Goal: Task Accomplishment & Management: Manage account settings

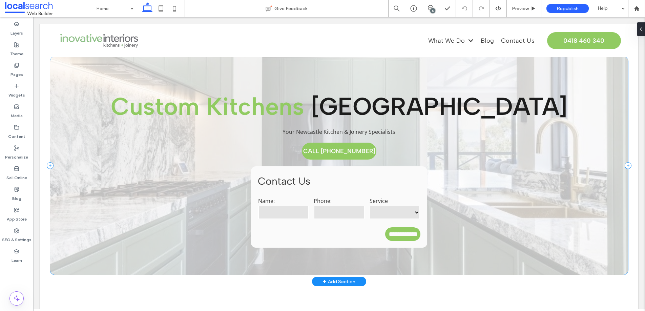
scroll to position [8, 0]
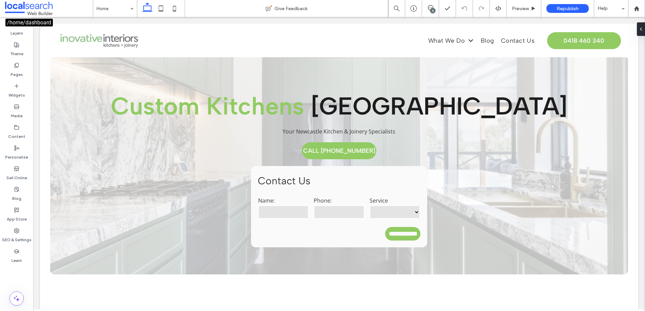
click at [22, 8] on span at bounding box center [49, 9] width 88 height 14
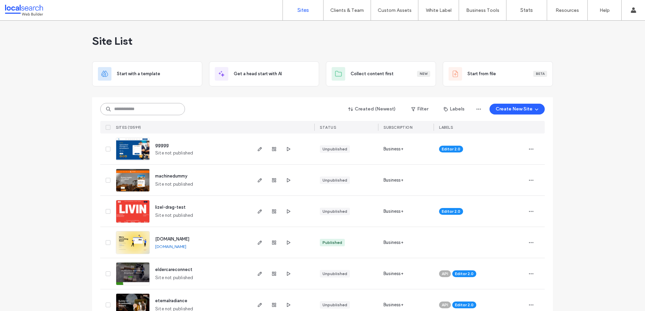
click at [167, 107] on input at bounding box center [142, 109] width 85 height 12
paste input "********"
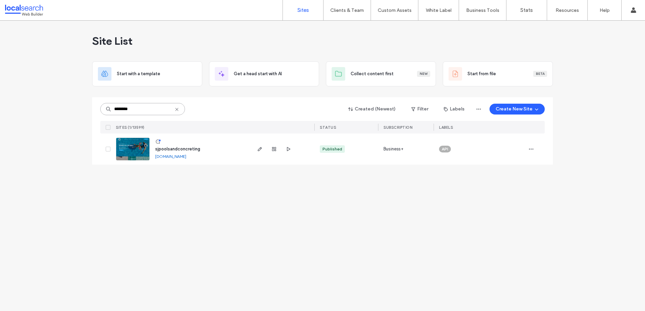
type input "********"
click at [175, 148] on span "sjpoolsandconcreting" at bounding box center [177, 148] width 45 height 5
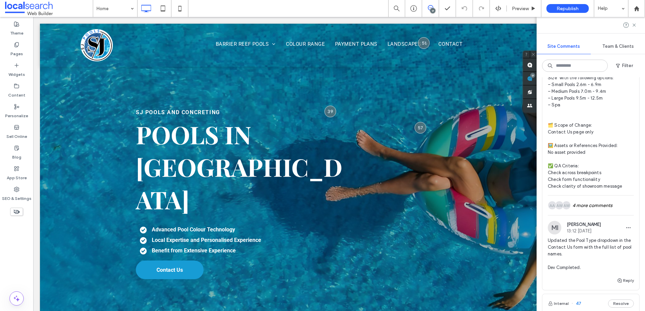
scroll to position [1760, 0]
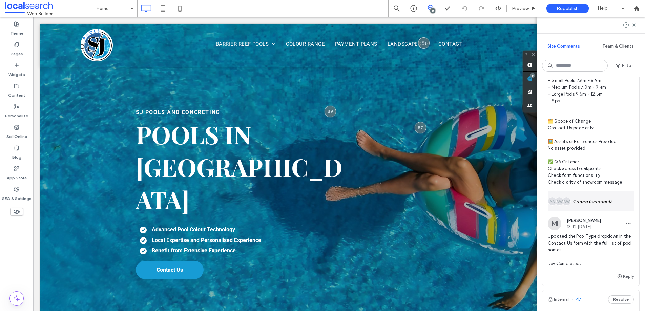
click at [601, 191] on div "AW AW AA 4 more comments" at bounding box center [591, 201] width 86 height 20
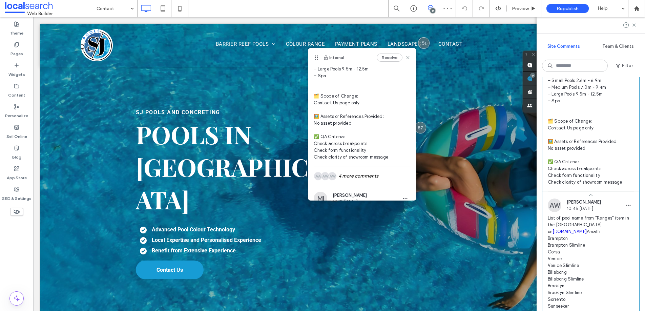
scroll to position [187, 0]
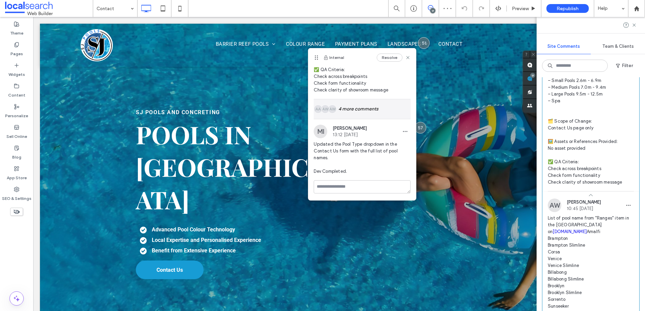
click at [369, 111] on div "AW AW AA 4 more comments" at bounding box center [362, 109] width 97 height 20
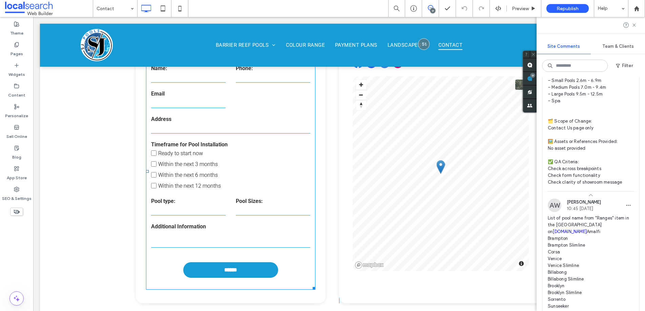
scroll to position [314, 0]
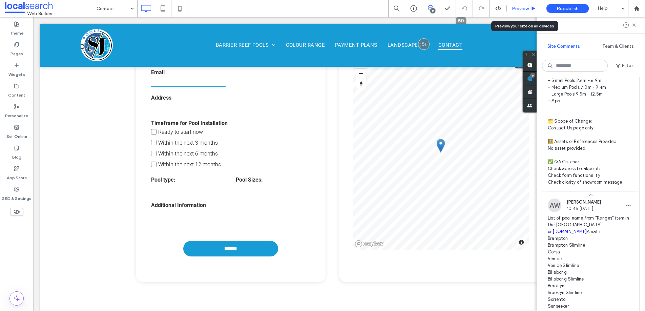
click at [527, 11] on span "Preview" at bounding box center [520, 9] width 17 height 6
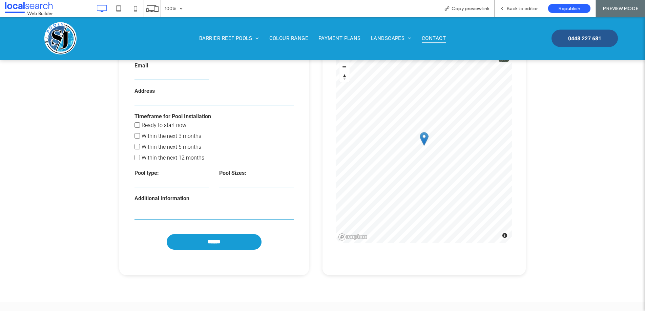
click at [197, 174] on label "Pool type:" at bounding box center [171, 173] width 75 height 6
click at [165, 183] on select "**********" at bounding box center [171, 182] width 75 height 10
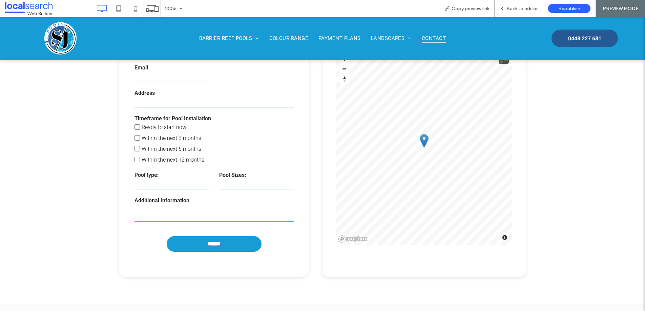
click at [234, 180] on select "**********" at bounding box center [256, 184] width 75 height 10
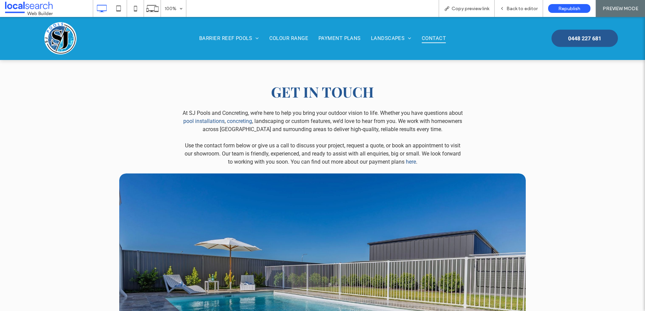
scroll to position [571, 0]
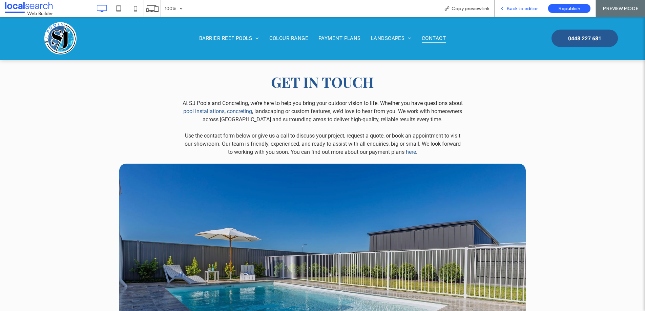
click at [503, 8] on icon at bounding box center [502, 8] width 5 height 5
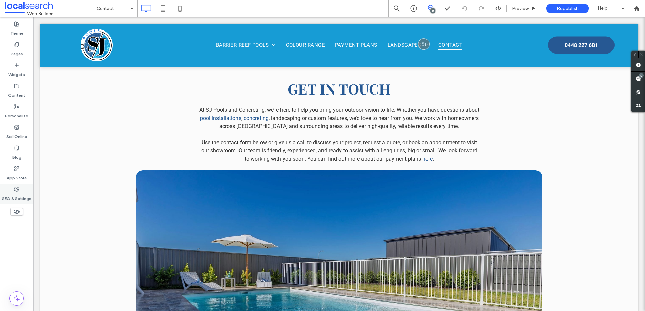
click at [24, 197] on label "SEO & Settings" at bounding box center [16, 196] width 29 height 9
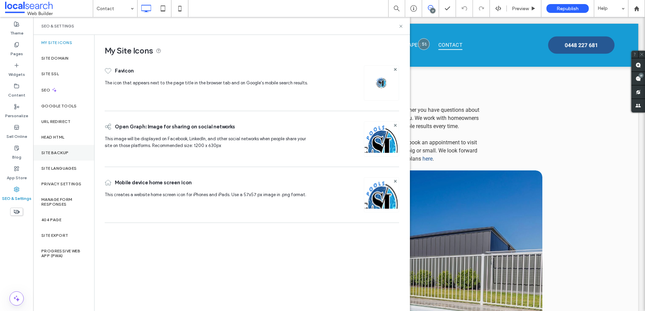
click at [67, 159] on div "Site Backup" at bounding box center [63, 153] width 61 height 16
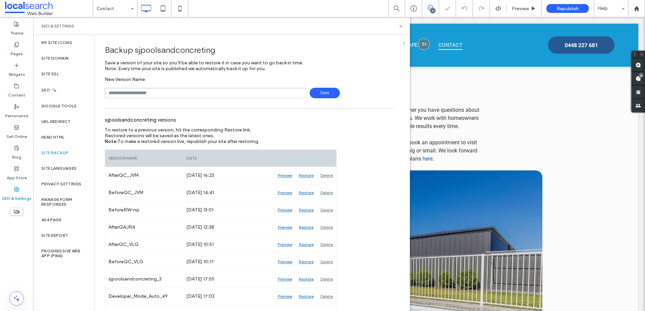
click at [174, 96] on input "text" at bounding box center [206, 93] width 202 height 11
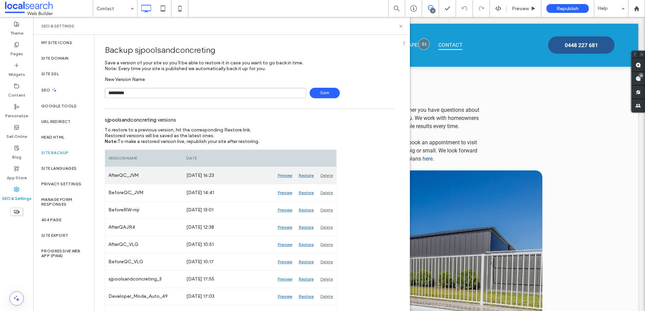
type input "*********"
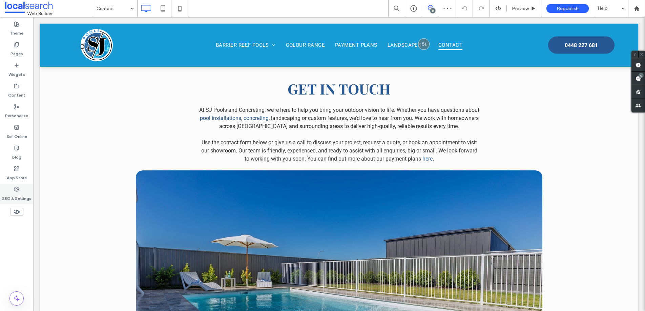
click at [22, 190] on div "SEO & Settings" at bounding box center [16, 194] width 33 height 21
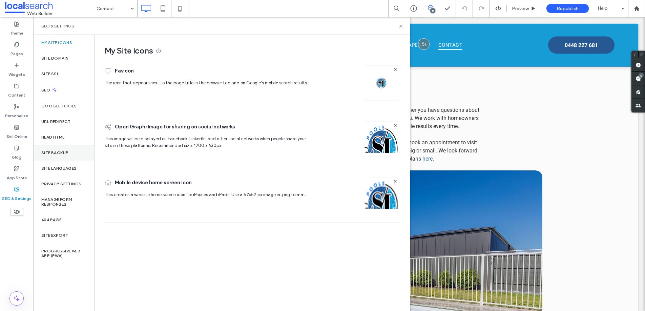
click at [74, 155] on div "Site Backup" at bounding box center [63, 153] width 61 height 16
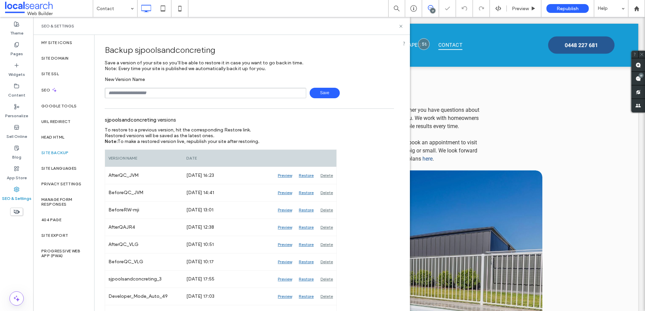
click at [202, 97] on input "text" at bounding box center [206, 93] width 202 height 11
type input "**********"
click at [399, 26] on icon at bounding box center [400, 26] width 5 height 5
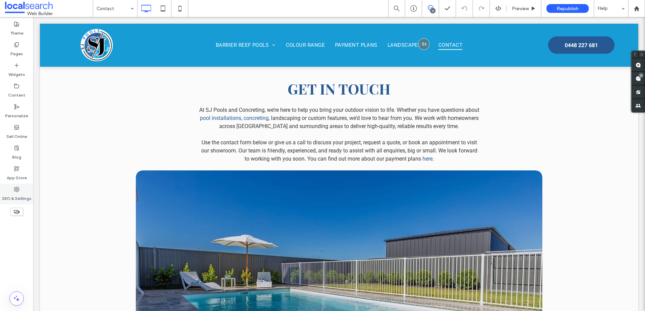
drag, startPoint x: 24, startPoint y: 192, endPoint x: 28, endPoint y: 185, distance: 8.1
click at [24, 192] on label "SEO & Settings" at bounding box center [16, 196] width 29 height 9
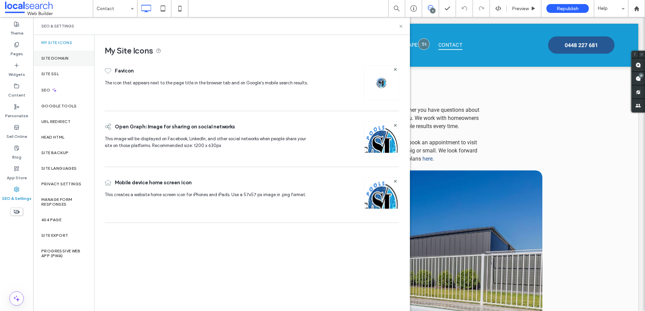
click at [37, 58] on div "Site Domain" at bounding box center [63, 58] width 61 height 16
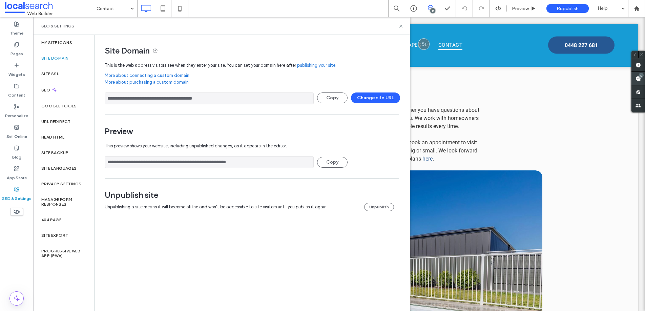
click at [639, 79] on use at bounding box center [637, 78] width 5 height 5
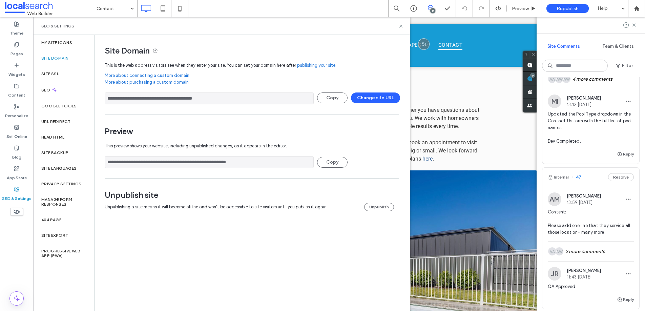
scroll to position [1841, 0]
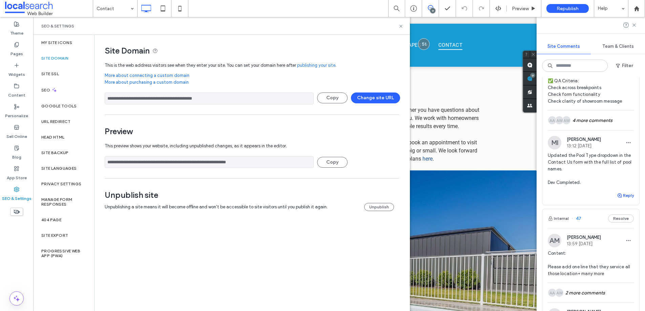
click at [623, 191] on button "Reply" at bounding box center [625, 195] width 17 height 8
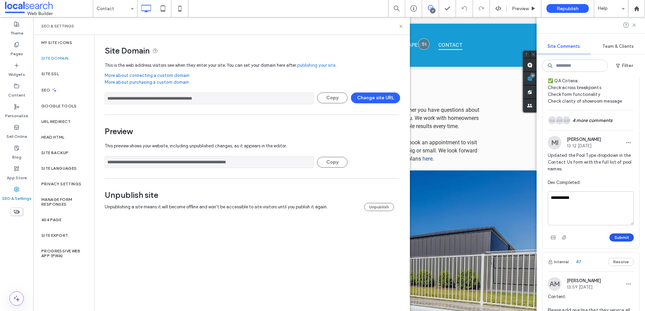
type textarea "**********"
click at [614, 233] on button "Submit" at bounding box center [621, 237] width 24 height 8
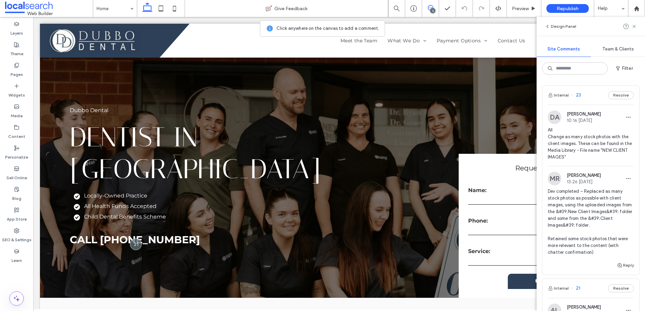
click at [584, 146] on span "All Change as many stock photos with the client images. These can be found in t…" at bounding box center [591, 144] width 86 height 34
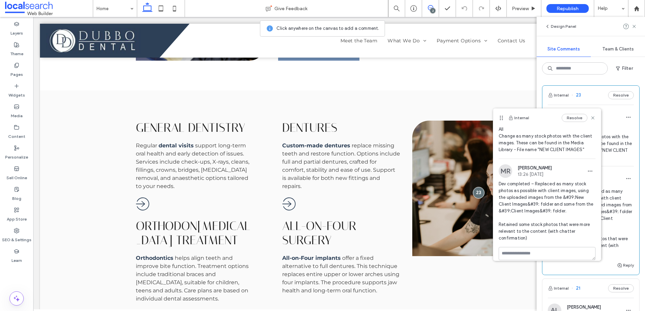
scroll to position [24, 0]
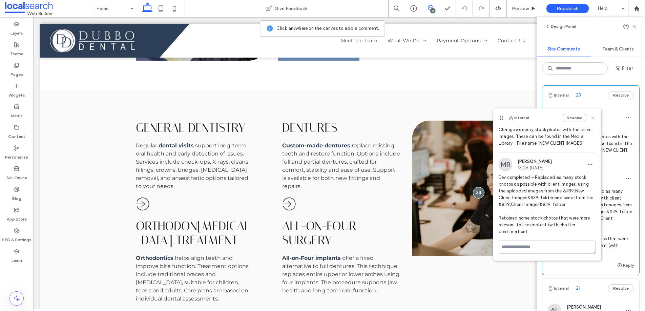
click at [590, 118] on icon at bounding box center [592, 117] width 5 height 5
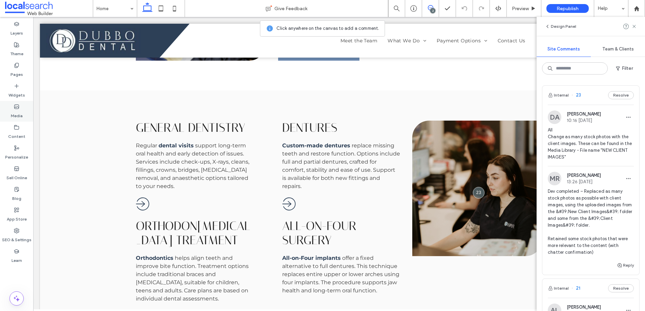
click at [16, 111] on label "Media" at bounding box center [17, 113] width 12 height 9
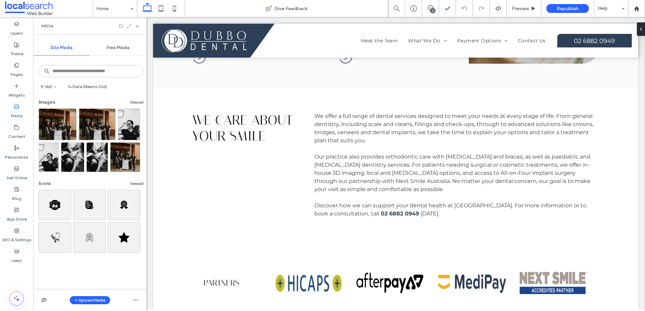
scroll to position [867, 0]
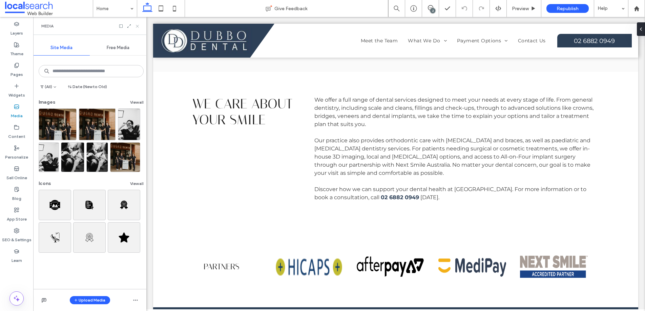
click at [139, 26] on icon at bounding box center [137, 26] width 5 height 5
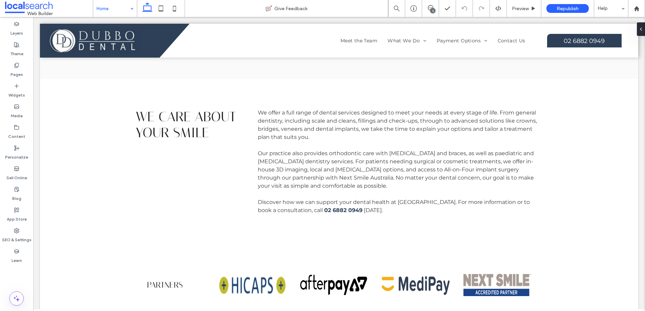
scroll to position [889, 0]
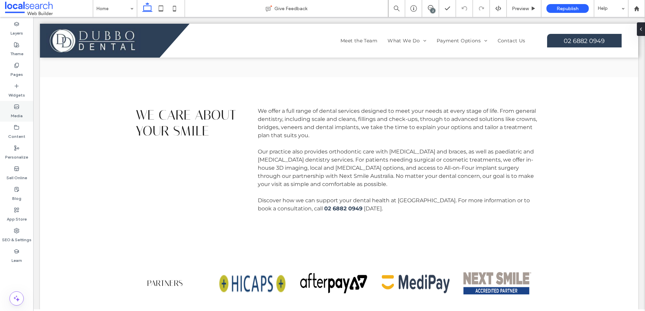
click at [16, 106] on icon at bounding box center [16, 106] width 5 height 5
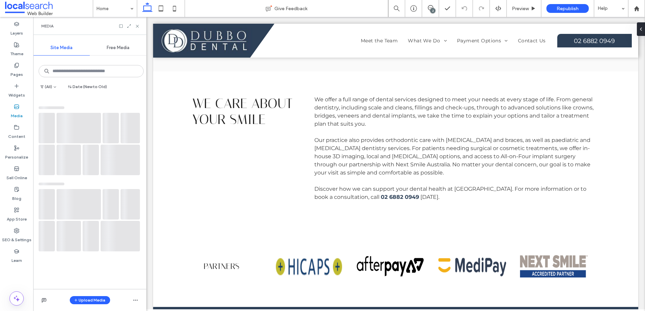
scroll to position [867, 0]
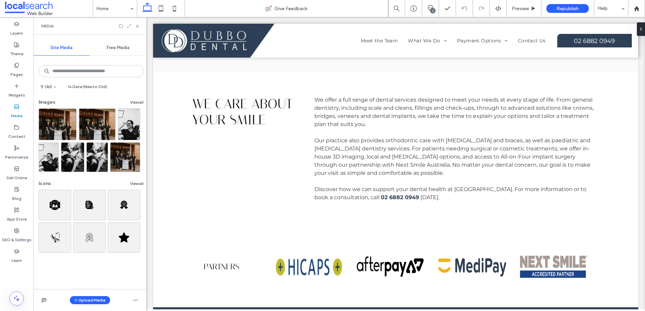
click at [140, 97] on div "Images View all Icons View all" at bounding box center [89, 175] width 113 height 159
click at [137, 99] on button "View all" at bounding box center [137, 102] width 14 height 8
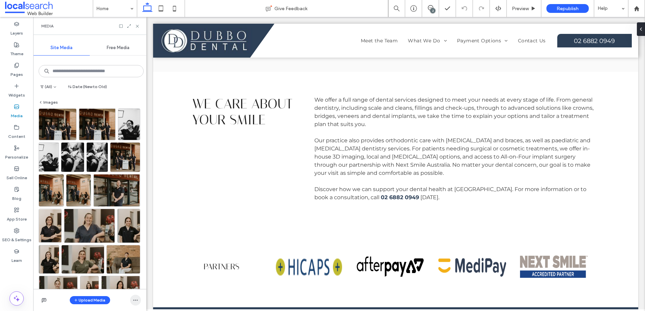
click at [138, 304] on span "button" at bounding box center [135, 300] width 11 height 11
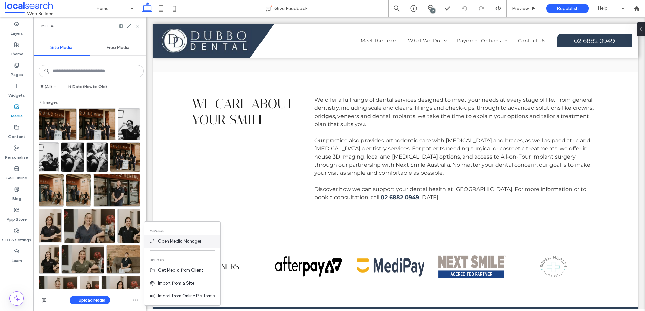
click at [173, 237] on div "Open Media Manager" at bounding box center [182, 241] width 76 height 13
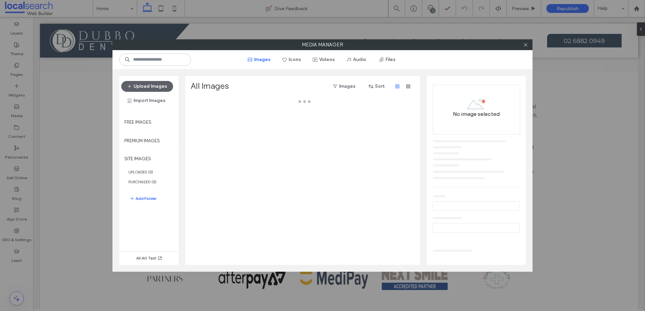
scroll to position [889, 0]
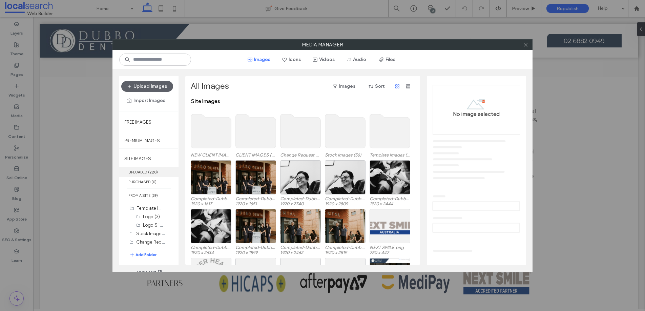
click at [137, 175] on label "UPLOADED ( 220 )" at bounding box center [148, 172] width 59 height 10
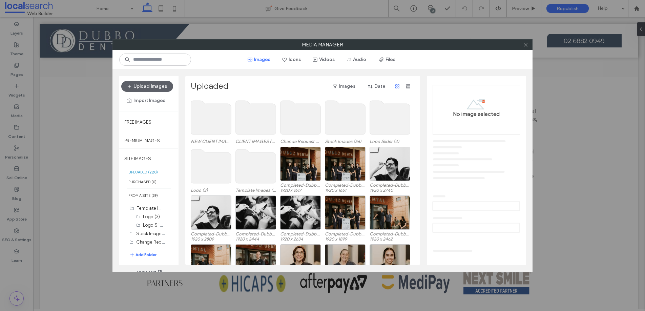
click at [215, 127] on use at bounding box center [211, 118] width 40 height 34
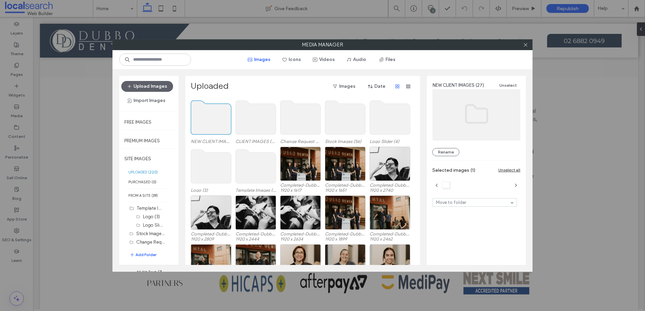
click at [215, 127] on use at bounding box center [211, 118] width 40 height 34
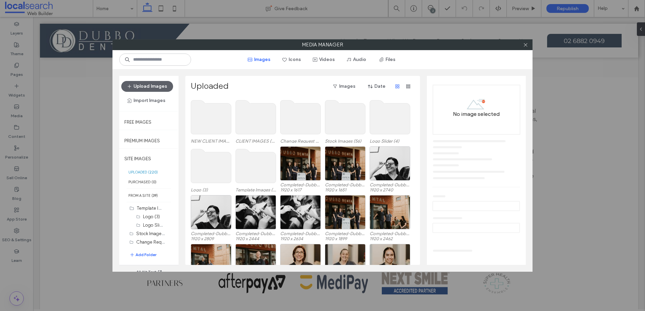
click at [261, 118] on div "NEW CLIENT IMAGES (27) CLIENT IMAGES (24) Change Request 070225 (3) Stock Image…" at bounding box center [305, 181] width 228 height 167
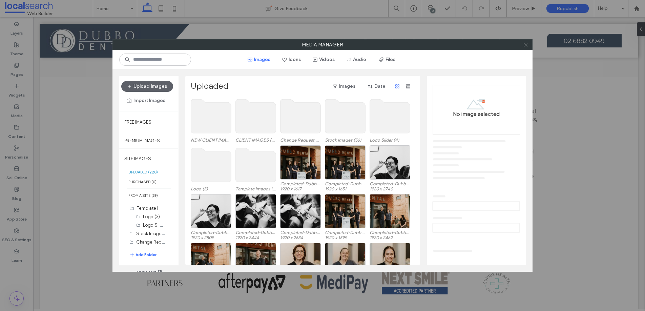
click at [247, 119] on div "NEW CLIENT IMAGES (27) CLIENT IMAGES (24) Change Request 070225 (3) Stock Image…" at bounding box center [305, 181] width 228 height 167
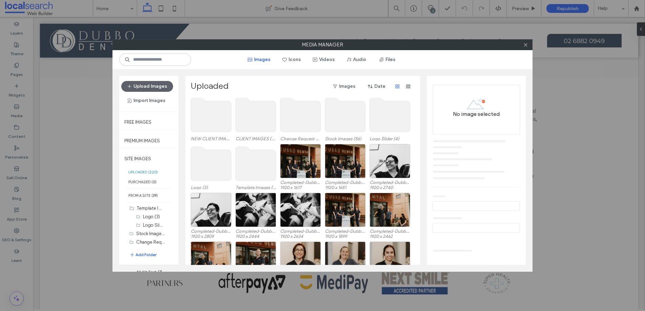
click at [252, 119] on use at bounding box center [256, 115] width 40 height 34
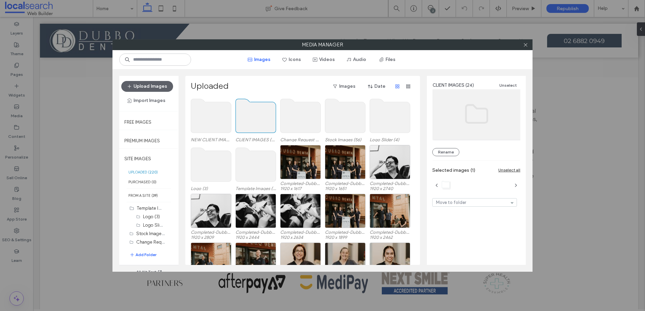
scroll to position [0, 0]
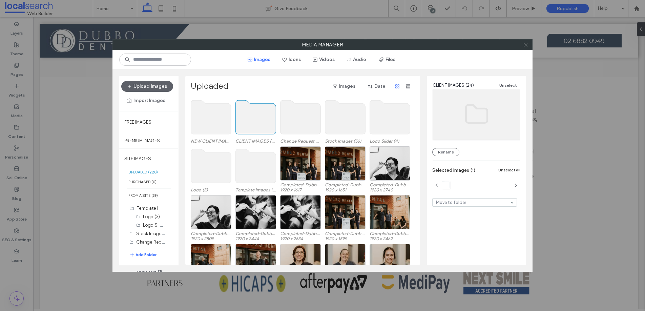
click at [211, 120] on use at bounding box center [211, 117] width 40 height 34
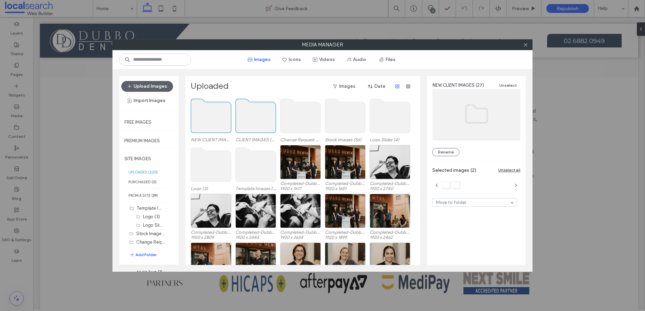
click at [218, 120] on div "NEW CLIENT IMAGES (27) CLIENT IMAGES (24) Change Request 070225 (3) Stock Image…" at bounding box center [305, 181] width 228 height 167
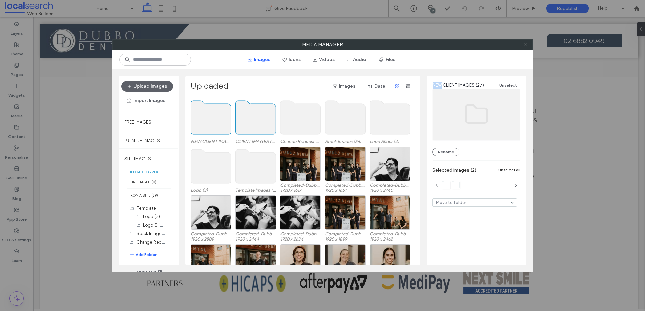
click at [207, 121] on use at bounding box center [211, 118] width 40 height 34
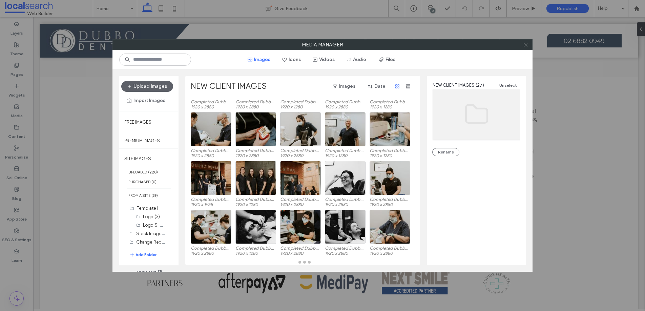
scroll to position [35, 0]
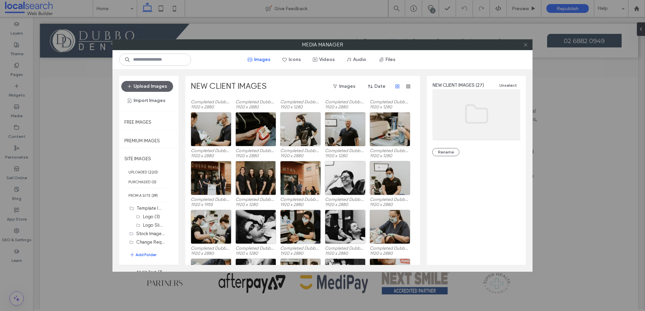
click at [525, 48] on span at bounding box center [525, 45] width 5 height 10
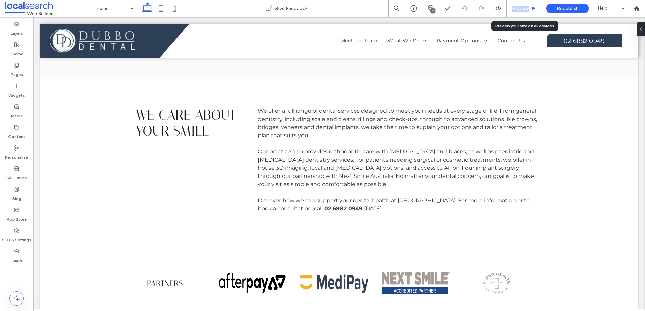
click at [519, 7] on span "Preview" at bounding box center [520, 9] width 17 height 6
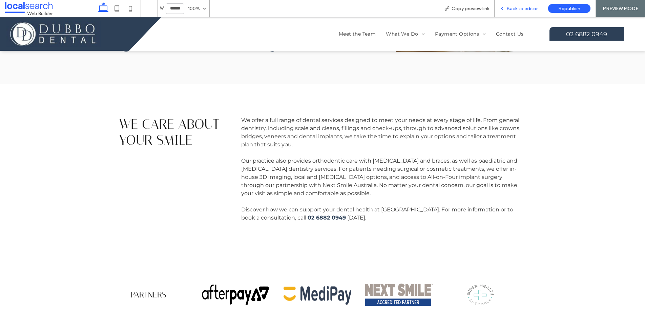
scroll to position [891, 0]
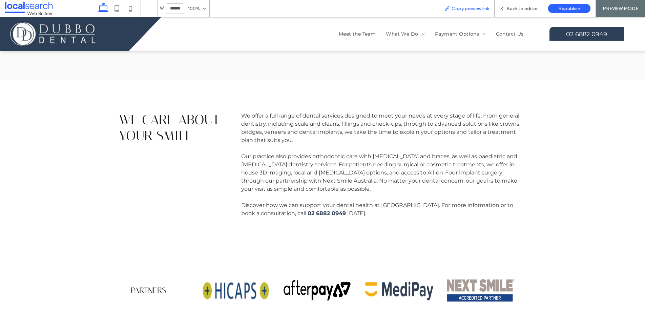
click at [449, 8] on use at bounding box center [447, 8] width 4 height 4
click at [513, 13] on div "Back to editor" at bounding box center [519, 8] width 48 height 17
click at [519, 10] on span "Back to editor" at bounding box center [521, 9] width 31 height 6
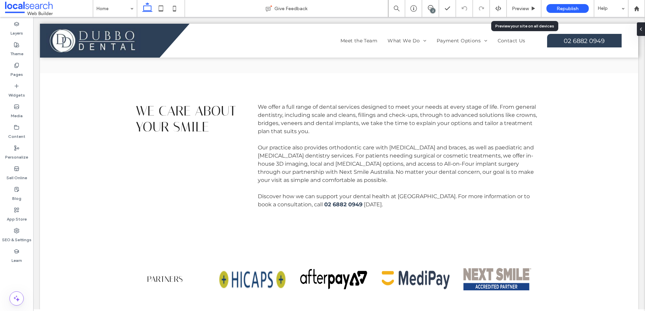
scroll to position [889, 0]
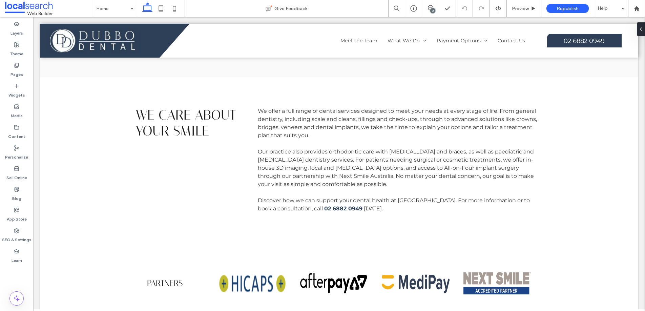
click at [434, 8] on div "2" at bounding box center [432, 10] width 5 height 5
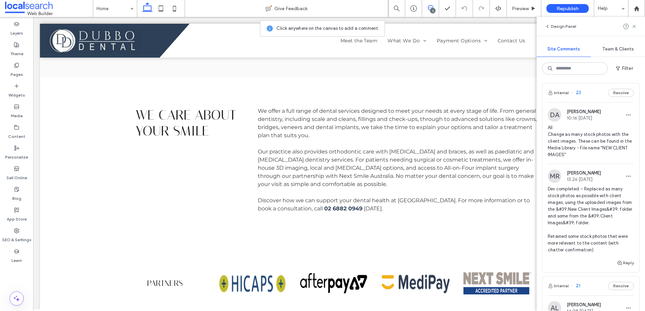
scroll to position [0, 0]
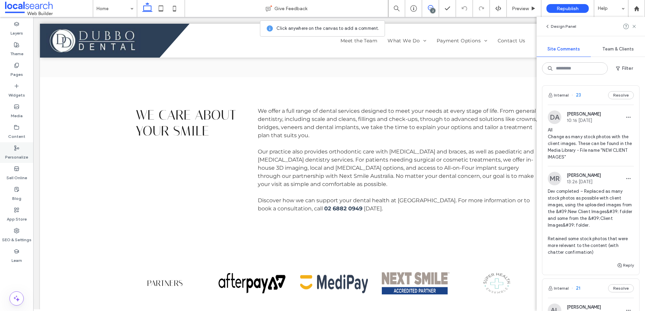
click at [21, 142] on div "Personalize" at bounding box center [16, 152] width 33 height 21
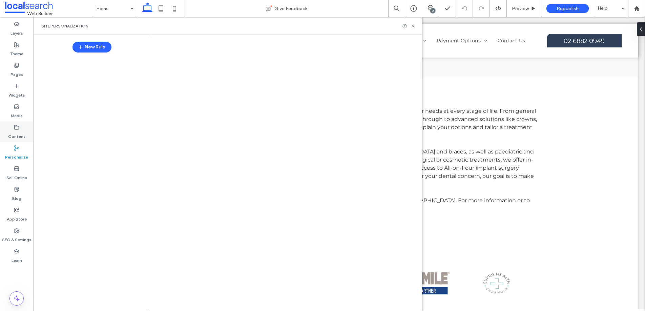
click at [17, 129] on div "Home Give Feedback 2 Preview Republish Help Design Panel Site Comments Team & C…" at bounding box center [322, 155] width 645 height 311
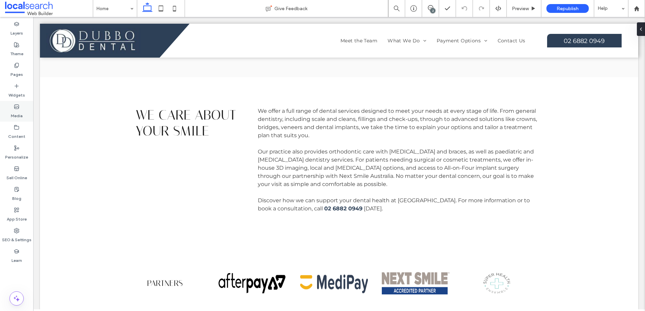
click at [21, 114] on label "Media" at bounding box center [17, 113] width 12 height 9
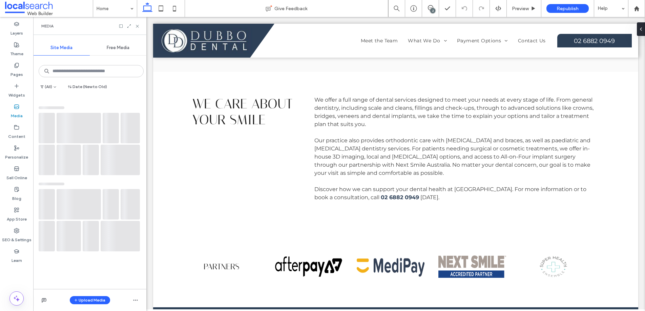
scroll to position [867, 0]
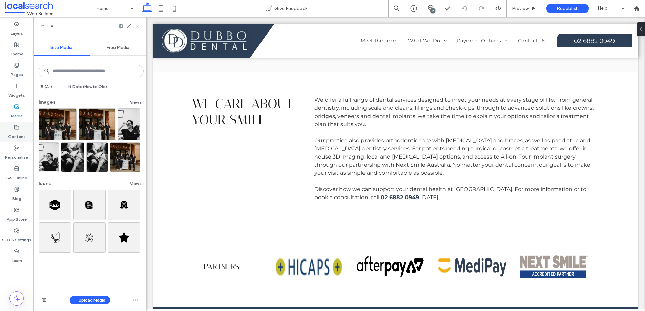
click at [21, 130] on label "Content" at bounding box center [16, 134] width 17 height 9
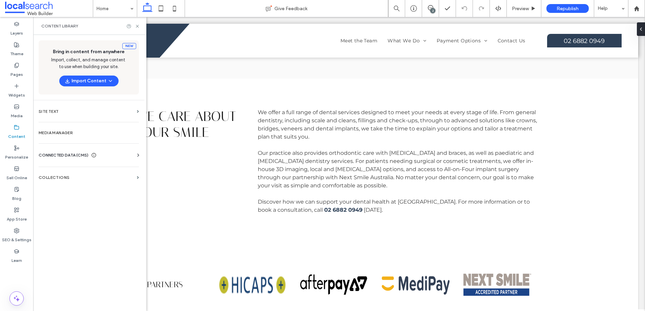
scroll to position [889, 0]
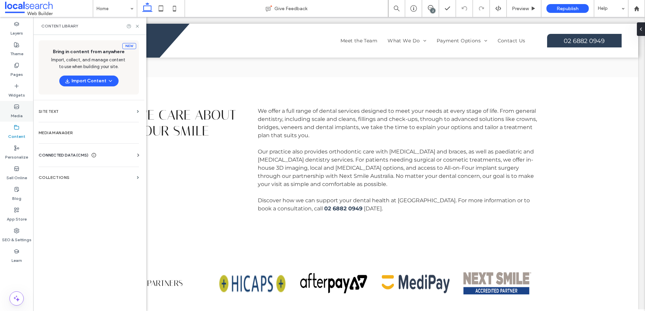
click at [11, 116] on label "Media" at bounding box center [17, 113] width 12 height 9
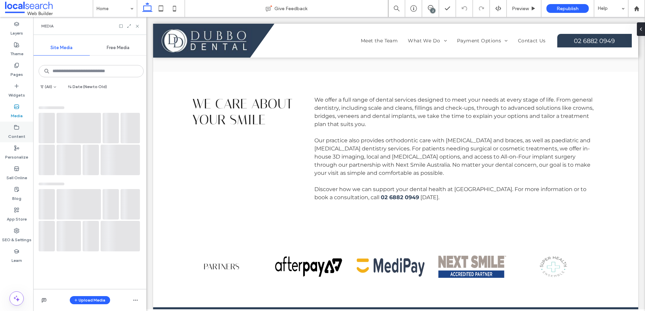
click at [16, 129] on icon at bounding box center [16, 127] width 5 height 5
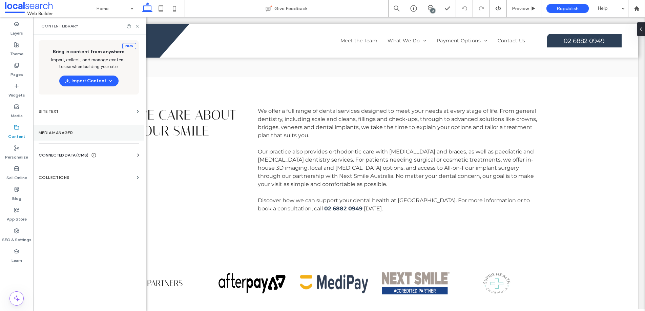
click at [82, 134] on label "Media Manager" at bounding box center [89, 132] width 100 height 5
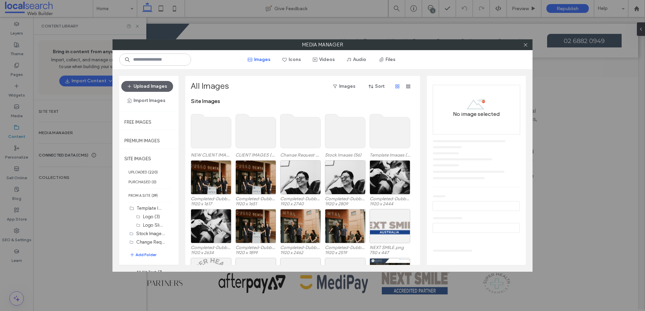
click at [213, 120] on use at bounding box center [211, 131] width 40 height 34
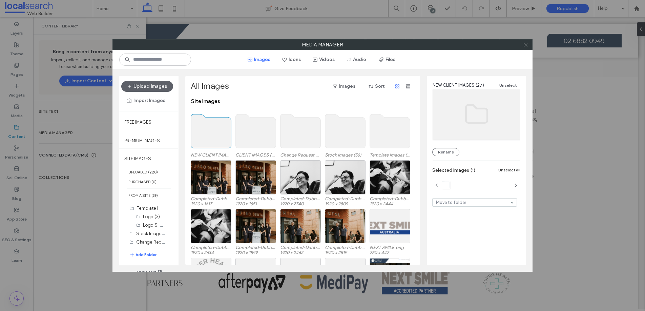
click at [218, 122] on use at bounding box center [211, 131] width 40 height 34
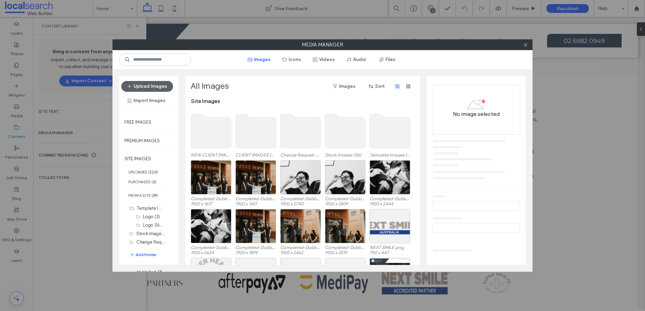
click at [218, 122] on use at bounding box center [211, 131] width 40 height 34
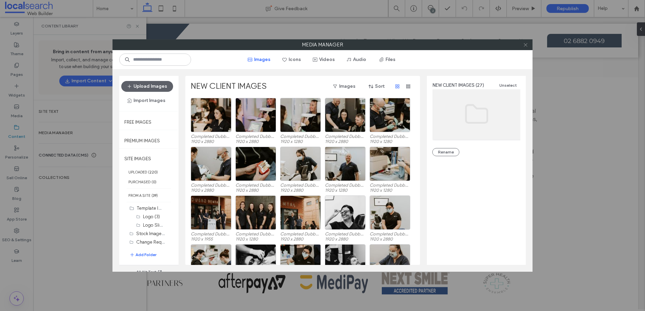
click at [527, 46] on icon at bounding box center [525, 44] width 5 height 5
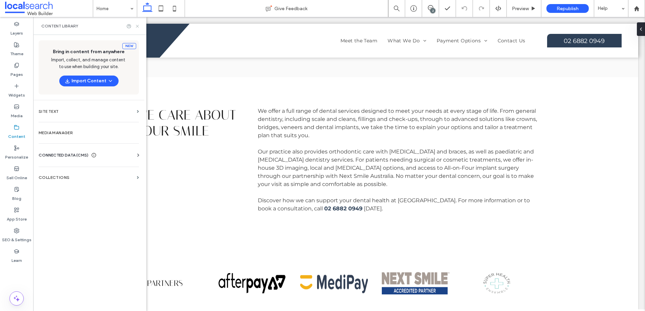
drag, startPoint x: 138, startPoint y: 26, endPoint x: 21, endPoint y: 18, distance: 116.8
click at [138, 26] on icon at bounding box center [137, 26] width 5 height 5
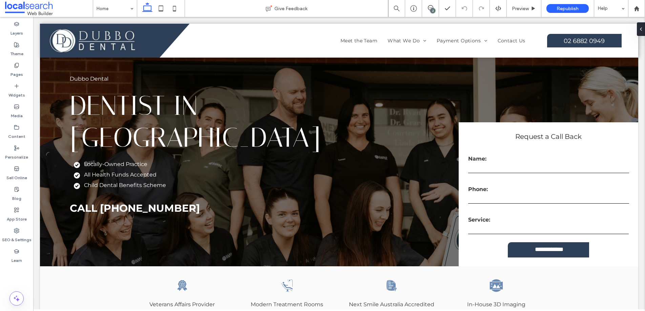
scroll to position [0, 0]
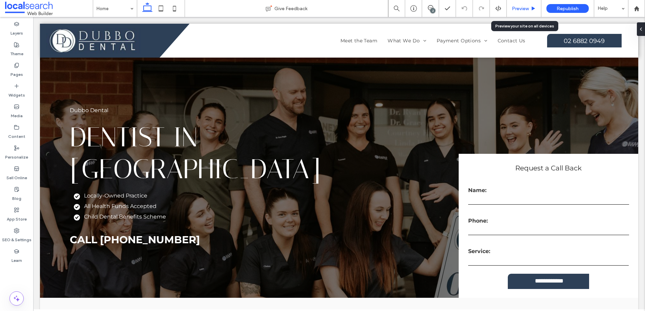
click at [514, 14] on div "Preview" at bounding box center [524, 8] width 35 height 17
click at [525, 11] on span "Preview" at bounding box center [520, 9] width 17 height 6
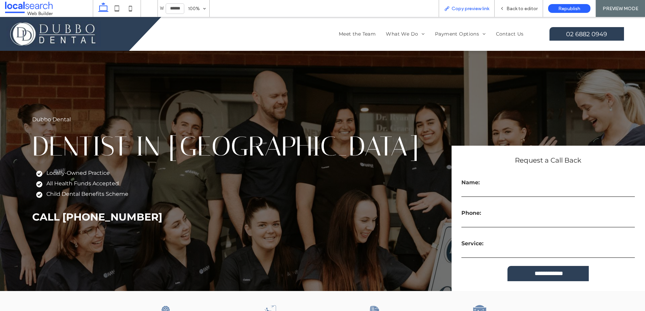
click at [463, 6] on span "Copy preview link" at bounding box center [471, 9] width 38 height 6
click at [524, 8] on span "Back to editor" at bounding box center [521, 9] width 31 height 6
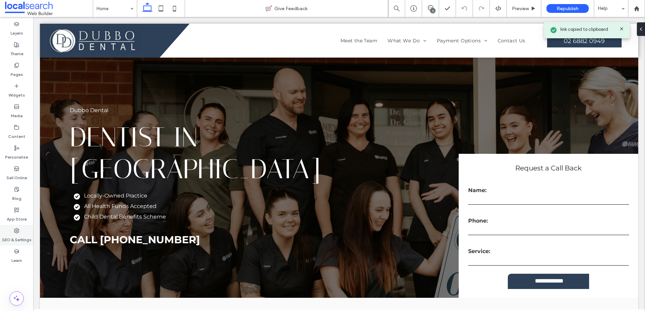
click at [25, 236] on label "SEO & Settings" at bounding box center [16, 237] width 29 height 9
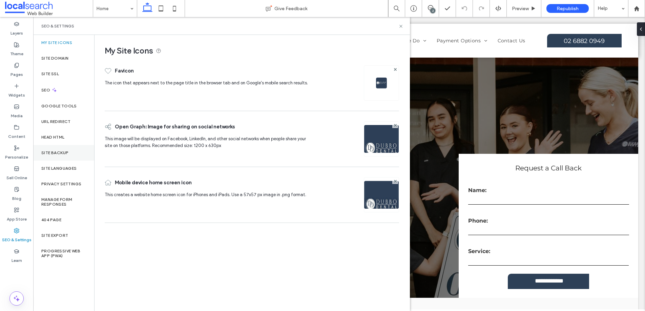
click at [72, 159] on div "Site Backup" at bounding box center [63, 153] width 61 height 16
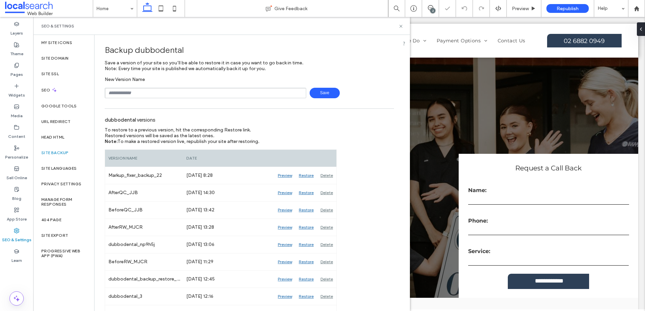
click at [227, 97] on input "text" at bounding box center [206, 93] width 202 height 11
type input "**********"
click at [313, 91] on span "Save" at bounding box center [325, 93] width 30 height 11
click at [211, 93] on input "text" at bounding box center [206, 93] width 202 height 11
type input "**********"
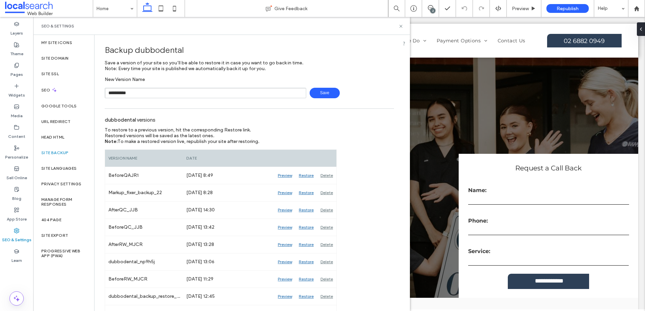
click at [325, 91] on span "Save" at bounding box center [325, 93] width 30 height 11
click at [400, 26] on icon at bounding box center [400, 26] width 5 height 5
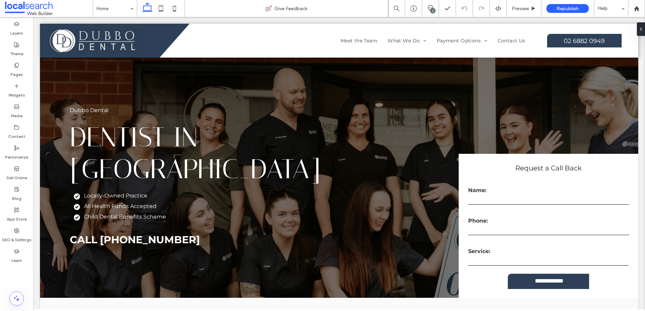
click at [137, 7] on div at bounding box center [161, 8] width 48 height 17
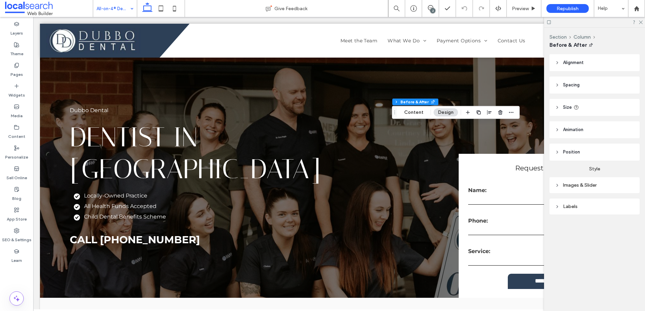
click at [564, 186] on div "Images & Slider" at bounding box center [594, 185] width 79 height 6
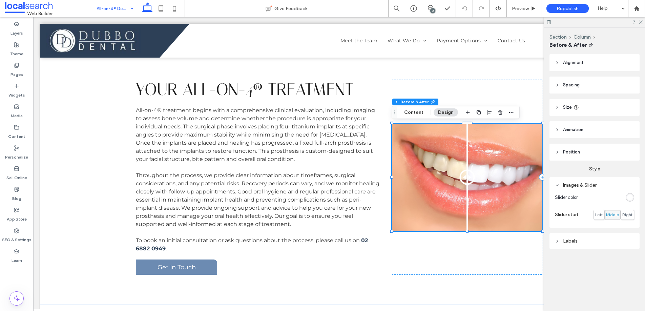
click at [571, 182] on div "Images & Slider" at bounding box center [594, 185] width 79 height 6
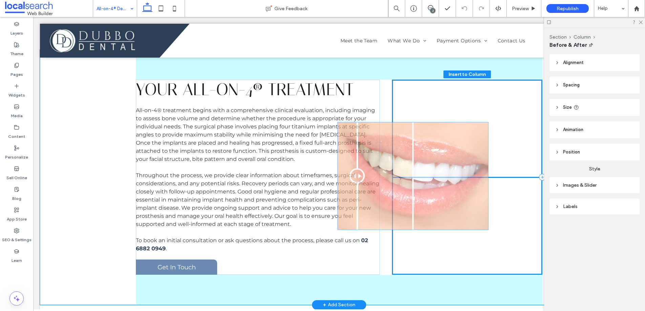
drag, startPoint x: 465, startPoint y: 179, endPoint x: 411, endPoint y: 177, distance: 54.2
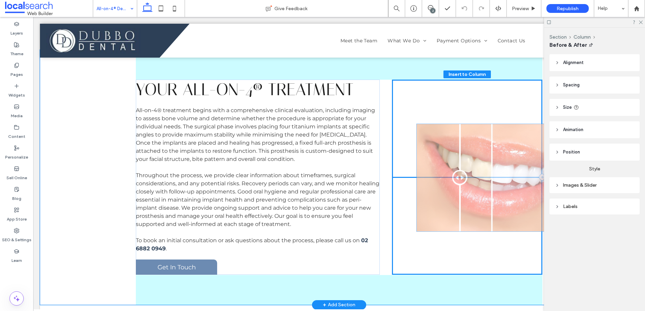
drag, startPoint x: 410, startPoint y: 177, endPoint x: 435, endPoint y: 178, distance: 24.7
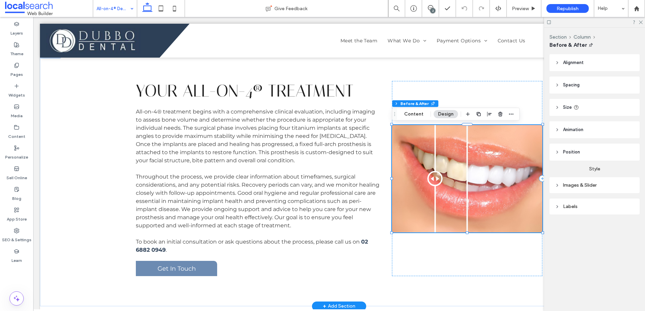
scroll to position [486, 0]
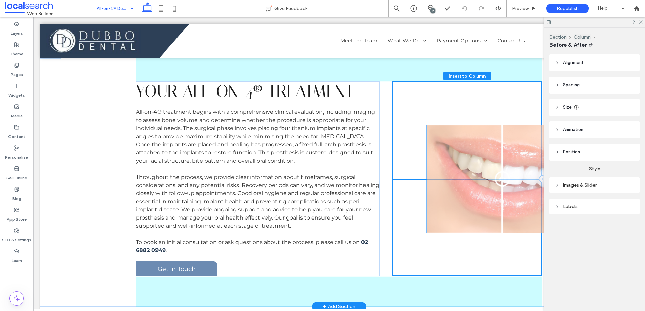
drag, startPoint x: 433, startPoint y: 179, endPoint x: 467, endPoint y: 179, distance: 34.6
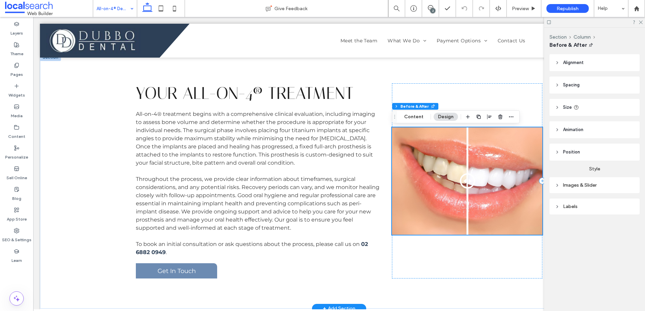
scroll to position [483, 0]
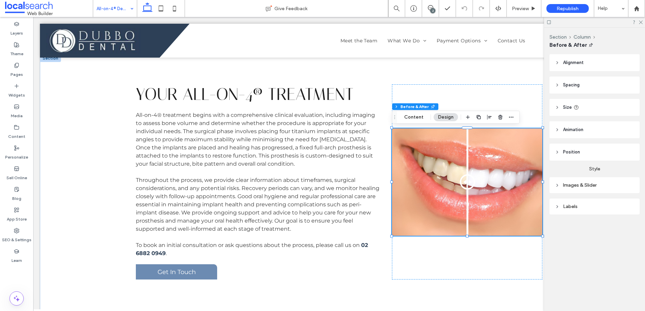
click at [579, 184] on div "Images & Slider" at bounding box center [594, 185] width 79 height 6
click at [579, 183] on div "Images & Slider" at bounding box center [594, 185] width 79 height 6
click at [641, 22] on use at bounding box center [641, 23] width 4 height 4
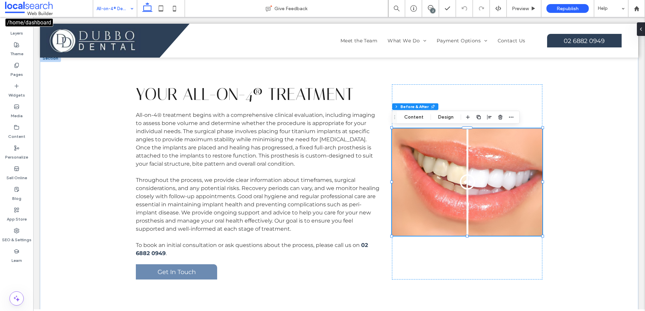
click at [34, 4] on span at bounding box center [49, 9] width 88 height 14
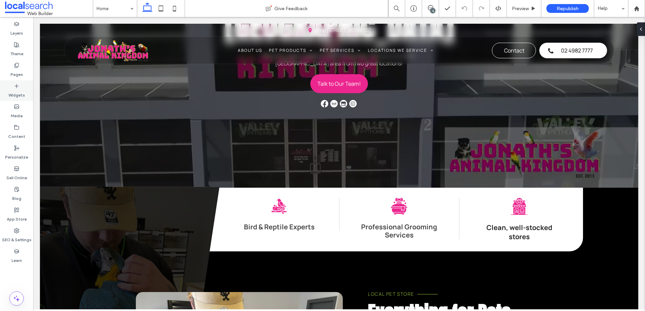
scroll to position [148, 0]
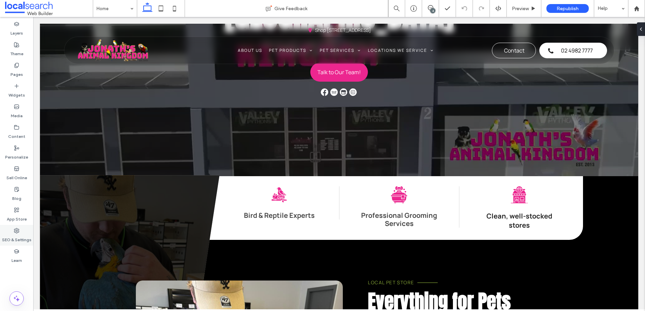
click at [19, 237] on label "SEO & Settings" at bounding box center [16, 237] width 29 height 9
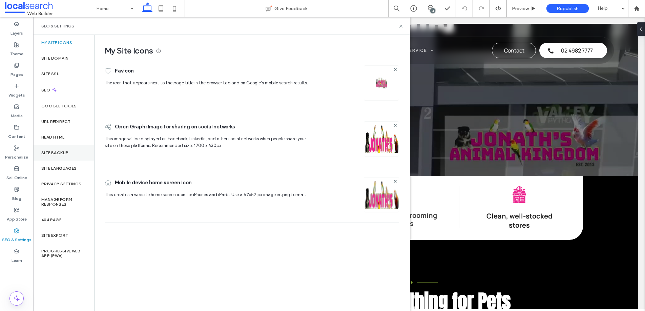
click at [65, 149] on div "Site Backup" at bounding box center [63, 153] width 61 height 16
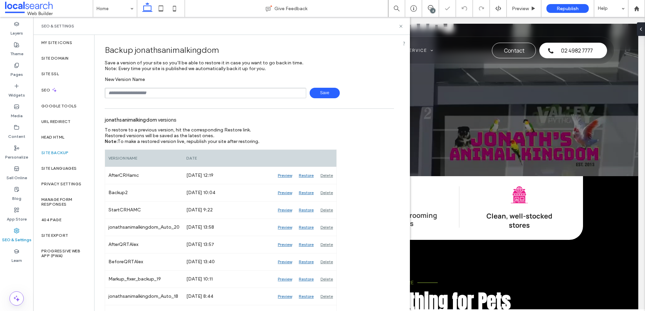
drag, startPoint x: 212, startPoint y: 93, endPoint x: 202, endPoint y: 94, distance: 10.5
click at [212, 93] on input "text" at bounding box center [206, 93] width 202 height 11
type input "**********"
click at [313, 92] on span "Save" at bounding box center [325, 93] width 30 height 11
click at [402, 26] on icon at bounding box center [400, 26] width 5 height 5
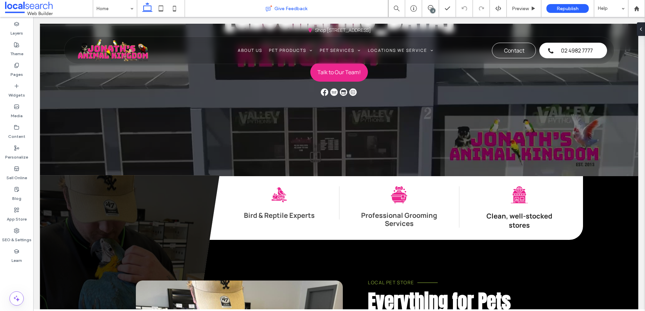
scroll to position [148, 0]
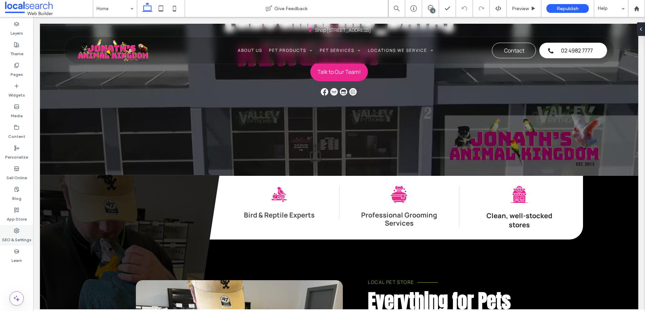
click at [17, 235] on label "SEO & Settings" at bounding box center [16, 237] width 29 height 9
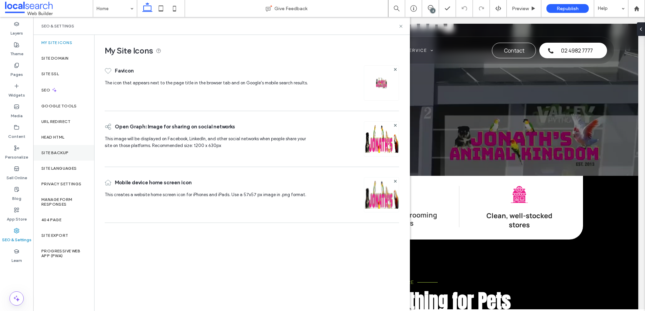
click at [75, 149] on div "Site Backup" at bounding box center [63, 153] width 61 height 16
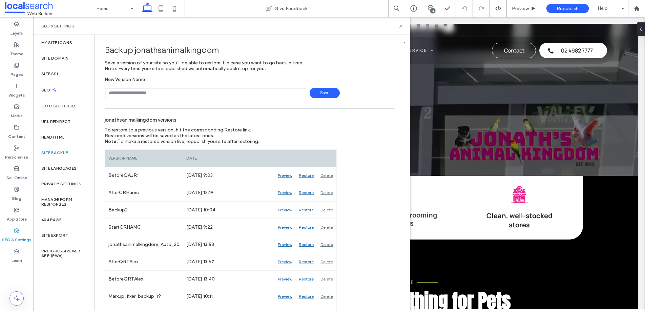
click at [405, 27] on div "SEO & Settings" at bounding box center [221, 26] width 377 height 18
click at [403, 26] on icon at bounding box center [400, 26] width 5 height 5
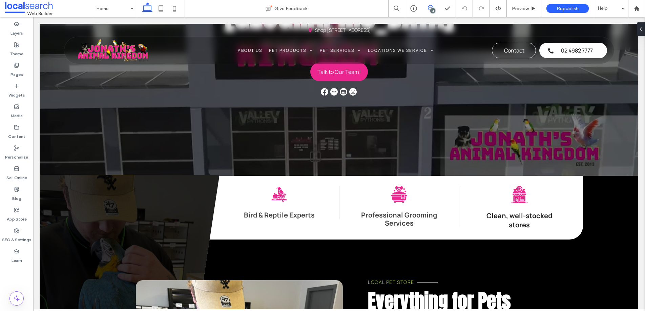
click at [426, 9] on span at bounding box center [430, 7] width 17 height 5
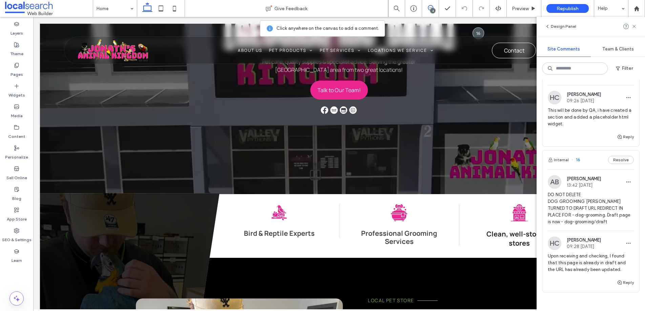
scroll to position [279, 0]
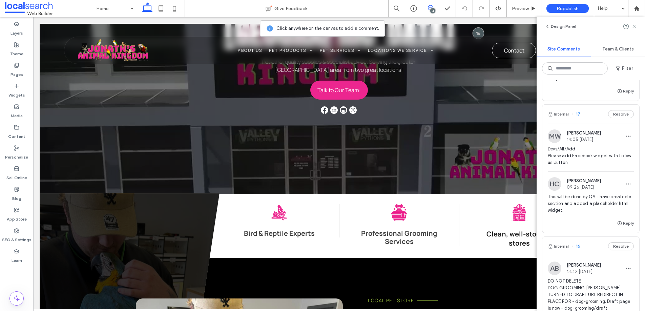
click at [588, 148] on span "Devs/All/Add Please add Facebook widget with follow us button" at bounding box center [591, 156] width 86 height 20
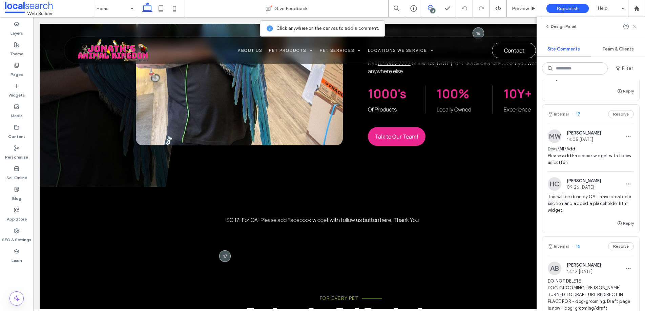
scroll to position [611, 0]
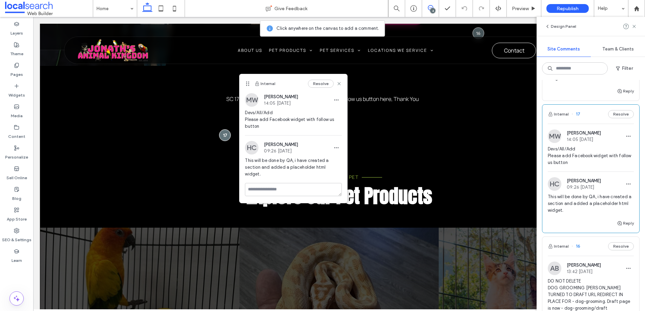
click at [592, 149] on span "Devs/All/Add Please add Facebook widget with follow us button" at bounding box center [591, 156] width 86 height 20
click at [338, 85] on icon at bounding box center [338, 83] width 5 height 5
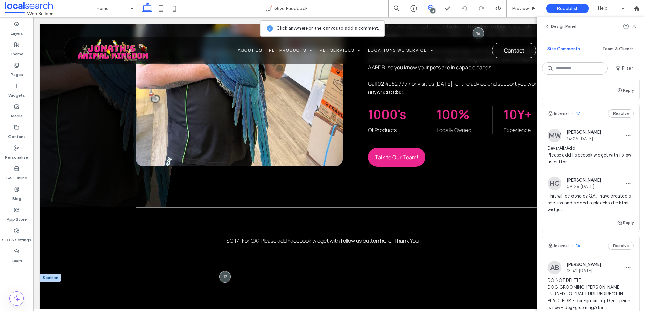
scroll to position [527, 0]
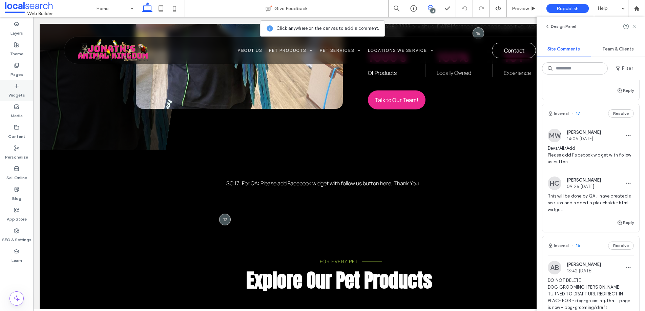
click at [15, 93] on label "Widgets" at bounding box center [16, 93] width 17 height 9
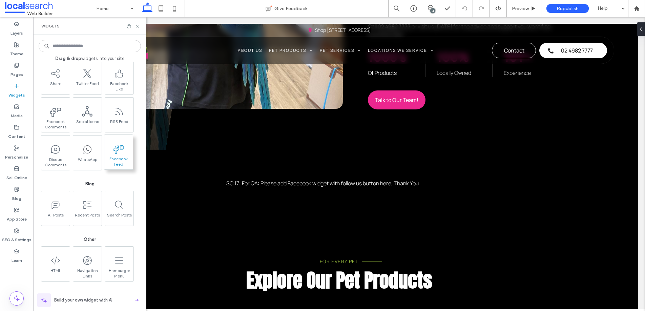
scroll to position [1131, 0]
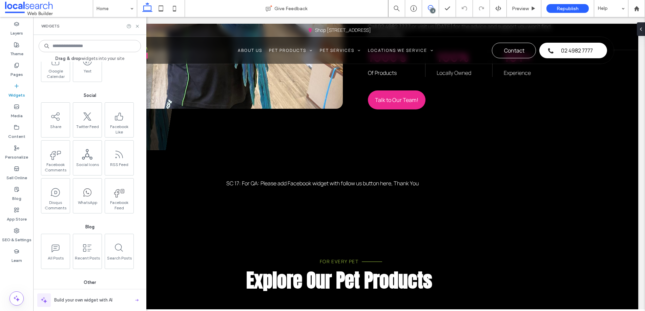
click at [428, 8] on use at bounding box center [430, 7] width 5 height 5
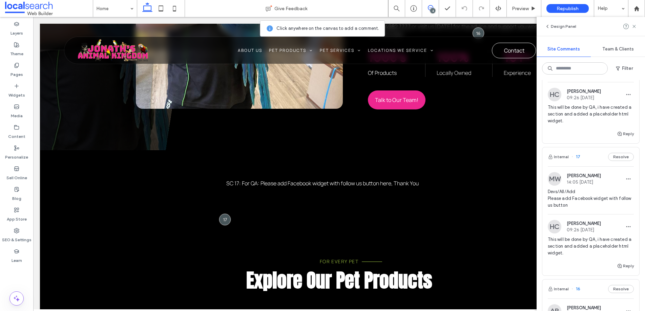
scroll to position [238, 0]
click at [15, 69] on label "Pages" at bounding box center [17, 72] width 13 height 9
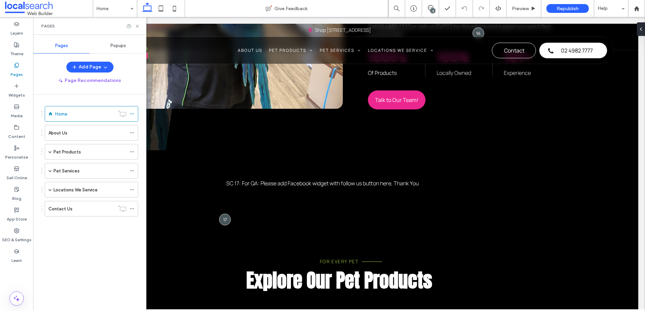
scroll to position [0, 0]
click at [16, 91] on label "Widgets" at bounding box center [16, 93] width 17 height 9
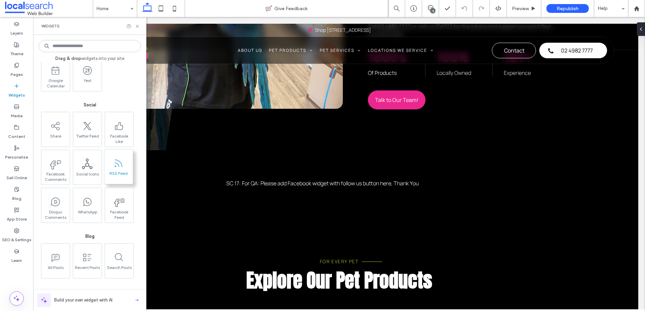
scroll to position [1123, 0]
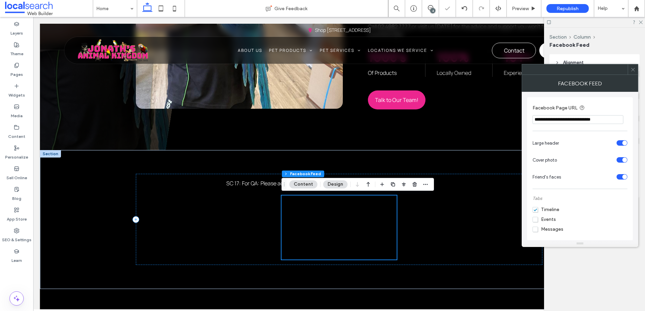
click at [431, 187] on div "Section Column Facebook Feed Content Design" at bounding box center [357, 184] width 152 height 13
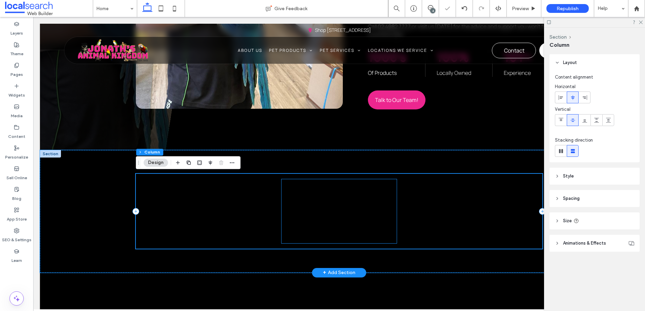
click at [357, 214] on div at bounding box center [338, 217] width 115 height 64
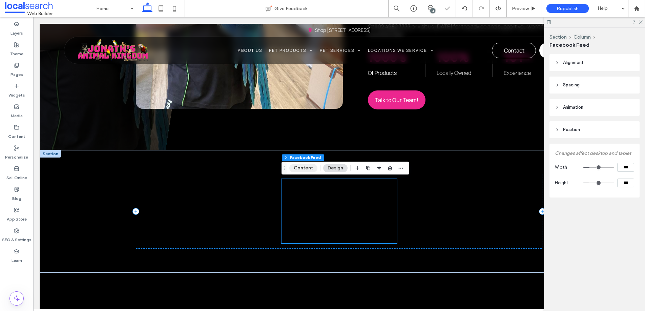
click at [301, 165] on button "Content" at bounding box center [303, 168] width 28 height 8
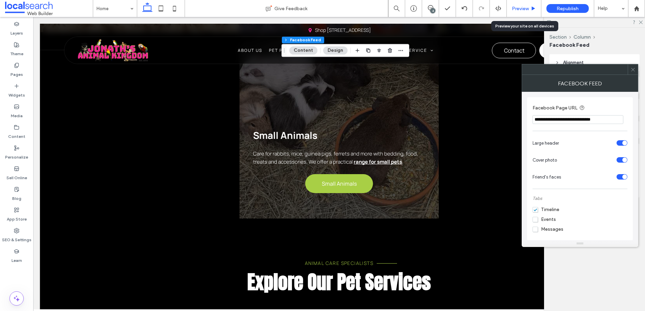
click at [527, 6] on span "Preview" at bounding box center [520, 9] width 17 height 6
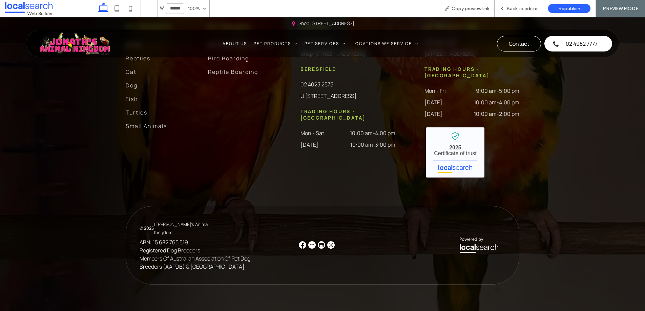
scroll to position [2014, 0]
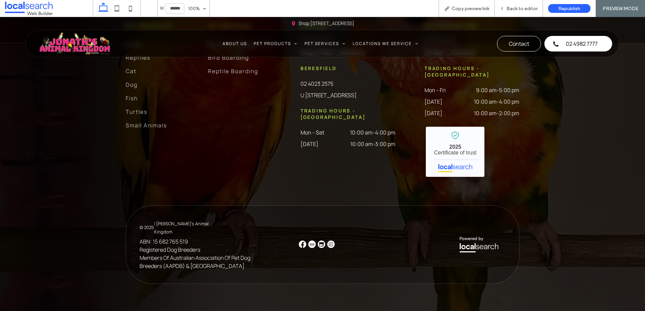
click at [303, 244] on img at bounding box center [302, 243] width 7 height 7
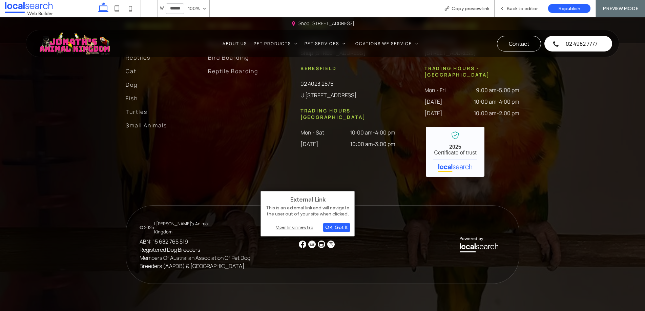
click at [302, 229] on div "Open link in new tab" at bounding box center [307, 227] width 85 height 7
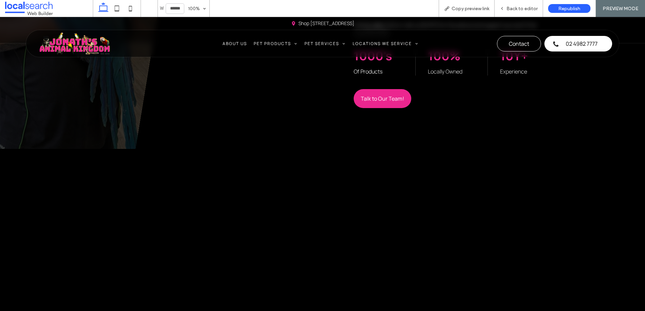
scroll to position [517, 0]
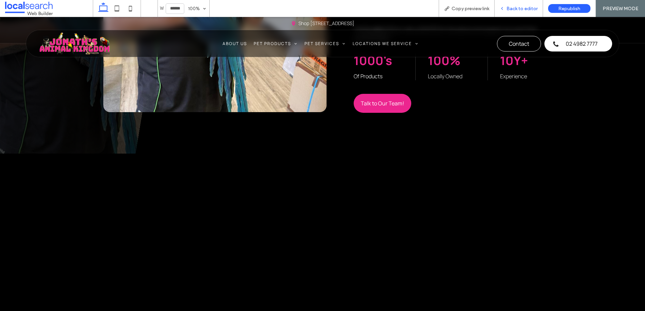
click at [520, 6] on span "Back to editor" at bounding box center [521, 9] width 31 height 6
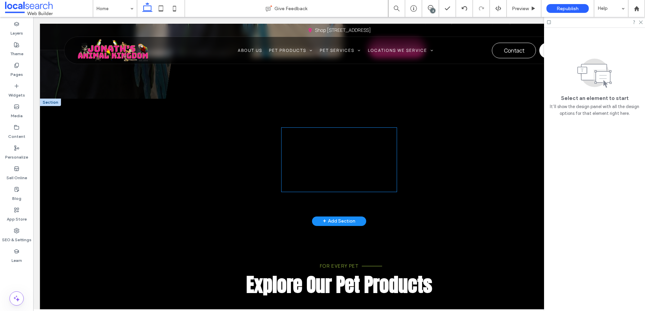
click at [304, 159] on div at bounding box center [338, 165] width 115 height 64
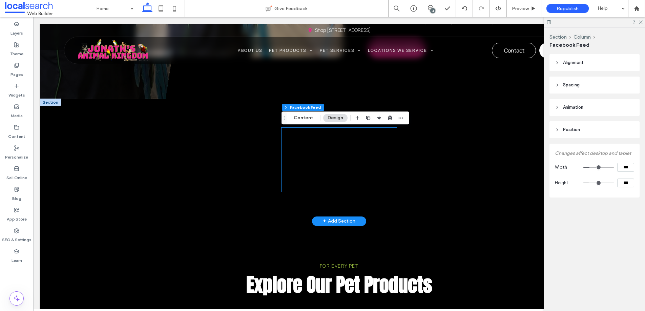
scroll to position [577, 0]
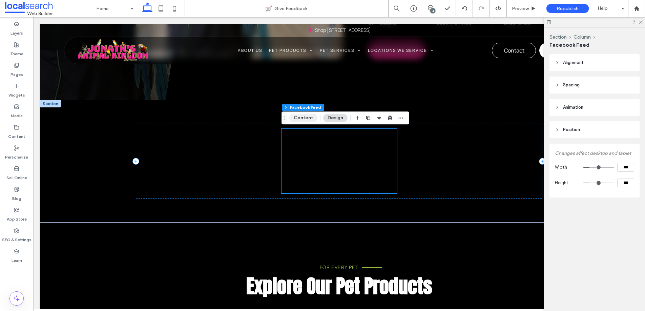
click at [303, 119] on button "Content" at bounding box center [303, 118] width 28 height 8
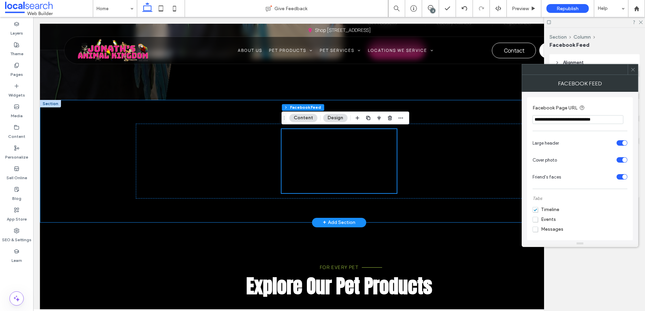
drag, startPoint x: 647, startPoint y: 135, endPoint x: 508, endPoint y: 118, distance: 140.3
paste input "**********"
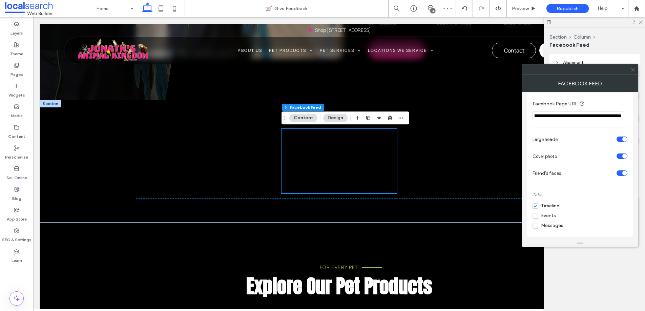
scroll to position [0, 0]
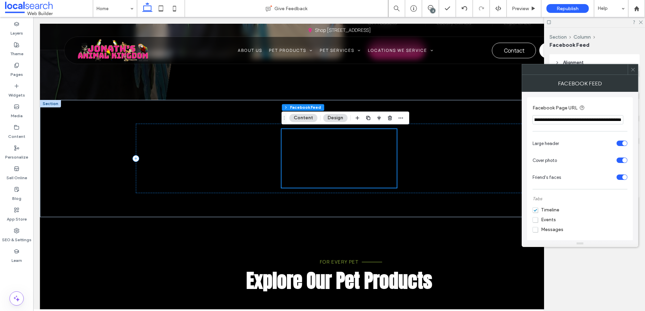
type input "**********"
click at [630, 69] on icon at bounding box center [632, 69] width 5 height 5
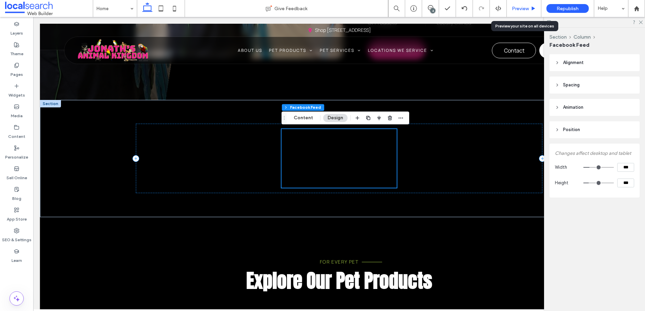
click at [524, 4] on div "Preview" at bounding box center [524, 8] width 35 height 17
click at [525, 13] on div "Preview" at bounding box center [524, 8] width 35 height 17
click at [523, 13] on div "Preview" at bounding box center [524, 8] width 35 height 17
click at [526, 12] on div "Preview" at bounding box center [524, 8] width 35 height 17
click at [524, 8] on span "Preview" at bounding box center [520, 9] width 17 height 6
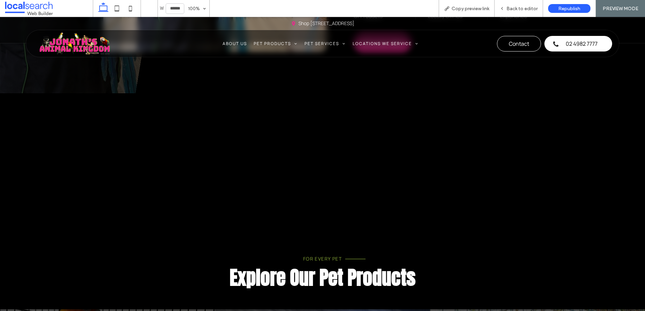
scroll to position [570, 0]
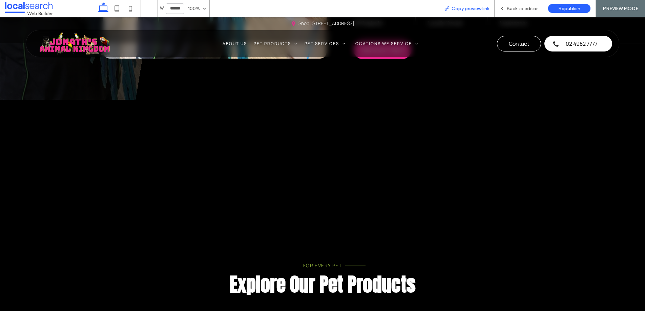
click at [463, 8] on span "Copy preview link" at bounding box center [471, 9] width 38 height 6
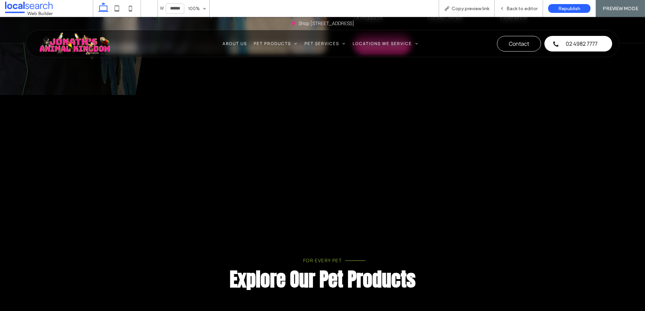
drag, startPoint x: 315, startPoint y: 181, endPoint x: 322, endPoint y: 176, distance: 9.0
click at [316, 181] on div at bounding box center [322, 155] width 115 height 59
click at [520, 9] on span "Back to editor" at bounding box center [521, 9] width 31 height 6
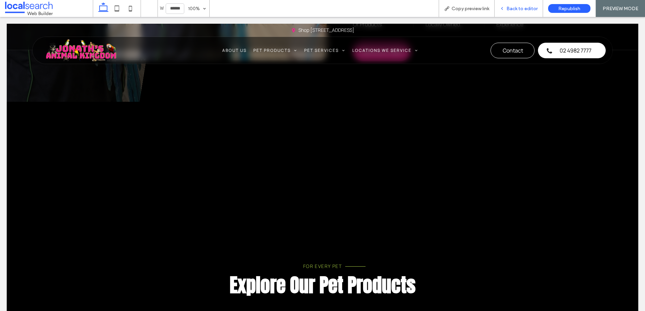
scroll to position [582, 0]
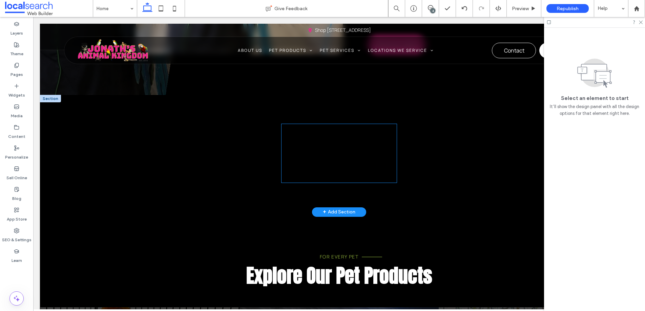
click at [332, 169] on div at bounding box center [338, 153] width 115 height 59
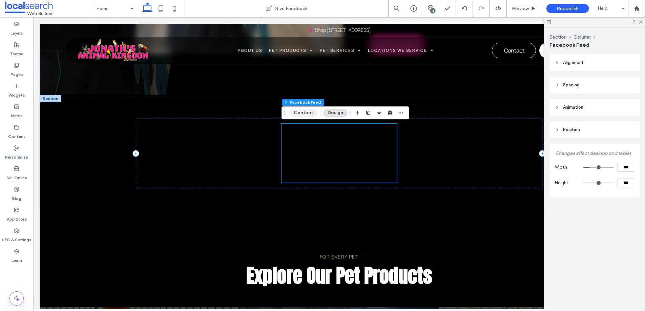
click at [299, 112] on button "Content" at bounding box center [303, 113] width 28 height 8
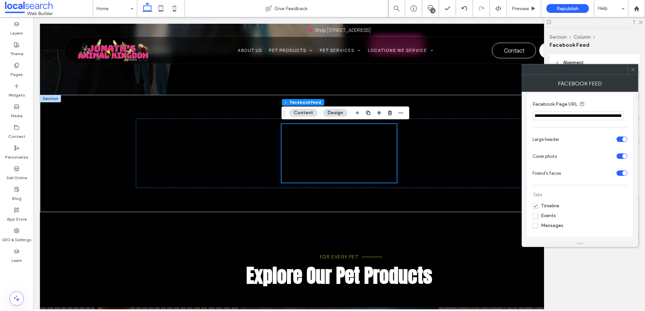
scroll to position [0, 0]
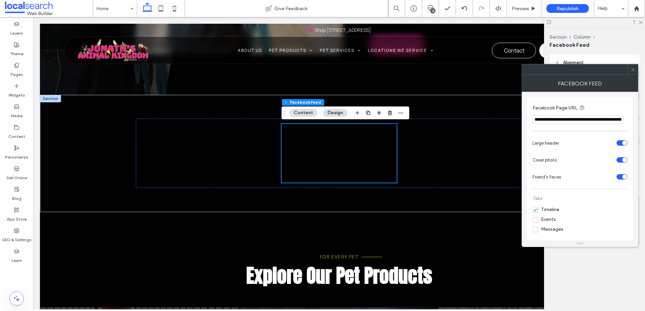
click at [635, 63] on header "Alignment" at bounding box center [594, 62] width 90 height 17
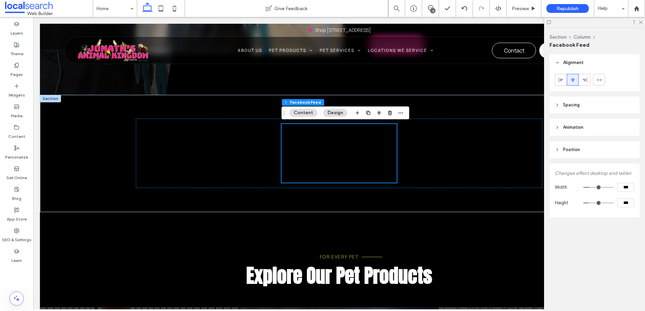
click at [634, 67] on header "Alignment" at bounding box center [594, 62] width 90 height 17
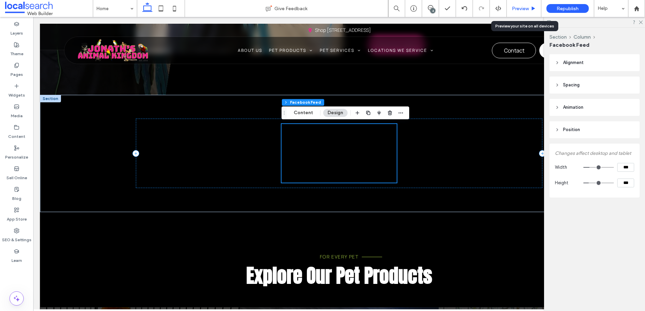
click at [519, 12] on div "Preview" at bounding box center [524, 8] width 35 height 17
click at [527, 10] on span "Preview" at bounding box center [520, 9] width 17 height 6
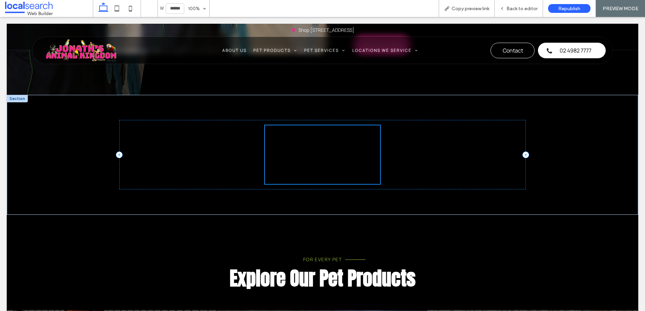
scroll to position [575, 0]
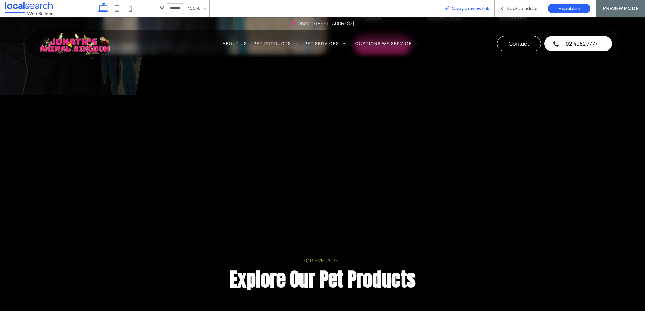
click at [456, 10] on span "Copy preview link" at bounding box center [471, 9] width 38 height 6
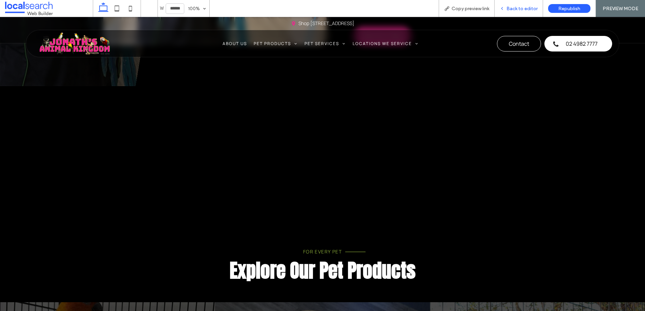
click at [517, 8] on span "Back to editor" at bounding box center [521, 9] width 31 height 6
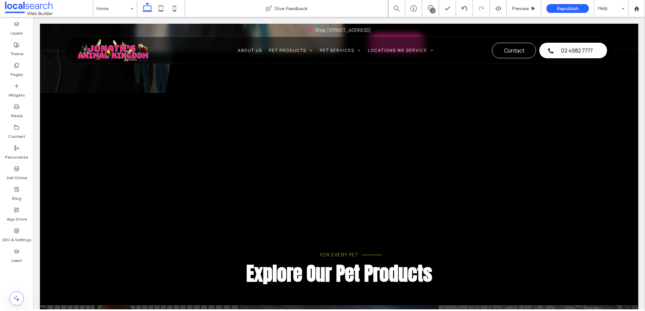
scroll to position [591, 0]
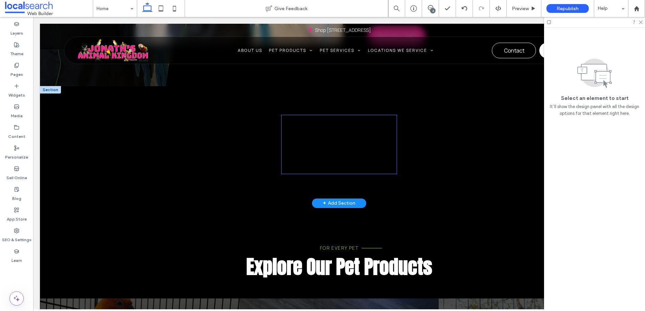
click at [377, 142] on div at bounding box center [338, 144] width 115 height 59
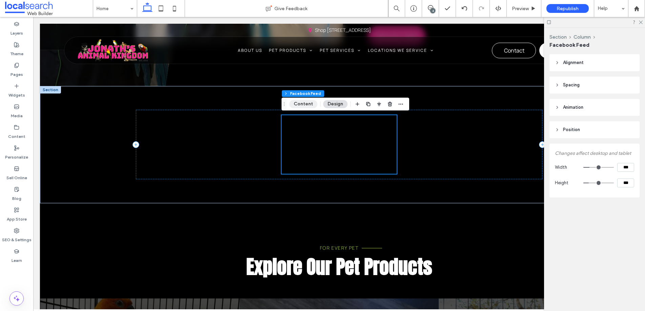
click at [298, 105] on button "Content" at bounding box center [303, 104] width 28 height 8
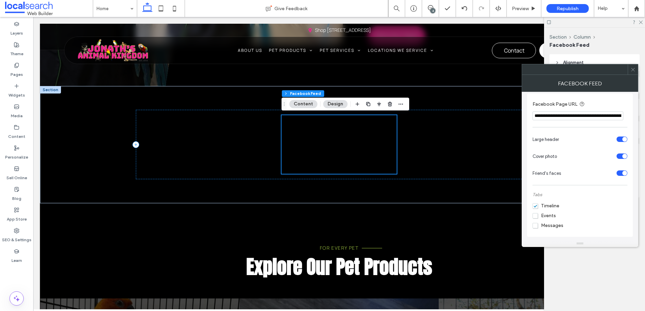
scroll to position [0, 0]
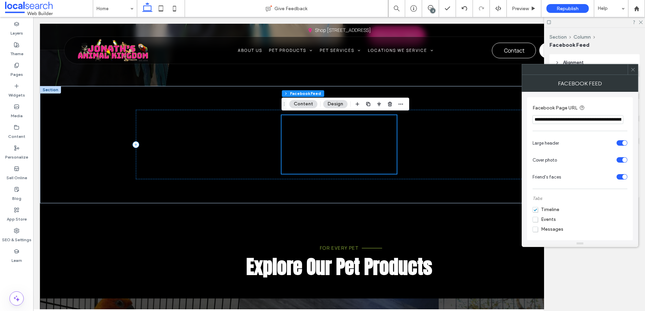
click at [533, 120] on input "**********" at bounding box center [577, 119] width 91 height 9
click at [635, 68] on icon at bounding box center [632, 69] width 5 height 5
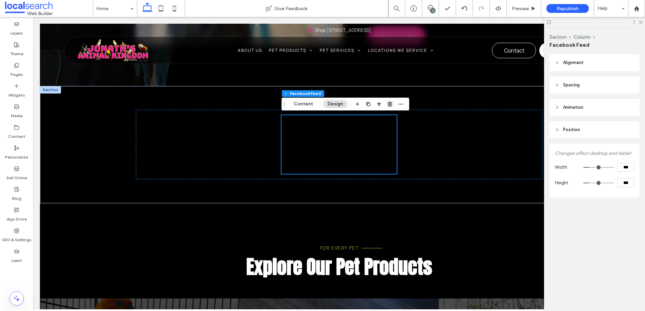
click at [389, 103] on icon "button" at bounding box center [389, 103] width 5 height 5
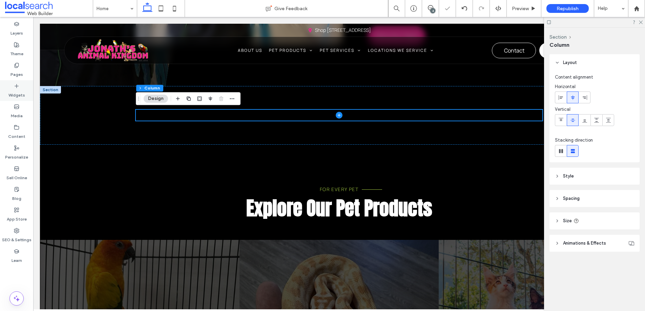
click at [15, 87] on icon at bounding box center [16, 85] width 5 height 5
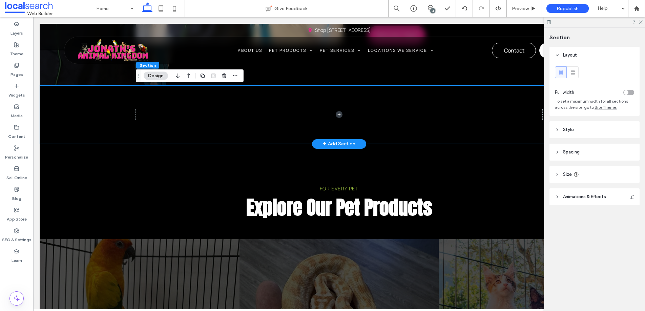
scroll to position [590, 0]
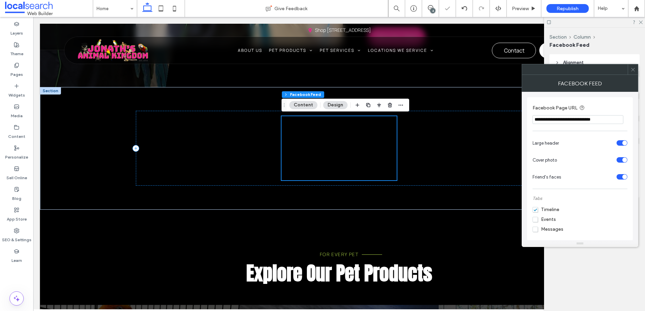
click at [624, 118] on div "**********" at bounding box center [579, 119] width 95 height 9
drag, startPoint x: 653, startPoint y: 135, endPoint x: 509, endPoint y: 119, distance: 144.9
paste input "**********"
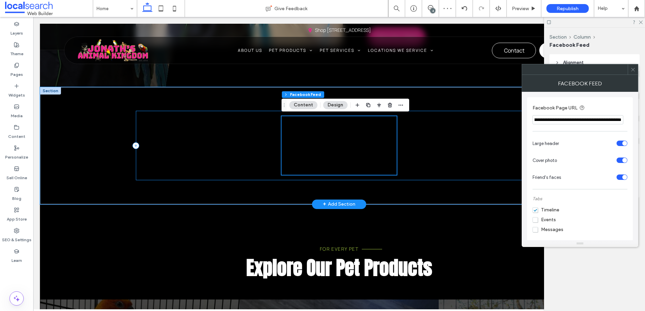
type input "**********"
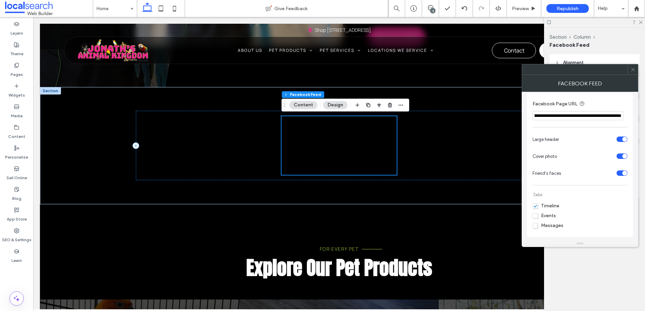
scroll to position [0, 0]
click at [635, 71] on div at bounding box center [633, 69] width 10 height 10
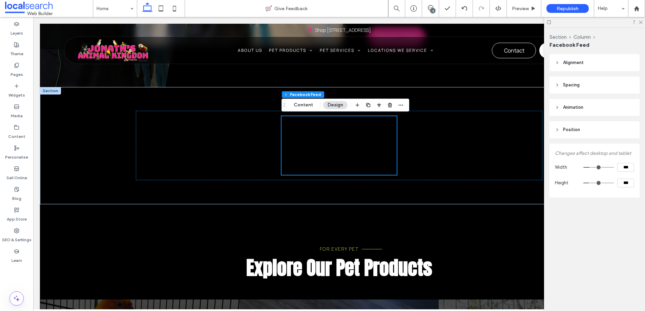
click at [643, 22] on div at bounding box center [594, 22] width 101 height 11
click at [639, 23] on icon at bounding box center [640, 22] width 4 height 4
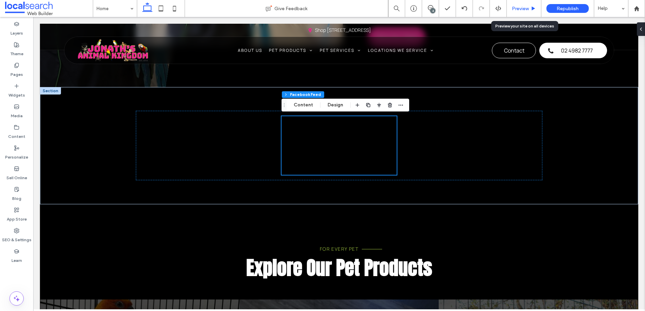
click at [508, 13] on div "Preview" at bounding box center [524, 8] width 35 height 17
click at [520, 13] on div "Preview" at bounding box center [524, 8] width 35 height 17
drag, startPoint x: 18, startPoint y: 242, endPoint x: 21, endPoint y: 237, distance: 5.3
click at [18, 242] on label "SEO & Settings" at bounding box center [16, 237] width 29 height 9
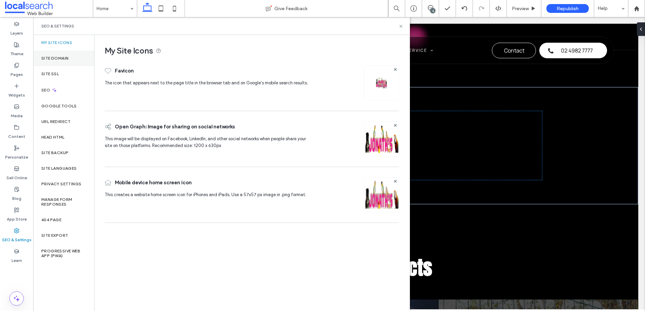
drag, startPoint x: 63, startPoint y: 50, endPoint x: 63, endPoint y: 53, distance: 3.4
click at [63, 50] on div "My Site Icons" at bounding box center [63, 43] width 61 height 16
drag, startPoint x: 63, startPoint y: 53, endPoint x: 67, endPoint y: 53, distance: 3.7
click at [63, 53] on div "Site Domain" at bounding box center [63, 58] width 61 height 16
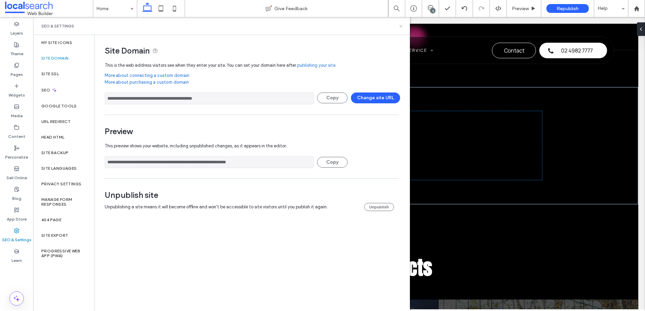
click at [402, 24] on icon at bounding box center [400, 26] width 5 height 5
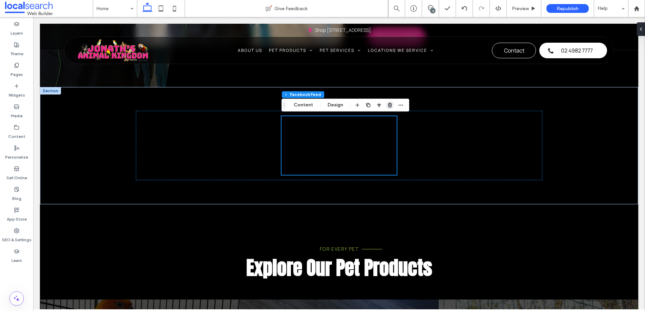
click at [387, 103] on icon "button" at bounding box center [389, 104] width 5 height 5
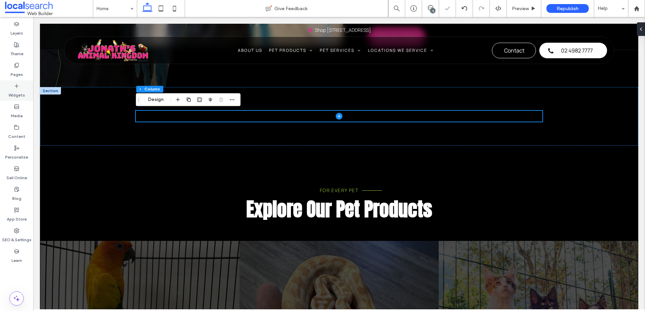
click at [23, 90] on label "Widgets" at bounding box center [16, 93] width 17 height 9
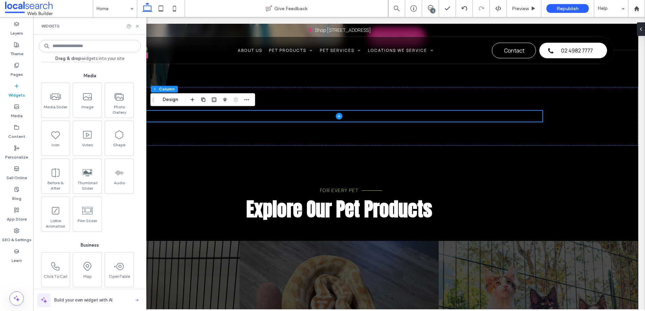
scroll to position [779, 0]
click at [71, 147] on div "Click To Call Map OpenTable Click To Email Contact Form PayPal Restaurant Menu …" at bounding box center [90, 173] width 102 height 187
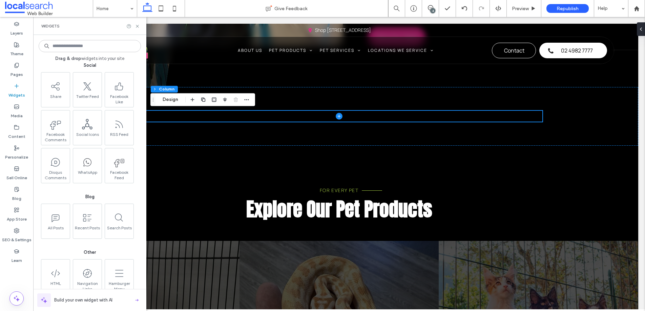
scroll to position [1162, 0]
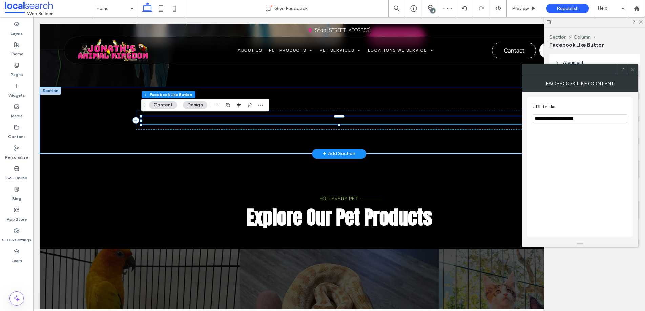
drag, startPoint x: 644, startPoint y: 135, endPoint x: 500, endPoint y: 119, distance: 145.5
paste input "**********"
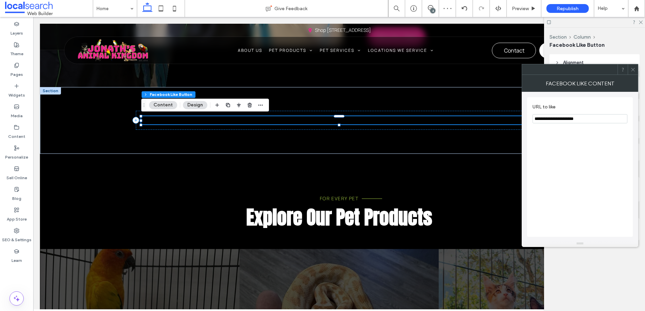
scroll to position [0, 0]
type input "**********"
click at [633, 71] on icon at bounding box center [632, 69] width 5 height 5
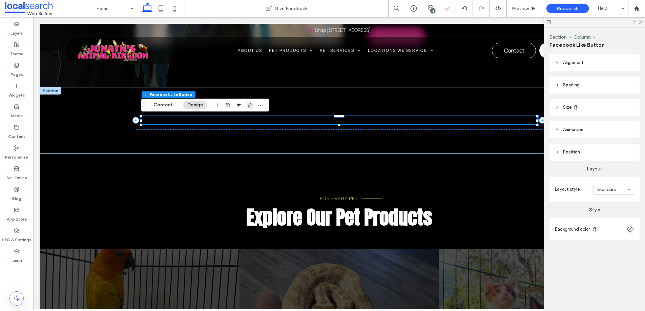
click at [249, 103] on use "button" at bounding box center [250, 105] width 4 height 4
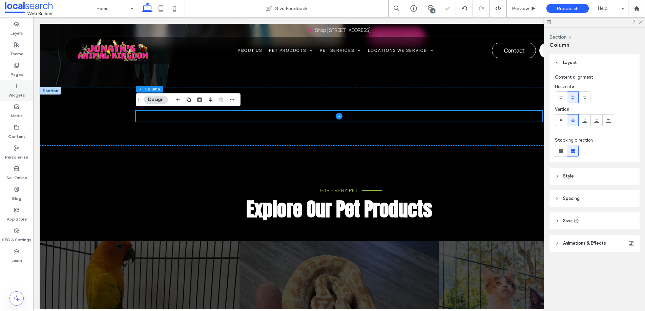
drag, startPoint x: 22, startPoint y: 94, endPoint x: 30, endPoint y: 100, distance: 9.8
click at [22, 94] on label "Widgets" at bounding box center [16, 93] width 17 height 9
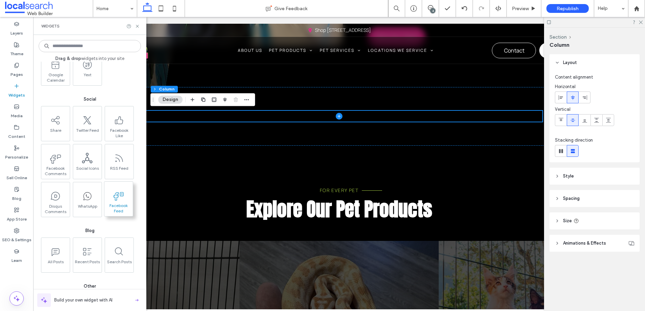
scroll to position [1129, 0]
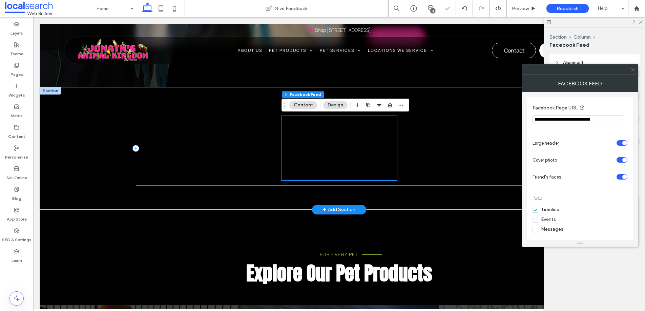
drag, startPoint x: 649, startPoint y: 137, endPoint x: 515, endPoint y: 120, distance: 134.9
paste input "**********"
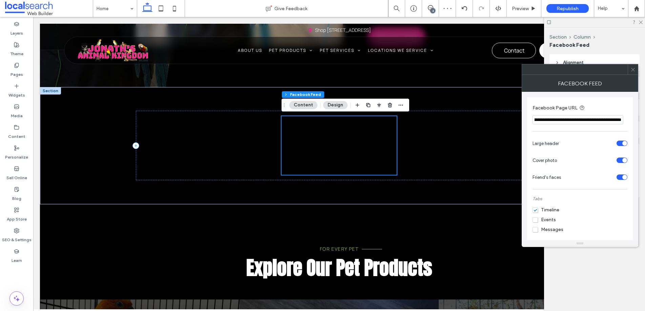
type input "**********"
click at [546, 131] on hr at bounding box center [579, 131] width 95 height 0
click at [632, 69] on icon at bounding box center [632, 69] width 5 height 5
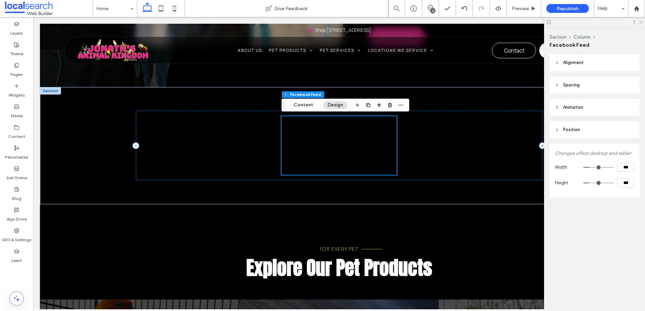
click at [640, 24] on div at bounding box center [594, 22] width 101 height 11
click at [640, 21] on use at bounding box center [641, 23] width 4 height 4
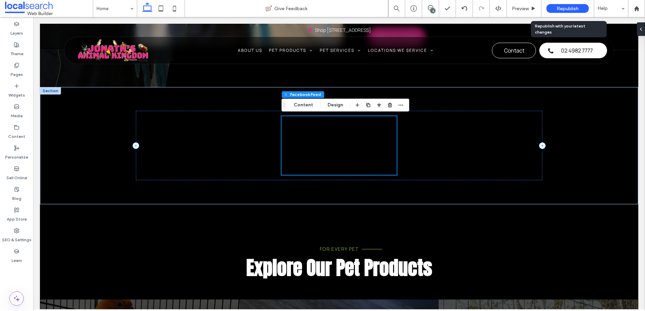
click at [560, 10] on span "Republish" at bounding box center [568, 9] width 22 height 6
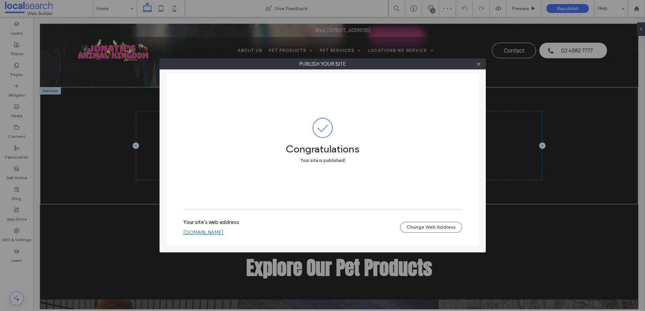
click at [224, 234] on link "jonathsanimalkingdom.webbuilder.localsearch.com.au" at bounding box center [203, 232] width 40 height 6
click at [478, 63] on icon at bounding box center [478, 64] width 5 height 5
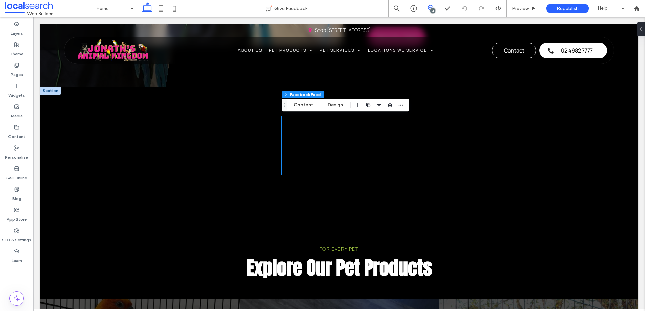
click at [431, 7] on icon at bounding box center [430, 7] width 5 height 5
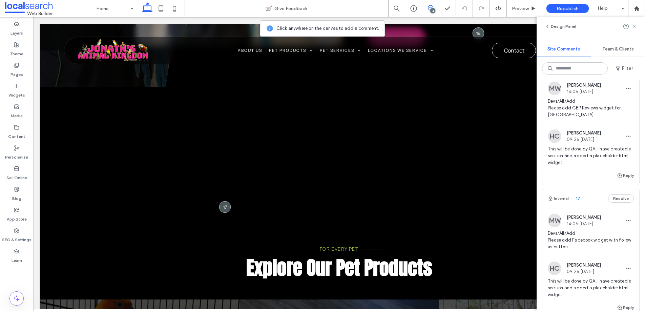
scroll to position [160, 0]
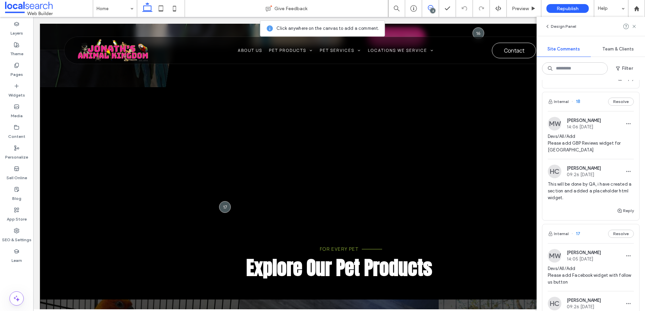
click at [586, 137] on span "Devs/All/Add Please add GBP Reviews widget for Beresfield" at bounding box center [591, 143] width 86 height 20
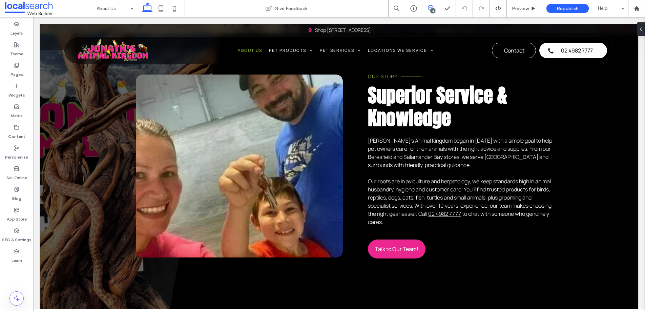
click at [432, 7] on icon at bounding box center [430, 7] width 5 height 5
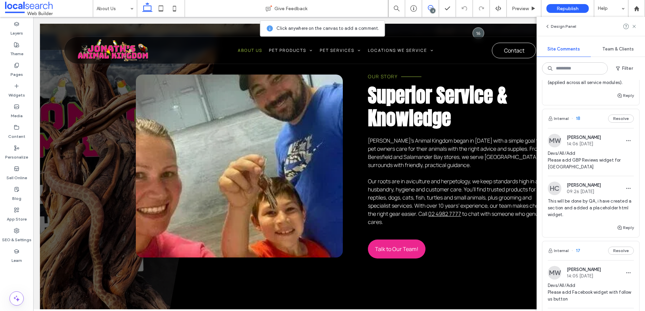
scroll to position [144, 0]
click at [591, 152] on span "Devs/All/Add Please add GBP Reviews widget for Beresfield" at bounding box center [591, 159] width 86 height 20
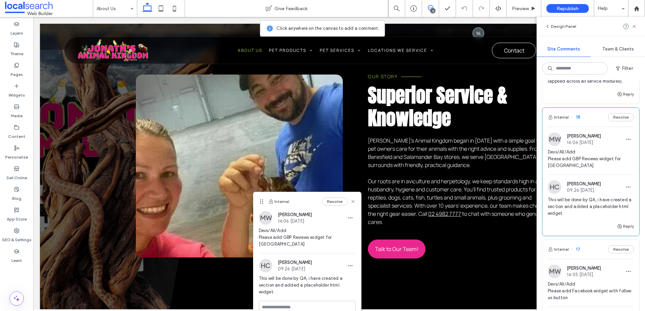
click at [591, 152] on span "Devs/All/Add Please add GBP Reviews widget for Beresfield" at bounding box center [591, 159] width 86 height 20
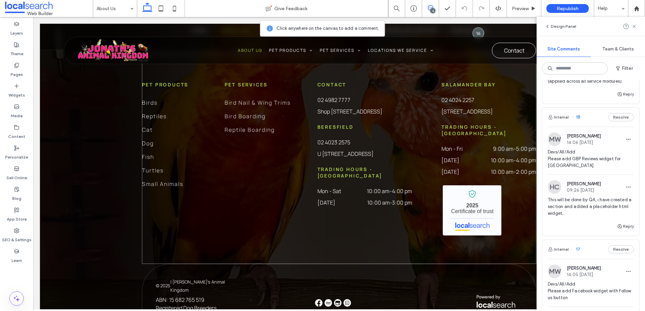
scroll to position [779, 0]
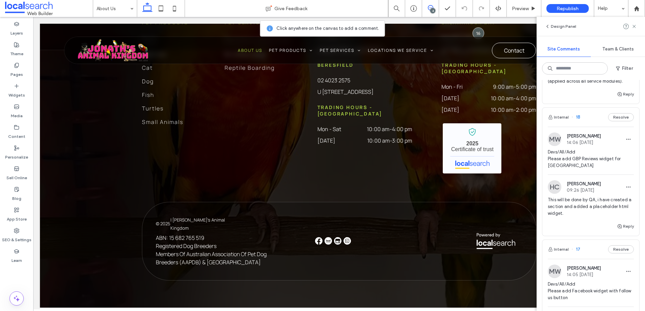
click at [637, 25] on div "Design Panel" at bounding box center [591, 26] width 108 height 19
click at [634, 25] on icon at bounding box center [633, 26] width 5 height 5
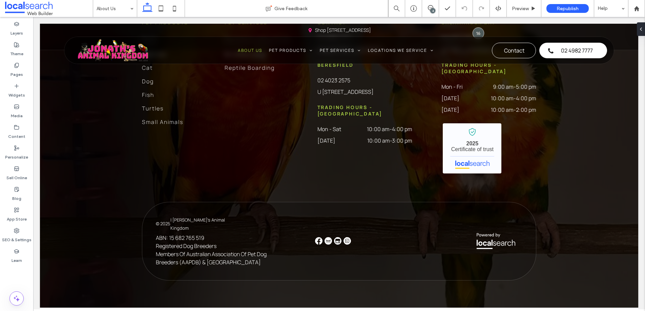
scroll to position [0, 0]
click at [541, 6] on div "Preview" at bounding box center [524, 9] width 34 height 6
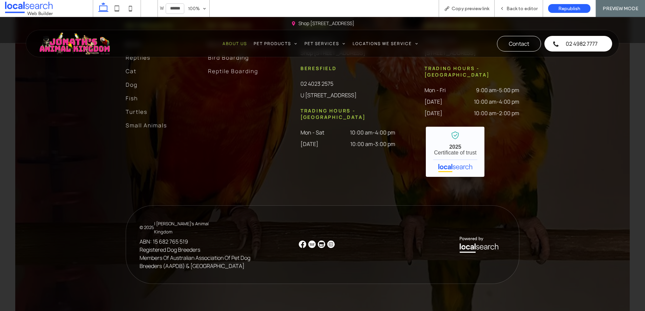
scroll to position [772, 0]
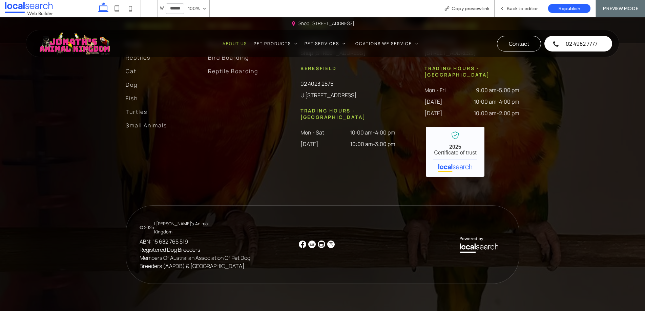
click at [321, 245] on img at bounding box center [321, 243] width 7 height 7
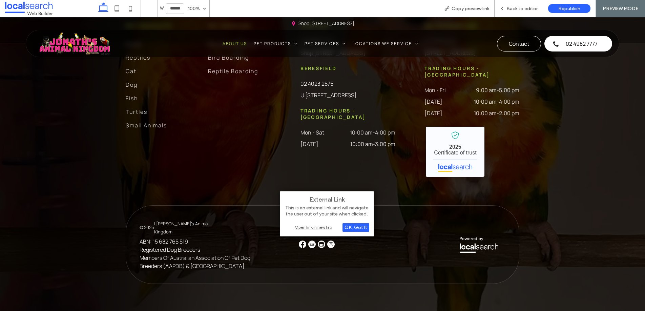
click at [329, 229] on div "Open link in new tab" at bounding box center [327, 227] width 85 height 7
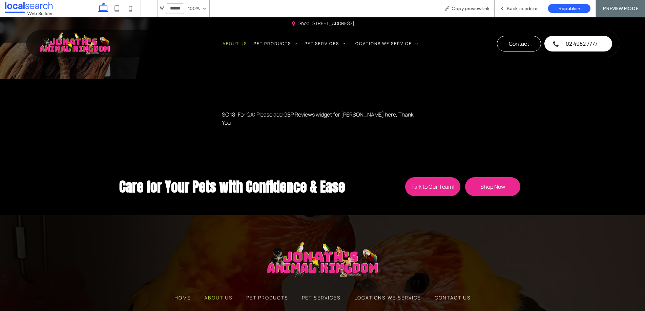
scroll to position [553, 0]
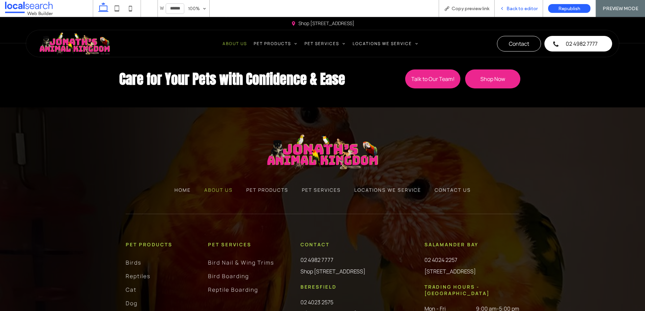
click at [533, 9] on span "Back to editor" at bounding box center [521, 9] width 31 height 6
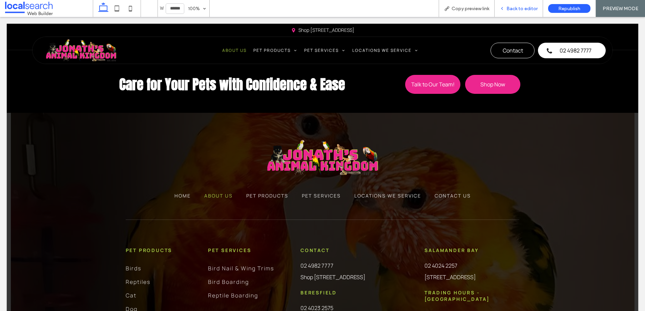
scroll to position [561, 0]
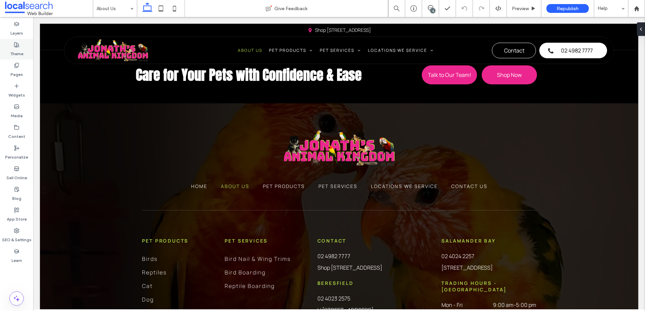
click at [7, 50] on div "Theme" at bounding box center [16, 49] width 33 height 21
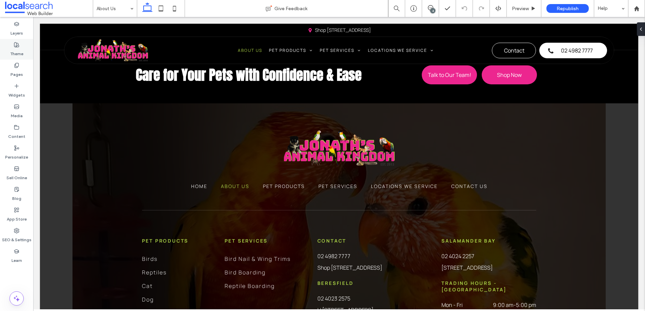
scroll to position [577, 0]
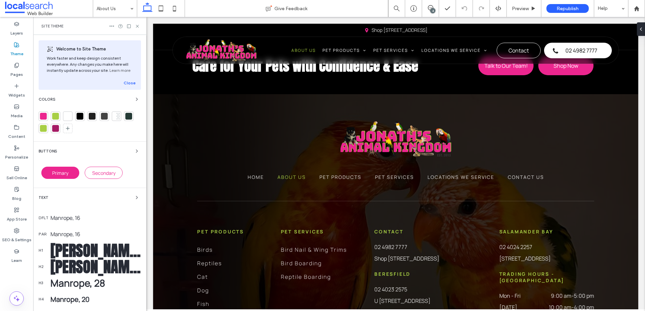
click at [44, 118] on div at bounding box center [43, 116] width 7 height 7
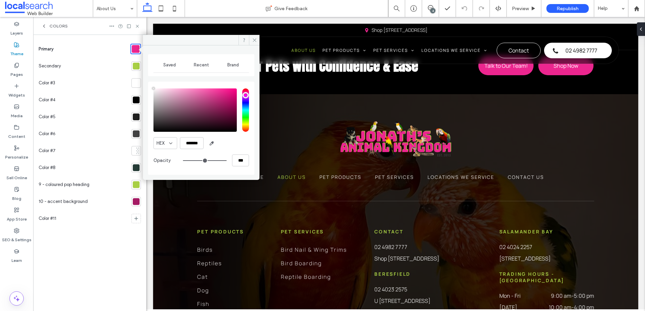
type input "****"
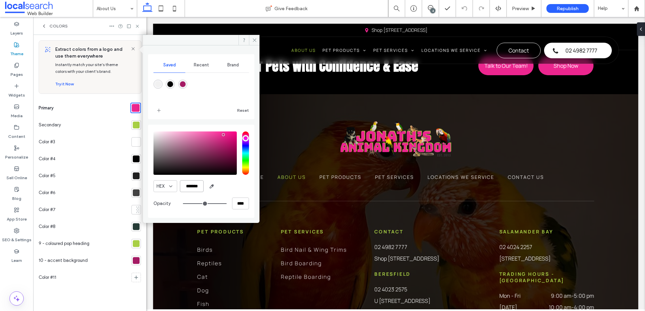
click at [194, 187] on input "*******" at bounding box center [192, 186] width 24 height 12
click at [255, 42] on span at bounding box center [254, 40] width 11 height 10
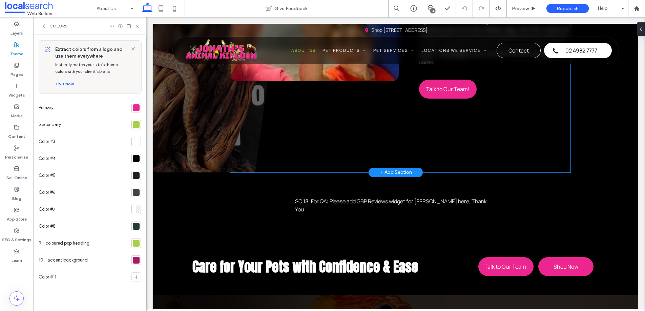
scroll to position [402, 0]
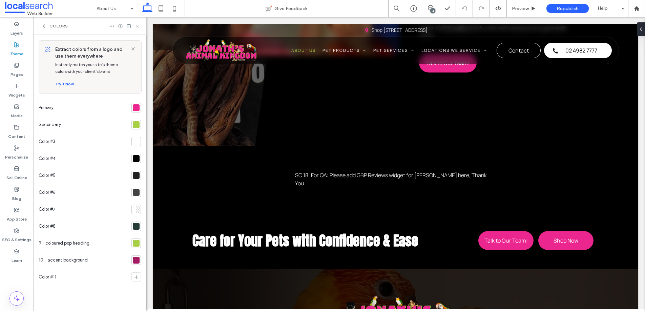
click at [135, 28] on icon at bounding box center [137, 26] width 5 height 5
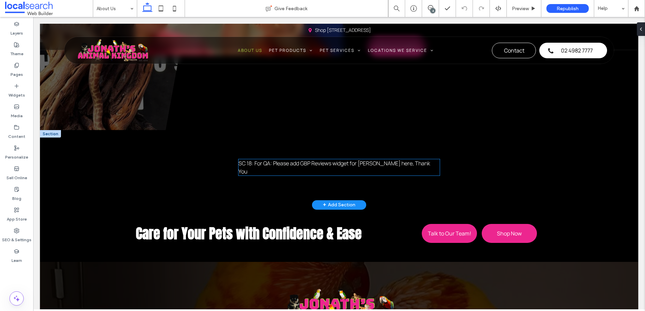
click at [322, 162] on span "SC 18: For QA: Please add GBP Reviews widget for Beresfield here, Thank You" at bounding box center [334, 168] width 192 height 16
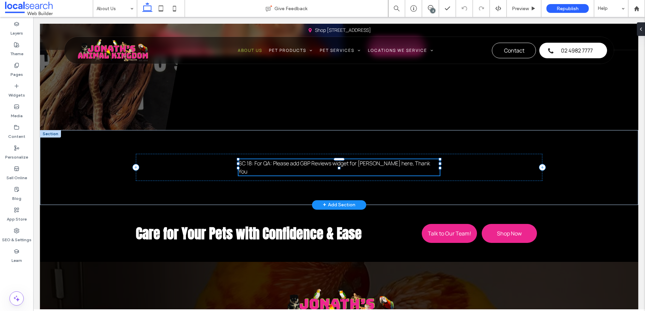
click at [322, 162] on div "SC 18: For QA: Please add GBP Reviews widget for Beresfield here, Thank You" at bounding box center [338, 167] width 201 height 16
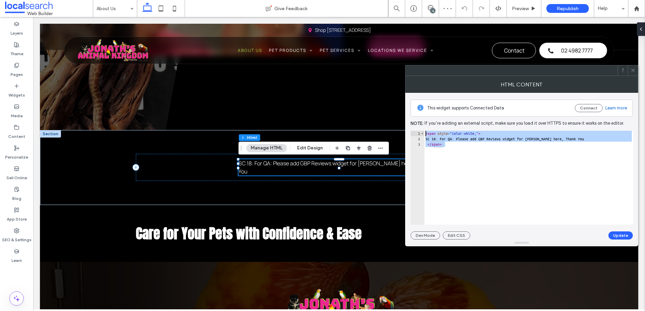
drag, startPoint x: 552, startPoint y: 149, endPoint x: 417, endPoint y: 132, distance: 135.8
click at [417, 132] on div "******* 1 2 3 < span style = "color:white;" > SC 18: For QA: Please add GBP Rev…" at bounding box center [522, 178] width 223 height 94
paste textarea "Cursor at row 1"
type textarea "**********"
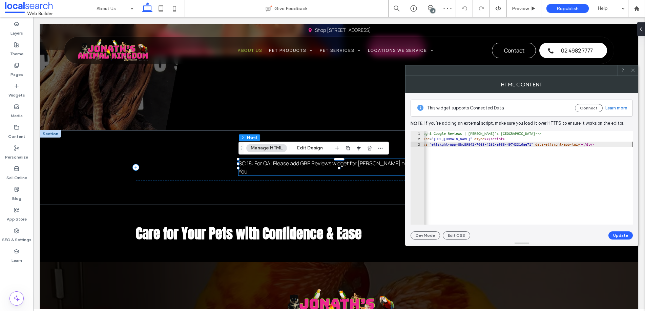
scroll to position [0, 18]
click at [615, 236] on button "Update" at bounding box center [620, 235] width 24 height 8
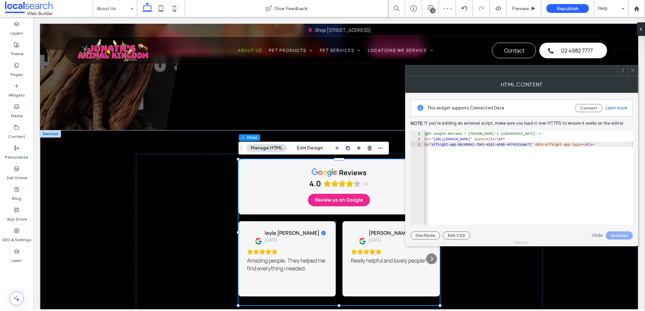
click at [633, 70] on icon at bounding box center [632, 70] width 5 height 5
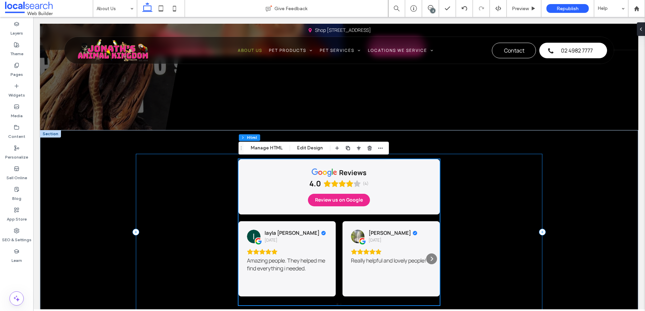
scroll to position [467, 0]
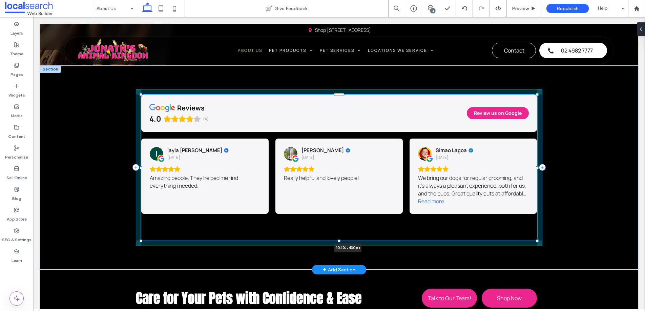
drag, startPoint x: 446, startPoint y: 167, endPoint x: 546, endPoint y: 165, distance: 99.3
click at [546, 165] on div "reviews 4.0 (4) Review us on Google layla Jane 2 days ago Amazing people. They …" at bounding box center [339, 167] width 598 height 205
type input "***"
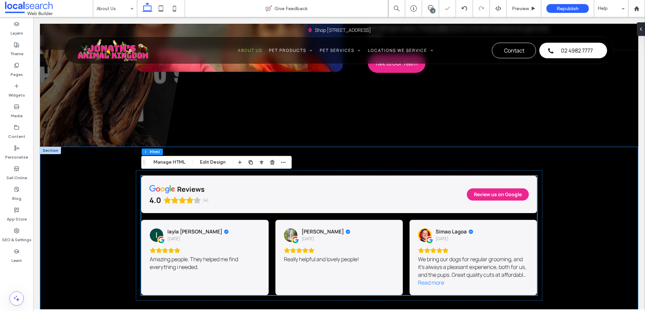
scroll to position [378, 0]
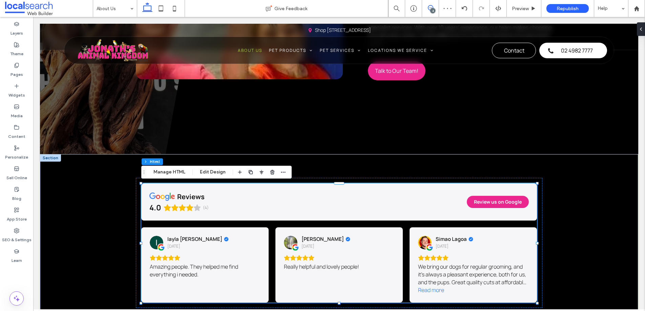
click at [428, 6] on icon at bounding box center [430, 7] width 5 height 5
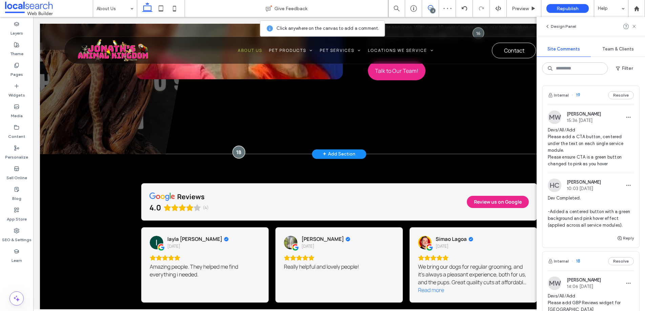
click at [238, 147] on div at bounding box center [238, 152] width 13 height 13
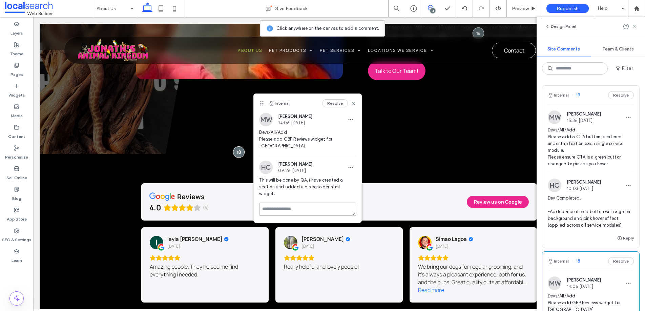
click at [301, 203] on textarea at bounding box center [307, 209] width 97 height 13
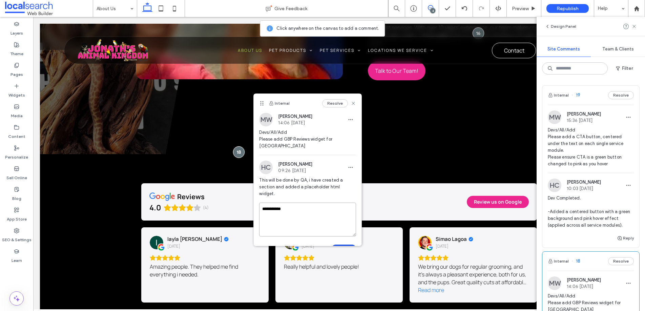
type textarea "**********"
drag, startPoint x: 338, startPoint y: 233, endPoint x: 305, endPoint y: 216, distance: 37.3
click at [338, 245] on button "Submit" at bounding box center [344, 249] width 24 height 8
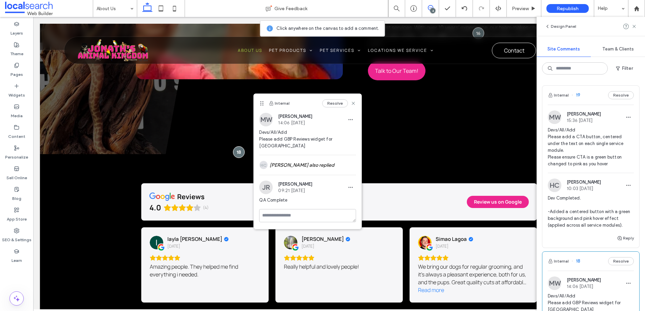
click at [601, 148] on span "Devs/All/Add Please add a CTA button, centered under the text on each single se…" at bounding box center [591, 147] width 86 height 41
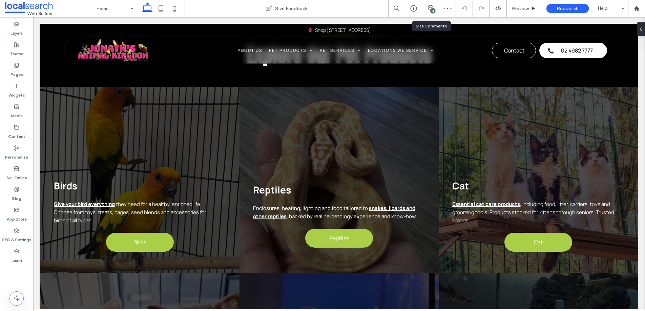
click at [430, 4] on div "4" at bounding box center [430, 8] width 17 height 17
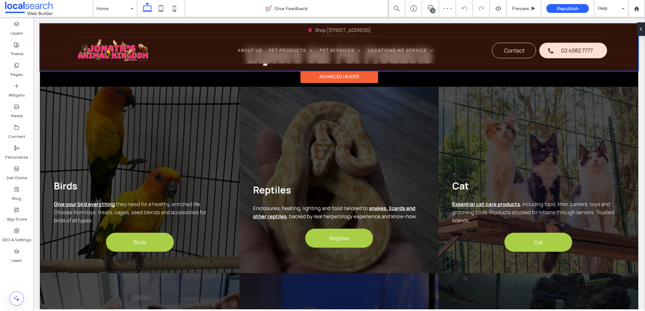
scroll to position [798, 0]
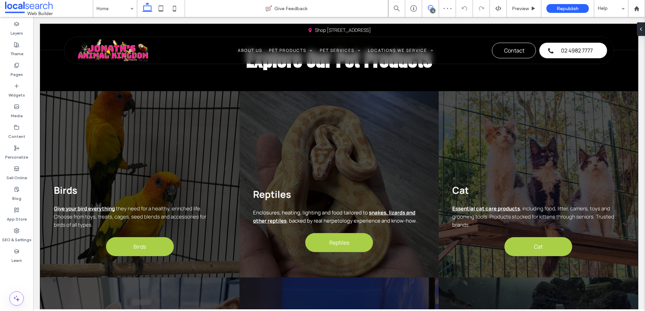
click at [432, 7] on icon at bounding box center [430, 7] width 5 height 5
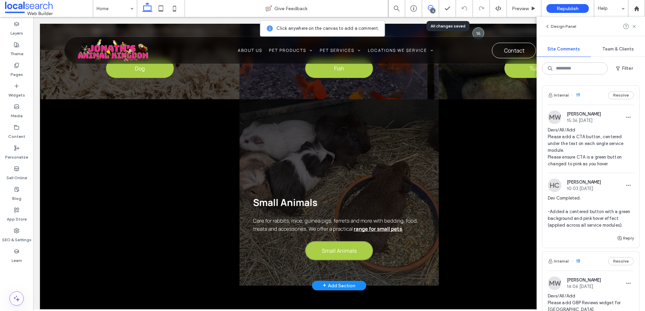
scroll to position [1188, 0]
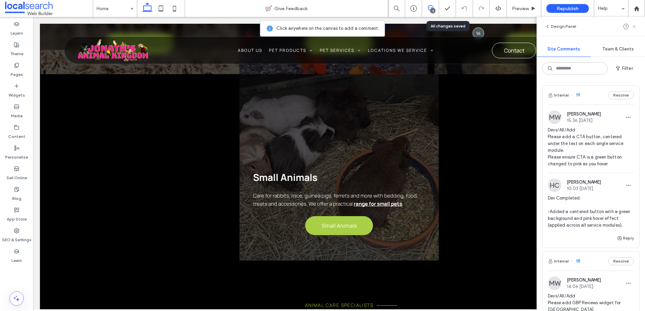
click at [635, 28] on icon at bounding box center [633, 26] width 5 height 5
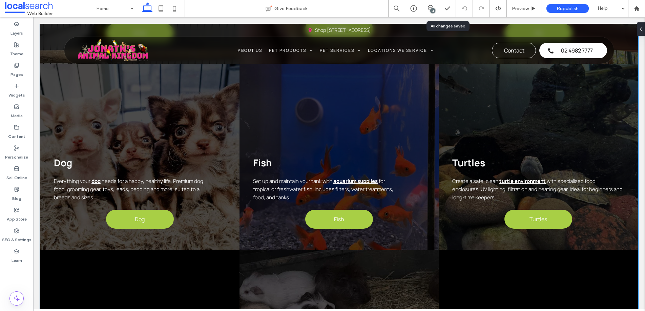
scroll to position [1034, 0]
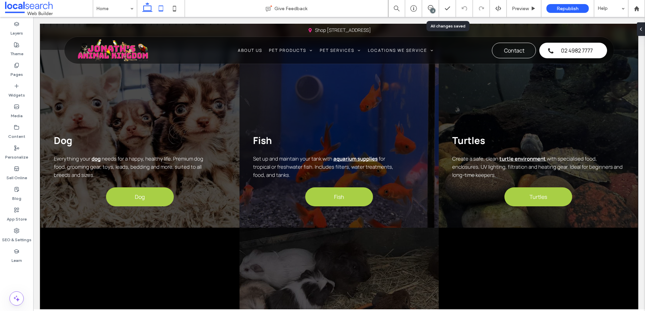
click at [164, 2] on icon at bounding box center [161, 9] width 14 height 14
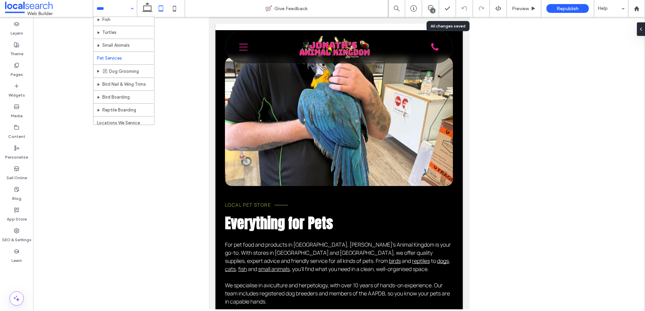
scroll to position [96, 0]
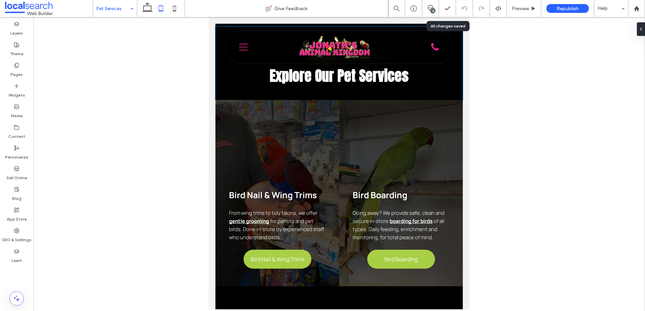
scroll to position [461, 0]
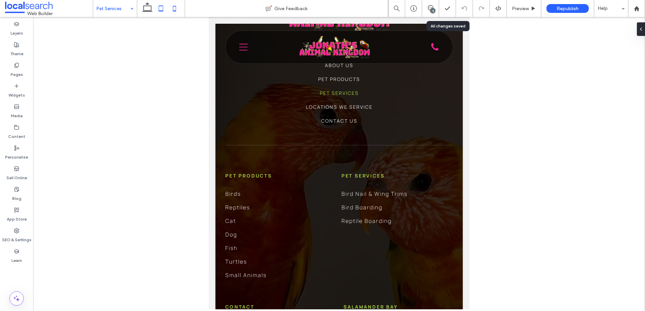
click at [175, 13] on icon at bounding box center [175, 9] width 14 height 14
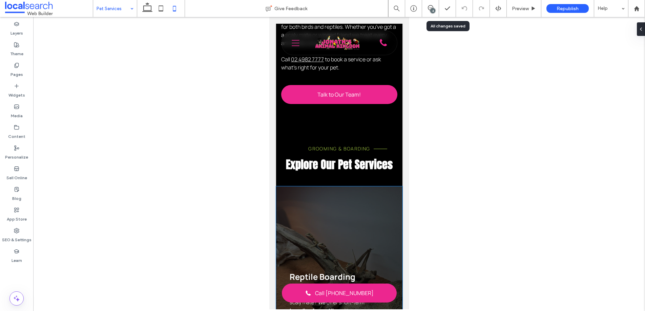
scroll to position [0, 0]
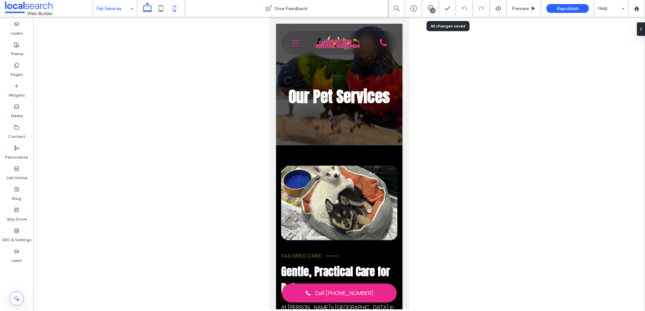
click at [145, 9] on icon at bounding box center [148, 9] width 14 height 14
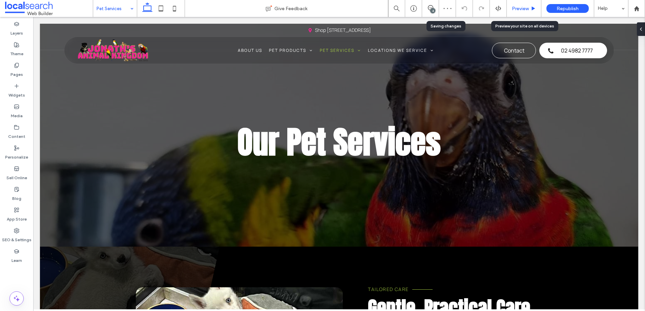
click at [514, 10] on span "Preview" at bounding box center [520, 9] width 17 height 6
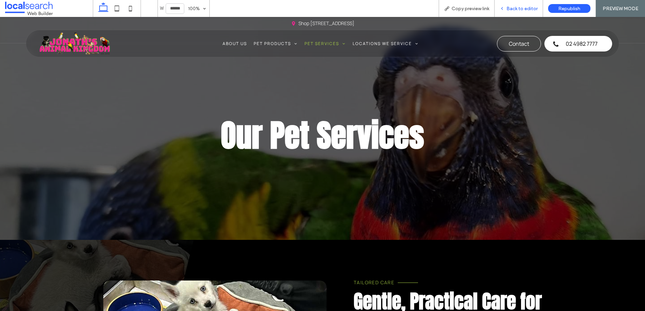
click at [516, 7] on span "Back to editor" at bounding box center [521, 9] width 31 height 6
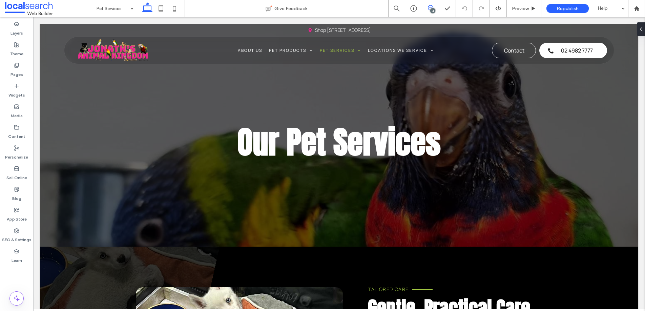
click at [428, 10] on icon at bounding box center [430, 7] width 5 height 5
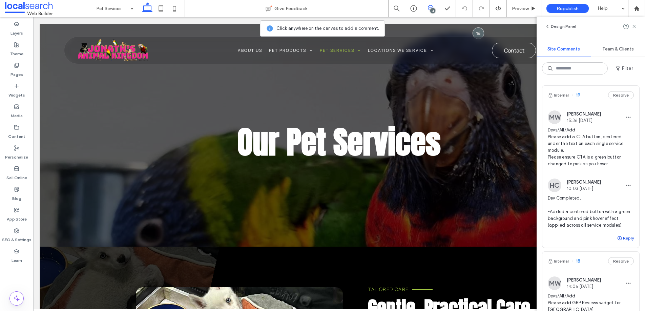
click at [624, 234] on button "Reply" at bounding box center [625, 238] width 17 height 8
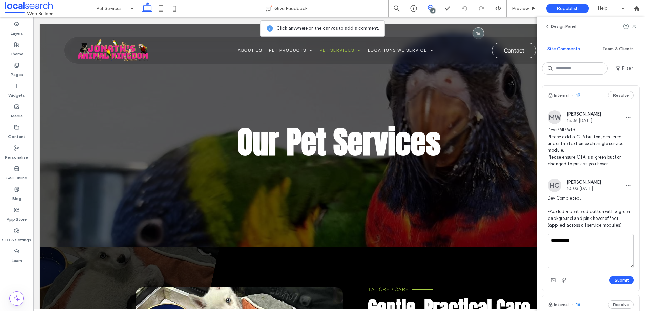
type textarea "**********"
click at [624, 276] on button "Submit" at bounding box center [621, 280] width 24 height 8
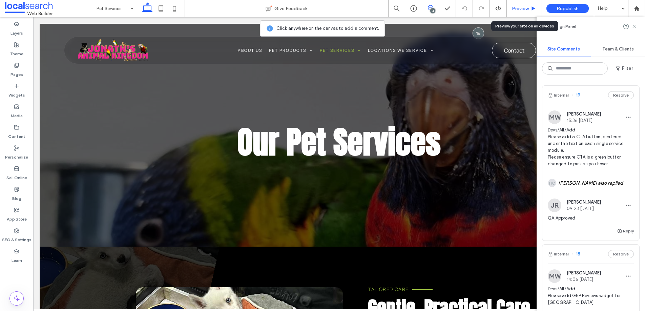
click at [526, 5] on div "Preview" at bounding box center [524, 8] width 35 height 17
click at [527, 6] on span "Preview" at bounding box center [520, 9] width 17 height 6
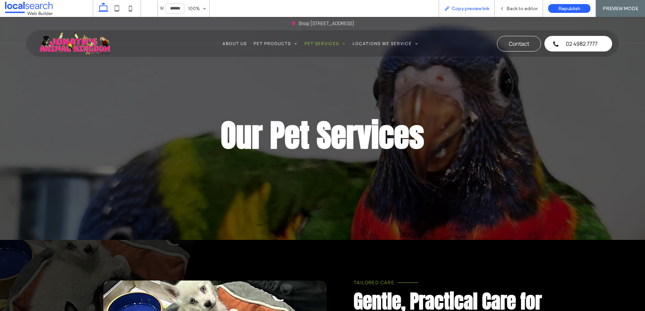
click at [482, 7] on span "Copy preview link" at bounding box center [471, 9] width 38 height 6
click at [522, 9] on span "Back to editor" at bounding box center [521, 9] width 31 height 6
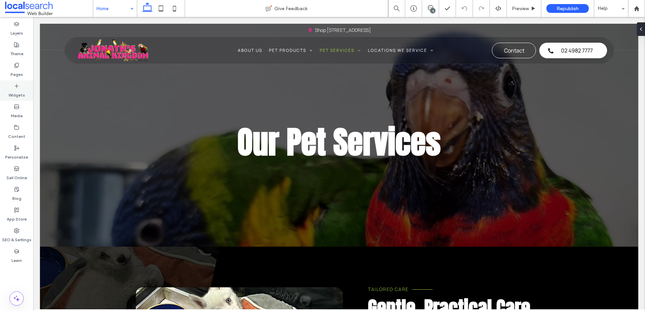
click at [9, 86] on div "Widgets" at bounding box center [16, 90] width 33 height 21
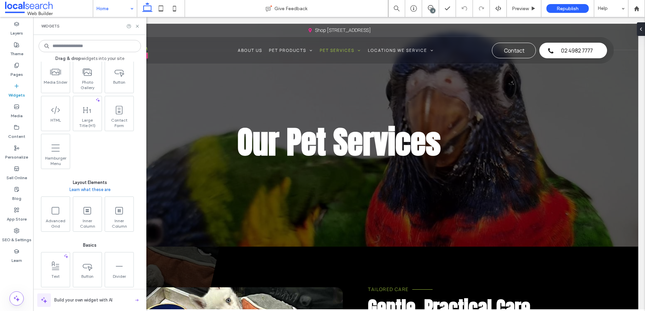
scroll to position [191, 0]
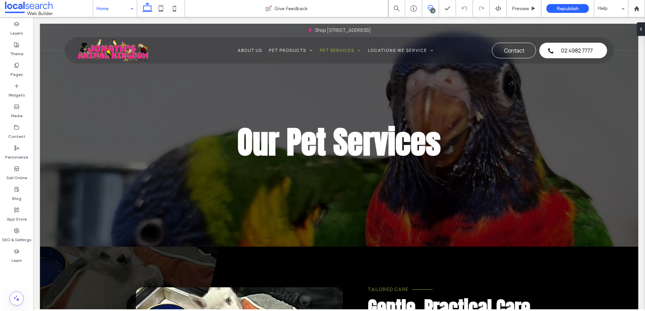
click at [433, 7] on use at bounding box center [430, 7] width 5 height 5
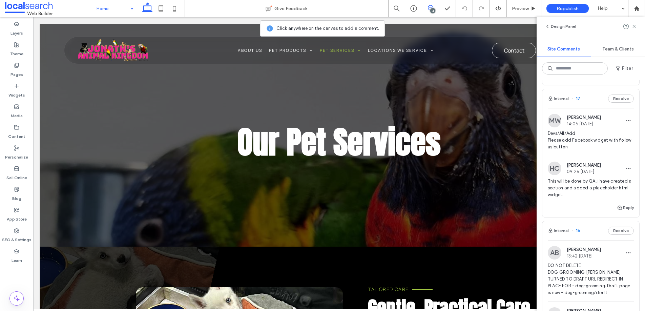
scroll to position [294, 0]
click at [15, 88] on icon at bounding box center [16, 85] width 5 height 5
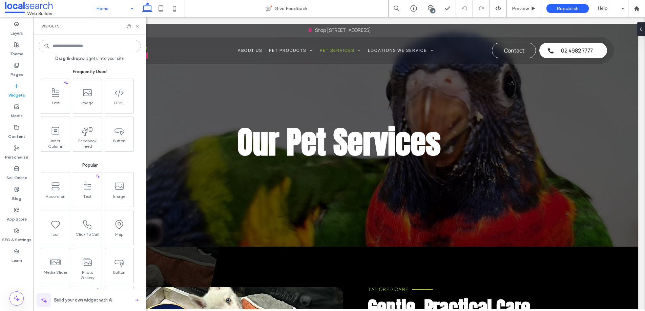
scroll to position [0, 0]
click at [138, 27] on use at bounding box center [137, 26] width 3 height 3
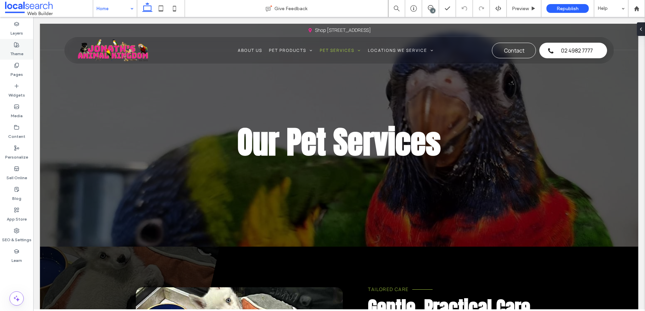
click at [23, 54] on div "Theme" at bounding box center [16, 49] width 33 height 21
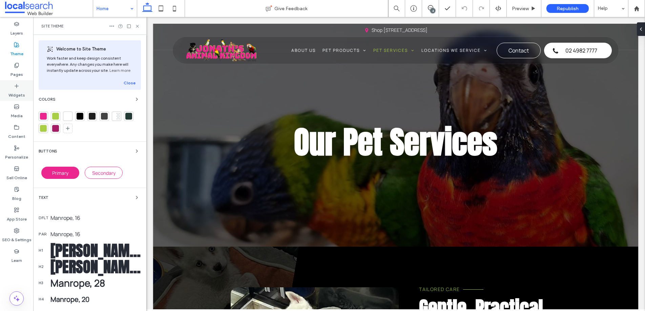
click at [13, 92] on label "Widgets" at bounding box center [16, 93] width 17 height 9
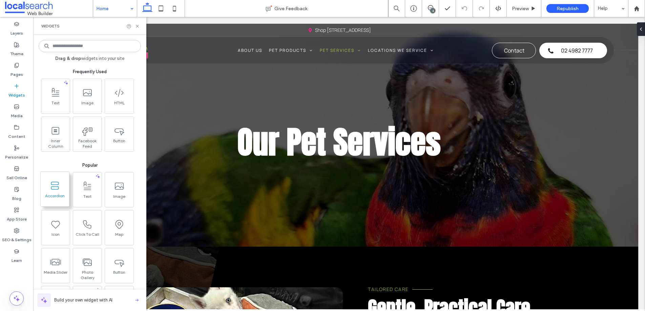
scroll to position [18, 0]
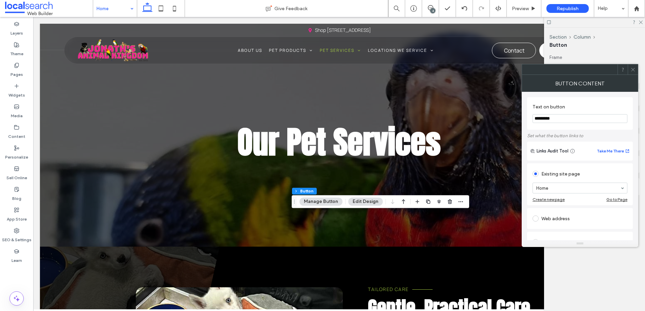
type input "*********"
click at [631, 72] on span at bounding box center [632, 69] width 5 height 10
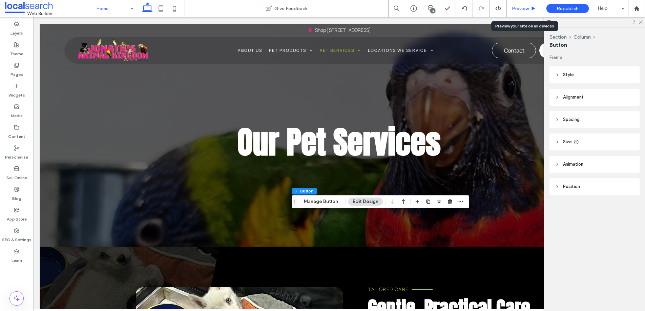
click at [526, 7] on span "Preview" at bounding box center [520, 9] width 17 height 6
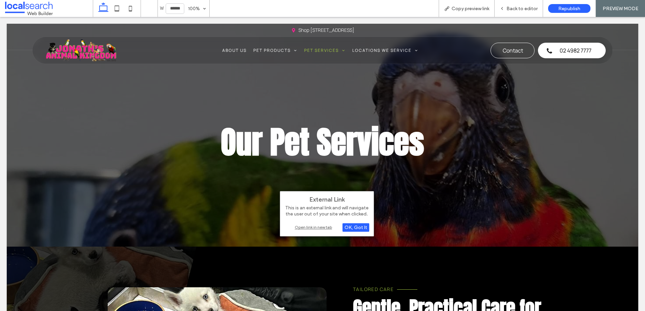
click at [324, 225] on div "Open link in new tab" at bounding box center [327, 227] width 85 height 7
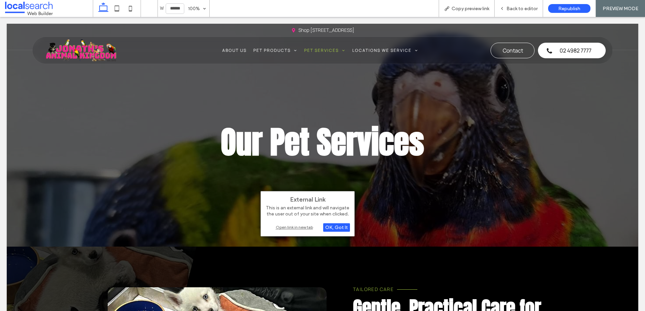
click at [303, 228] on div "Open link in new tab" at bounding box center [307, 227] width 85 height 7
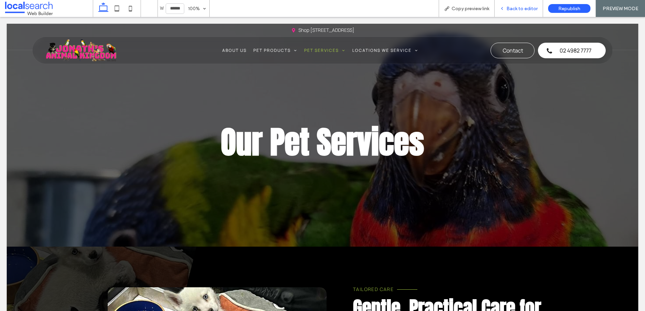
click at [516, 12] on div "Back to editor" at bounding box center [519, 8] width 48 height 17
click at [518, 6] on span "Back to editor" at bounding box center [521, 9] width 31 height 6
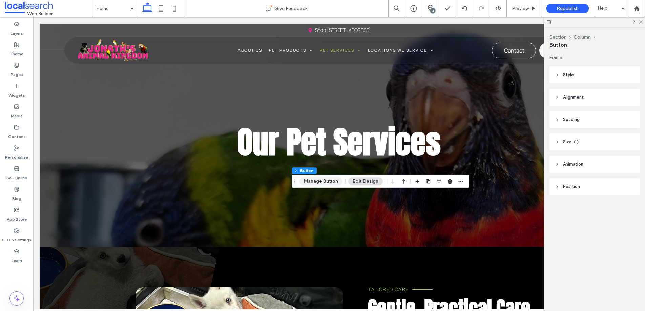
click at [325, 182] on button "Manage Button" at bounding box center [320, 181] width 43 height 8
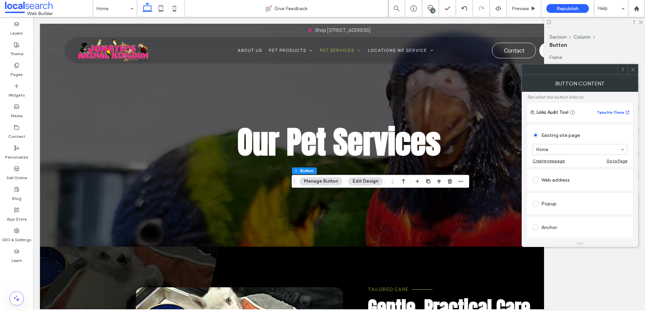
scroll to position [41, 0]
click at [590, 175] on div "Web address" at bounding box center [579, 177] width 95 height 11
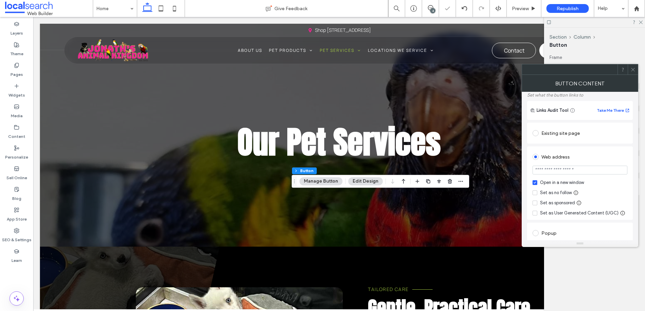
click at [589, 169] on input "url" at bounding box center [579, 170] width 95 height 9
paste input "**********"
type input "**********"
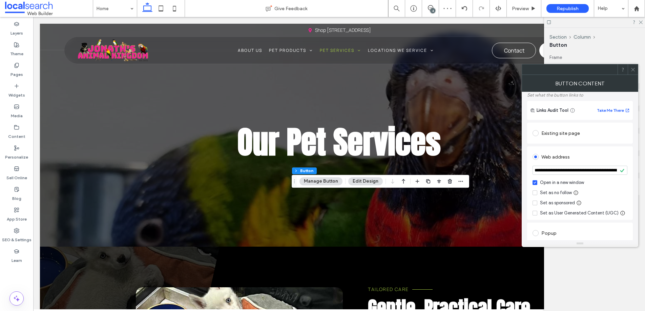
click at [631, 70] on icon at bounding box center [632, 69] width 5 height 5
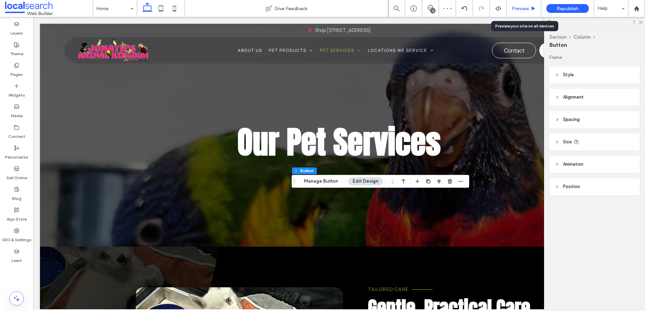
click at [519, 7] on span "Preview" at bounding box center [520, 9] width 17 height 6
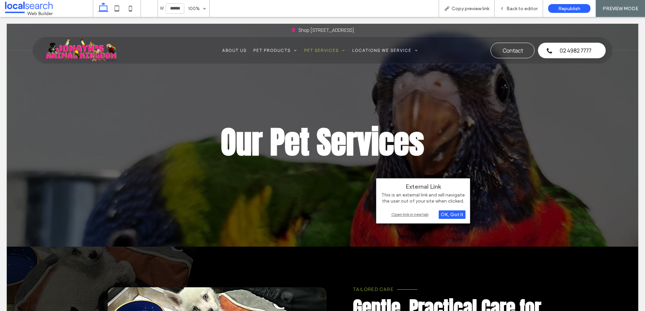
click at [399, 214] on div "Open link in new tab" at bounding box center [423, 214] width 85 height 7
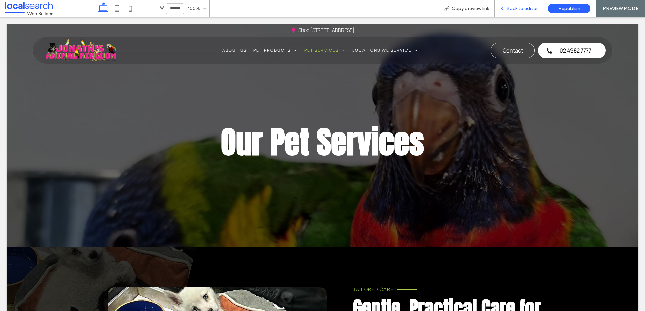
click at [525, 8] on span "Back to editor" at bounding box center [521, 9] width 31 height 6
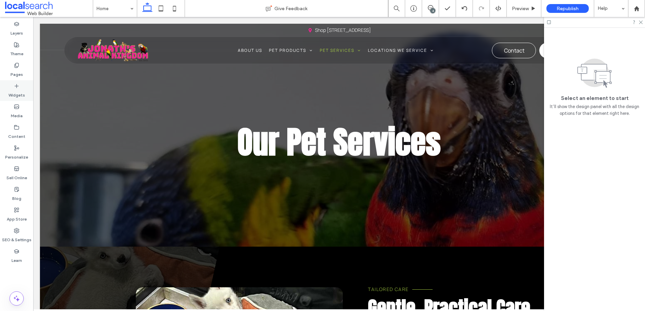
click at [21, 87] on div "Widgets" at bounding box center [16, 90] width 33 height 21
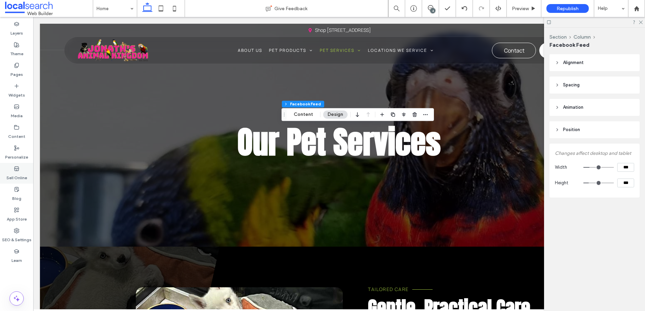
scroll to position [0, 1]
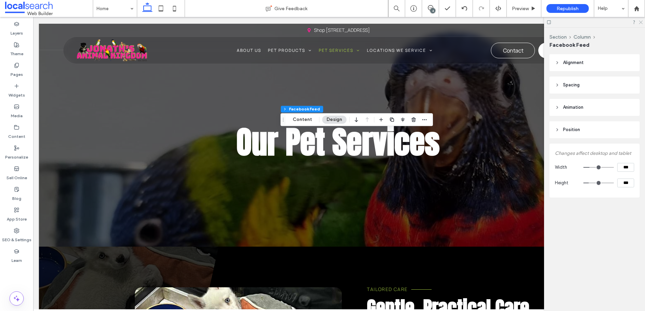
click at [641, 21] on use at bounding box center [641, 23] width 4 height 4
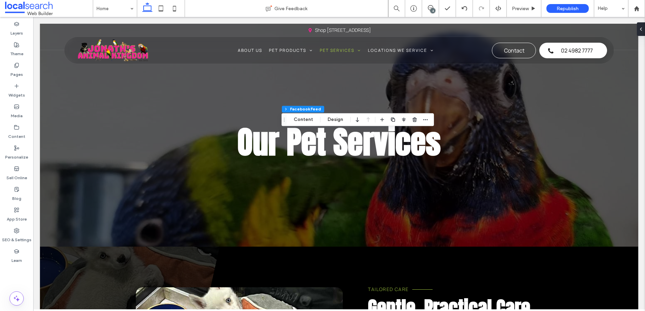
click at [432, 9] on div "4" at bounding box center [432, 10] width 5 height 5
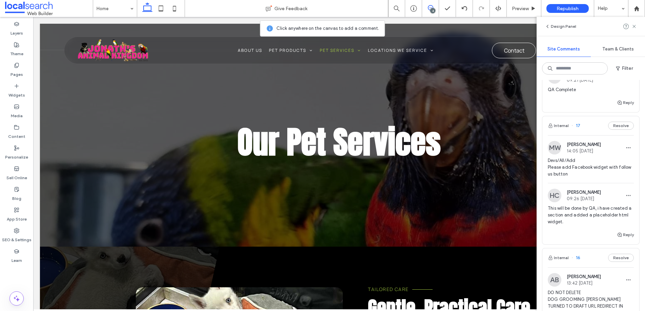
scroll to position [267, 0]
click at [634, 24] on icon at bounding box center [633, 26] width 5 height 5
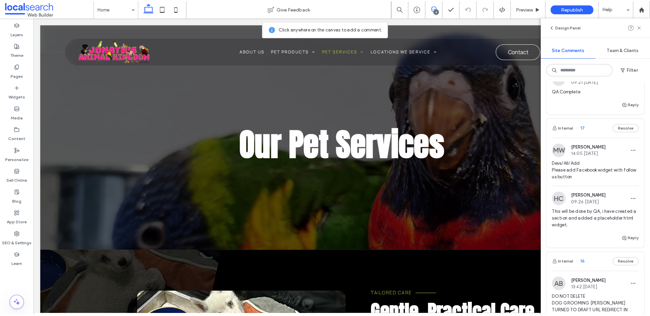
scroll to position [0, 0]
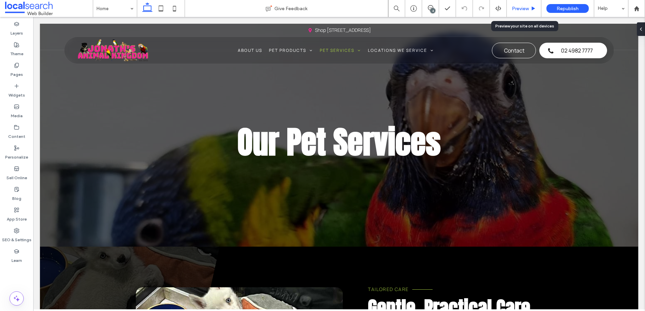
click at [517, 5] on div "Preview" at bounding box center [524, 8] width 35 height 17
click at [522, 8] on span "Preview" at bounding box center [520, 9] width 17 height 6
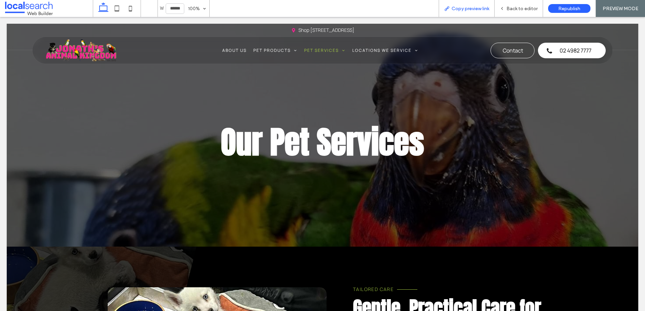
click at [489, 7] on span "Copy preview link" at bounding box center [471, 9] width 38 height 6
click at [515, 7] on span "Back to editor" at bounding box center [521, 9] width 31 height 6
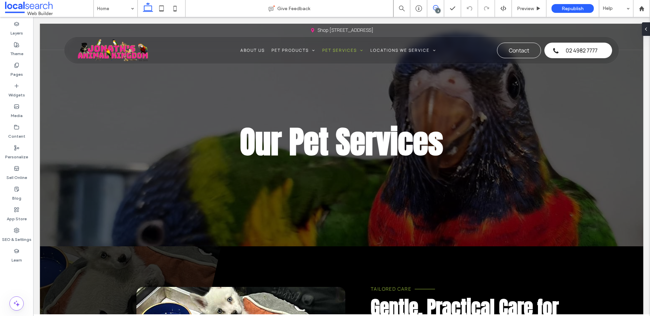
click at [436, 7] on icon at bounding box center [435, 7] width 5 height 5
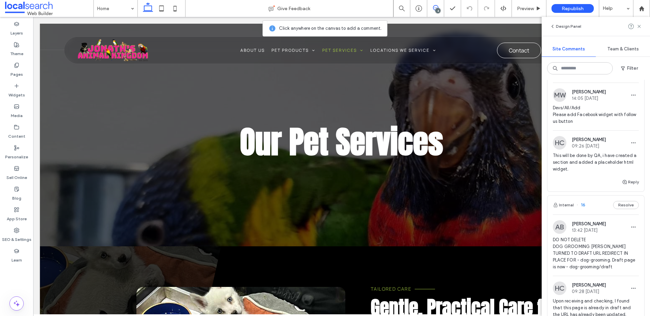
scroll to position [273, 0]
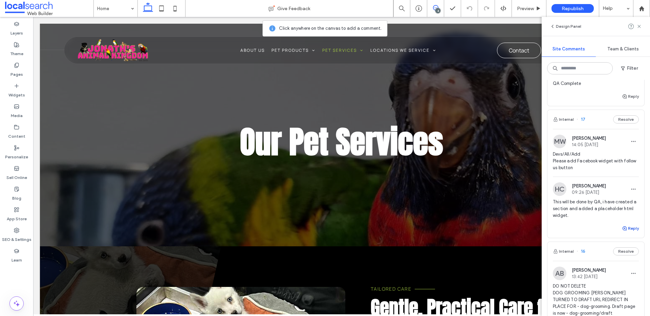
click at [632, 225] on button "Reply" at bounding box center [630, 229] width 17 height 8
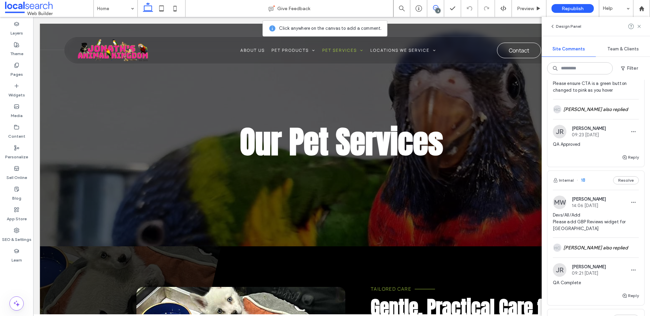
scroll to position [15, 0]
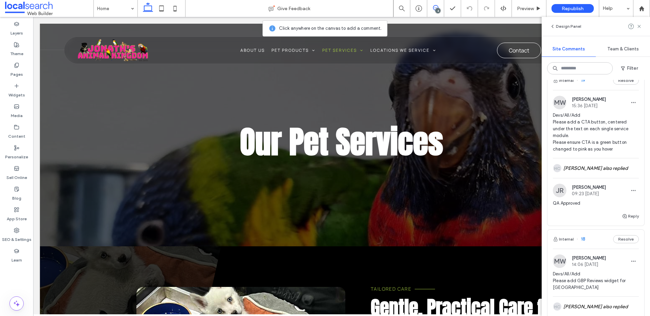
drag, startPoint x: 600, startPoint y: 204, endPoint x: 588, endPoint y: 206, distance: 12.0
click at [600, 204] on div "QA Approved" at bounding box center [596, 206] width 86 height 12
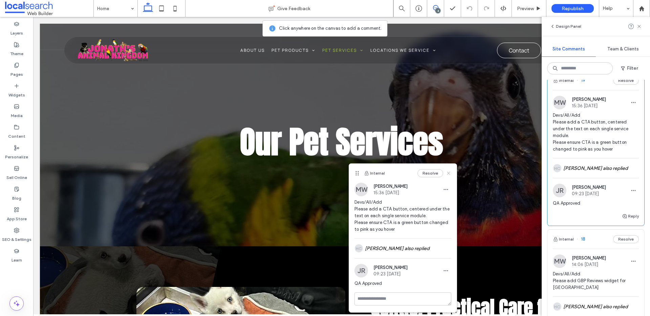
click at [448, 174] on icon at bounding box center [448, 173] width 5 height 5
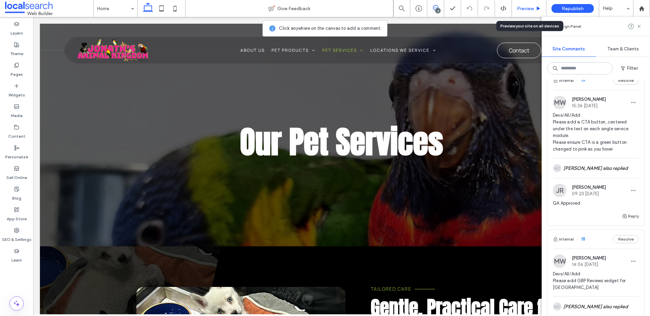
click at [540, 4] on div "Preview" at bounding box center [529, 8] width 35 height 17
click at [526, 11] on span "Preview" at bounding box center [525, 9] width 17 height 6
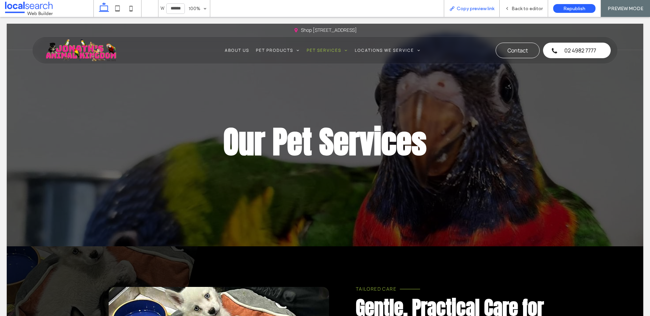
click at [456, 13] on div "Copy preview link" at bounding box center [472, 8] width 56 height 17
click at [467, 10] on span "Copy preview link" at bounding box center [476, 9] width 38 height 6
click at [524, 10] on span "Back to editor" at bounding box center [527, 9] width 31 height 6
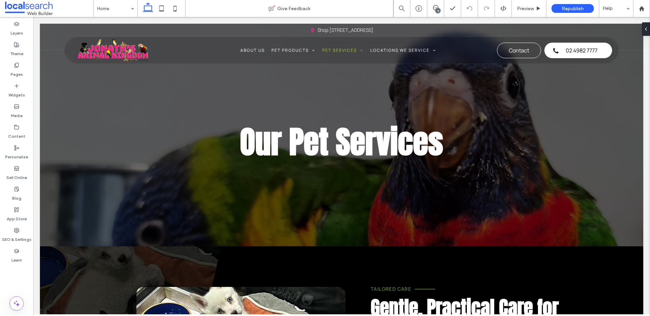
click at [437, 9] on div "4" at bounding box center [438, 10] width 5 height 5
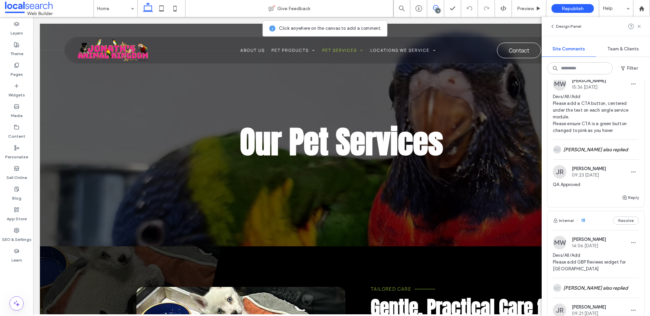
scroll to position [34, 0]
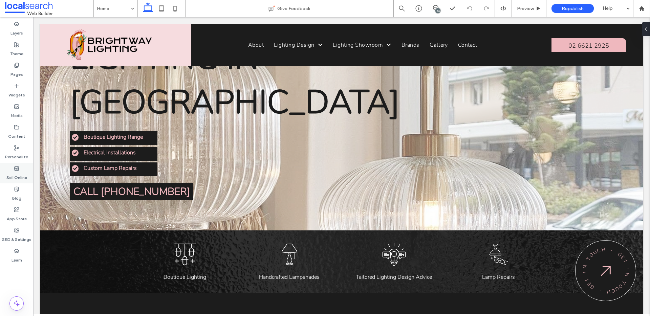
scroll to position [87, 0]
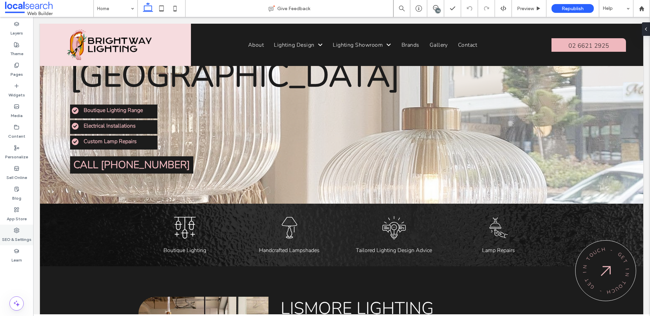
click at [25, 235] on label "SEO & Settings" at bounding box center [16, 237] width 29 height 9
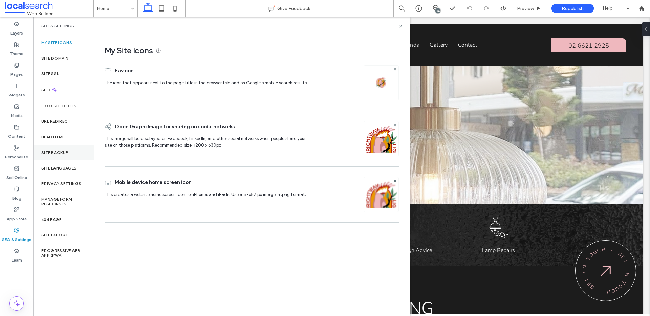
click at [60, 158] on div "Site Backup" at bounding box center [63, 153] width 61 height 16
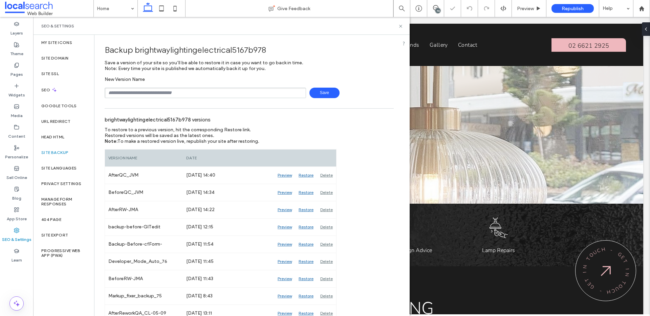
click at [232, 97] on input "text" at bounding box center [206, 93] width 202 height 11
type input "**********"
click at [339, 96] on div "**********" at bounding box center [249, 93] width 289 height 11
click at [315, 96] on span "Save" at bounding box center [325, 93] width 30 height 11
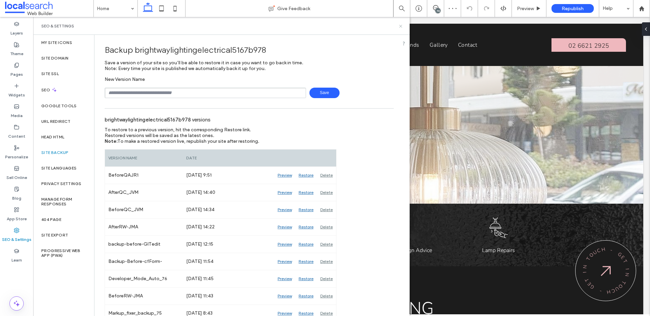
click at [402, 25] on icon at bounding box center [400, 26] width 5 height 5
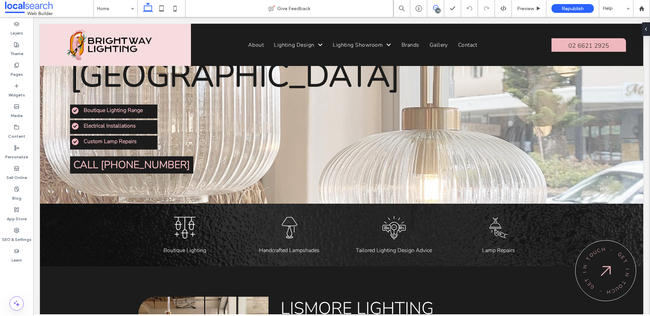
click at [438, 6] on span at bounding box center [435, 7] width 17 height 5
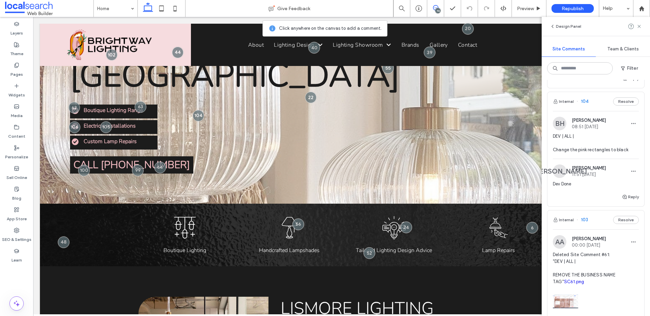
scroll to position [779, 0]
click at [602, 154] on span "DEV | ALL | Change the pink rectangles to black" at bounding box center [596, 143] width 86 height 20
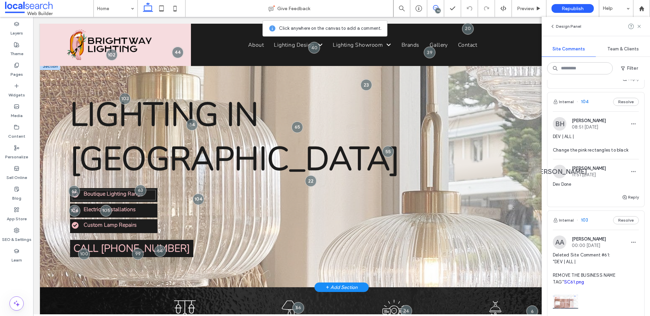
scroll to position [3, 0]
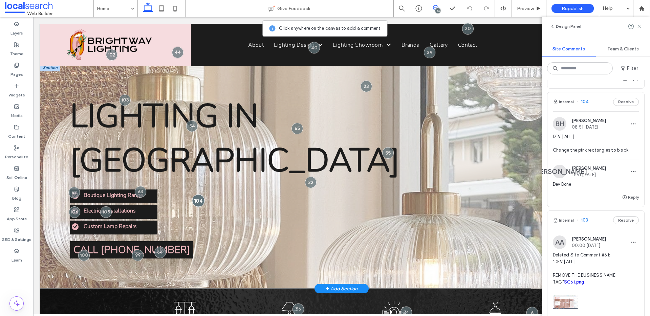
click at [202, 201] on div at bounding box center [198, 200] width 13 height 13
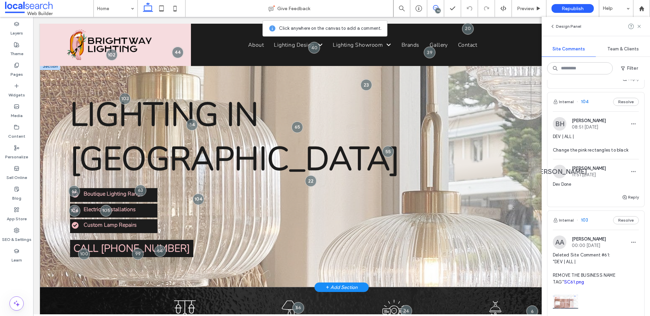
scroll to position [5, 0]
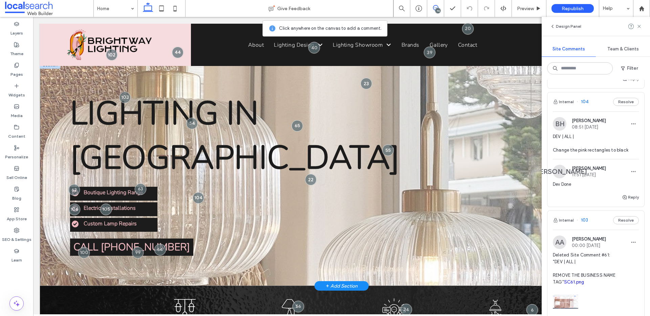
click at [243, 240] on div "Lighting in Lismore Boutique Lighting Range Electrical Installations Custom Lam…" at bounding box center [285, 173] width 491 height 225
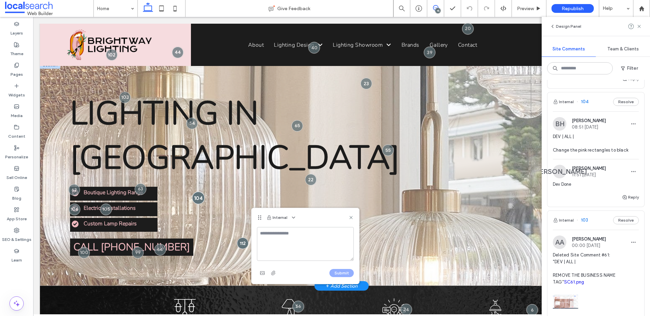
click at [201, 194] on div at bounding box center [198, 198] width 13 height 13
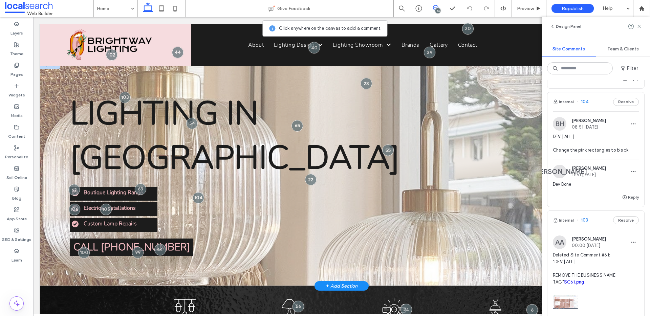
scroll to position [4, 0]
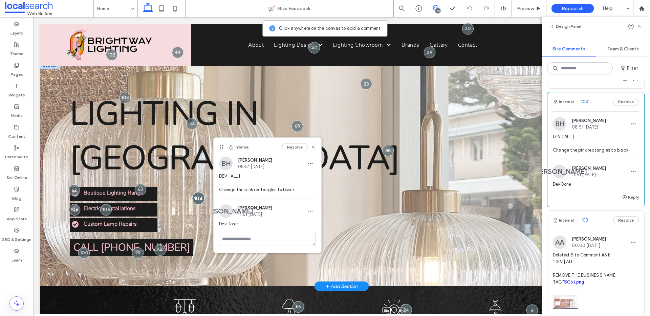
click at [199, 195] on div at bounding box center [198, 198] width 13 height 13
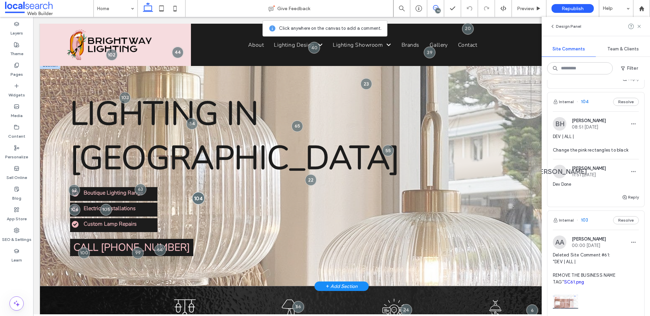
click at [197, 197] on div at bounding box center [198, 198] width 13 height 13
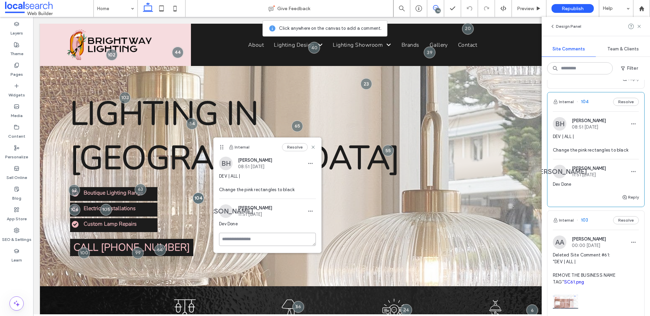
click at [234, 237] on textarea at bounding box center [267, 239] width 97 height 13
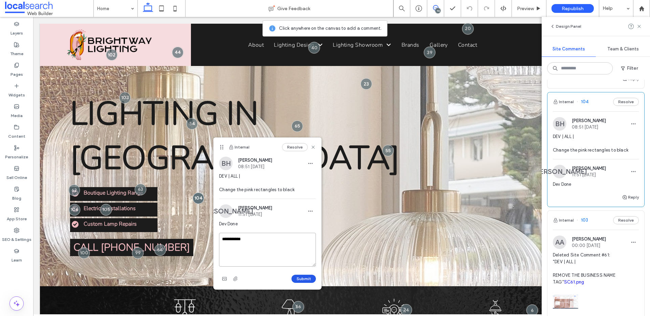
type textarea "**********"
click at [294, 277] on button "Submit" at bounding box center [304, 279] width 24 height 8
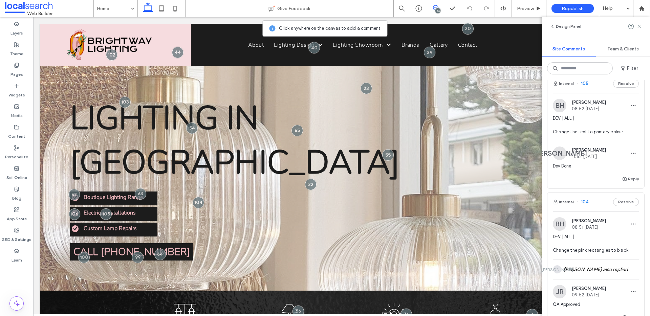
scroll to position [676, 0]
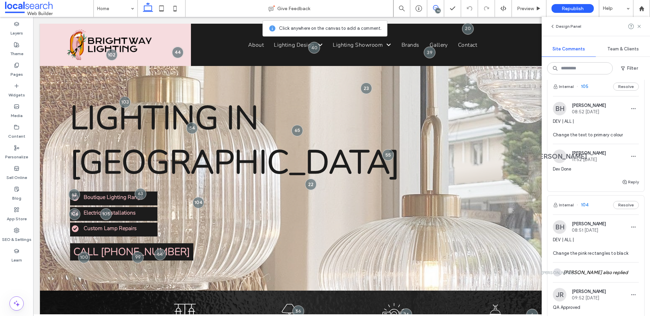
click at [598, 139] on span "DEV | ALL | Change the text to primary colour" at bounding box center [596, 128] width 86 height 20
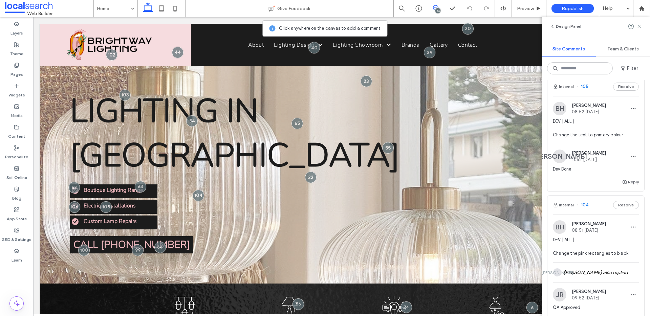
scroll to position [7, 0]
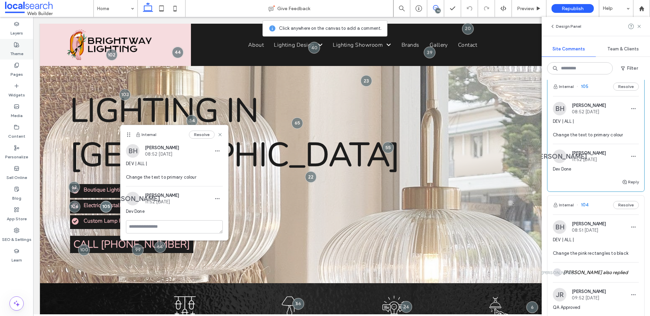
click at [21, 50] on label "Theme" at bounding box center [16, 51] width 13 height 9
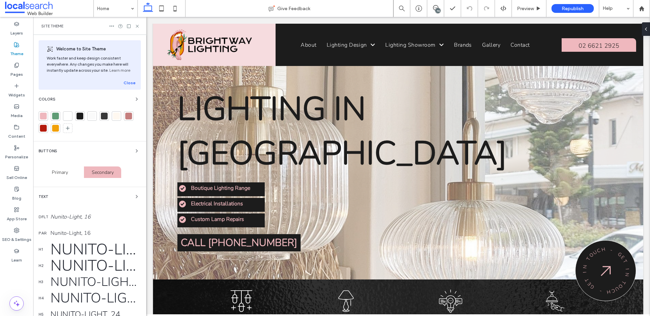
scroll to position [0, 0]
click at [134, 28] on div at bounding box center [124, 26] width 31 height 5
click at [137, 27] on use at bounding box center [137, 26] width 3 height 3
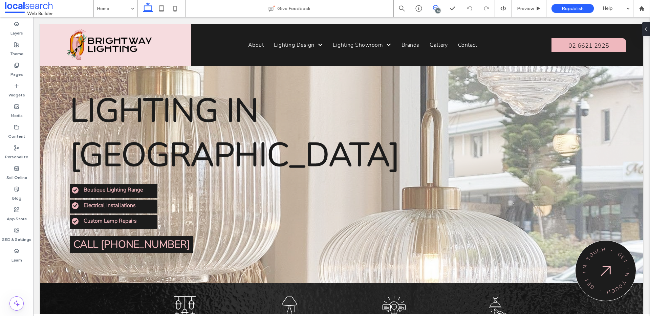
click at [439, 6] on span at bounding box center [435, 7] width 17 height 5
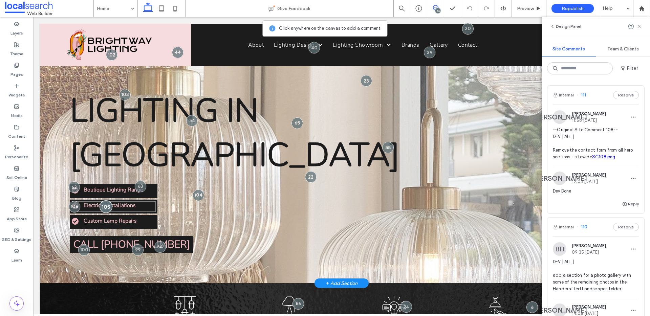
click at [110, 201] on div at bounding box center [106, 207] width 13 height 13
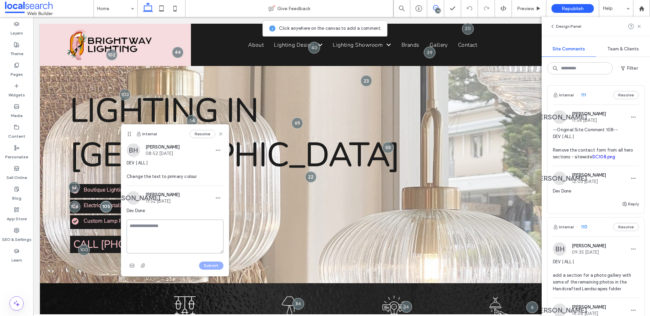
click at [159, 224] on textarea at bounding box center [175, 237] width 97 height 34
paste textarea "********"
type textarea "********"
drag, startPoint x: 194, startPoint y: 233, endPoint x: 123, endPoint y: 220, distance: 72.3
click at [123, 220] on div "**********" at bounding box center [175, 248] width 108 height 57
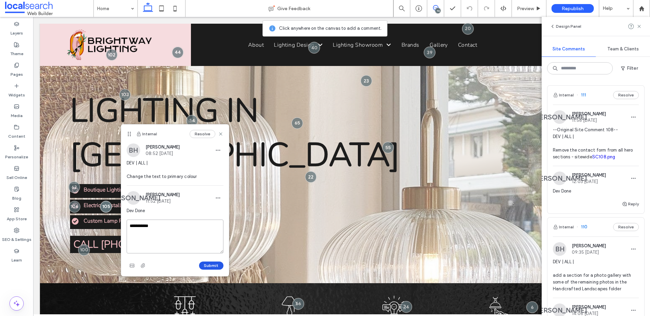
type textarea "**********"
click at [209, 266] on button "Submit" at bounding box center [211, 266] width 24 height 8
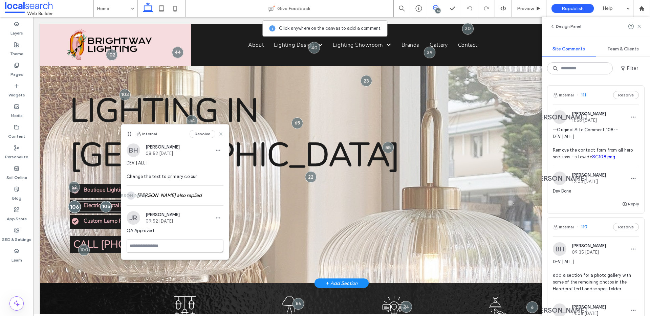
click at [75, 201] on div at bounding box center [74, 207] width 13 height 13
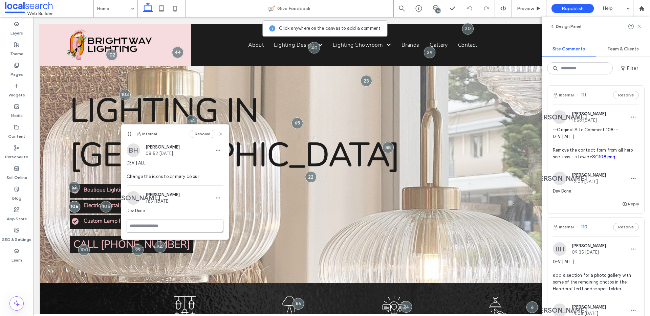
click at [156, 226] on textarea at bounding box center [175, 226] width 97 height 13
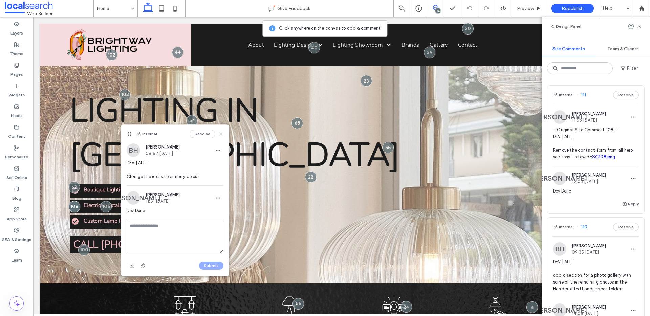
paste textarea "**********"
type textarea "**********"
click at [208, 270] on div "Submit" at bounding box center [175, 265] width 97 height 11
click at [208, 269] on button "Submit" at bounding box center [211, 266] width 24 height 8
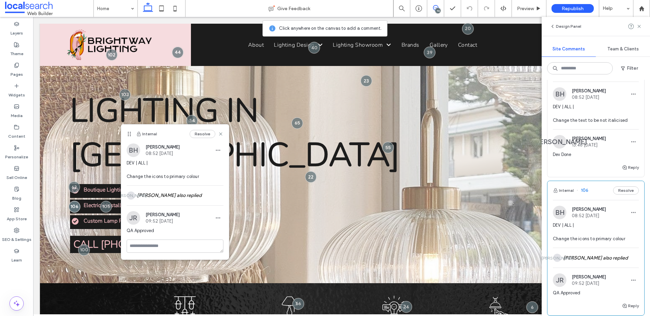
scroll to position [454, 0]
click at [221, 133] on use at bounding box center [220, 133] width 3 height 3
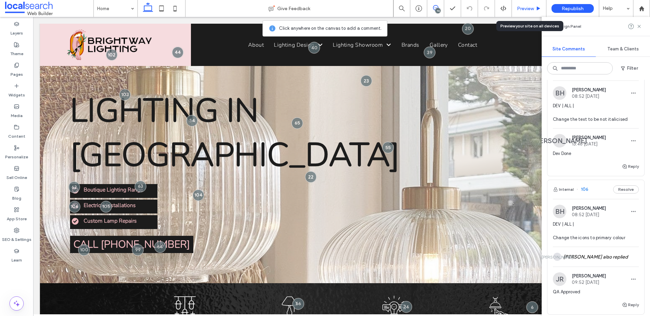
click at [526, 10] on span "Preview" at bounding box center [525, 9] width 17 height 6
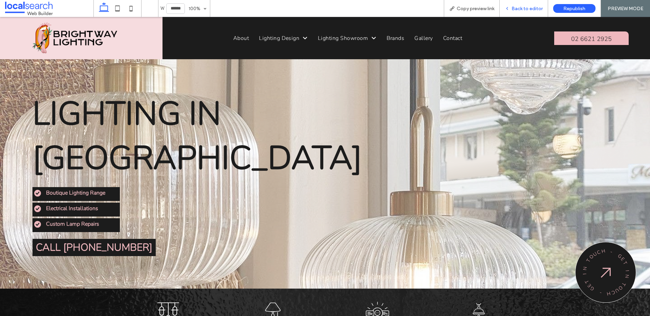
click at [535, 9] on span "Back to editor" at bounding box center [527, 9] width 31 height 6
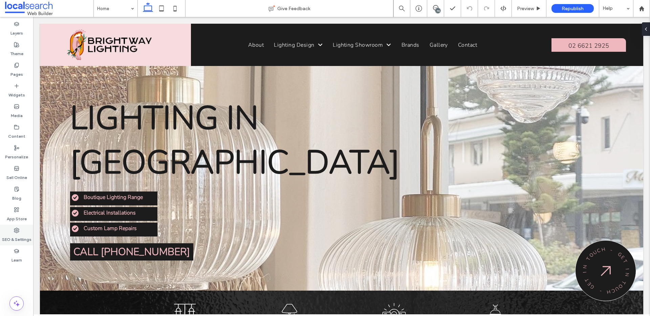
click at [13, 232] on div "SEO & Settings" at bounding box center [16, 235] width 33 height 21
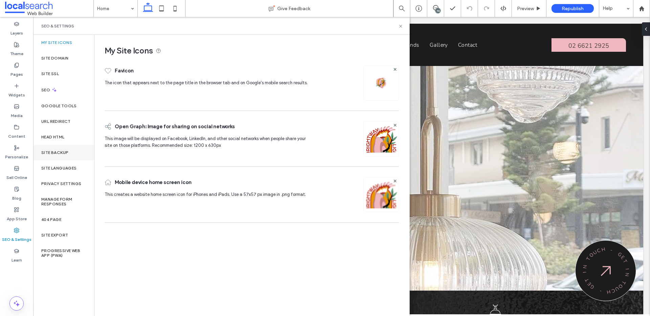
click at [48, 152] on label "Site Backup" at bounding box center [54, 152] width 27 height 5
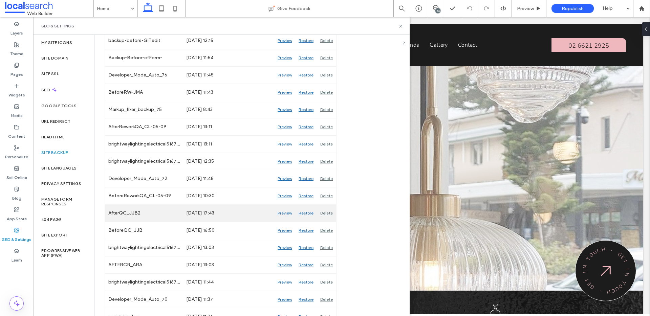
scroll to position [205, 0]
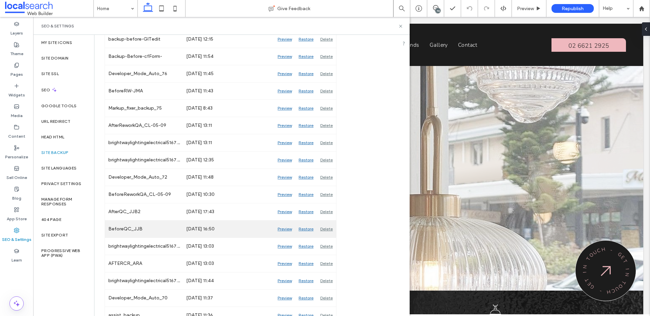
click at [288, 230] on div "Preview" at bounding box center [284, 229] width 21 height 17
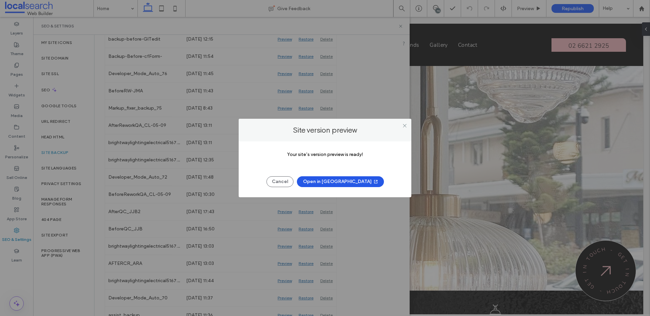
click at [341, 182] on button "Open in New Tab" at bounding box center [340, 181] width 87 height 11
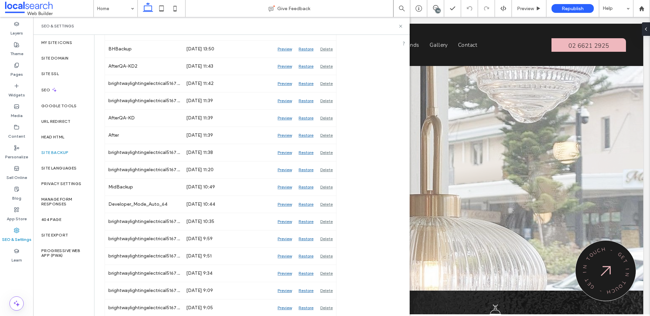
scroll to position [559, 0]
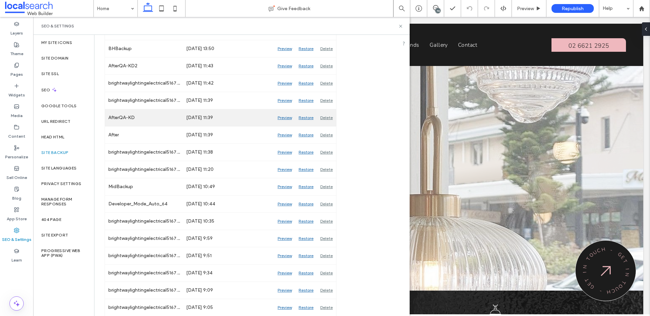
click at [286, 117] on div "Preview" at bounding box center [284, 117] width 21 height 17
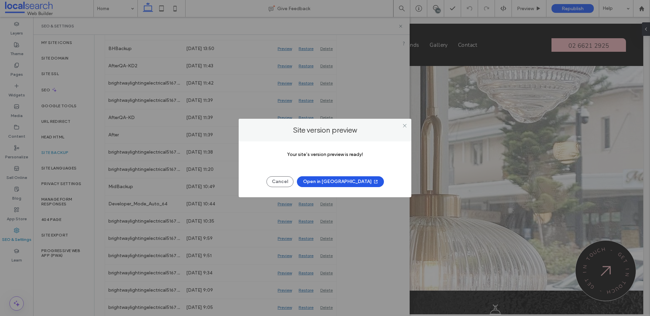
click at [372, 185] on span "button" at bounding box center [375, 182] width 7 height 10
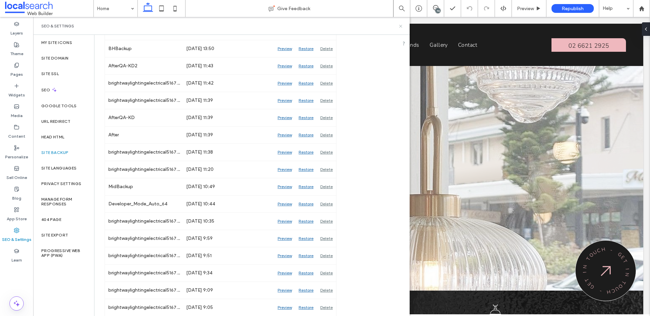
click at [402, 26] on icon at bounding box center [400, 26] width 5 height 5
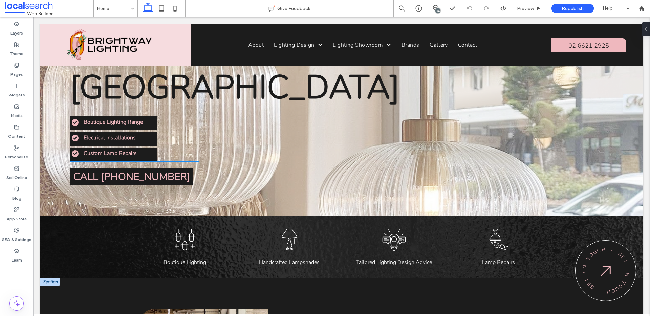
scroll to position [0, 0]
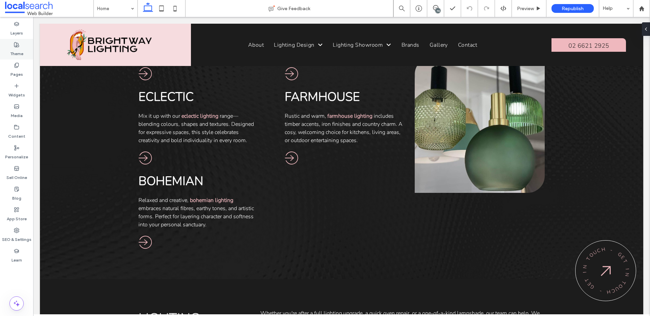
click at [23, 49] on div "Theme" at bounding box center [16, 49] width 33 height 21
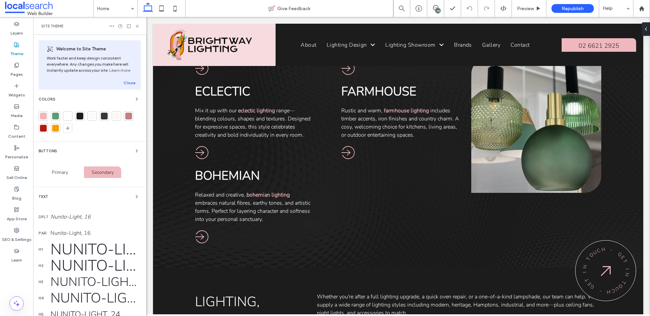
scroll to position [714, 0]
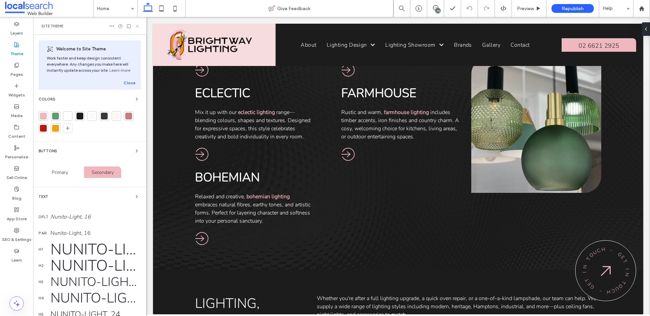
click at [137, 26] on use at bounding box center [137, 26] width 3 height 3
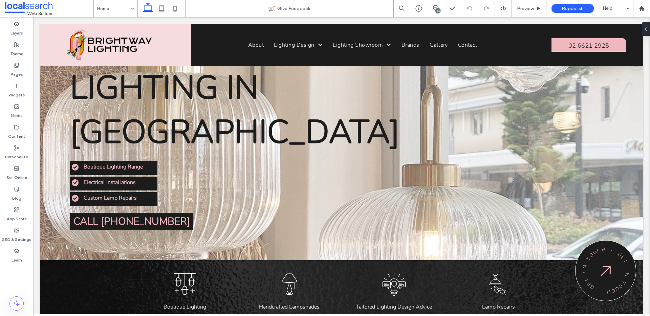
scroll to position [0, 0]
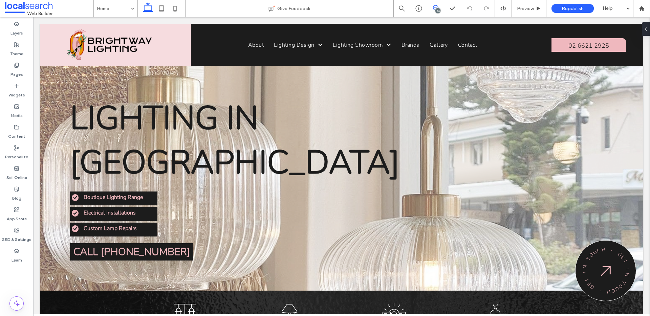
click at [433, 8] on use at bounding box center [435, 7] width 5 height 5
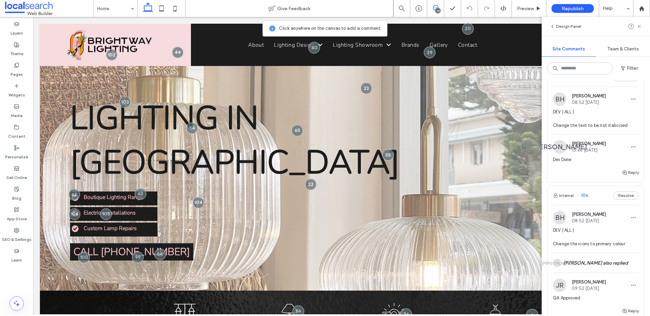
scroll to position [444, 0]
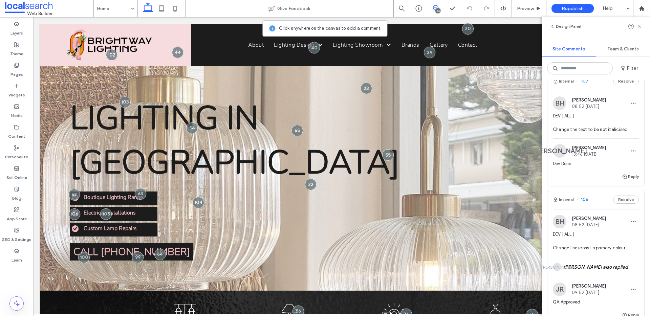
click at [610, 133] on span "DEV | ALL | Change the text to be not italicised" at bounding box center [596, 123] width 86 height 20
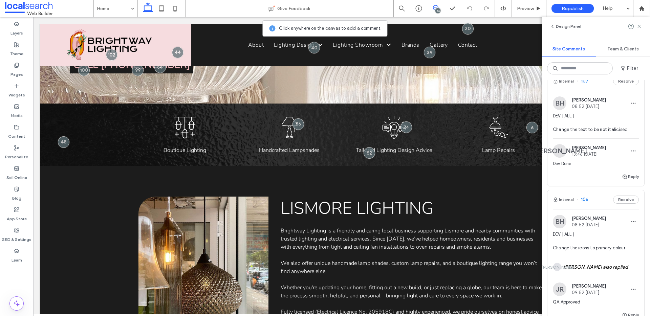
scroll to position [827, 0]
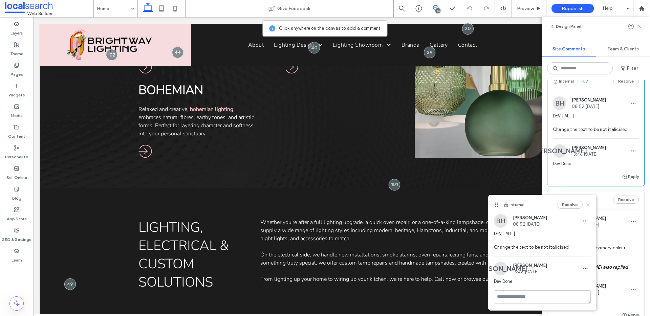
click at [620, 167] on span "Dev Done" at bounding box center [596, 164] width 86 height 7
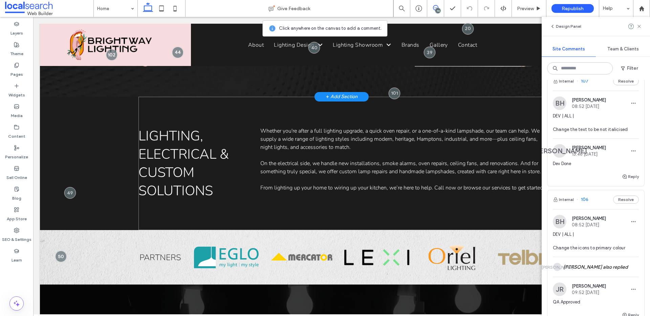
scroll to position [914, 0]
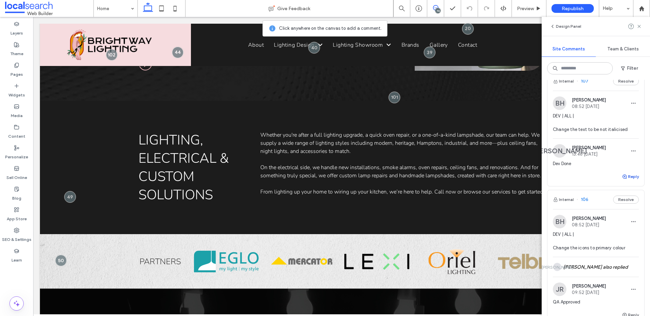
click at [626, 179] on use "button" at bounding box center [625, 177] width 4 height 4
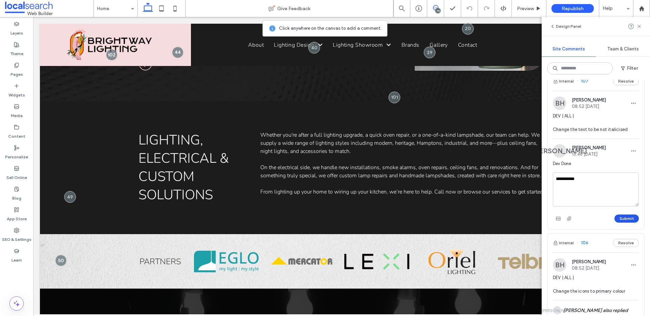
type textarea "**********"
click at [619, 223] on button "Submit" at bounding box center [627, 219] width 24 height 8
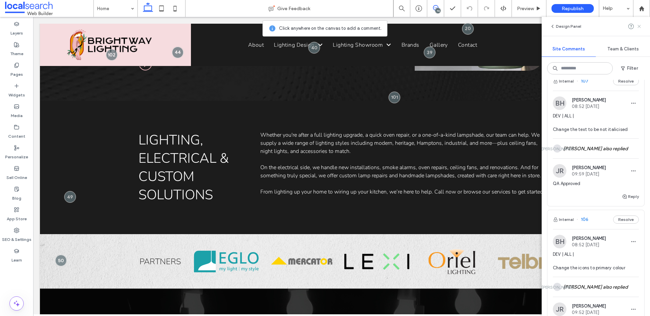
click at [640, 25] on icon at bounding box center [639, 26] width 5 height 5
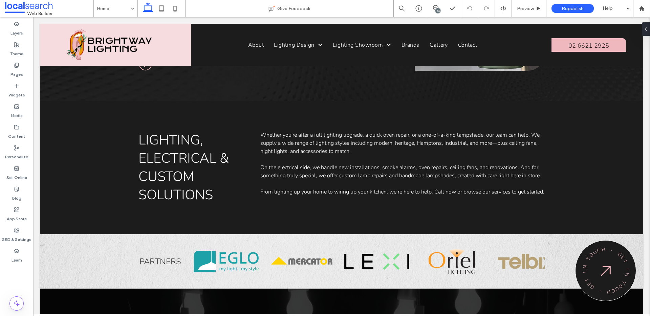
scroll to position [0, 0]
click at [432, 10] on span at bounding box center [435, 7] width 17 height 5
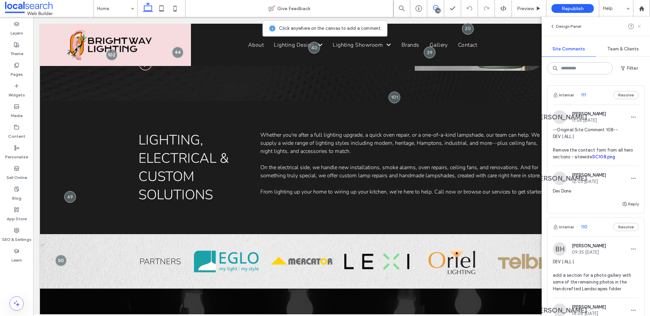
click at [639, 24] on icon at bounding box center [639, 26] width 5 height 5
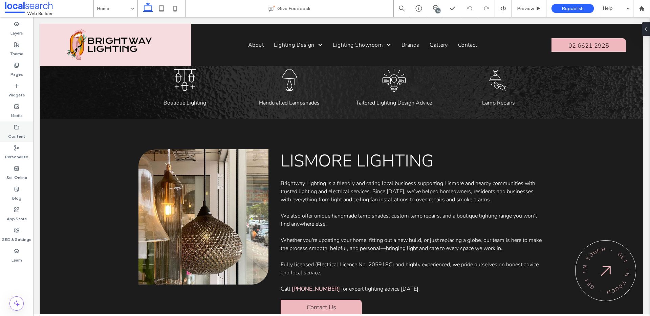
scroll to position [238, 0]
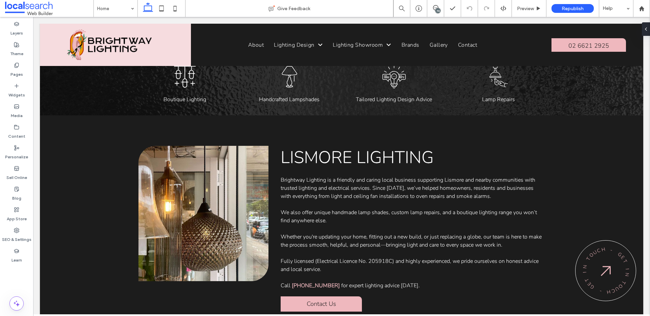
click at [439, 8] on div "74" at bounding box center [438, 10] width 5 height 5
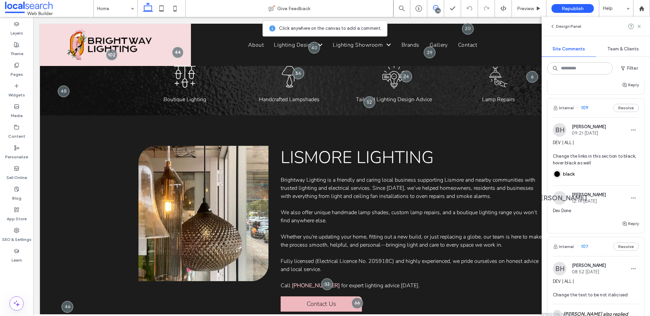
scroll to position [263, 0]
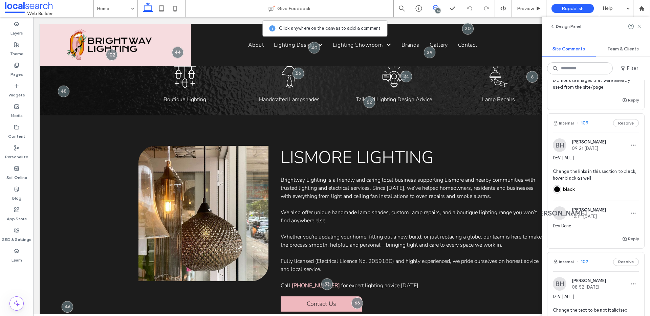
click at [605, 182] on span "DEV | ALL | Change the links in this section to black, hover black as well" at bounding box center [596, 168] width 86 height 27
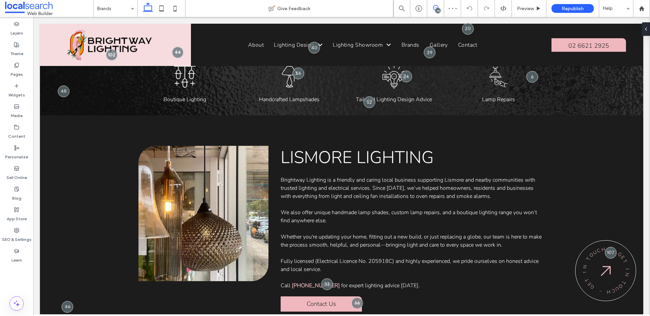
click at [432, 9] on span at bounding box center [435, 7] width 17 height 5
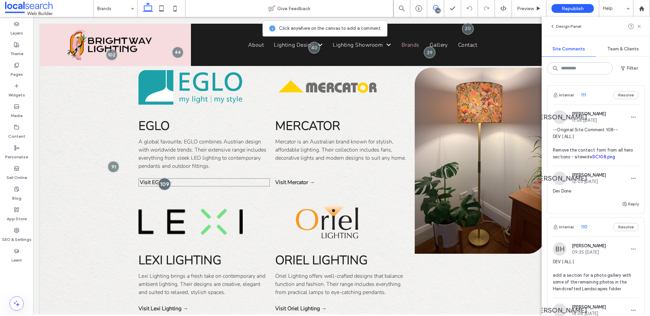
click at [162, 182] on div at bounding box center [165, 184] width 13 height 13
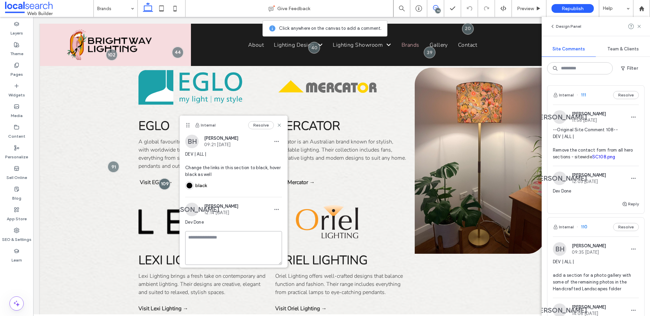
click at [225, 238] on textarea at bounding box center [233, 248] width 97 height 34
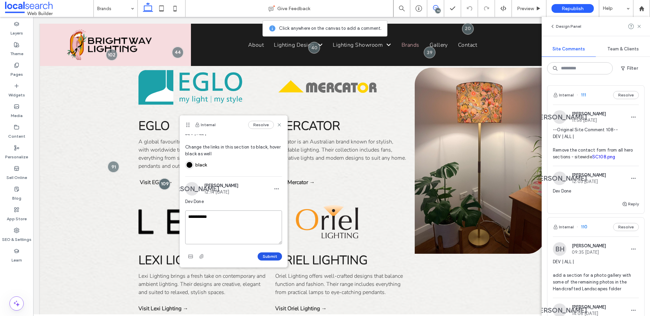
type textarea "**********"
click at [272, 255] on button "Submit" at bounding box center [270, 257] width 24 height 8
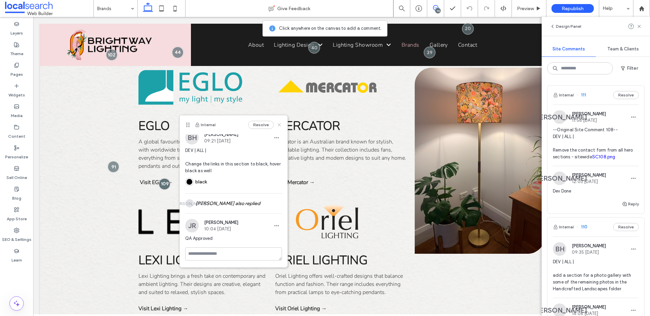
click at [277, 123] on icon at bounding box center [279, 124] width 5 height 5
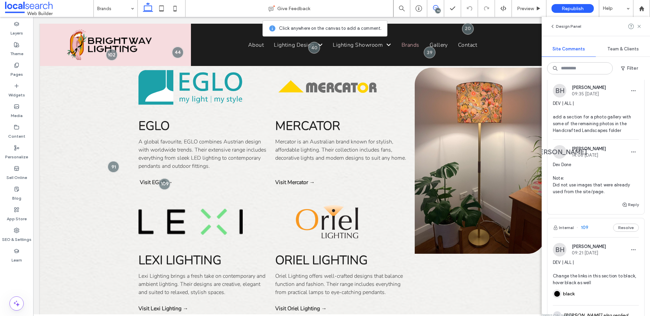
scroll to position [156, 0]
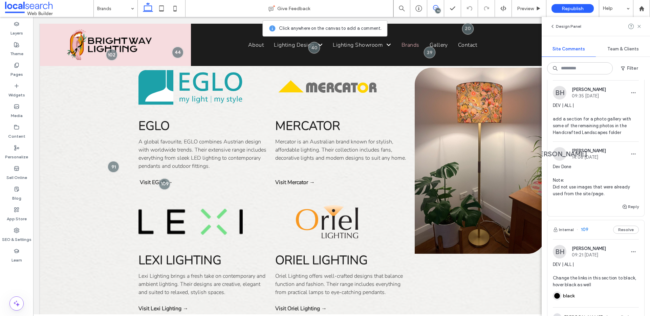
click at [588, 131] on span "DEV | ALL | add a section for a photo gallery with some of the remaining photos…" at bounding box center [596, 119] width 86 height 34
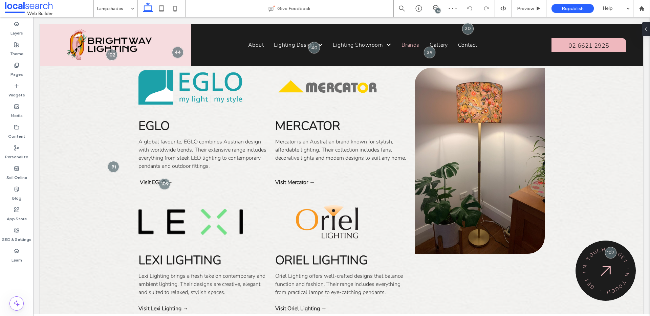
click at [438, 9] on div "74" at bounding box center [438, 10] width 5 height 5
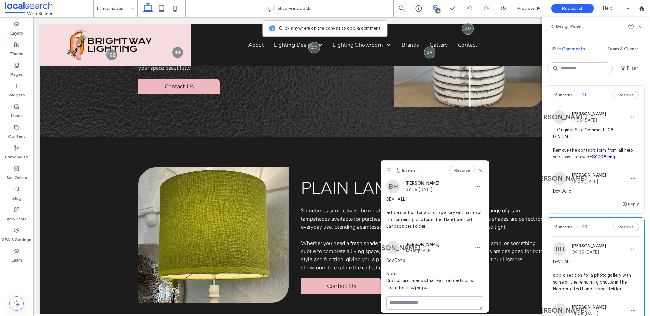
click at [447, 220] on span "DEV | ALL | add a section for a photo gallery with some of the remaining photos…" at bounding box center [434, 213] width 97 height 34
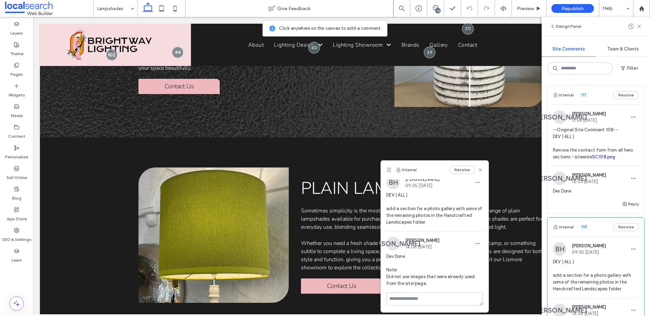
click at [461, 207] on span "DEV | ALL | add a section for a photo gallery with some of the remaining photos…" at bounding box center [434, 209] width 97 height 34
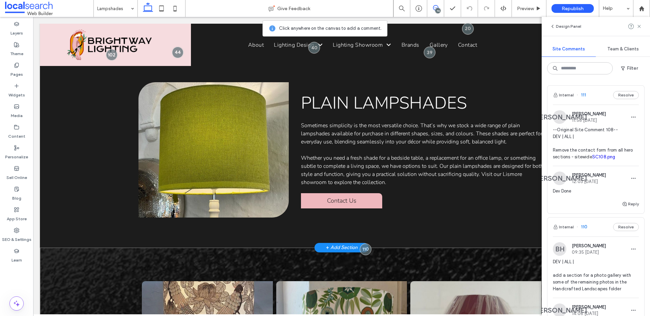
scroll to position [680, 0]
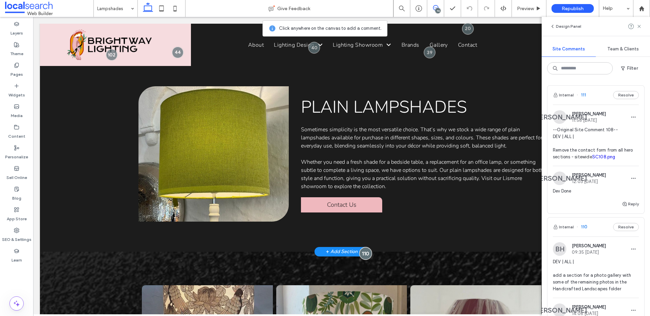
click at [363, 247] on div at bounding box center [366, 253] width 13 height 13
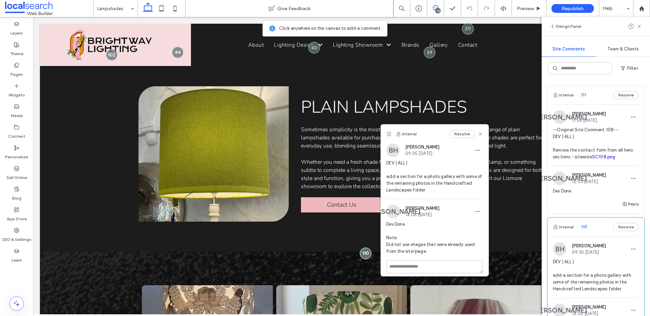
scroll to position [4, 0]
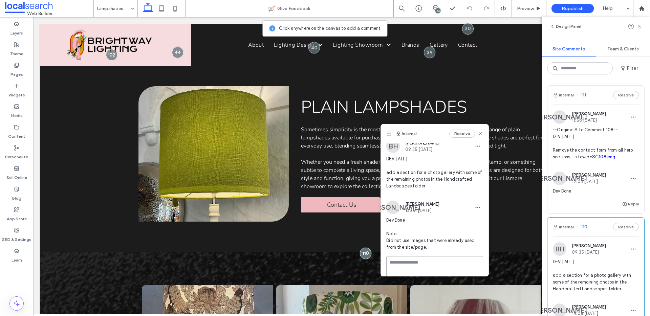
click at [415, 257] on textarea at bounding box center [434, 273] width 97 height 34
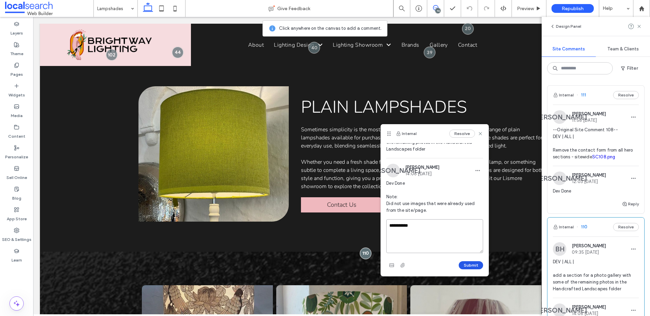
type textarea "**********"
click at [472, 265] on button "Submit" at bounding box center [471, 265] width 24 height 8
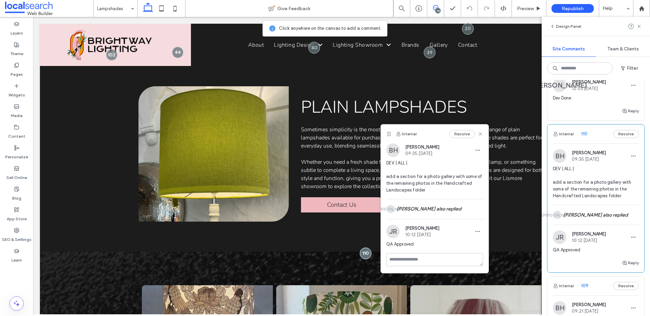
scroll to position [95, 0]
drag, startPoint x: 481, startPoint y: 135, endPoint x: 448, endPoint y: 118, distance: 37.3
click at [481, 135] on icon at bounding box center [480, 133] width 5 height 5
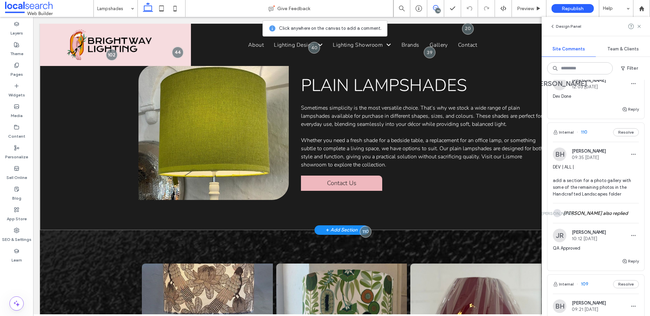
scroll to position [748, 0]
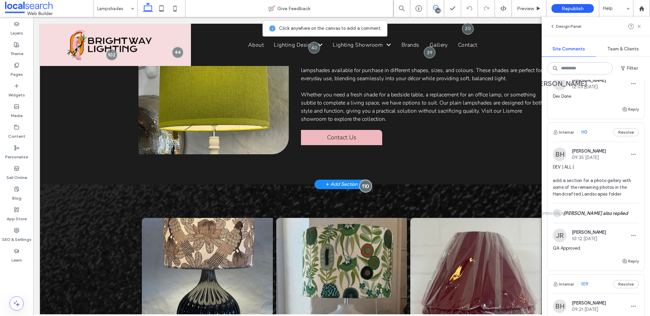
click at [368, 180] on div at bounding box center [366, 186] width 13 height 13
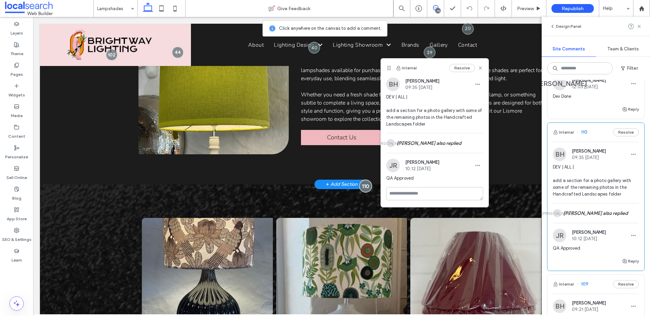
click at [363, 180] on div at bounding box center [366, 186] width 13 height 13
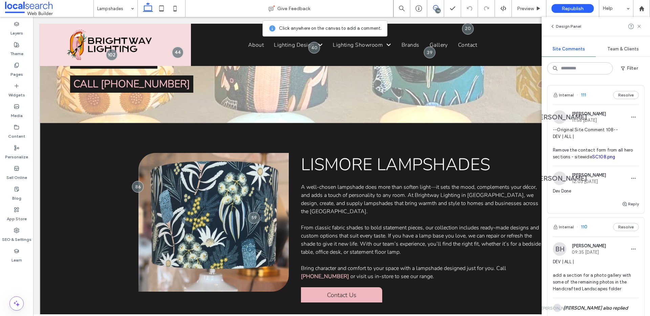
scroll to position [0, 0]
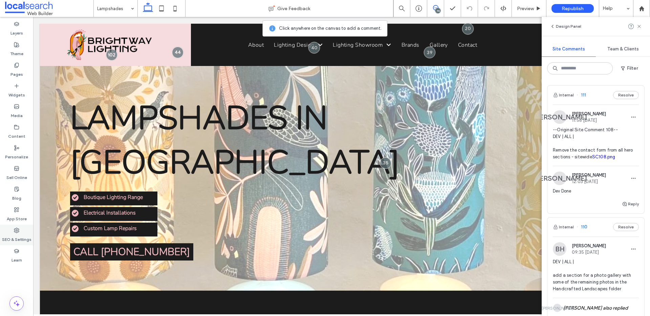
click at [25, 235] on label "SEO & Settings" at bounding box center [16, 237] width 29 height 9
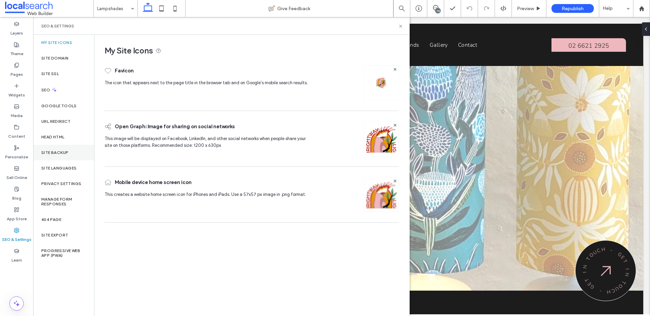
click at [55, 147] on div "Site Backup" at bounding box center [63, 153] width 61 height 16
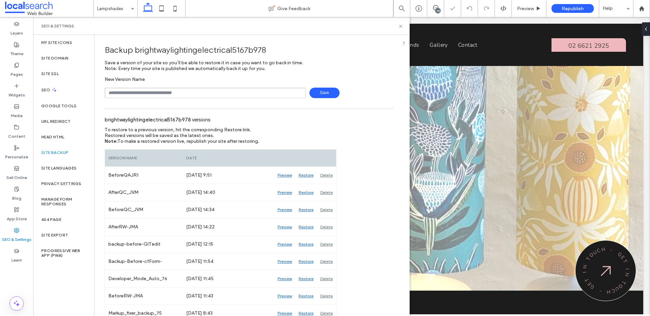
click at [199, 91] on input "text" at bounding box center [206, 93] width 202 height 11
type input "**********"
click at [319, 98] on span "Save" at bounding box center [325, 93] width 30 height 11
click at [23, 6] on span at bounding box center [49, 9] width 88 height 14
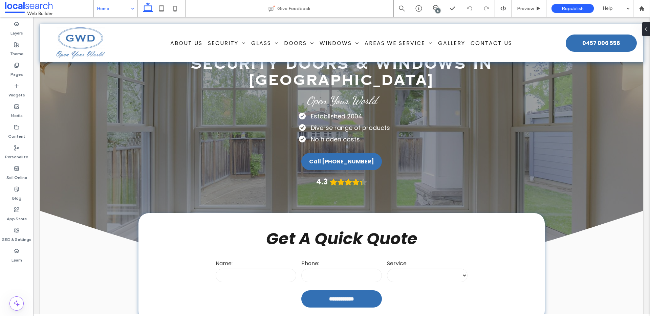
scroll to position [56, 0]
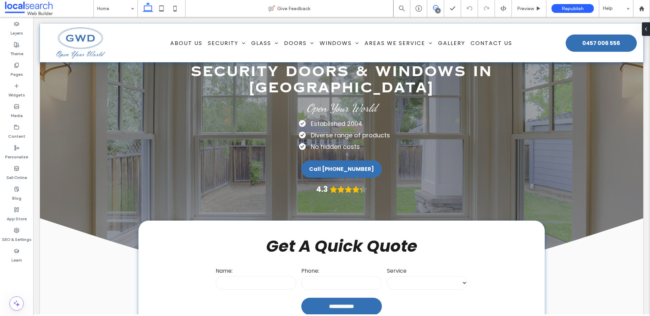
click at [434, 6] on use at bounding box center [435, 7] width 5 height 5
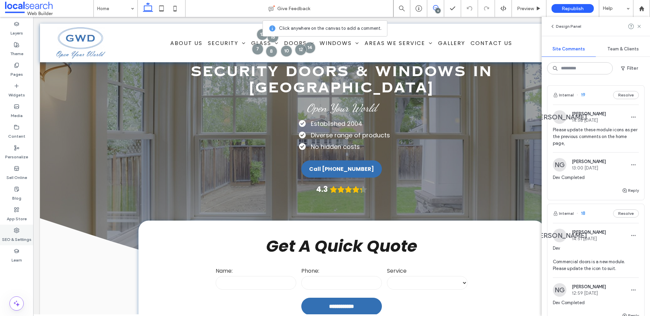
click at [21, 236] on label "SEO & Settings" at bounding box center [16, 237] width 29 height 9
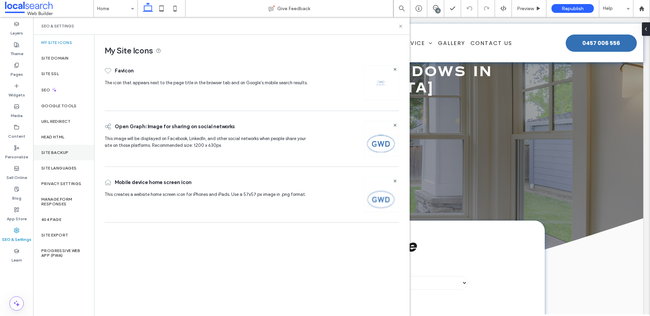
click at [74, 157] on div "Site Backup" at bounding box center [63, 153] width 61 height 16
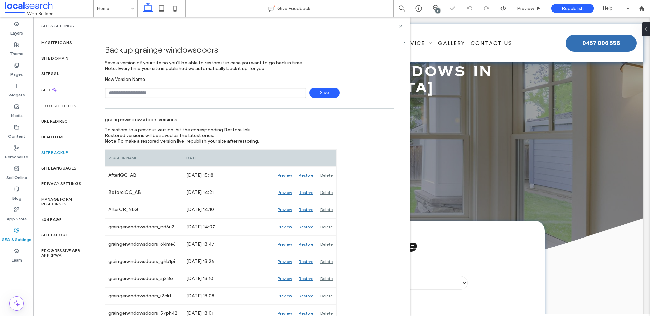
click at [213, 97] on input "text" at bounding box center [206, 93] width 202 height 11
type input "**********"
click at [329, 94] on span "Save" at bounding box center [325, 93] width 30 height 11
click at [402, 23] on div "SEO & Settings" at bounding box center [221, 26] width 377 height 18
click at [399, 25] on icon at bounding box center [400, 26] width 5 height 5
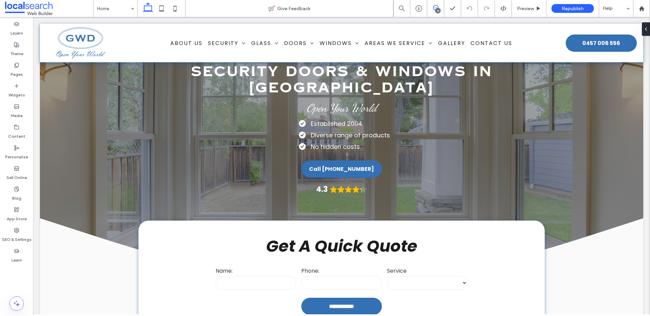
click at [433, 5] on icon at bounding box center [435, 7] width 5 height 5
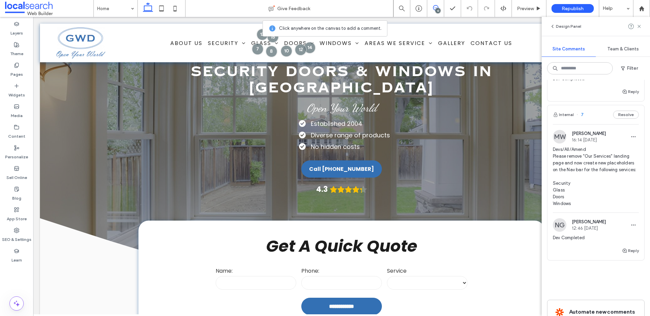
scroll to position [1829, 0]
click at [577, 170] on span "Devs/All/Amend Please remove "Our Services" landing page and now create new pla…" at bounding box center [596, 177] width 86 height 61
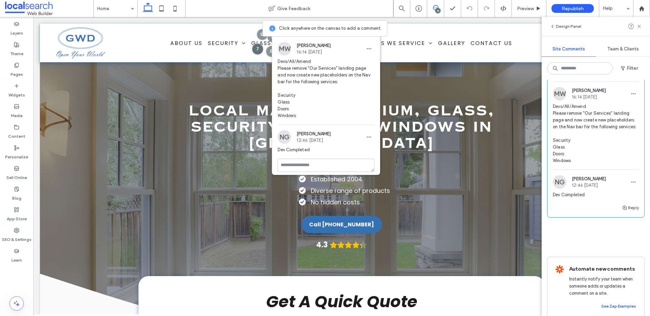
scroll to position [1832, 0]
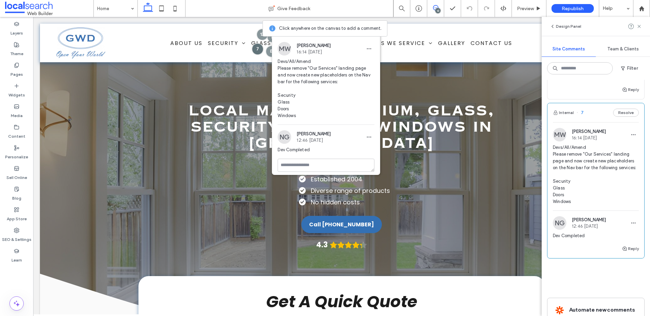
click at [580, 179] on span "Devs/All/Amend Please remove "Our Services" landing page and now create new pla…" at bounding box center [596, 174] width 86 height 61
click at [360, 83] on span "Devs/All/Amend Please remove "Our Services" landing page and now create new pla…" at bounding box center [326, 88] width 97 height 61
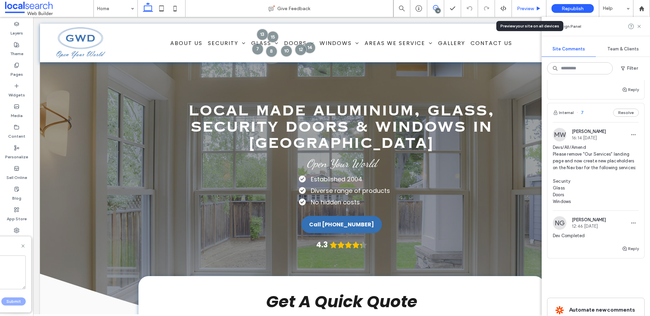
click at [538, 7] on use at bounding box center [538, 8] width 3 height 4
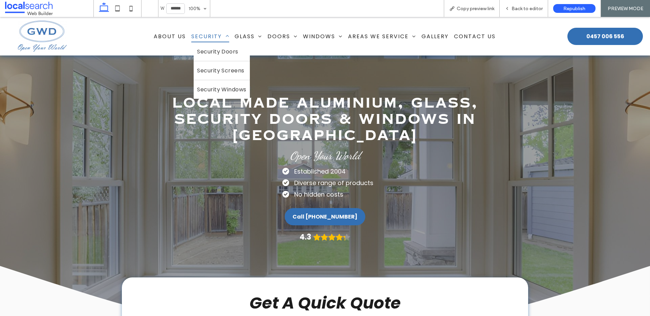
click at [210, 35] on span "Security" at bounding box center [210, 36] width 38 height 12
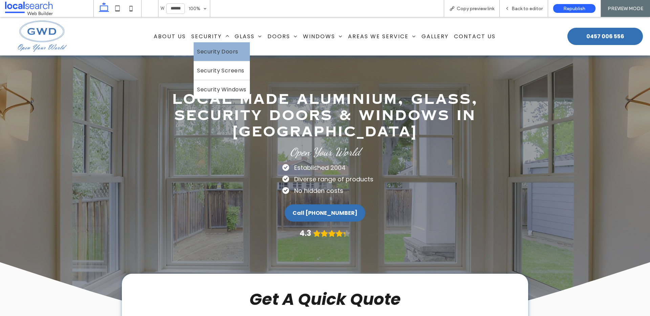
click at [222, 53] on span "Security Doors" at bounding box center [217, 51] width 41 height 8
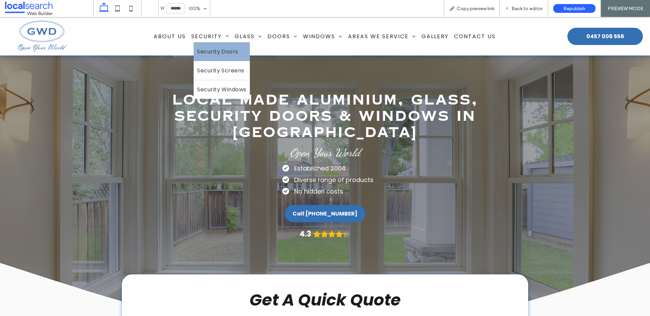
scroll to position [3, 0]
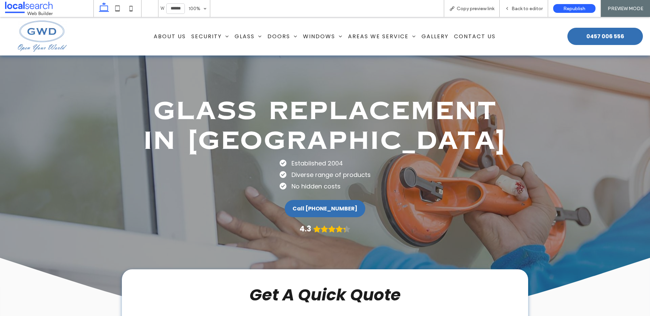
click at [297, 47] on span "Aluminium Doors" at bounding box center [296, 48] width 47 height 8
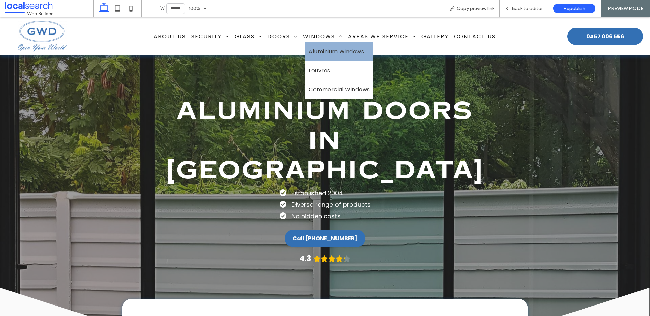
click at [335, 45] on link "Aluminium Windows" at bounding box center [340, 51] width 68 height 19
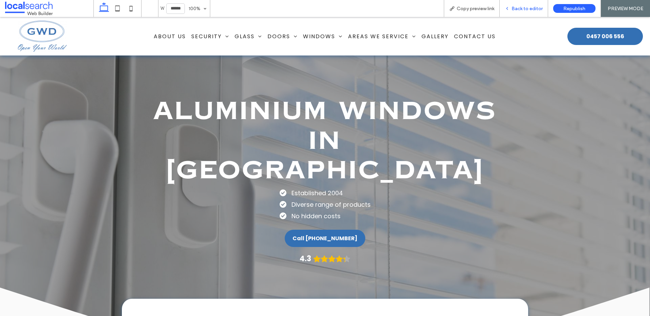
click at [524, 9] on span "Back to editor" at bounding box center [527, 9] width 31 height 6
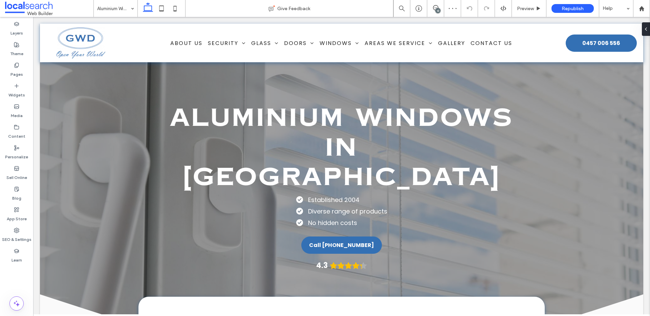
click at [436, 9] on div "13" at bounding box center [438, 10] width 5 height 5
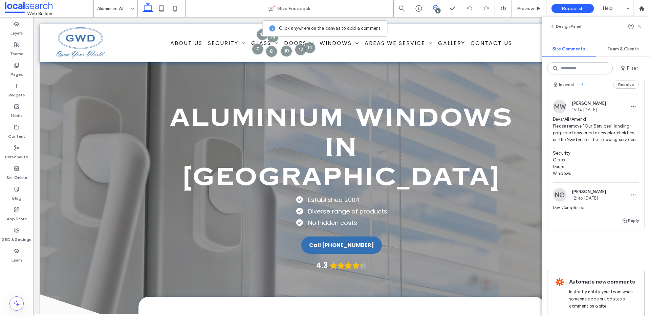
scroll to position [1861, 0]
click at [629, 224] on button "Reply" at bounding box center [630, 220] width 17 height 8
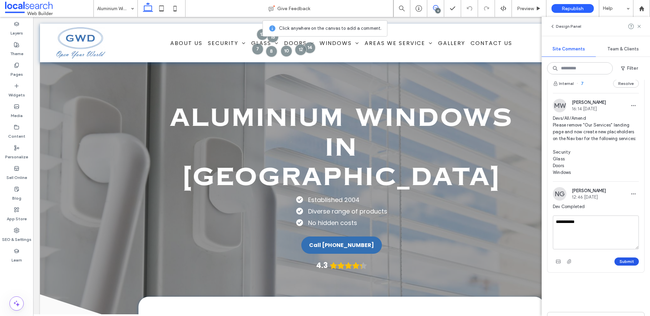
type textarea "**********"
click at [629, 266] on button "Submit" at bounding box center [627, 262] width 24 height 8
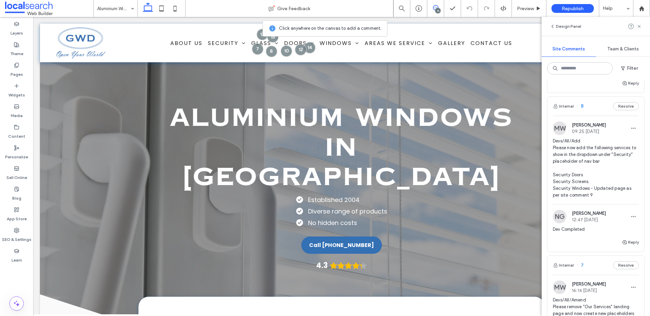
scroll to position [1679, 0]
click at [591, 166] on span "Devs/All/Add Please now add the following services to show in the dropdown unde…" at bounding box center [596, 168] width 86 height 61
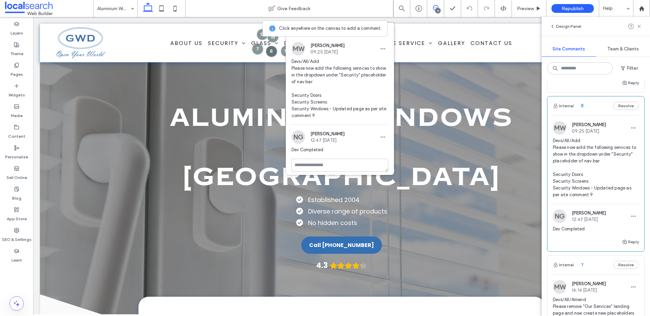
scroll to position [1682, 0]
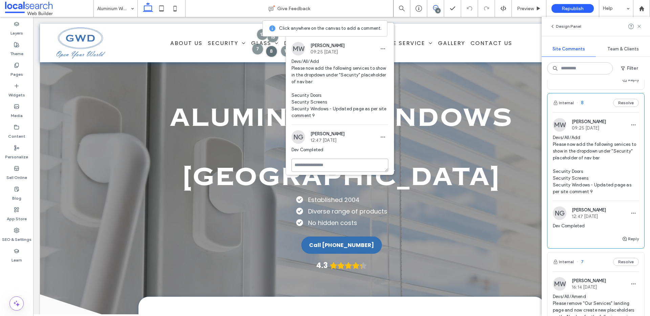
click at [343, 162] on textarea at bounding box center [340, 165] width 97 height 13
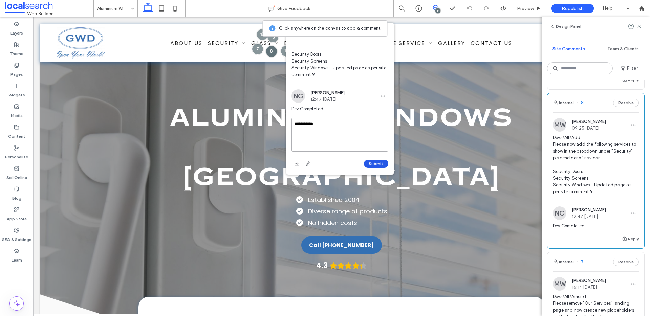
type textarea "**********"
click at [376, 162] on button "Submit" at bounding box center [376, 164] width 24 height 8
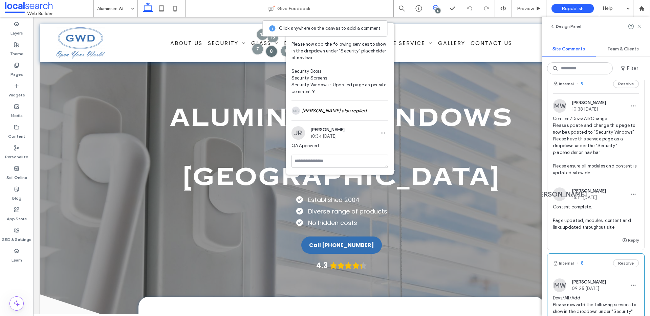
scroll to position [1520, 0]
click at [591, 127] on span "Content/Devs/All/Change Please update and change this page to now be updated to…" at bounding box center [596, 148] width 86 height 61
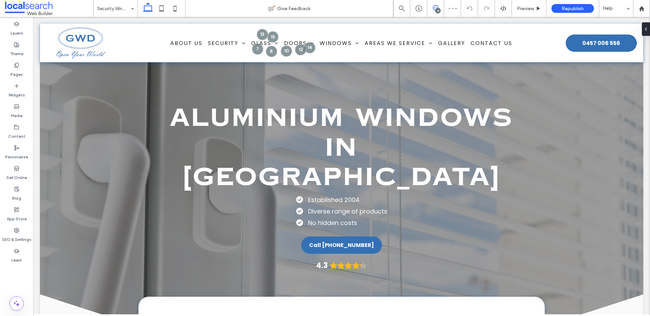
click at [434, 7] on use at bounding box center [435, 7] width 5 height 5
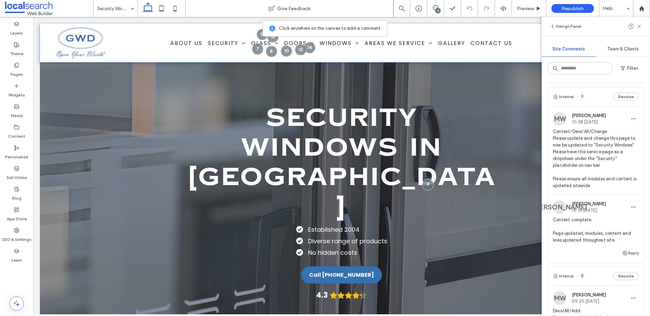
scroll to position [1518, 0]
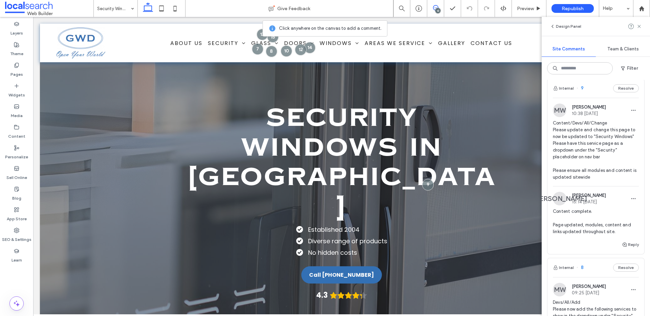
click at [589, 137] on span "Content/Devs/All/Change Please update and change this page to now be updated to…" at bounding box center [596, 150] width 86 height 61
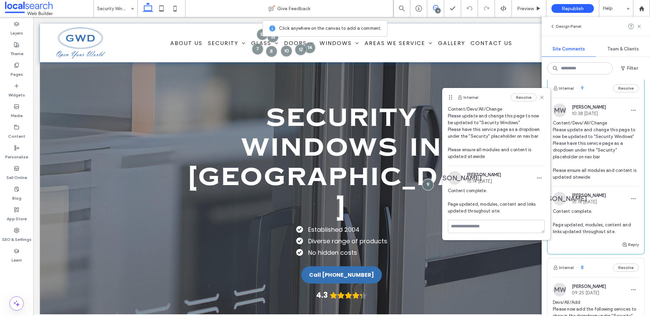
scroll to position [31, 0]
click at [493, 227] on textarea at bounding box center [496, 226] width 97 height 13
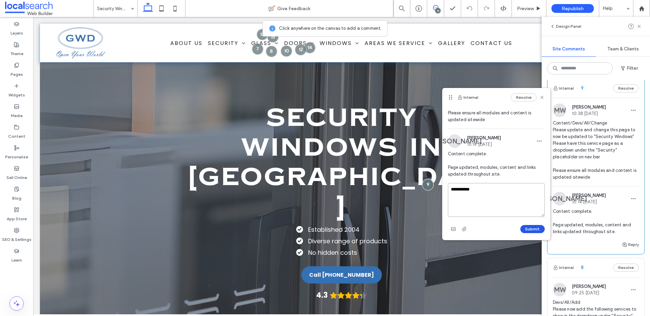
type textarea "**********"
click at [528, 228] on button "Submit" at bounding box center [533, 229] width 24 height 8
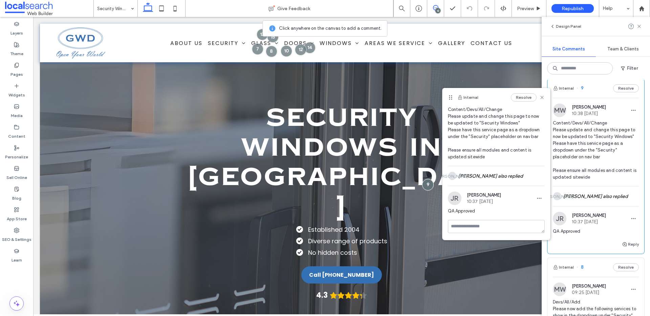
scroll to position [0, 0]
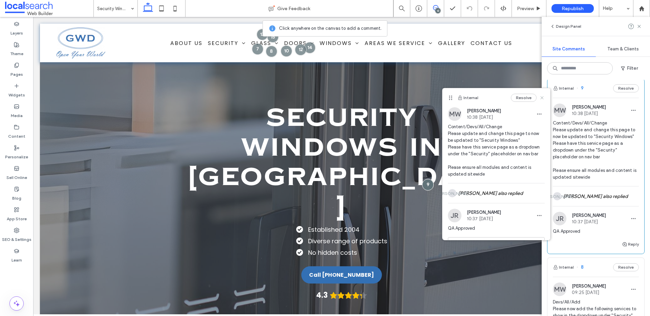
click at [540, 97] on icon at bounding box center [542, 97] width 5 height 5
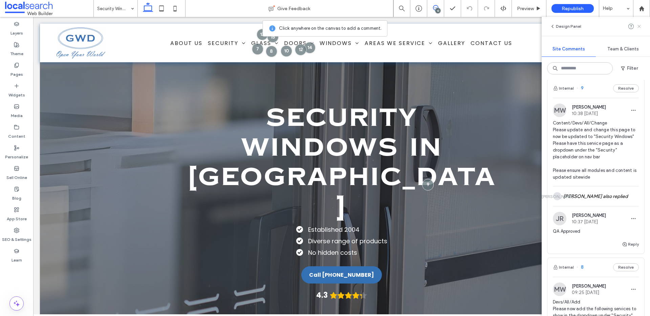
click at [639, 27] on icon at bounding box center [639, 26] width 5 height 5
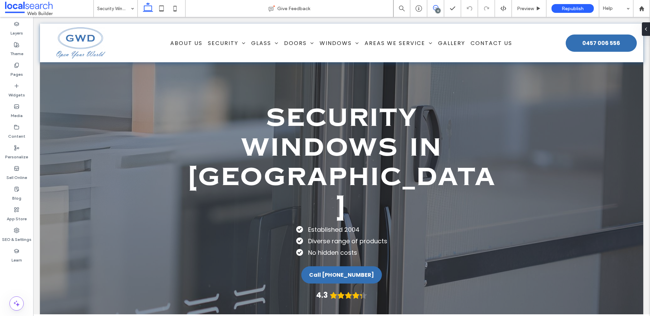
click at [438, 7] on use at bounding box center [435, 7] width 5 height 5
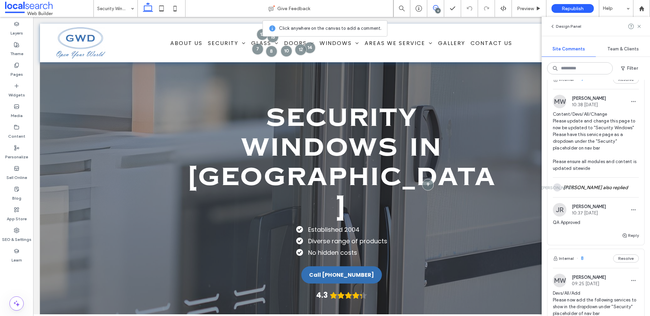
scroll to position [1525, 0]
click at [528, 7] on span "Preview" at bounding box center [525, 9] width 17 height 6
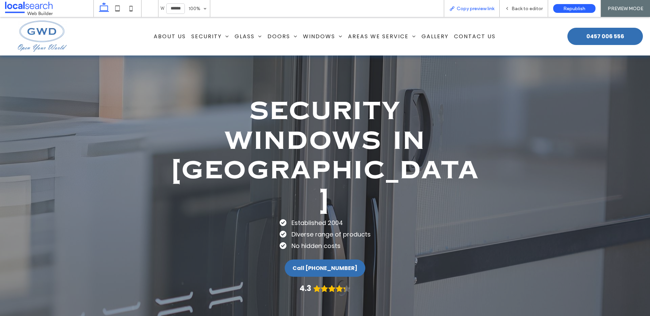
click at [469, 8] on span "Copy preview link" at bounding box center [476, 9] width 38 height 6
click at [510, 8] on icon at bounding box center [507, 8] width 5 height 5
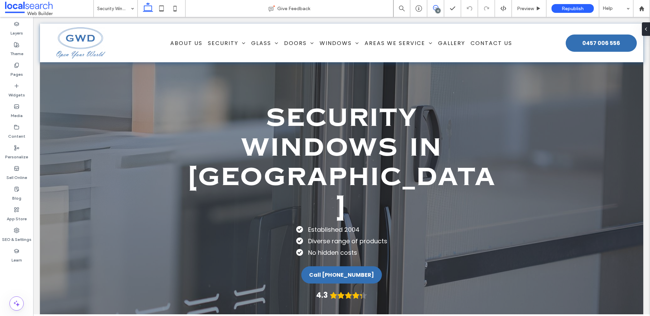
click at [431, 6] on span at bounding box center [435, 7] width 17 height 5
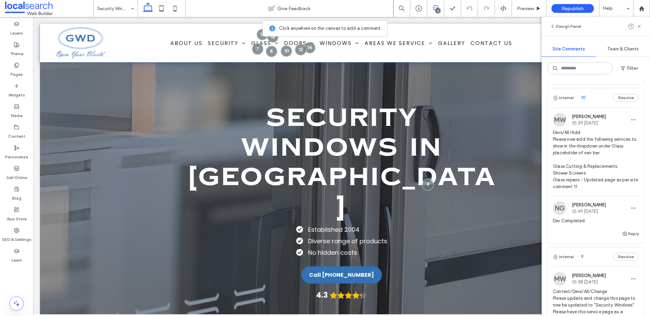
scroll to position [1346, 0]
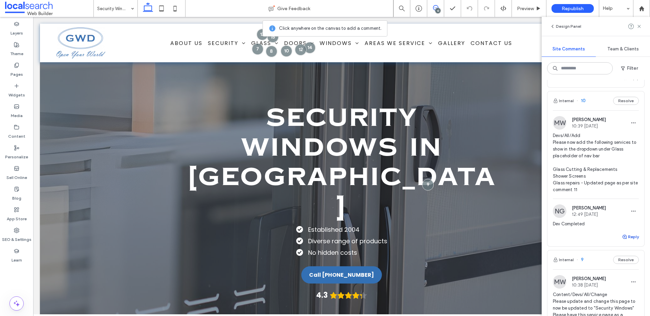
click at [625, 235] on use "button" at bounding box center [625, 237] width 4 height 4
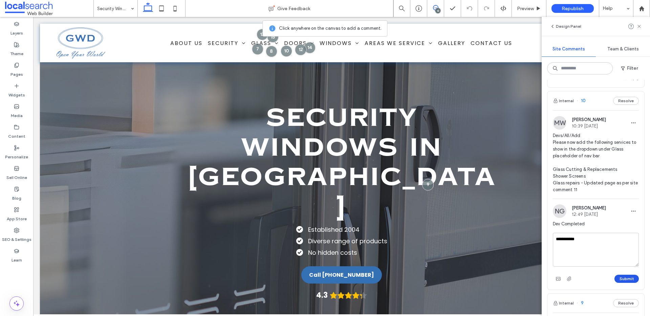
type textarea "**********"
click at [627, 281] on button "Submit" at bounding box center [627, 279] width 24 height 8
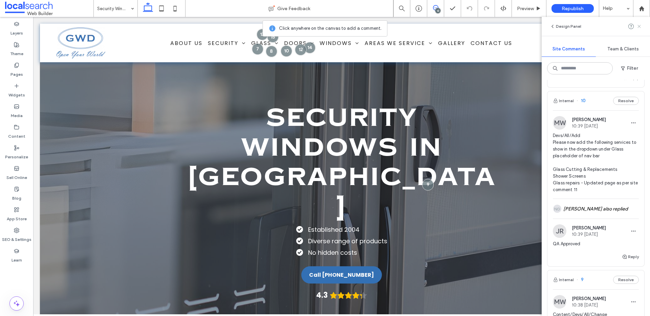
click at [641, 25] on use at bounding box center [639, 26] width 3 height 3
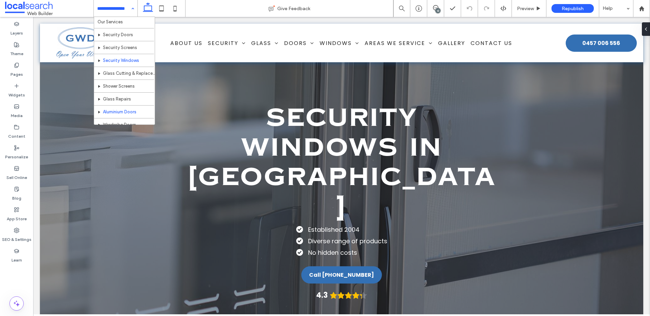
scroll to position [32, 0]
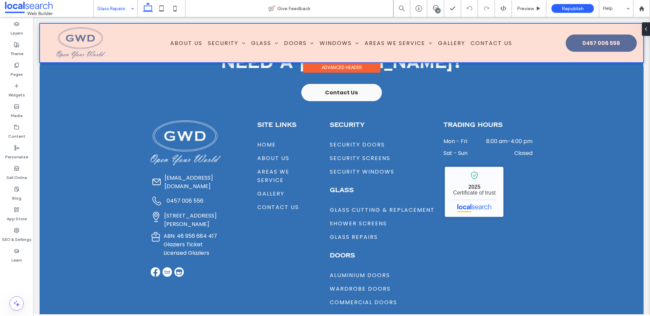
scroll to position [1205, 0]
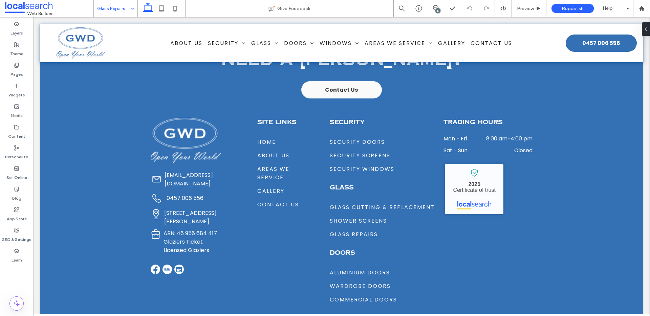
drag, startPoint x: 131, startPoint y: 11, endPoint x: 127, endPoint y: 14, distance: 5.1
click at [434, 8] on icon at bounding box center [435, 7] width 5 height 5
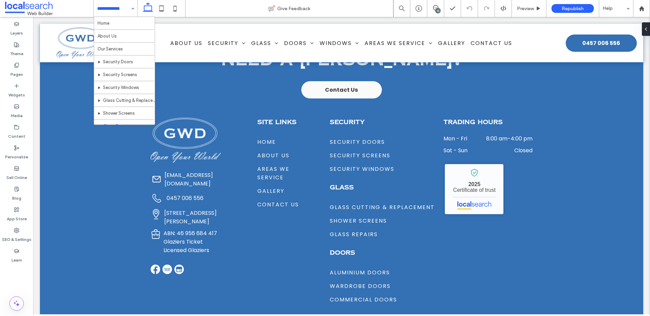
scroll to position [0, 0]
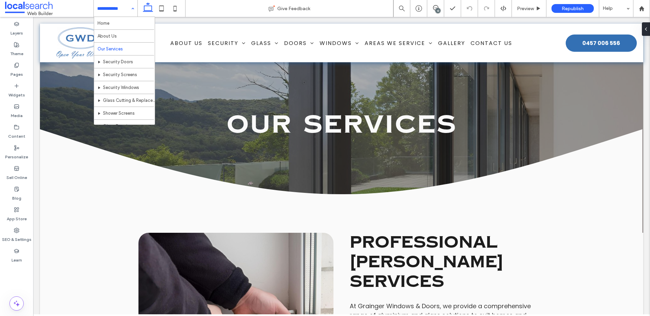
click at [107, 2] on input at bounding box center [114, 8] width 34 height 17
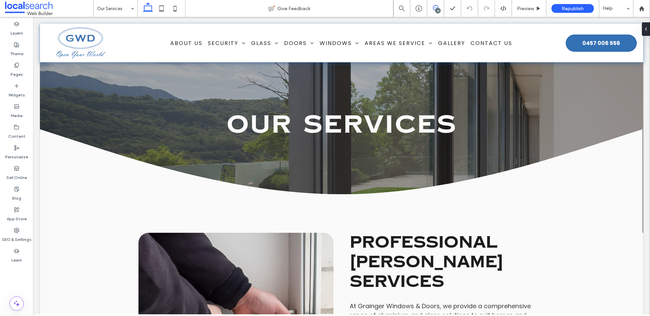
click at [438, 6] on icon at bounding box center [435, 7] width 5 height 5
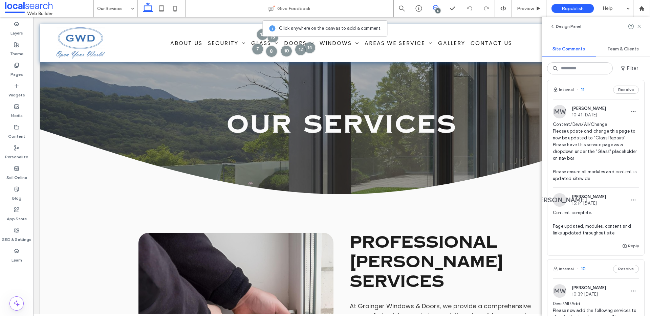
scroll to position [1180, 0]
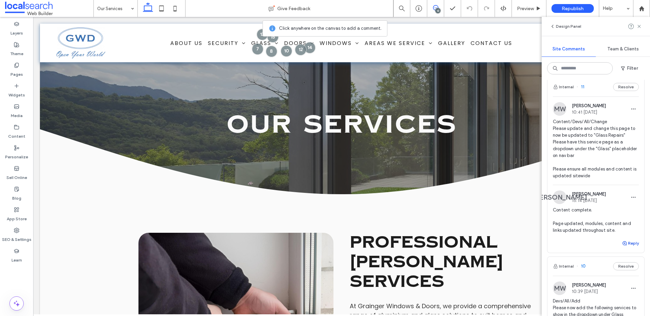
click at [629, 243] on button "Reply" at bounding box center [630, 243] width 17 height 8
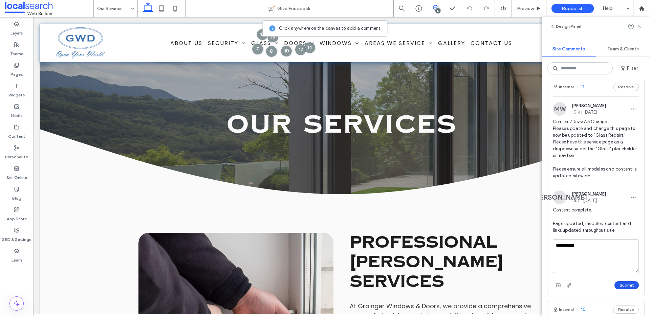
type textarea "**********"
click at [628, 284] on button "Submit" at bounding box center [627, 285] width 24 height 8
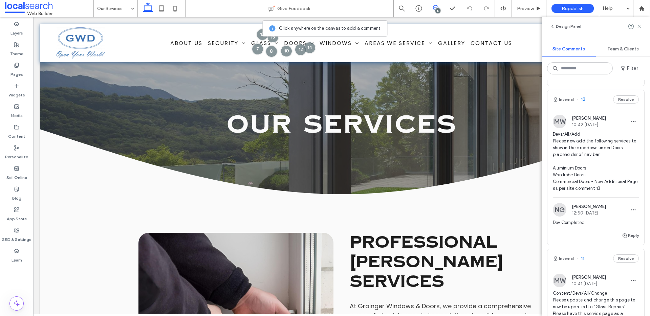
scroll to position [1008, 0]
drag, startPoint x: 639, startPoint y: 258, endPoint x: 639, endPoint y: 254, distance: 3.8
click at [639, 258] on div "Internal 11 Resolve" at bounding box center [596, 259] width 97 height 19
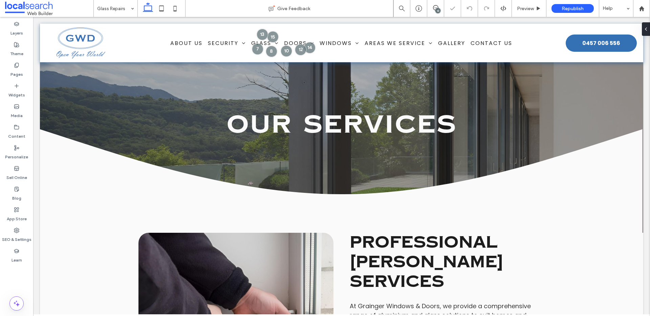
click at [434, 7] on icon at bounding box center [435, 7] width 5 height 5
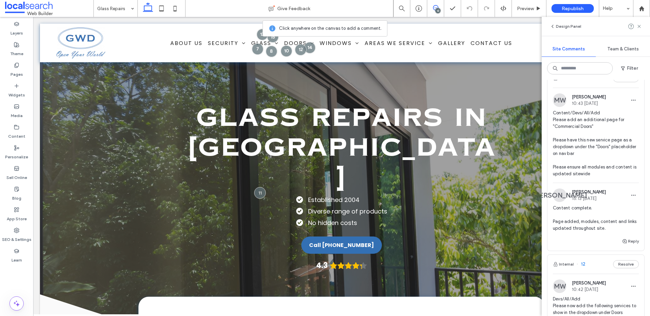
scroll to position [856, 0]
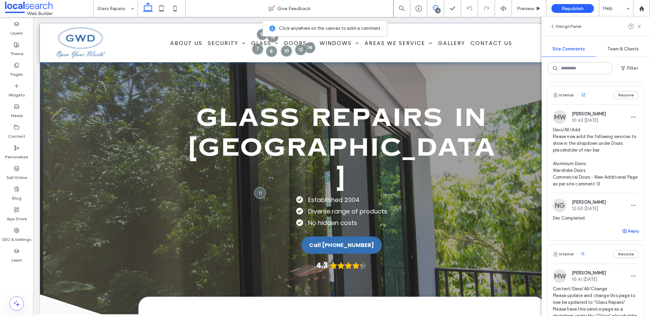
click at [631, 230] on button "Reply" at bounding box center [630, 231] width 17 height 8
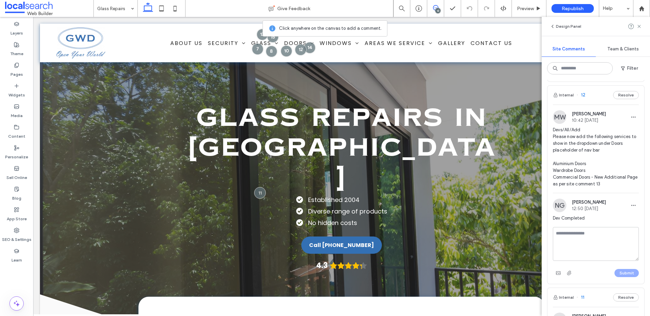
scroll to position [1015, 0]
type textarea "**********"
click at [625, 269] on button "Submit" at bounding box center [627, 271] width 24 height 8
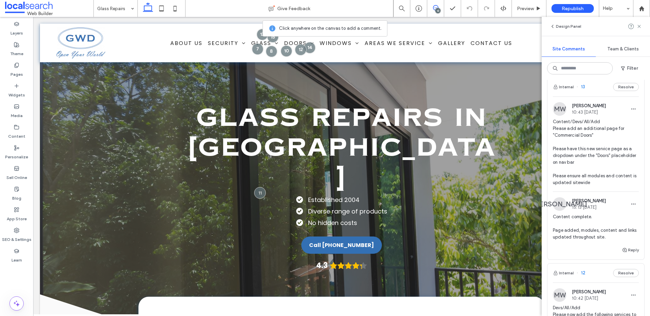
scroll to position [823, 0]
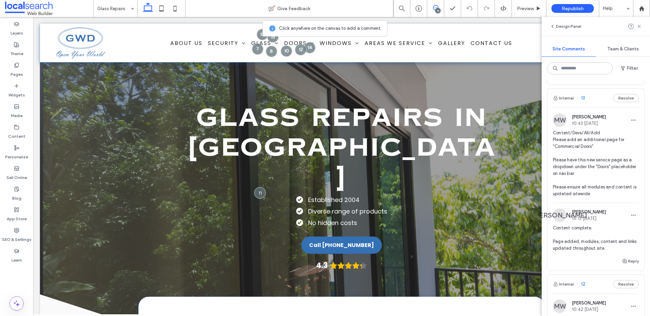
click at [608, 242] on span "Content complete. Page added, modules, content and links updated throughout sit…" at bounding box center [596, 238] width 86 height 27
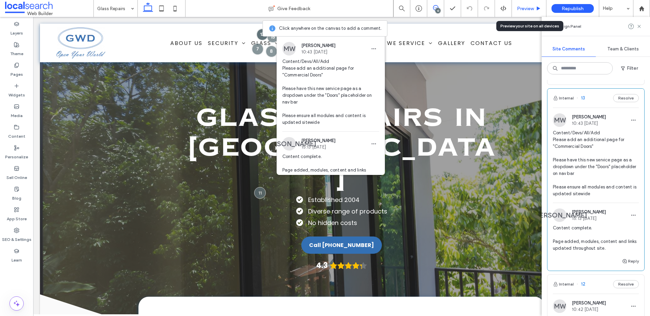
click at [535, 7] on div "Preview" at bounding box center [529, 9] width 34 height 6
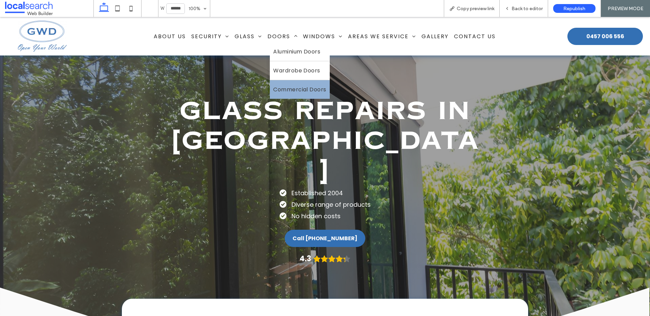
click at [288, 84] on link "Commercial Doors" at bounding box center [300, 89] width 60 height 19
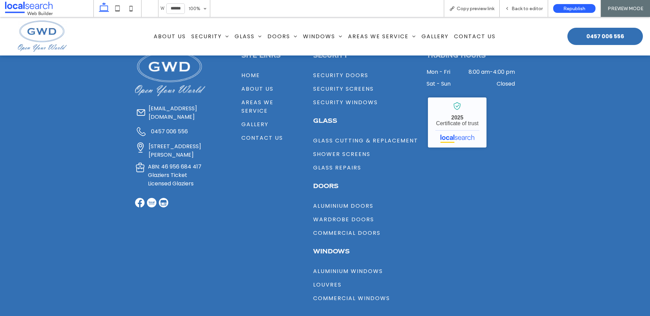
scroll to position [1366, 0]
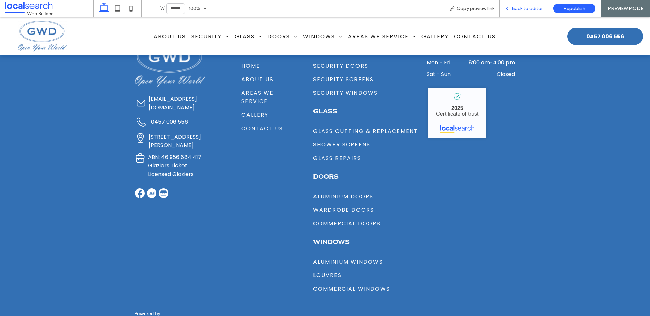
click at [515, 3] on div "Back to editor" at bounding box center [524, 8] width 48 height 17
click at [517, 7] on span "Back to editor" at bounding box center [527, 9] width 31 height 6
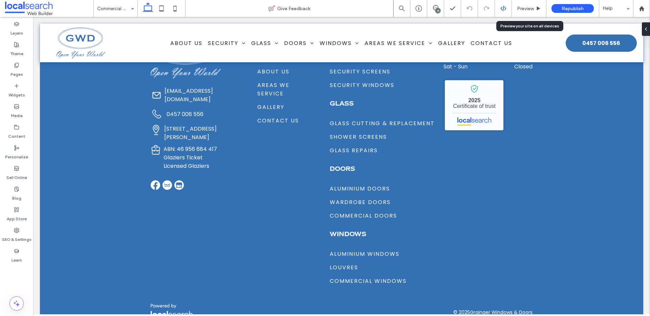
scroll to position [1356, 0]
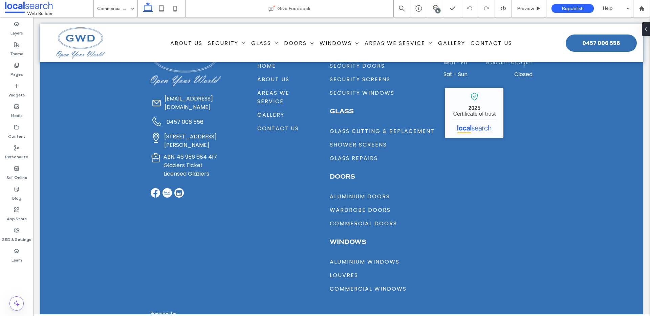
click at [437, 10] on div "13" at bounding box center [438, 10] width 5 height 5
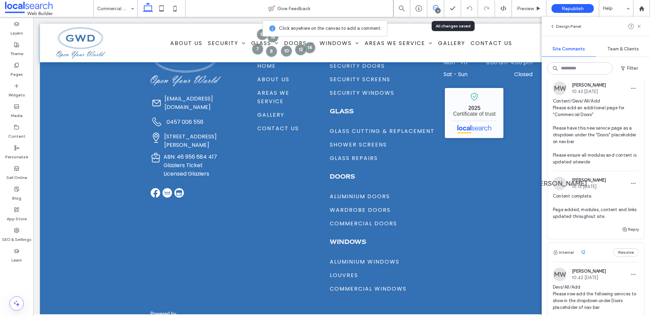
scroll to position [837, 0]
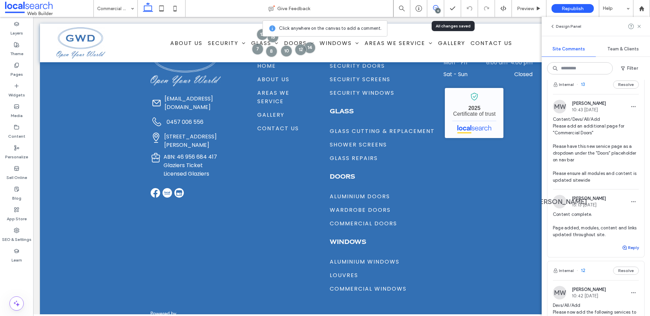
click at [626, 250] on icon "button" at bounding box center [624, 247] width 5 height 5
type textarea "**********"
click at [626, 285] on div "Submit" at bounding box center [596, 290] width 86 height 11
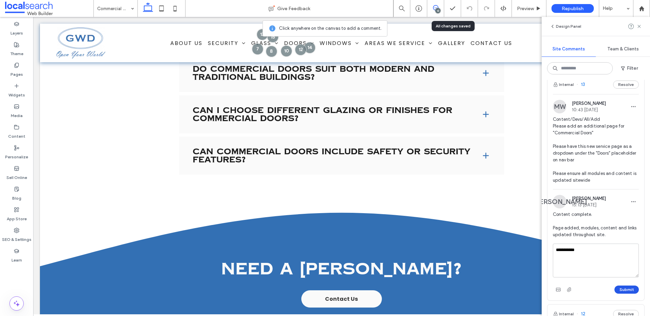
scroll to position [78, 0]
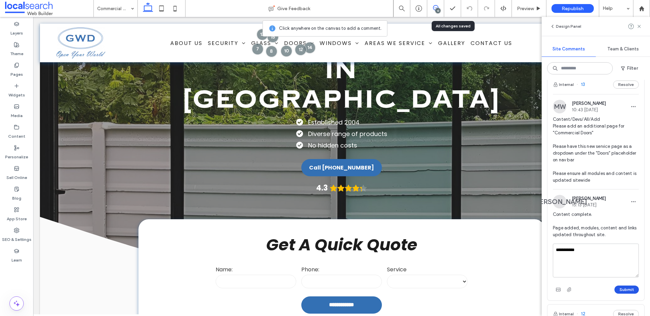
click at [629, 287] on button "Submit" at bounding box center [627, 290] width 24 height 8
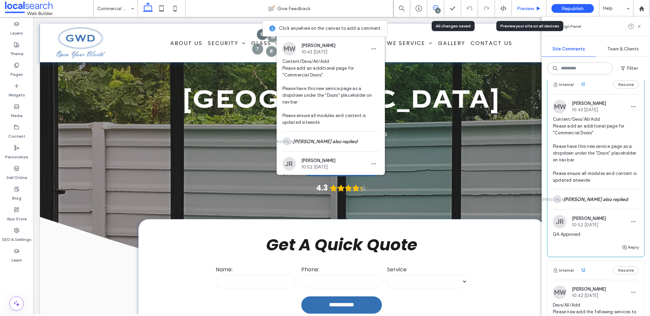
click at [533, 6] on span "Preview" at bounding box center [525, 9] width 17 height 6
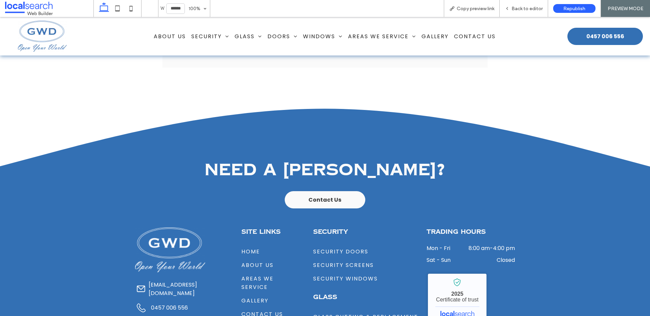
scroll to position [1206, 0]
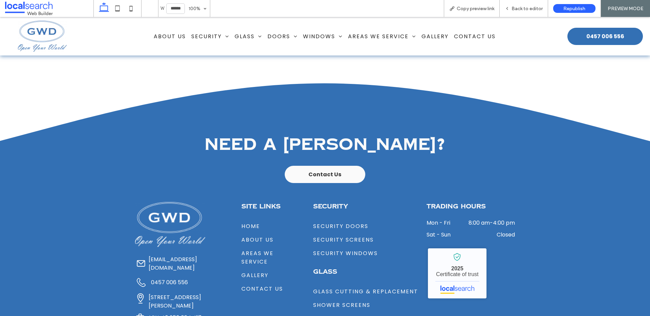
click at [253, 202] on span "SITE LINKS" at bounding box center [261, 206] width 39 height 8
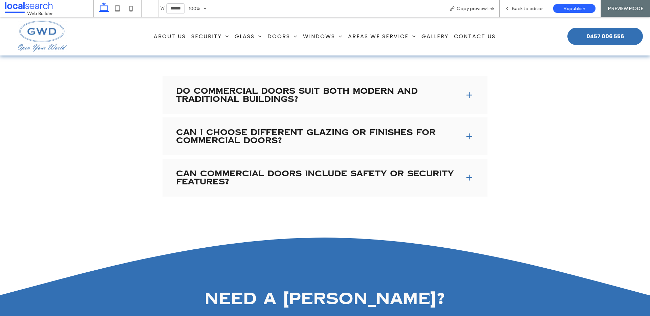
scroll to position [1041, 0]
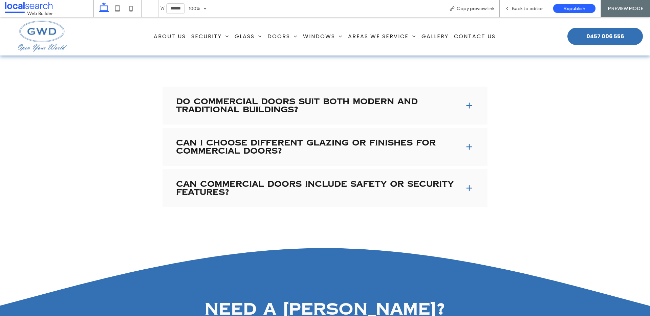
drag, startPoint x: 42, startPoint y: 38, endPoint x: 42, endPoint y: 55, distance: 16.9
click at [42, 38] on img at bounding box center [42, 36] width 49 height 31
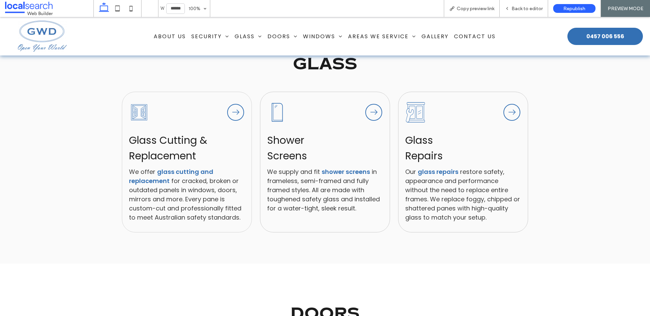
scroll to position [885, 0]
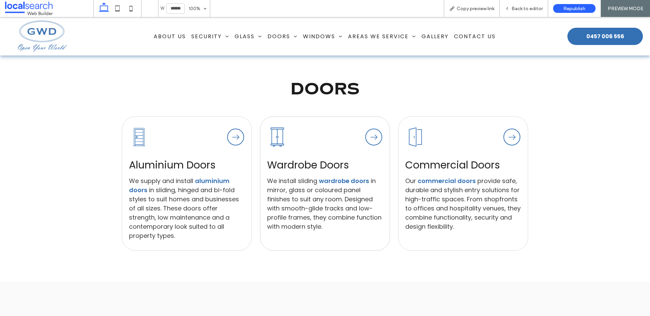
scroll to position [1199, 0]
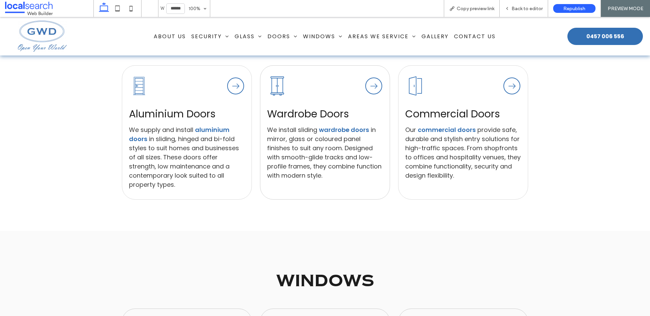
drag, startPoint x: 255, startPoint y: 87, endPoint x: 250, endPoint y: 87, distance: 4.4
click at [255, 87] on div "Aluminium Doors Icon Aluminium Doors Arrow Icon Aluminium Doors We supply and i…" at bounding box center [325, 132] width 406 height 143
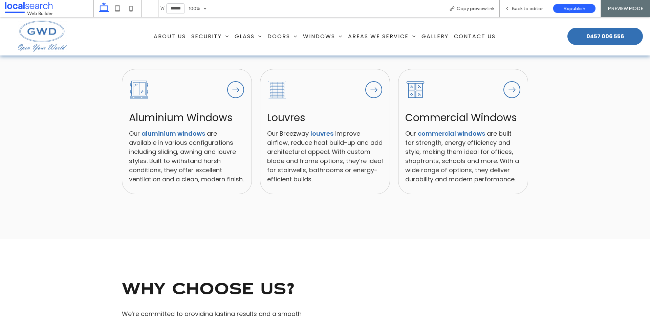
scroll to position [1451, 0]
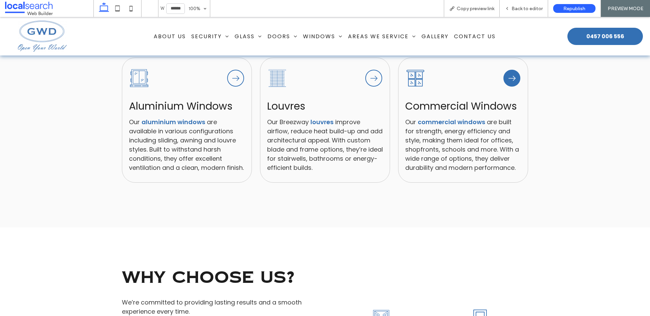
drag, startPoint x: 559, startPoint y: 82, endPoint x: 516, endPoint y: 82, distance: 42.3
click at [559, 82] on div "Aluminium Windows Icon Arrow Icon Aluminium Windows Our aluminium windows are a…" at bounding box center [325, 134] width 650 height 188
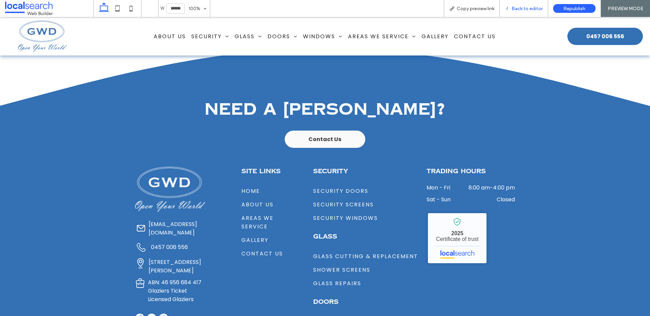
scroll to position [2423, 0]
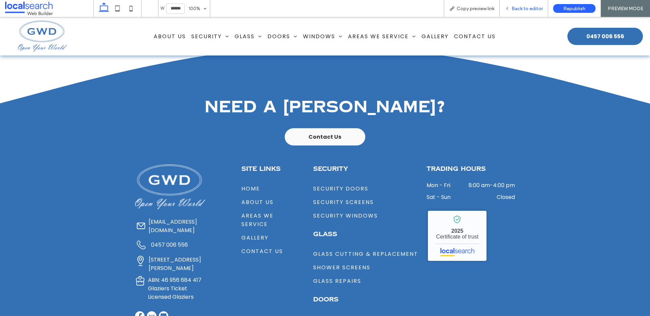
click at [521, 12] on div "Back to editor" at bounding box center [524, 8] width 48 height 17
click at [529, 8] on span "Back to editor" at bounding box center [527, 9] width 31 height 6
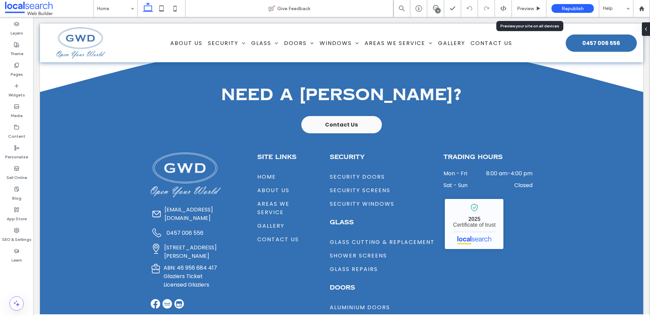
scroll to position [2420, 0]
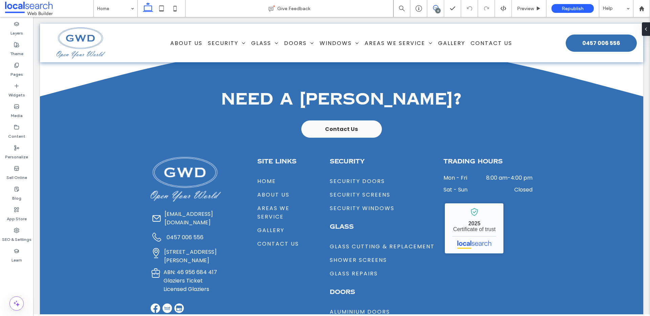
click at [434, 9] on icon at bounding box center [435, 7] width 5 height 5
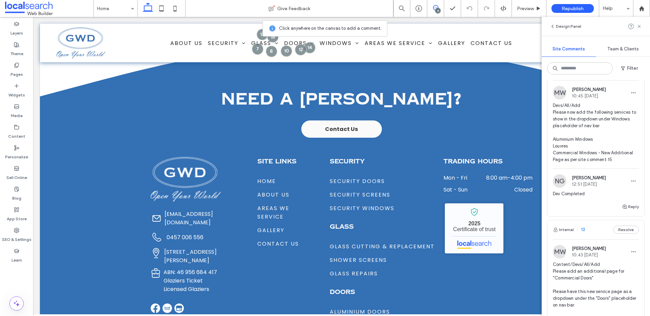
scroll to position [677, 0]
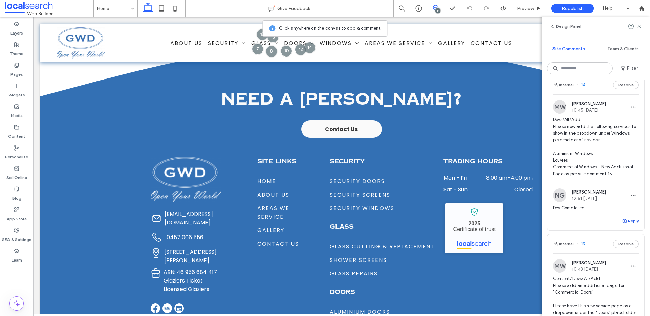
click at [632, 223] on button "Reply" at bounding box center [630, 221] width 17 height 8
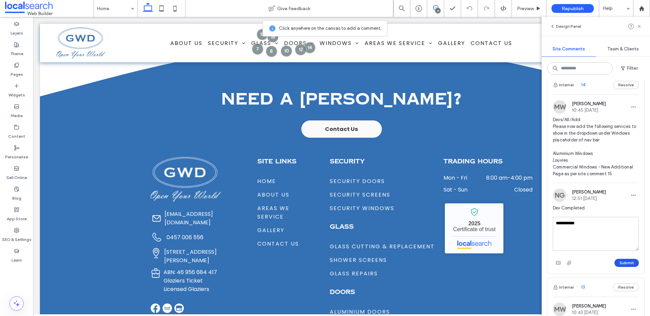
type textarea "**********"
click at [631, 263] on button "Submit" at bounding box center [627, 263] width 24 height 8
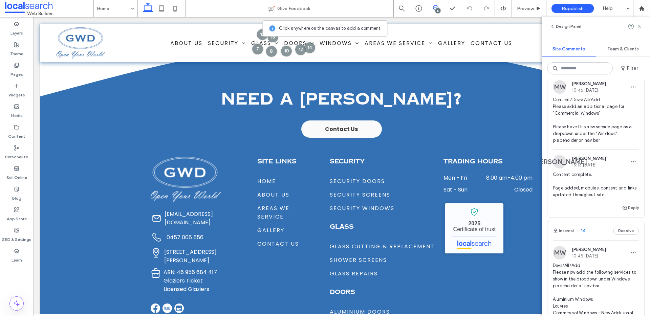
scroll to position [521, 0]
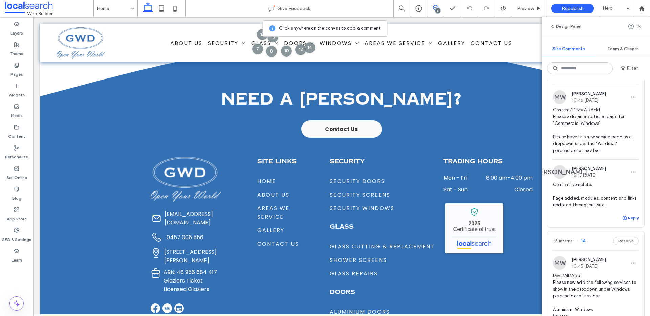
click at [631, 216] on button "Reply" at bounding box center [630, 218] width 17 height 8
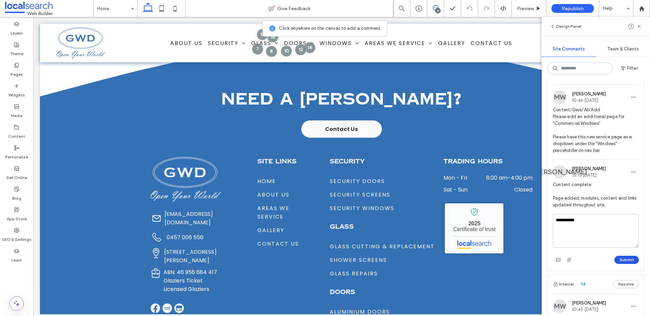
type textarea "**********"
click at [627, 257] on button "Submit" at bounding box center [627, 260] width 24 height 8
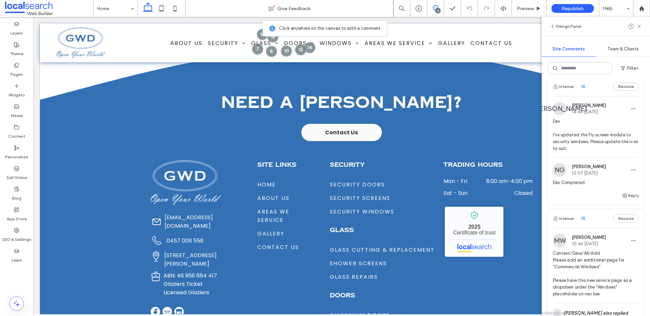
scroll to position [377, 0]
click at [595, 143] on span "Dev I've updated the fly screen module to security windows. Please update the i…" at bounding box center [596, 136] width 86 height 34
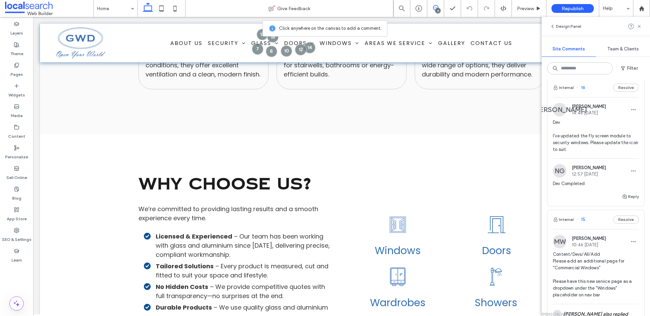
scroll to position [1390, 0]
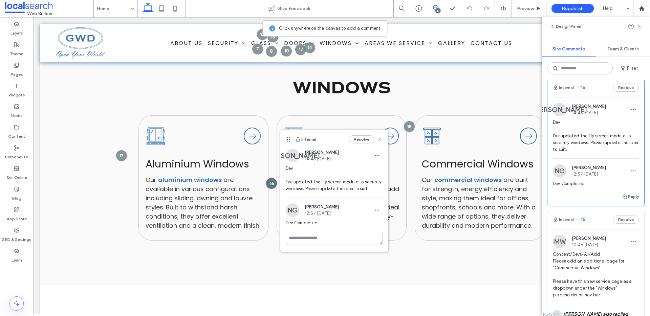
drag, startPoint x: 294, startPoint y: 137, endPoint x: 289, endPoint y: 139, distance: 6.2
click at [289, 139] on icon at bounding box center [288, 139] width 5 height 5
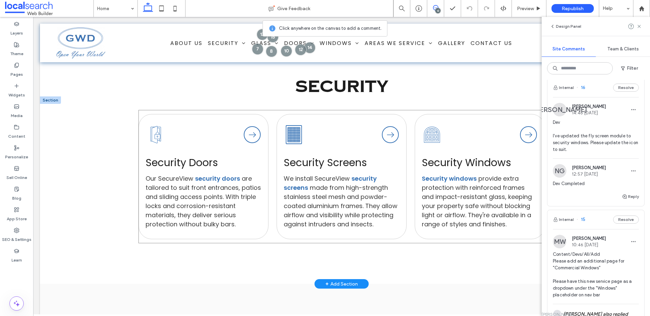
scroll to position [644, 0]
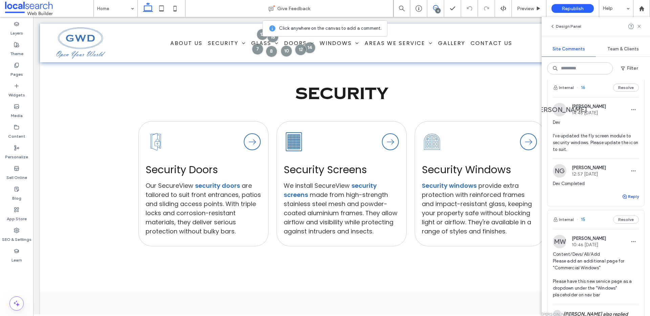
click at [629, 196] on button "Reply" at bounding box center [630, 197] width 17 height 8
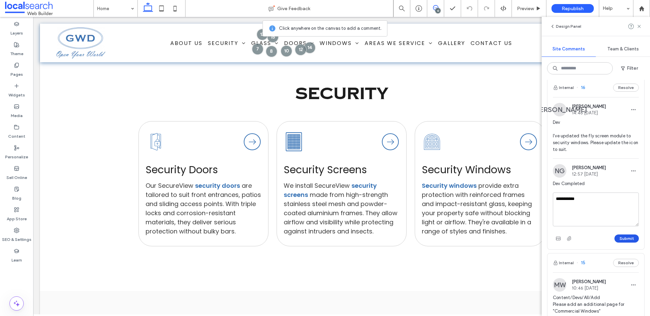
type textarea "**********"
click at [629, 236] on button "Submit" at bounding box center [627, 239] width 24 height 8
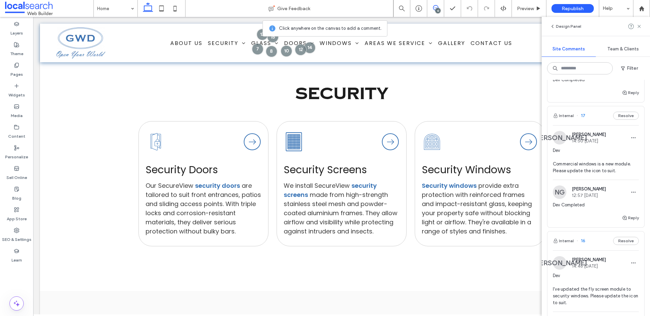
scroll to position [219, 0]
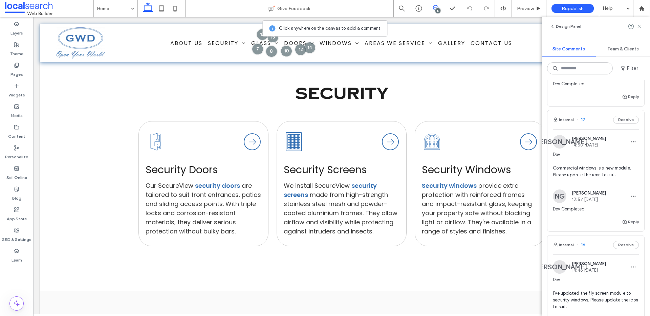
click at [587, 167] on span "Dev Commercial windows is a new module. Please update the icon to suit." at bounding box center [596, 164] width 86 height 27
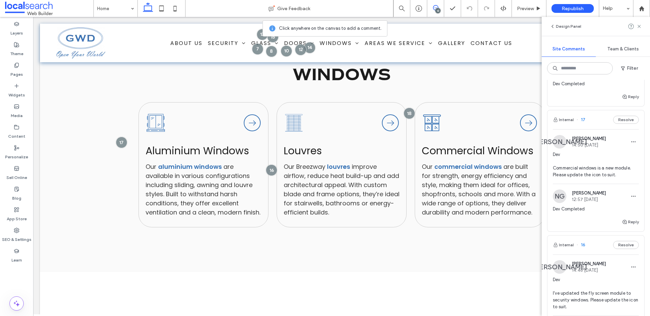
scroll to position [1404, 0]
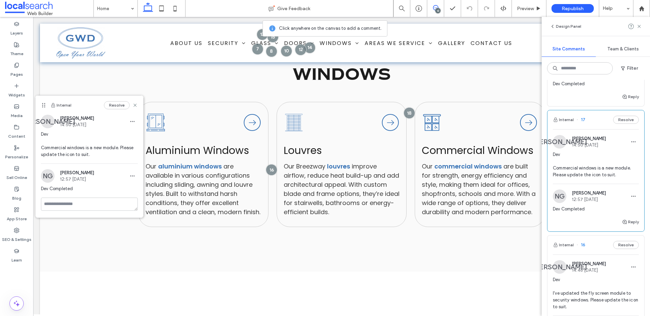
drag, startPoint x: 142, startPoint y: 93, endPoint x: 42, endPoint y: 105, distance: 101.3
click at [42, 105] on icon at bounding box center [43, 105] width 5 height 5
click at [99, 202] on textarea at bounding box center [89, 204] width 97 height 13
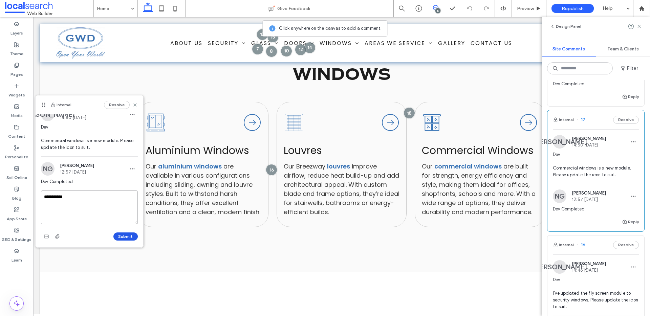
type textarea "**********"
click at [121, 233] on button "Submit" at bounding box center [125, 237] width 24 height 8
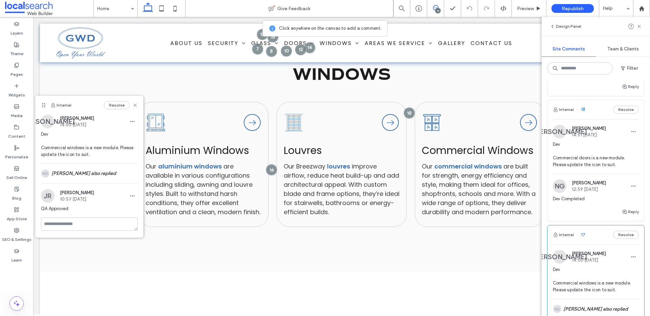
scroll to position [95, 0]
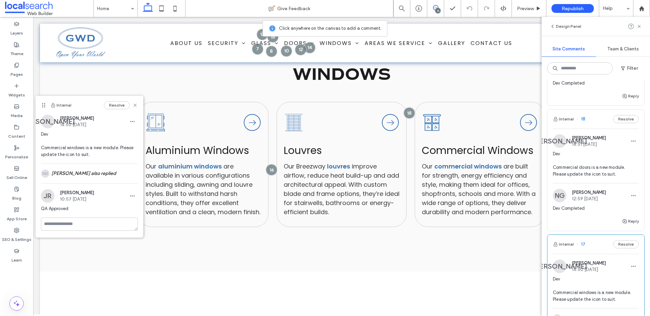
click at [599, 166] on span "Dev Commercial doors is a new module. Please update the icon to suit." at bounding box center [596, 164] width 86 height 27
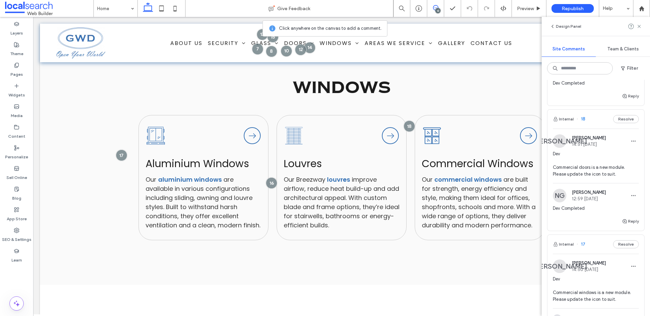
scroll to position [1390, 0]
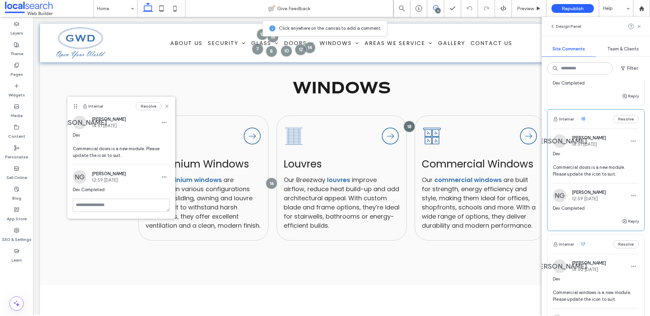
drag, startPoint x: 430, startPoint y: 75, endPoint x: 67, endPoint y: 105, distance: 364.0
click at [73, 105] on icon at bounding box center [75, 106] width 5 height 5
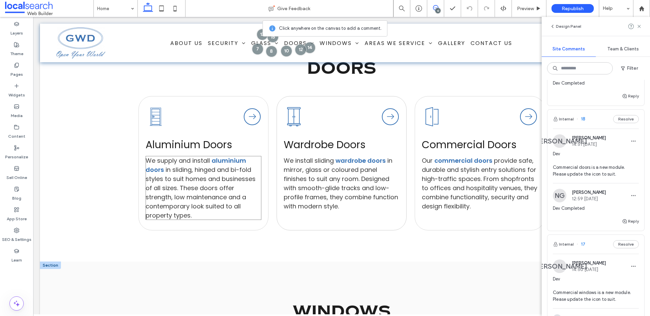
scroll to position [1150, 0]
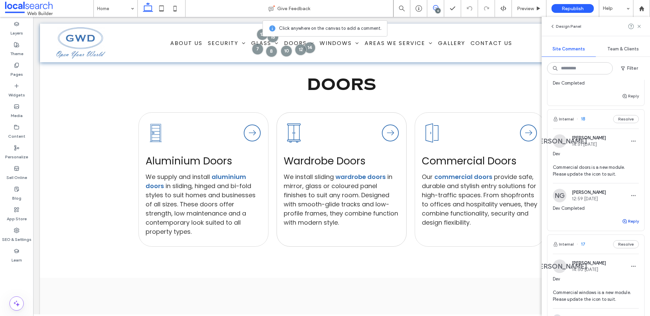
click at [632, 220] on button "Reply" at bounding box center [630, 221] width 17 height 8
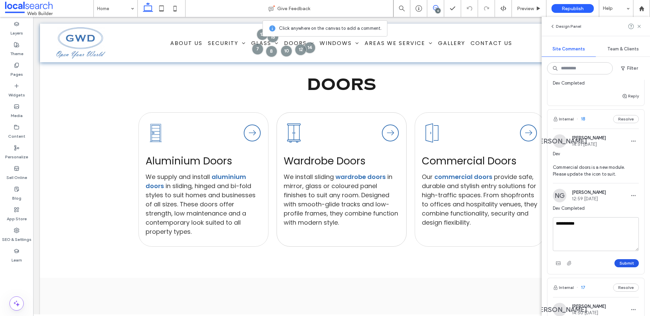
type textarea "**********"
click at [625, 262] on button "Submit" at bounding box center [627, 263] width 24 height 8
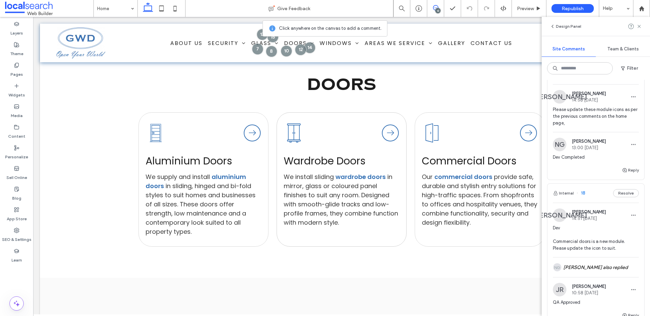
scroll to position [0, 0]
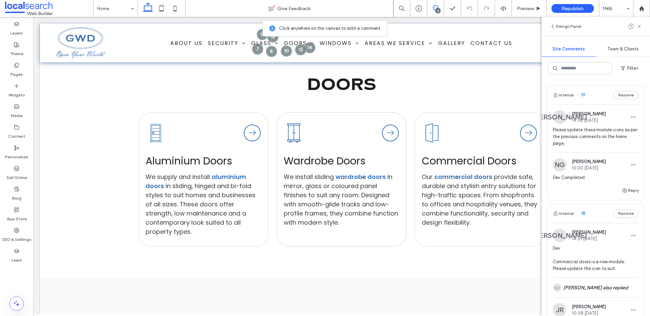
click at [606, 131] on span "Please update these module icons as per the previous comments on the home page," at bounding box center [596, 137] width 86 height 20
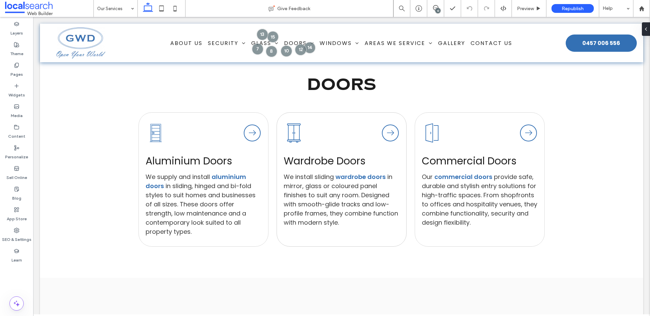
click at [437, 8] on div "13" at bounding box center [438, 10] width 5 height 5
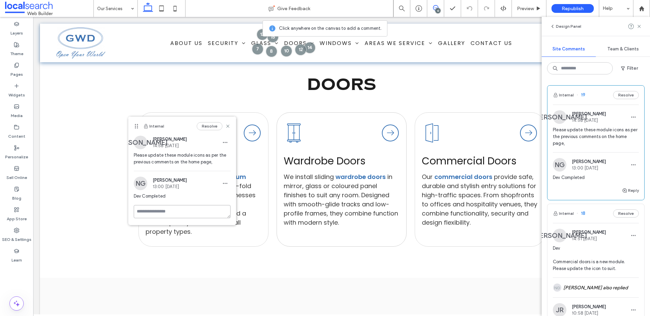
click at [166, 209] on textarea at bounding box center [182, 211] width 97 height 13
type textarea "**********"
click at [217, 249] on button "Submit" at bounding box center [218, 251] width 24 height 8
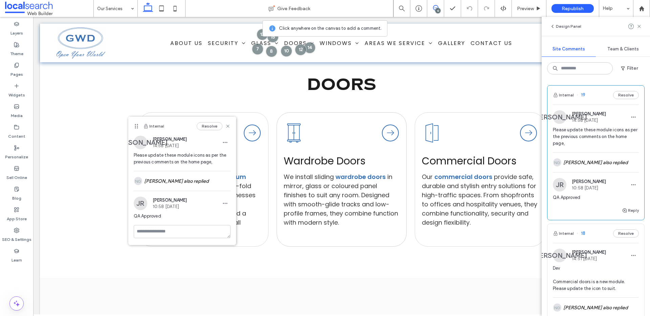
click at [229, 129] on div "Resolve" at bounding box center [214, 126] width 34 height 8
click at [229, 126] on icon at bounding box center [227, 126] width 5 height 5
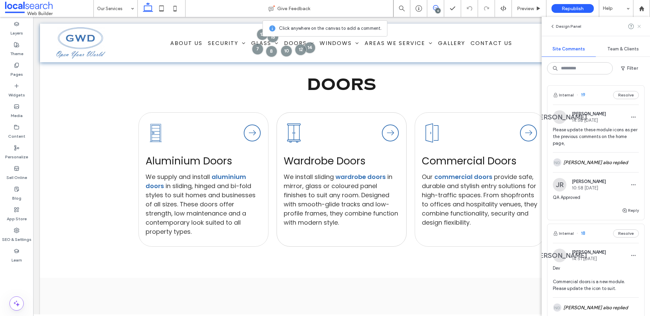
click at [638, 25] on icon at bounding box center [639, 26] width 5 height 5
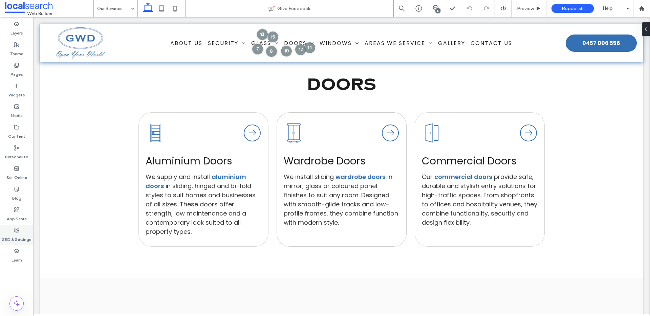
click at [28, 229] on div "SEO & Settings" at bounding box center [16, 235] width 33 height 21
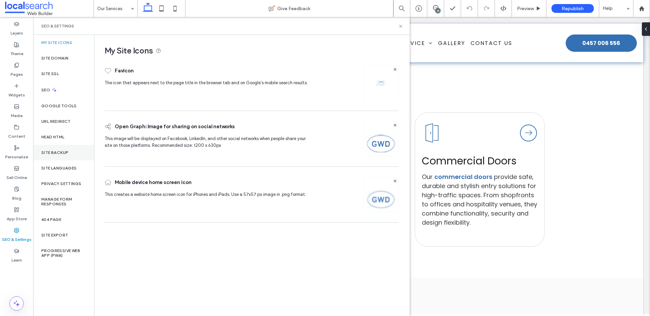
click at [66, 159] on div "Site Backup" at bounding box center [63, 153] width 61 height 16
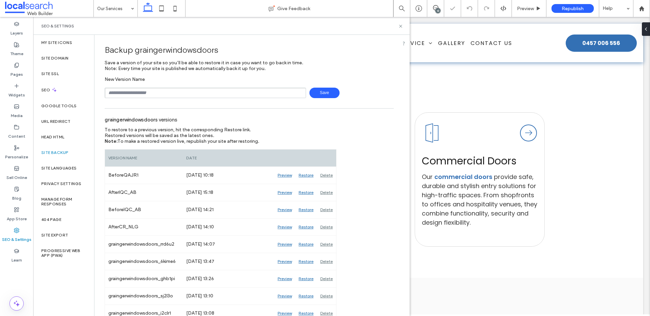
drag, startPoint x: 170, startPoint y: 101, endPoint x: 177, endPoint y: 94, distance: 10.3
click at [177, 94] on input "text" at bounding box center [206, 93] width 202 height 11
type input "**********"
click at [335, 94] on span "Save" at bounding box center [325, 93] width 30 height 11
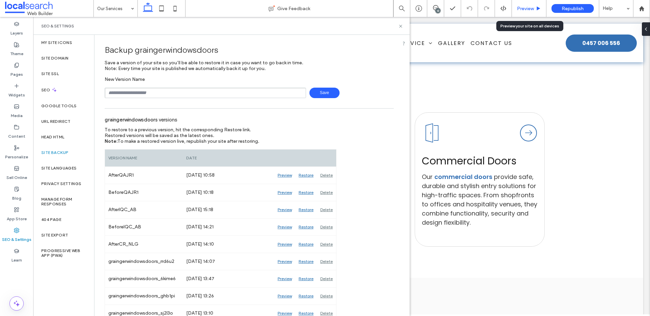
click at [524, 9] on span "Preview" at bounding box center [525, 9] width 17 height 6
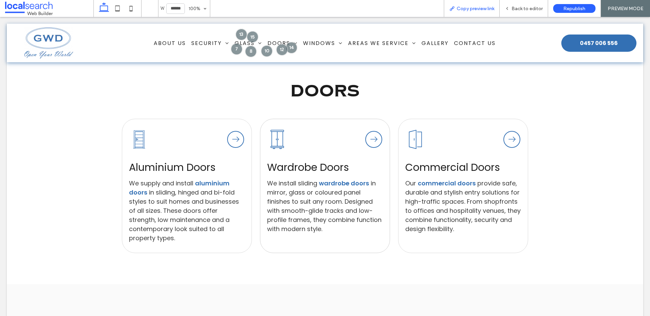
click at [481, 10] on span "Copy preview link" at bounding box center [476, 9] width 38 height 6
click at [36, 6] on span at bounding box center [49, 9] width 88 height 14
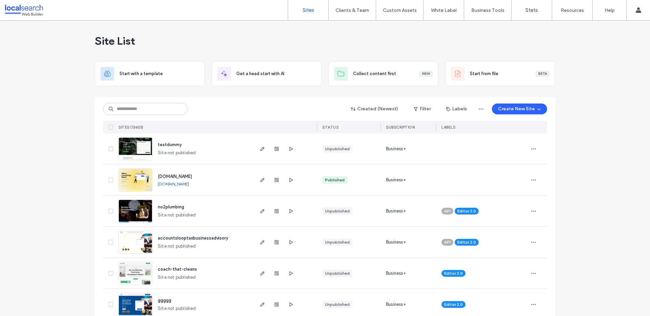
drag, startPoint x: 140, startPoint y: 121, endPoint x: 146, endPoint y: 116, distance: 7.7
click at [143, 119] on div "Created (Newest) Filter Labels Create New Site SITES (13603) STATUS SUBSCRIPTIO…" at bounding box center [325, 115] width 444 height 36
click at [146, 116] on div "Created (Newest) Filter Labels Create New Site SITES (13603) STATUS SUBSCRIPTIO…" at bounding box center [325, 115] width 444 height 36
click at [149, 113] on input at bounding box center [145, 109] width 85 height 12
paste input "********"
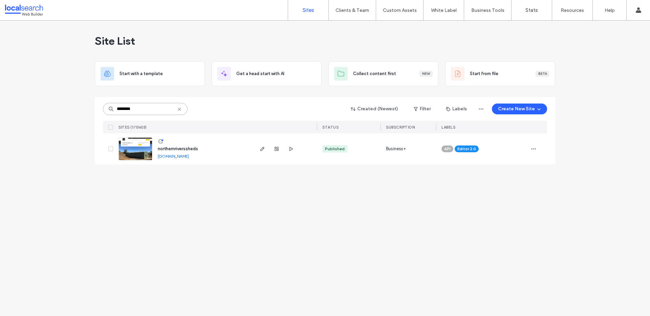
type input "********"
click at [185, 148] on span "northernriverssheds" at bounding box center [178, 148] width 40 height 5
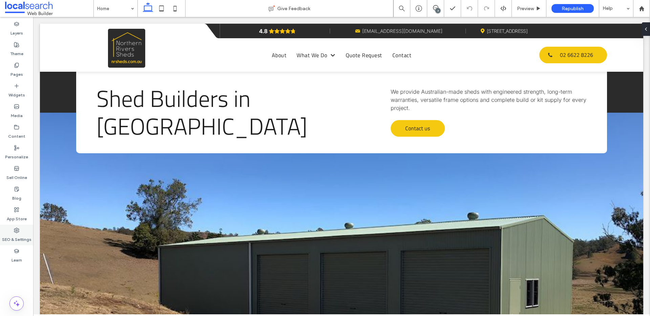
click at [20, 227] on div "SEO & Settings" at bounding box center [16, 235] width 33 height 21
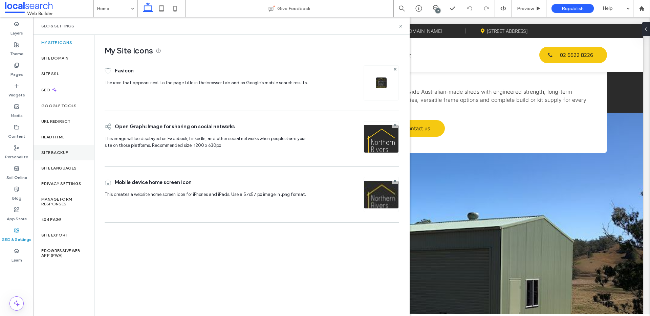
click at [67, 157] on div "Site Backup" at bounding box center [63, 153] width 61 height 16
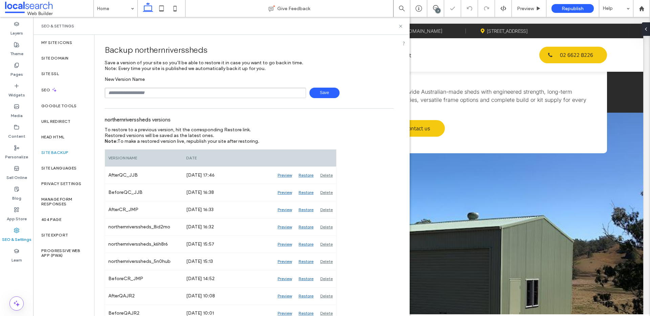
click at [190, 97] on input "text" at bounding box center [206, 93] width 202 height 11
click at [324, 86] on div "**********" at bounding box center [249, 88] width 289 height 22
click at [323, 91] on span "Save" at bounding box center [325, 93] width 30 height 11
click at [329, 91] on span "Save" at bounding box center [325, 93] width 30 height 11
type input "**********"
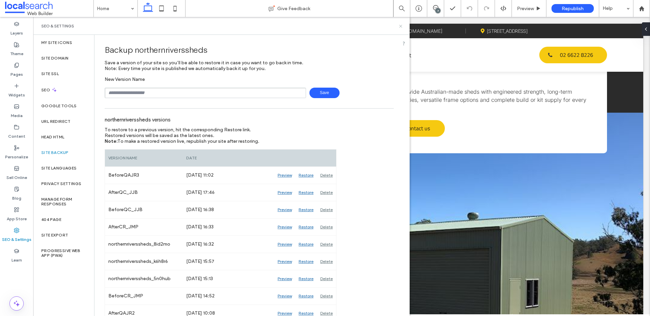
click at [401, 25] on use at bounding box center [400, 26] width 3 height 3
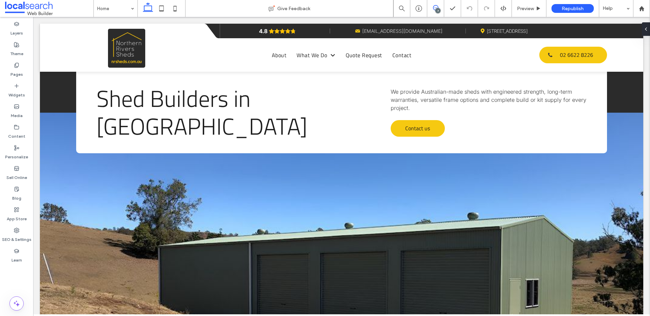
click at [433, 10] on icon at bounding box center [435, 7] width 5 height 5
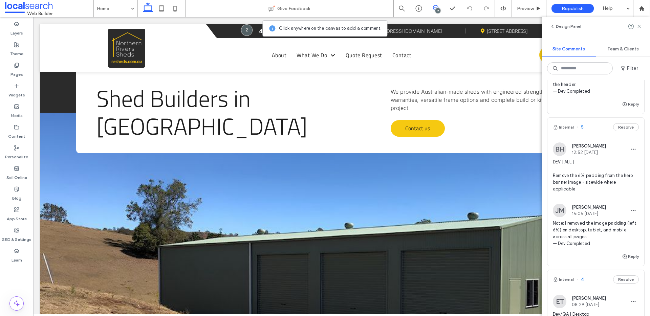
scroll to position [273, 0]
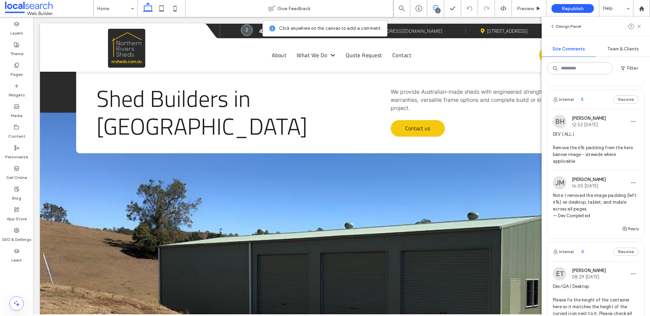
click at [602, 147] on span "DEV | ALL | Remove the 6% padding from the hero banner image - sitewide where a…" at bounding box center [596, 148] width 86 height 34
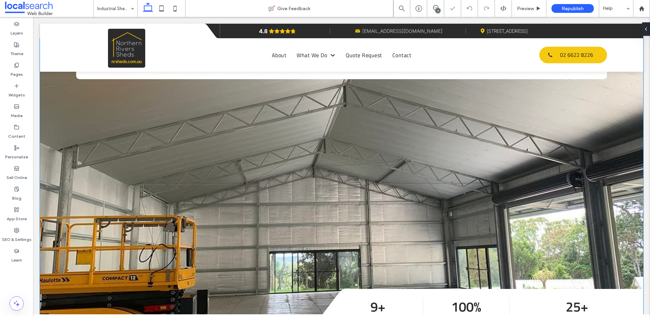
click at [434, 172] on link at bounding box center [342, 183] width 604 height 288
click at [234, 177] on link at bounding box center [342, 183] width 604 height 288
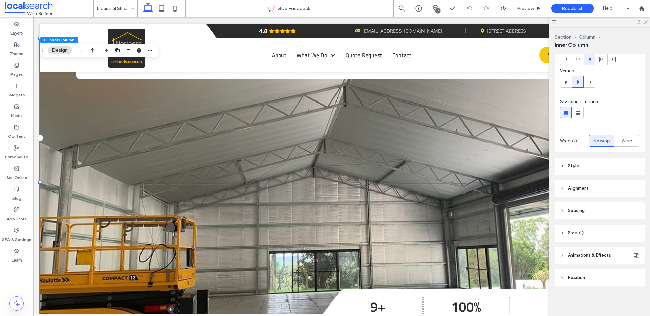
scroll to position [38, 0]
click at [583, 206] on header "Spacing" at bounding box center [600, 211] width 90 height 17
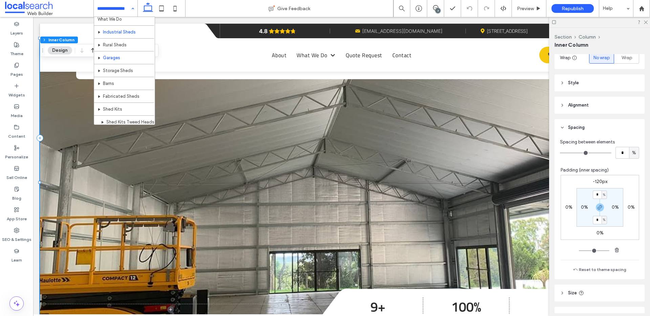
scroll to position [0, 0]
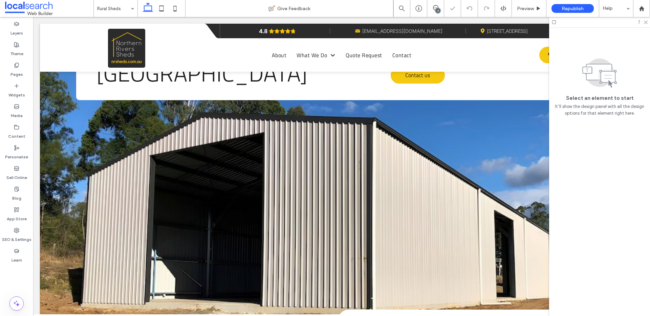
click at [98, 174] on link at bounding box center [342, 204] width 604 height 288
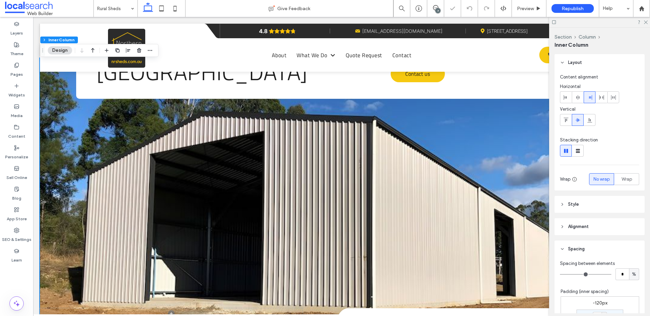
click at [98, 174] on link at bounding box center [342, 202] width 604 height 288
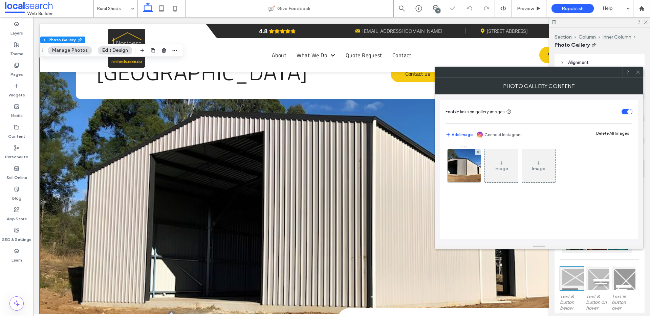
scroll to position [53, 0]
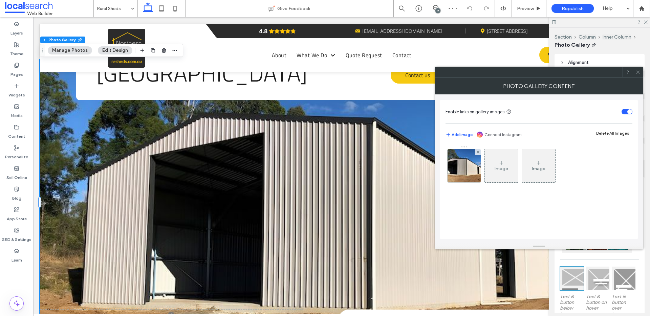
click at [93, 174] on link at bounding box center [342, 204] width 604 height 288
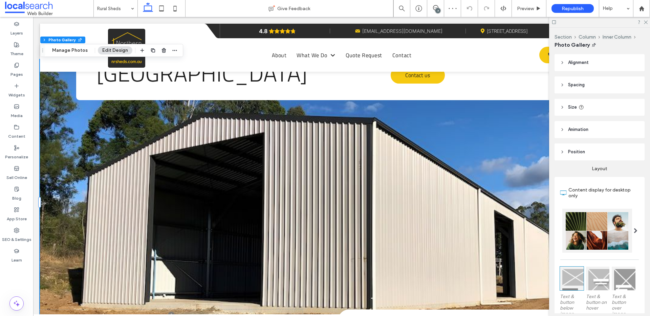
click at [95, 174] on link at bounding box center [342, 204] width 604 height 288
click at [140, 159] on link at bounding box center [342, 204] width 604 height 288
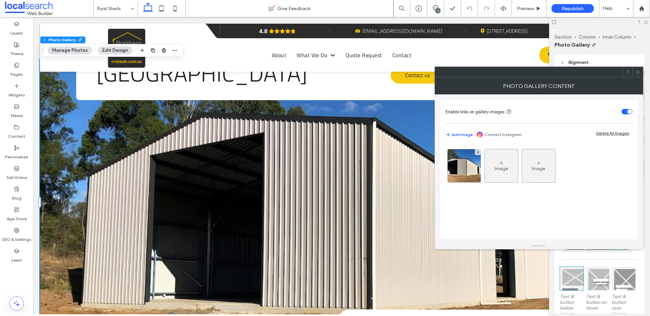
click at [637, 72] on icon at bounding box center [638, 72] width 5 height 5
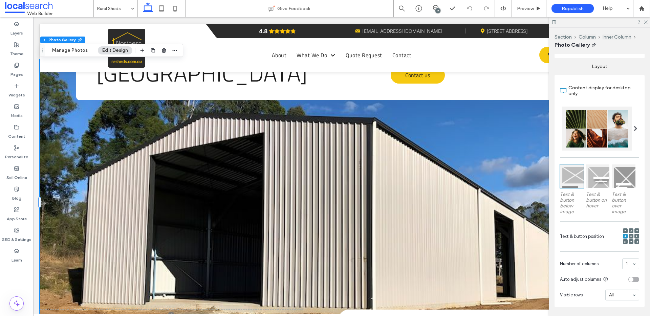
scroll to position [0, 0]
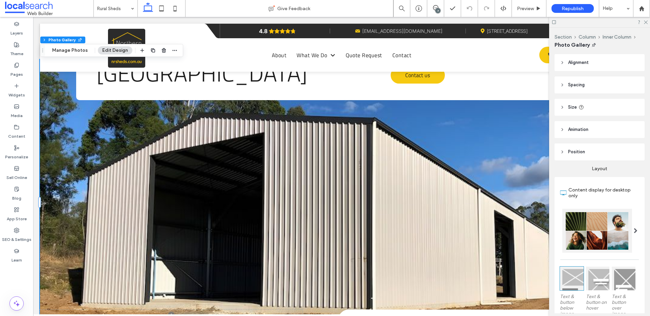
click at [590, 89] on header "Spacing" at bounding box center [600, 85] width 90 height 17
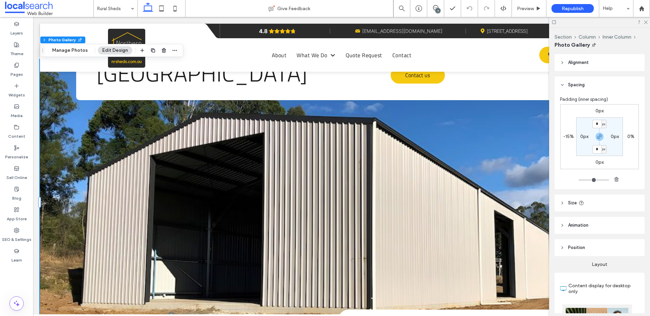
click at [436, 8] on div "7" at bounding box center [438, 10] width 5 height 5
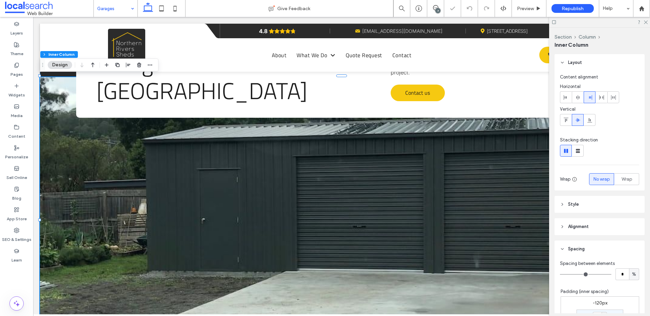
click at [104, 208] on link at bounding box center [342, 221] width 604 height 288
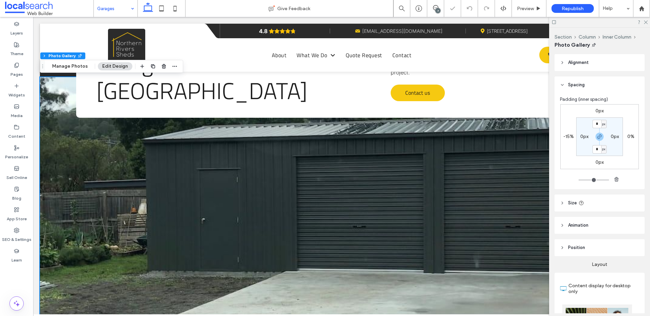
scroll to position [34, 0]
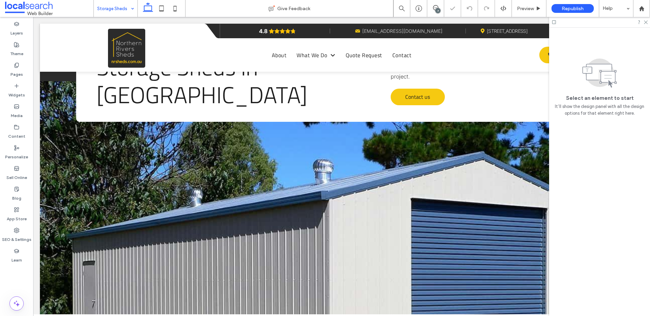
click at [181, 194] on link at bounding box center [342, 225] width 604 height 288
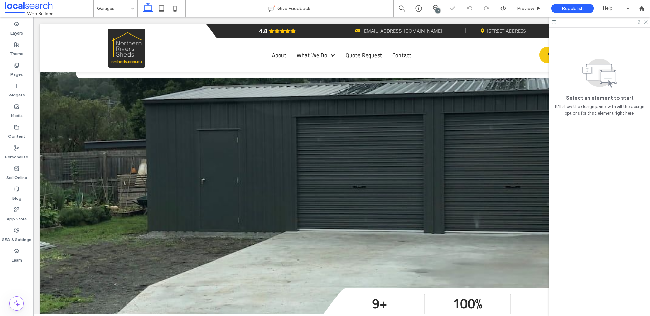
scroll to position [90, 0]
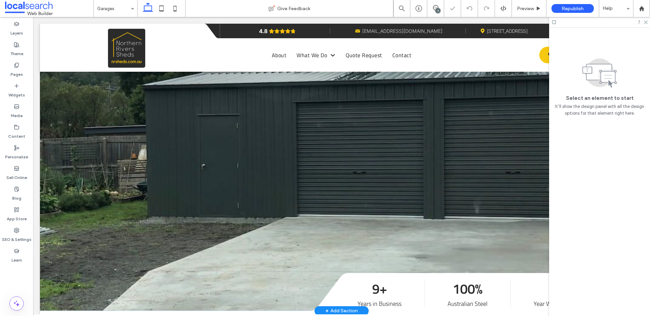
click at [215, 190] on link at bounding box center [342, 167] width 604 height 288
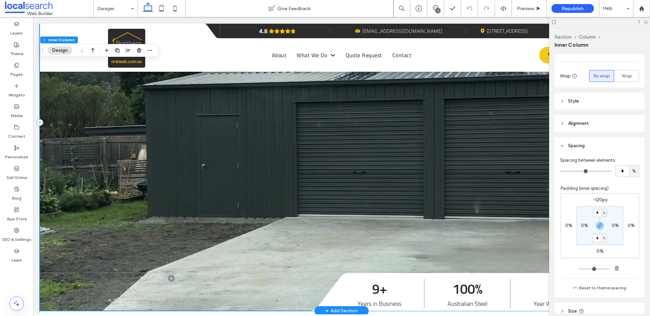
scroll to position [0, 0]
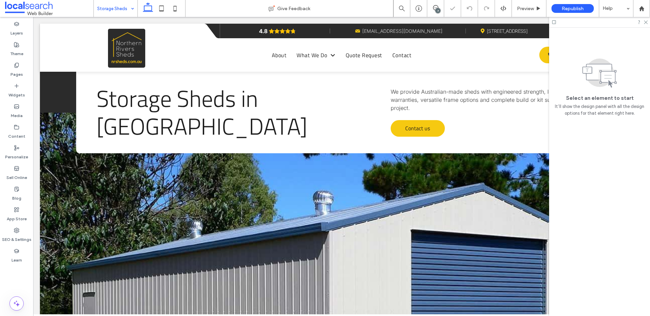
click at [123, 11] on input at bounding box center [114, 8] width 34 height 17
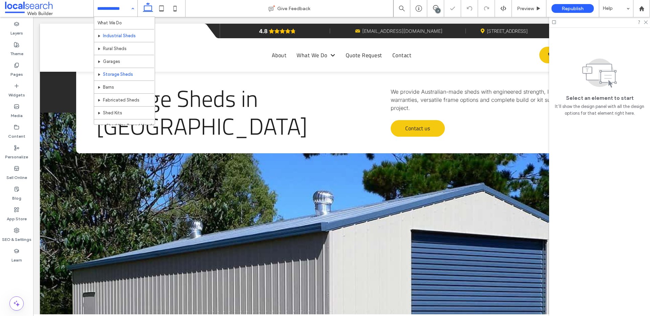
scroll to position [36, 0]
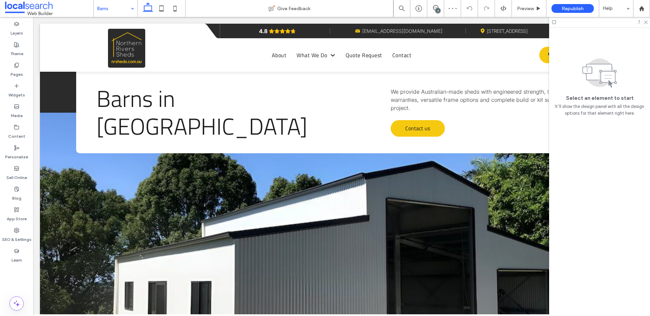
click at [55, 167] on link at bounding box center [342, 257] width 604 height 288
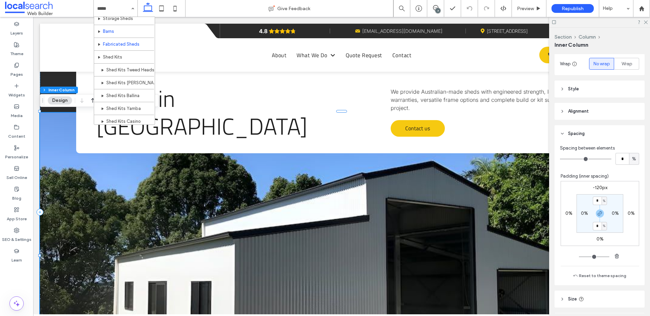
scroll to position [86, 0]
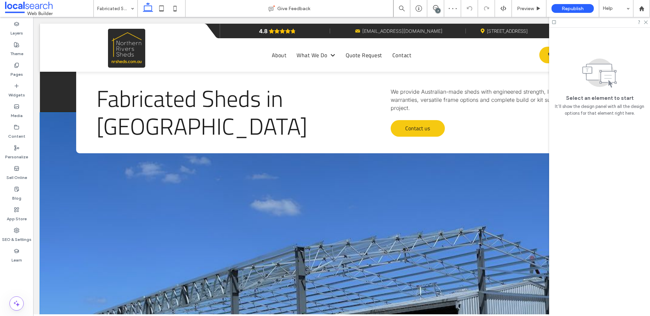
scroll to position [0, 0]
click at [75, 198] on link at bounding box center [342, 257] width 604 height 288
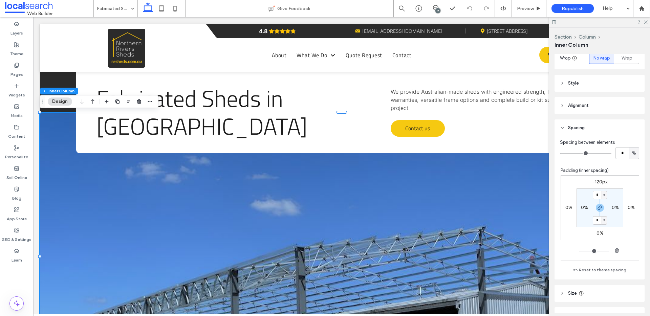
scroll to position [123, 0]
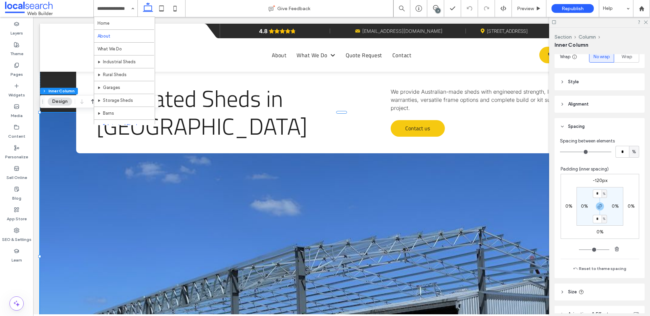
drag, startPoint x: 123, startPoint y: 12, endPoint x: 122, endPoint y: 35, distance: 22.7
click at [123, 12] on input at bounding box center [114, 8] width 34 height 17
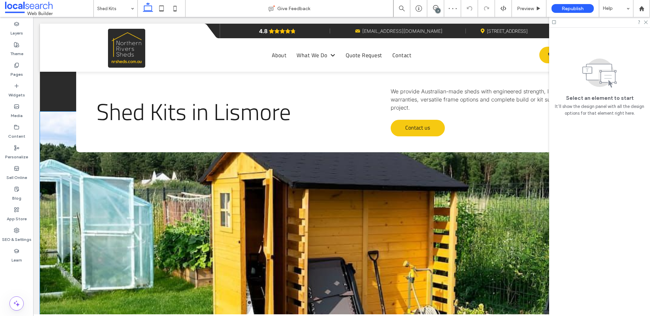
click at [132, 209] on link at bounding box center [342, 256] width 604 height 288
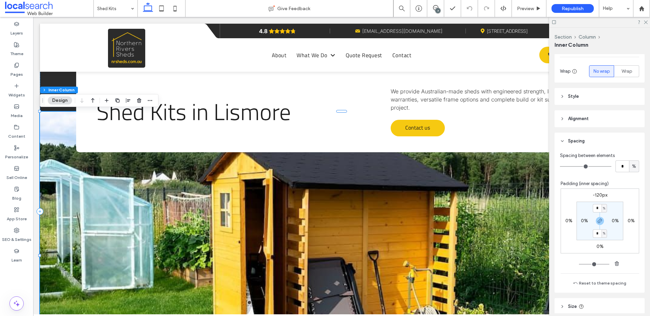
scroll to position [113, 0]
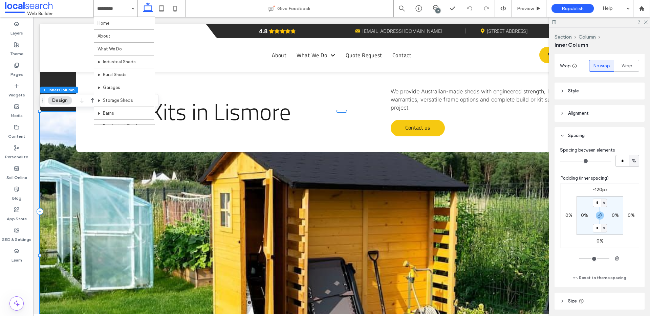
drag, startPoint x: 119, startPoint y: 3, endPoint x: 126, endPoint y: 28, distance: 26.1
click at [119, 3] on input at bounding box center [114, 8] width 34 height 17
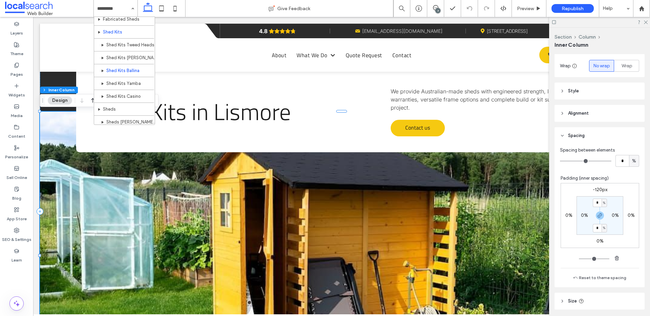
scroll to position [92, 0]
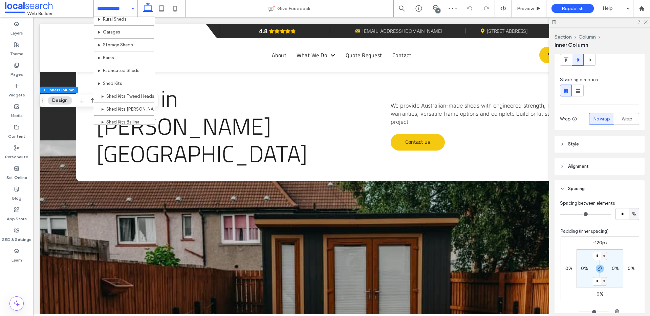
scroll to position [162, 0]
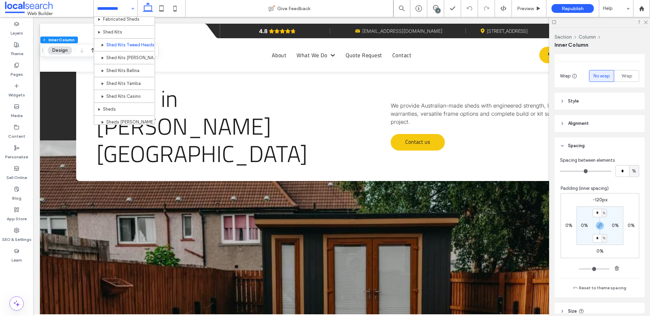
scroll to position [162, 0]
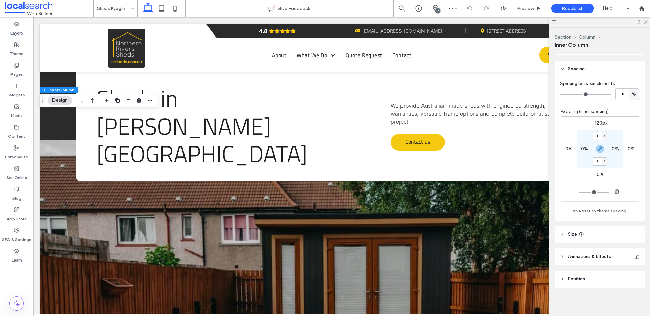
scroll to position [182, 0]
click at [121, 12] on input at bounding box center [114, 8] width 34 height 17
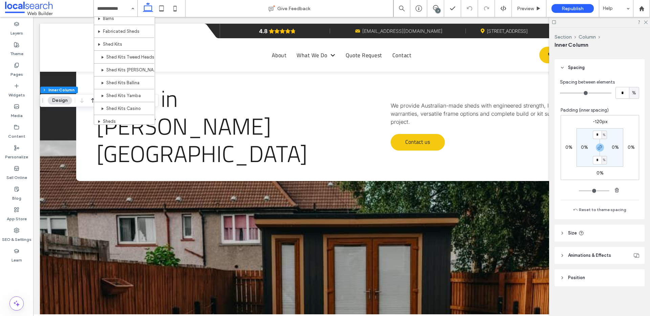
scroll to position [162, 0]
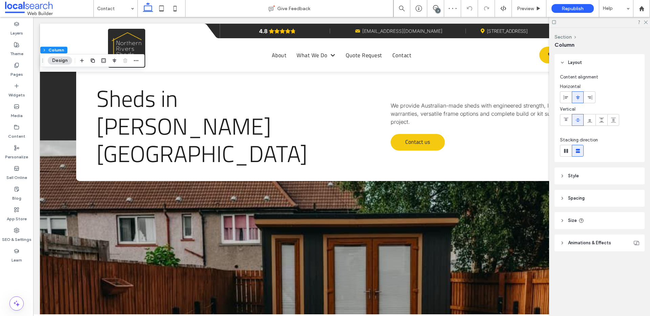
click at [588, 202] on header "Spacing" at bounding box center [600, 198] width 90 height 17
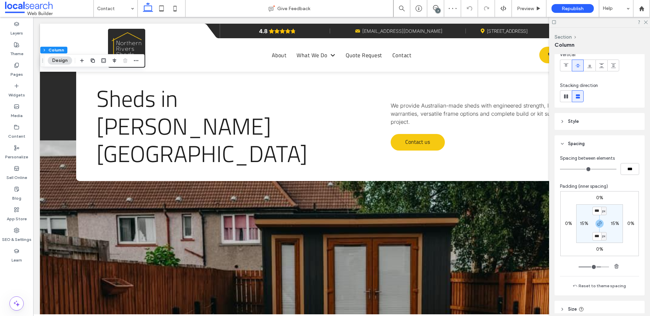
scroll to position [86, 0]
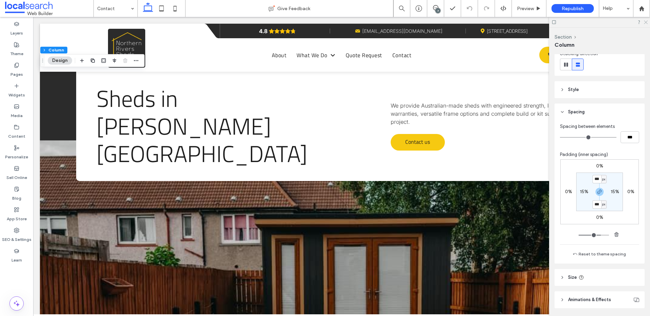
click at [646, 20] on icon at bounding box center [646, 22] width 4 height 4
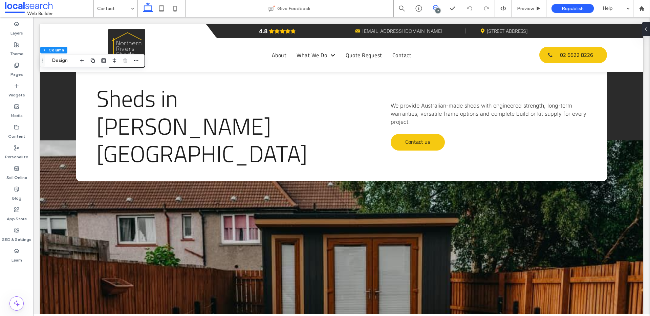
click at [433, 7] on span at bounding box center [435, 7] width 17 height 5
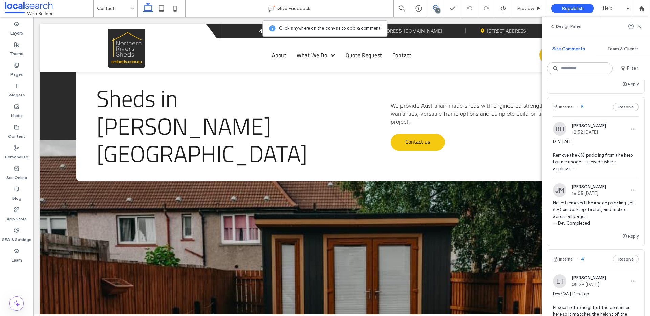
scroll to position [248, 0]
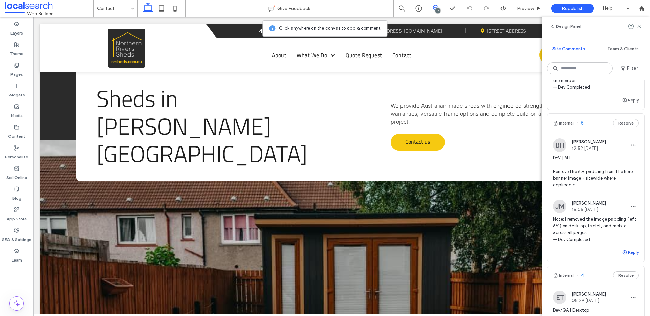
click at [632, 249] on button "Reply" at bounding box center [630, 253] width 17 height 8
type textarea "**********"
click at [626, 291] on button "Submit" at bounding box center [627, 295] width 24 height 8
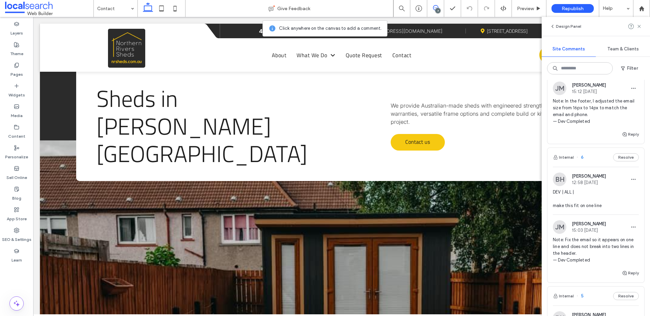
scroll to position [74, 0]
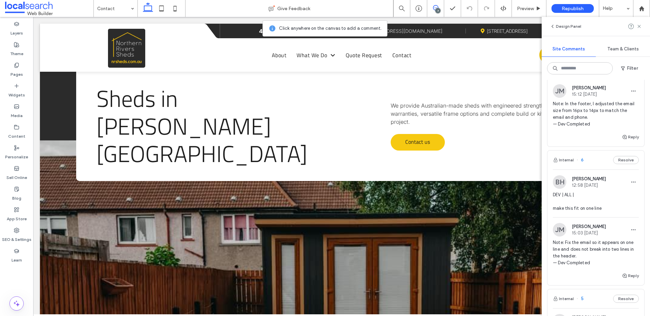
click at [592, 243] on span "Note: Fix the email so it appears on one line and does not break into two lines…" at bounding box center [596, 252] width 86 height 27
click at [555, 235] on div "[PERSON_NAME] 15:03 [DATE]" at bounding box center [579, 230] width 53 height 14
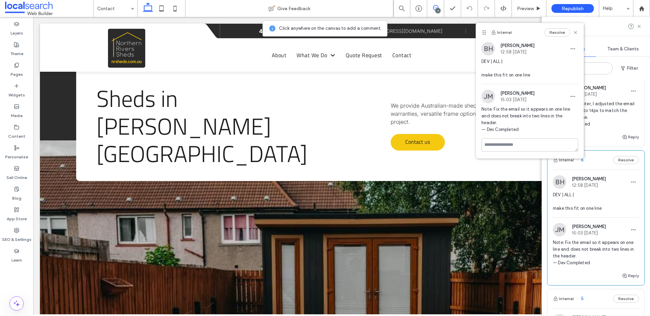
click at [577, 31] on use at bounding box center [575, 32] width 3 height 3
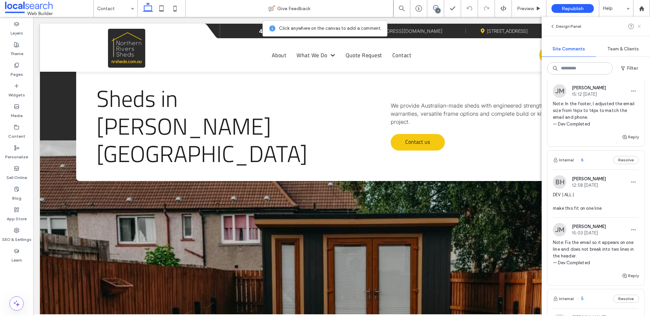
click at [641, 27] on use at bounding box center [639, 26] width 3 height 3
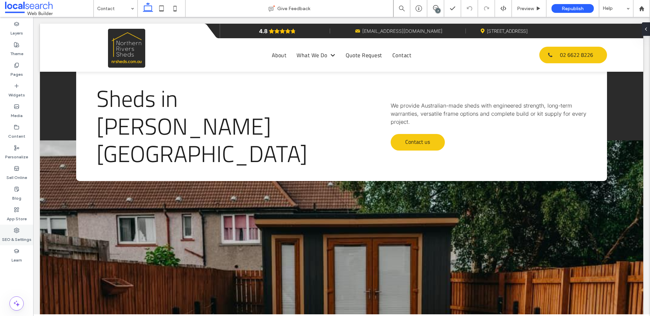
drag, startPoint x: 11, startPoint y: 232, endPoint x: 11, endPoint y: 226, distance: 6.4
click at [11, 232] on div "SEO & Settings" at bounding box center [16, 235] width 33 height 21
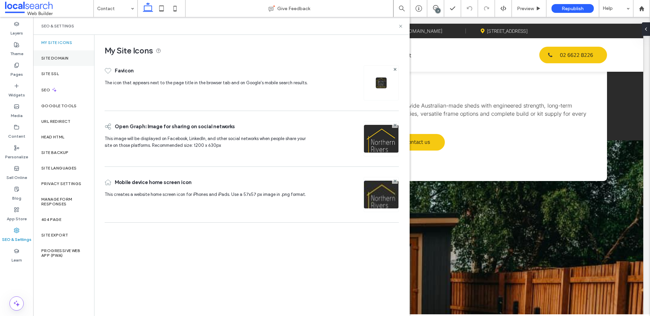
click at [58, 52] on div "Site Domain" at bounding box center [63, 58] width 61 height 16
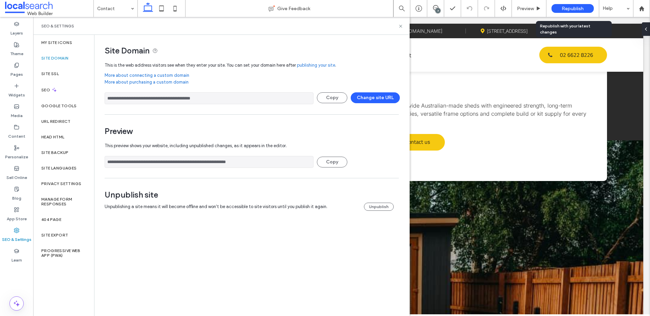
click at [567, 9] on span "Republish" at bounding box center [573, 9] width 22 height 6
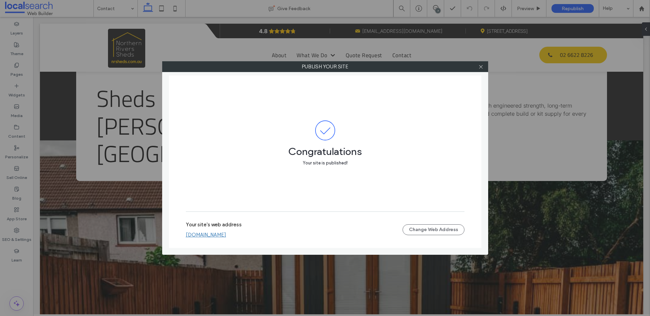
click at [226, 233] on link "northernriverssheds.webbuilder.localsearch.com.au" at bounding box center [206, 235] width 40 height 6
click at [479, 67] on icon at bounding box center [481, 66] width 5 height 5
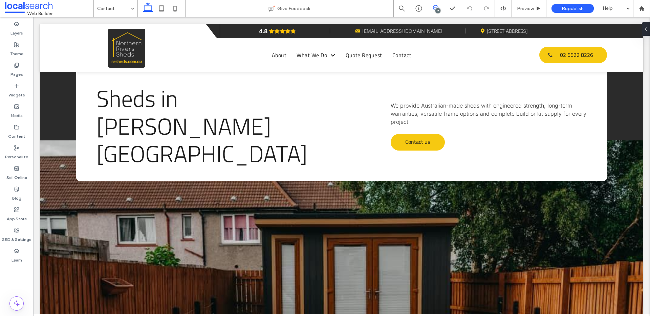
click at [435, 10] on use at bounding box center [435, 7] width 5 height 5
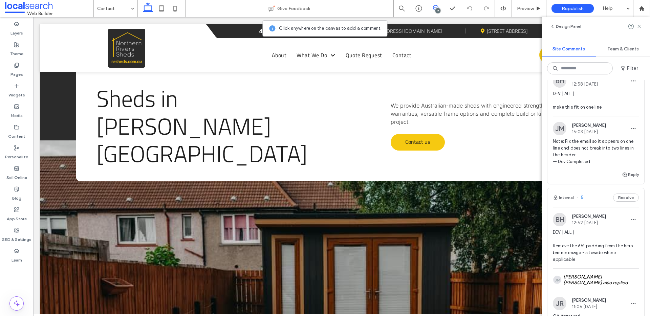
scroll to position [187, 0]
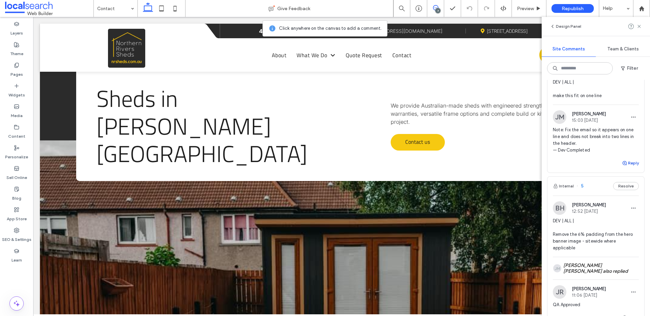
click at [626, 163] on icon "button" at bounding box center [624, 163] width 5 height 5
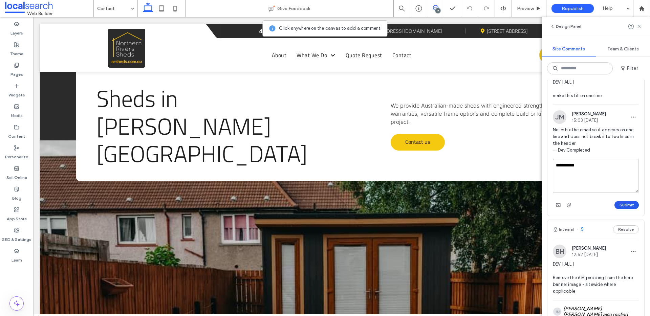
type textarea "**********"
click at [623, 202] on button "Submit" at bounding box center [627, 205] width 24 height 8
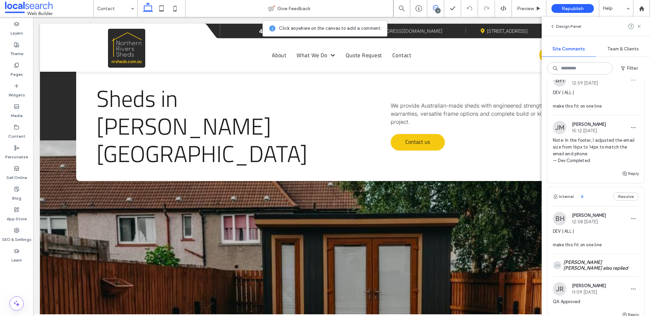
scroll to position [0, 0]
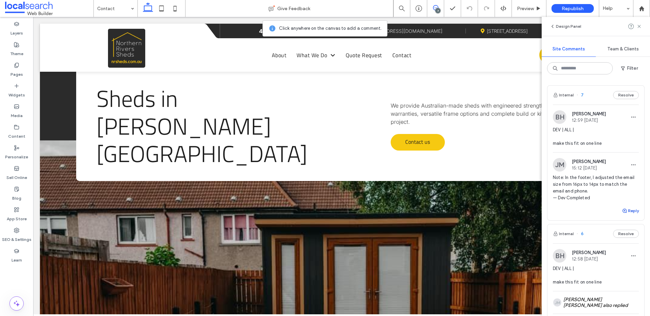
click at [629, 210] on button "Reply" at bounding box center [630, 211] width 17 height 8
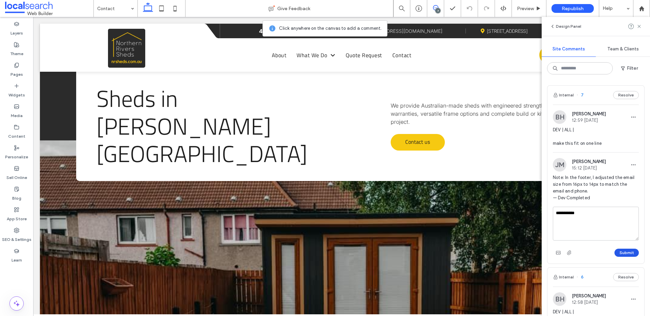
type textarea "**********"
click at [630, 251] on button "Submit" at bounding box center [627, 253] width 24 height 8
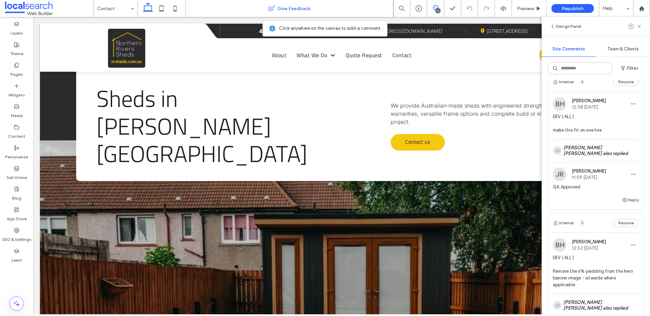
scroll to position [153, 0]
click at [14, 238] on label "SEO & Settings" at bounding box center [16, 237] width 29 height 9
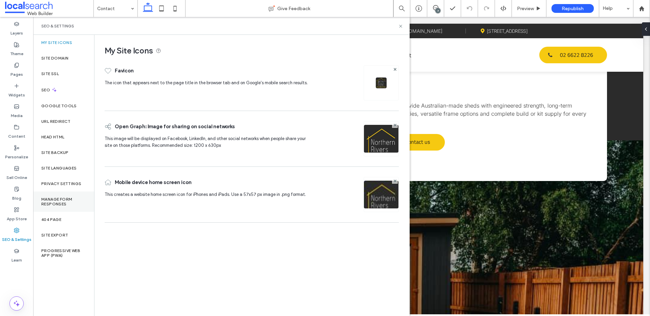
scroll to position [0, 0]
click at [57, 156] on div "Site Backup" at bounding box center [63, 153] width 61 height 16
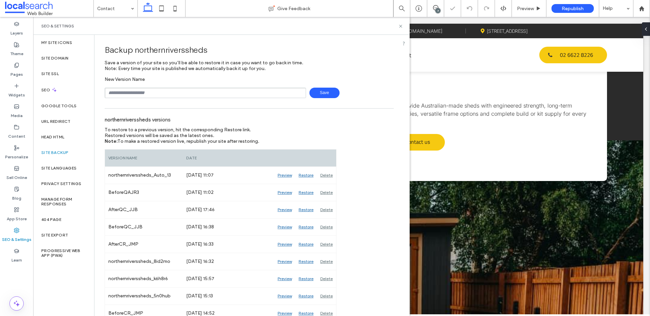
click input "text"
type input "**********"
click span
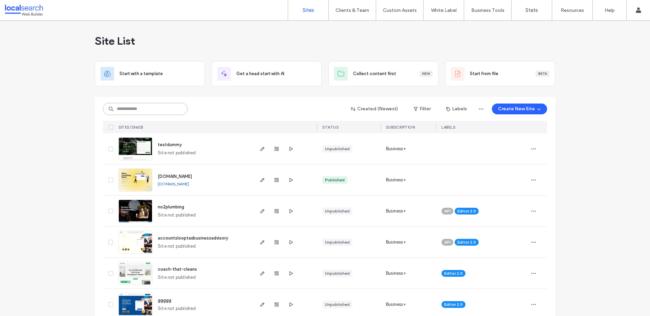
click at [171, 111] on input at bounding box center [145, 109] width 85 height 12
paste input "********"
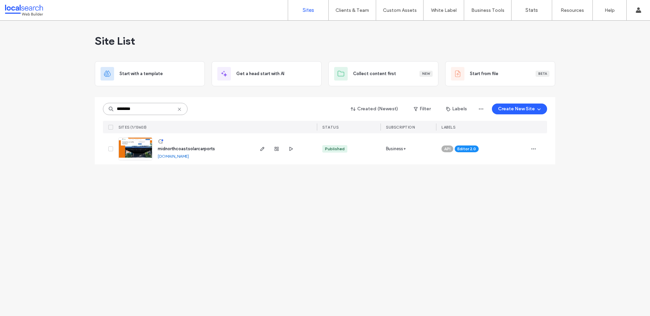
type input "********"
click at [201, 147] on span "midnorthcoastsolarcarports" at bounding box center [186, 148] width 57 height 5
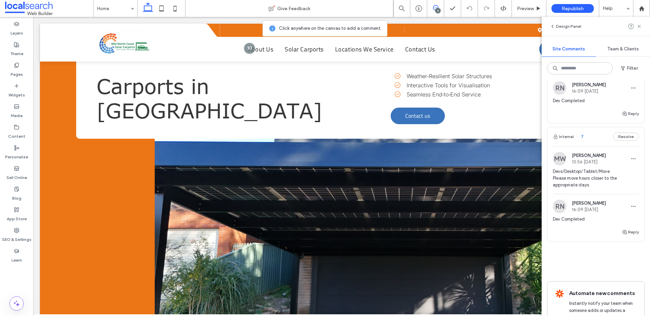
scroll to position [467, 0]
click at [602, 177] on span "Devs/Desktop/Tablet/Move Please move hours closer to the appropriate days" at bounding box center [596, 178] width 86 height 20
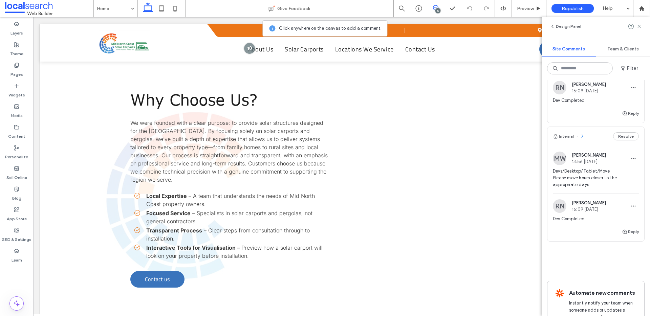
scroll to position [1303, 0]
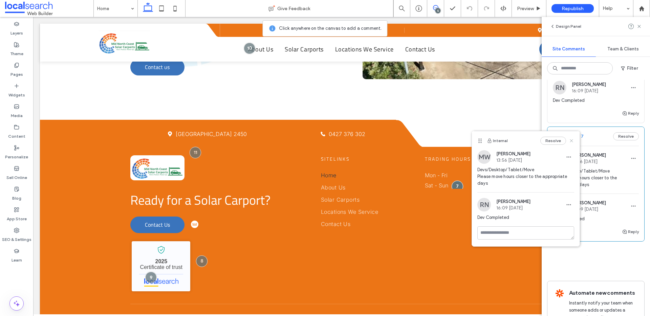
click at [570, 141] on icon at bounding box center [571, 140] width 5 height 5
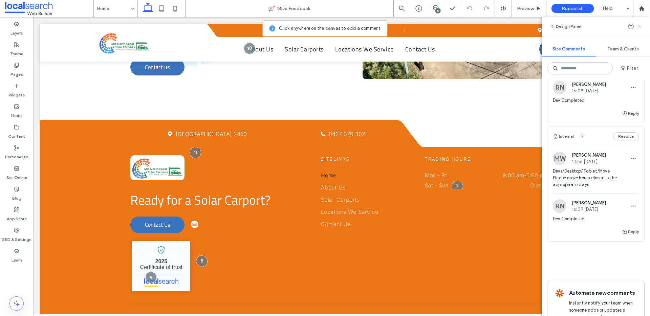
click at [638, 26] on icon at bounding box center [639, 26] width 5 height 5
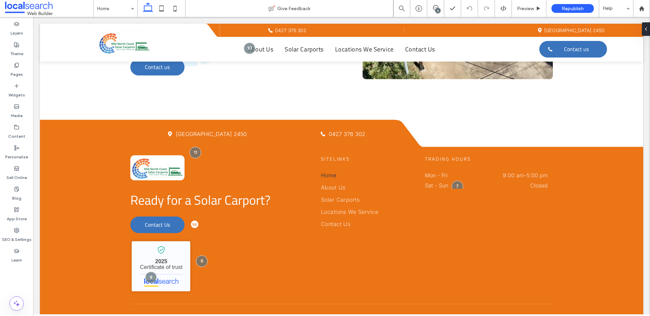
scroll to position [0, 0]
click at [439, 8] on div "5" at bounding box center [438, 10] width 5 height 5
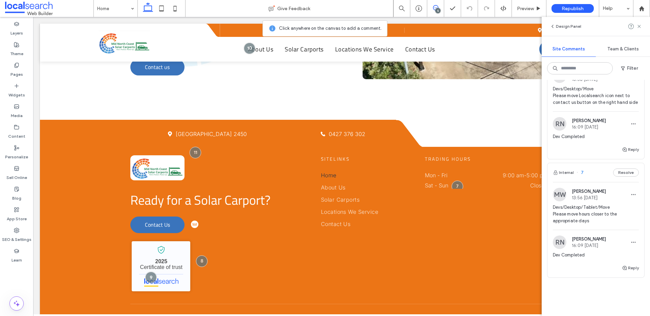
scroll to position [431, 0]
click at [628, 266] on button "Reply" at bounding box center [630, 268] width 17 height 8
type textarea "**********"
click at [630, 308] on button "Submit" at bounding box center [627, 310] width 24 height 8
click at [10, 230] on div "SEO & Settings" at bounding box center [16, 235] width 33 height 21
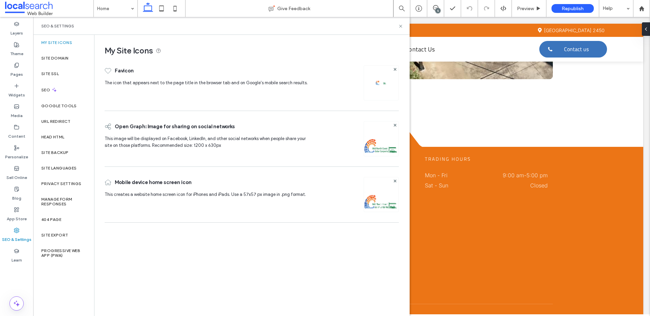
scroll to position [0, 0]
click at [67, 146] on div "Site Backup" at bounding box center [63, 153] width 61 height 16
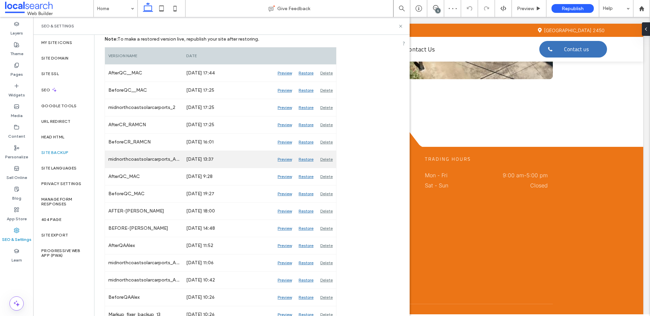
scroll to position [103, 0]
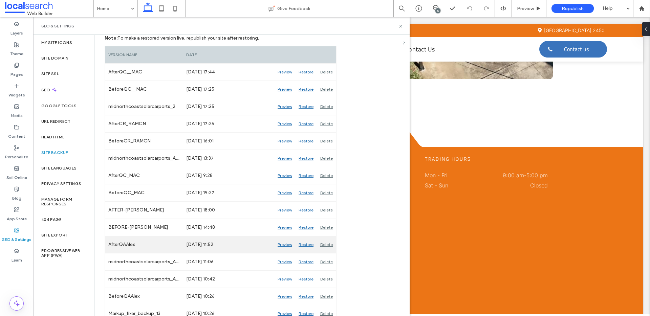
click at [283, 246] on div "Preview" at bounding box center [284, 244] width 21 height 17
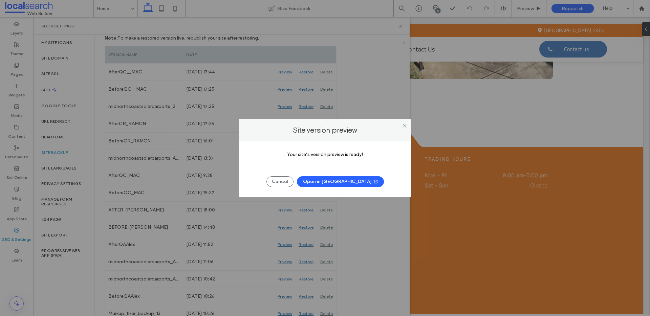
click at [355, 179] on button "Open in New Tab" at bounding box center [340, 181] width 87 height 11
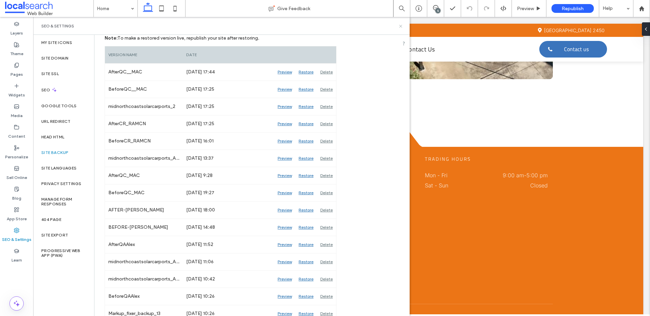
click at [401, 24] on icon at bounding box center [400, 26] width 5 height 5
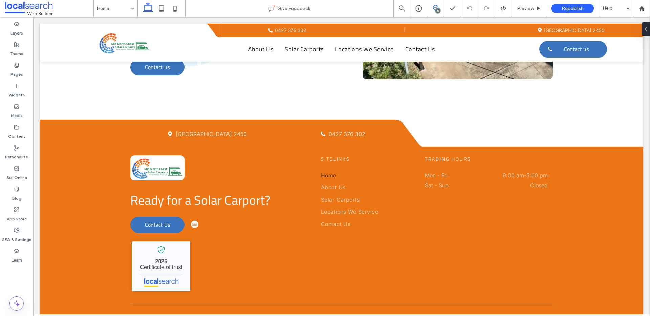
click at [435, 8] on icon at bounding box center [435, 7] width 5 height 5
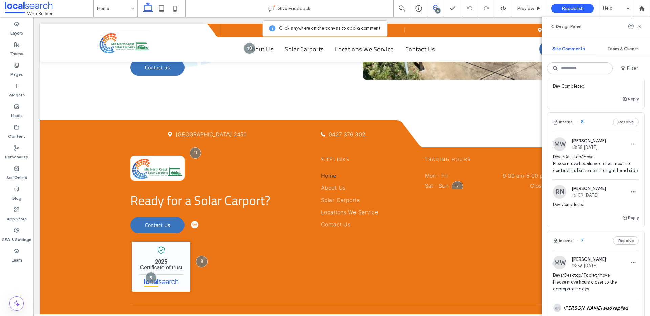
scroll to position [363, 0]
click at [592, 163] on span "Devs/Desktop/Move Please move Localsearch icon next to contact us button on the…" at bounding box center [596, 163] width 86 height 20
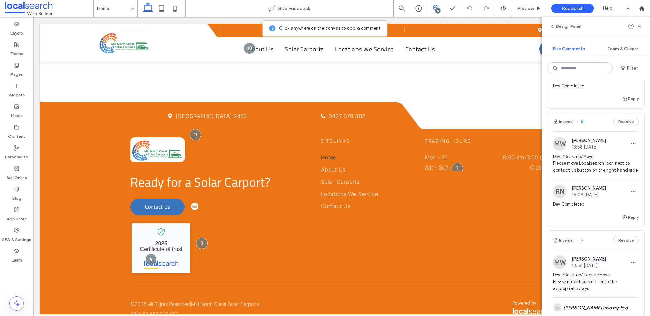
scroll to position [1341, 0]
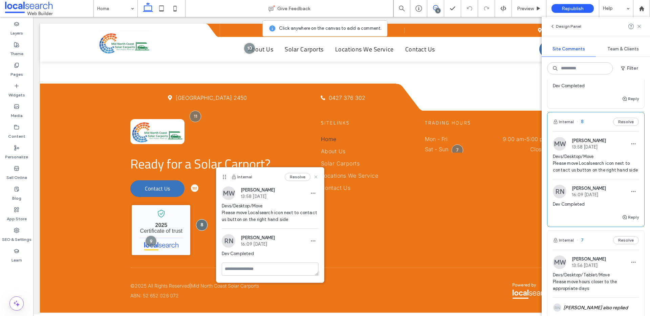
click at [315, 178] on use at bounding box center [316, 176] width 3 height 3
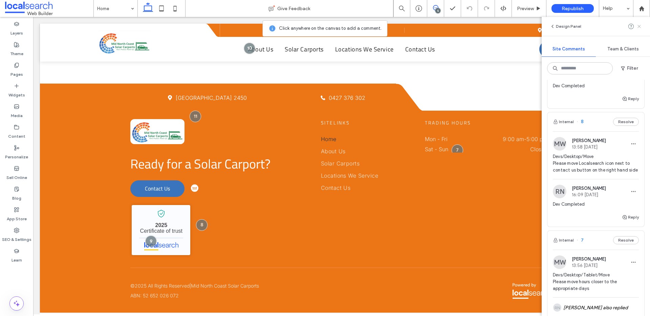
click at [637, 24] on icon at bounding box center [639, 26] width 5 height 5
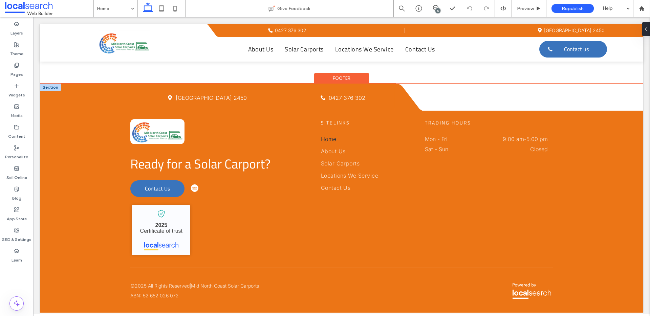
scroll to position [0, 0]
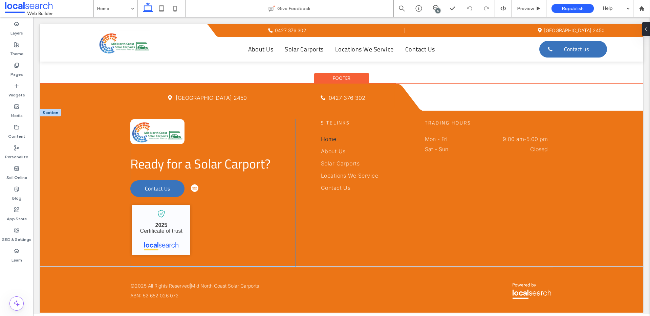
click at [216, 186] on div "Ready for a Solar Carport? Contact Us Mid North Coast Solar Carports - Localsea…" at bounding box center [212, 193] width 165 height 148
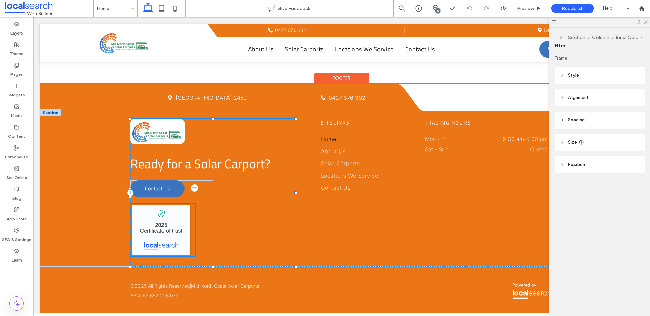
scroll to position [1340, 0]
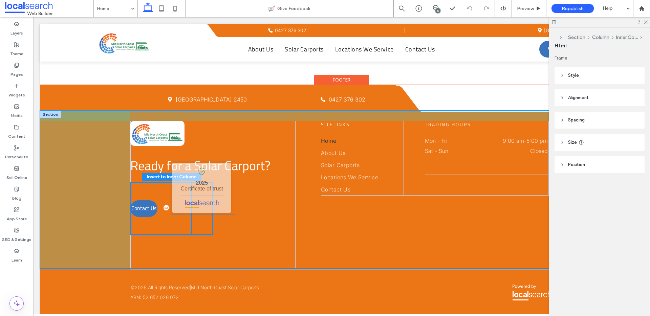
drag, startPoint x: 165, startPoint y: 242, endPoint x: 205, endPoint y: 200, distance: 58.2
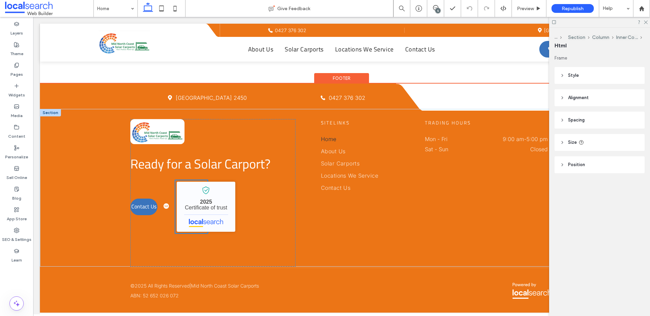
type input "**"
type input "****"
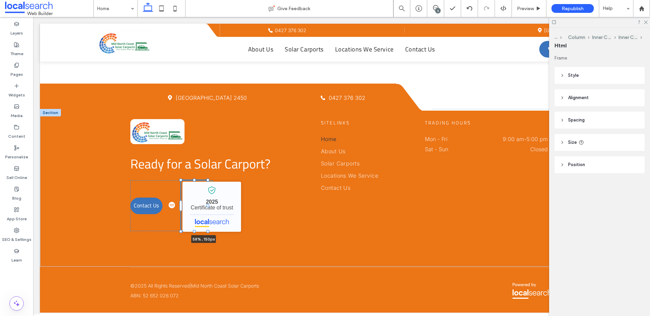
drag, startPoint x: 207, startPoint y: 234, endPoint x: 189, endPoint y: 239, distance: 19.1
click at [219, 233] on div "Ready for a Solar Carport? Contact Us Mid North Coast Solar Carports - Localsea…" at bounding box center [342, 188] width 604 height 158
type input "**"
type input "****"
type input "***"
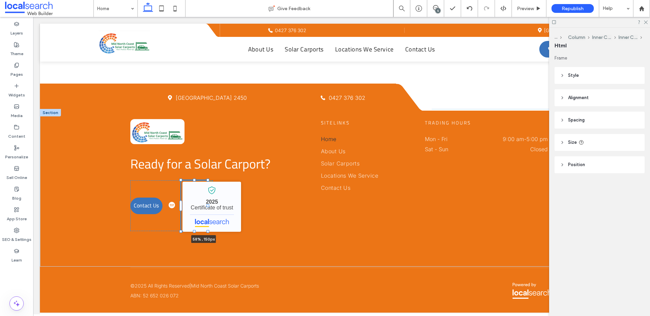
type input "***"
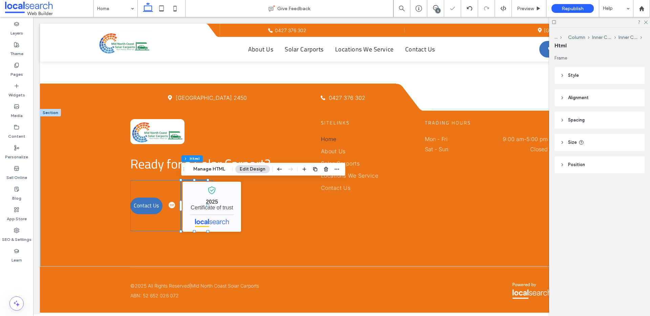
click at [148, 227] on div "Contact Us Mid North Coast Solar Carports - Localsearch verified business 2025 …" at bounding box center [171, 206] width 83 height 51
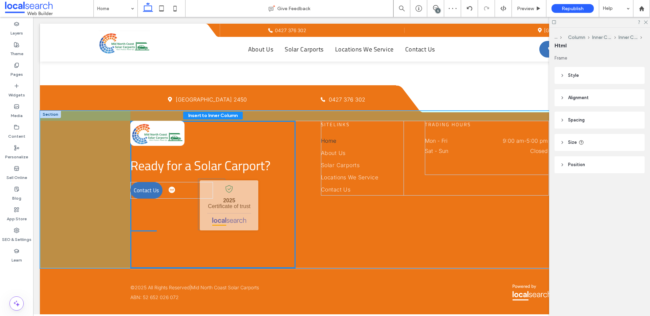
drag, startPoint x: 213, startPoint y: 205, endPoint x: 226, endPoint y: 204, distance: 12.6
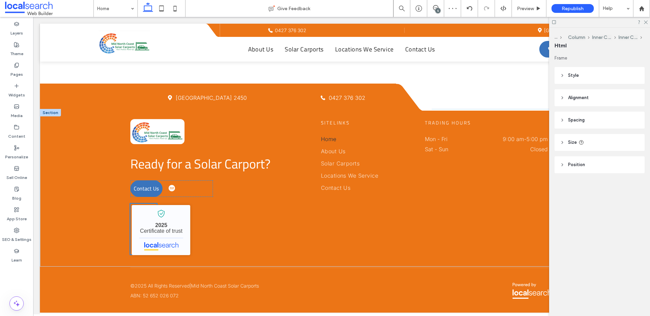
type input "**"
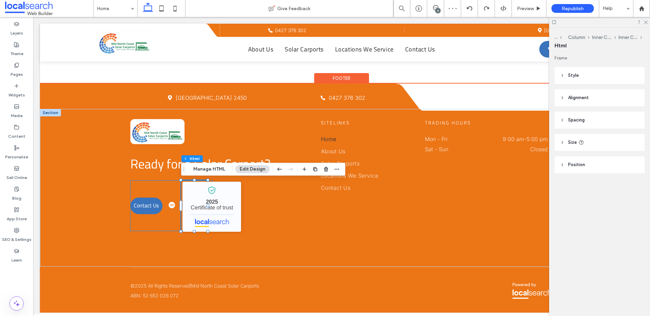
click at [170, 222] on div "Contact Us Mid North Coast Solar Carports - Localsearch verified business 2025 …" at bounding box center [171, 206] width 83 height 51
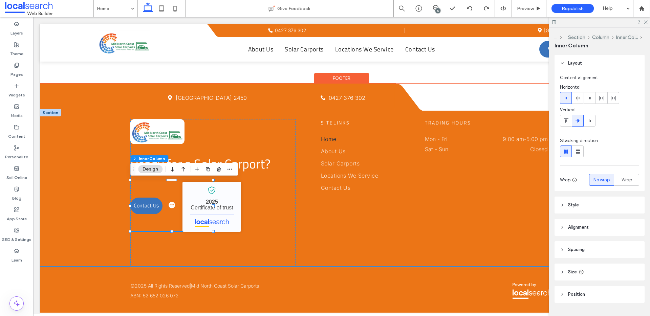
drag, startPoint x: 128, startPoint y: 207, endPoint x: 119, endPoint y: 208, distance: 8.5
click at [119, 208] on div "Ready for a Solar Carport? Contact Us Mid North Coast Solar Carports - Localsea…" at bounding box center [342, 188] width 604 height 158
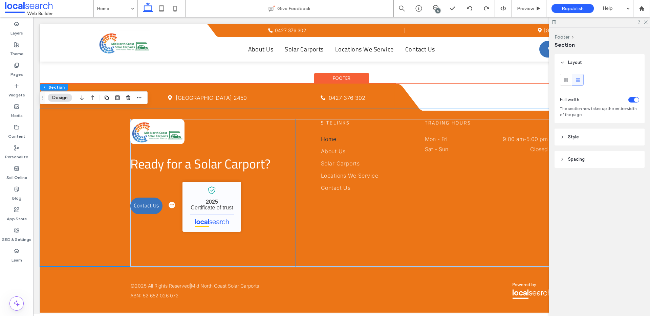
click at [169, 227] on div "Contact Us Mid North Coast Solar Carports - Localsearch verified business 2025 …" at bounding box center [171, 206] width 83 height 51
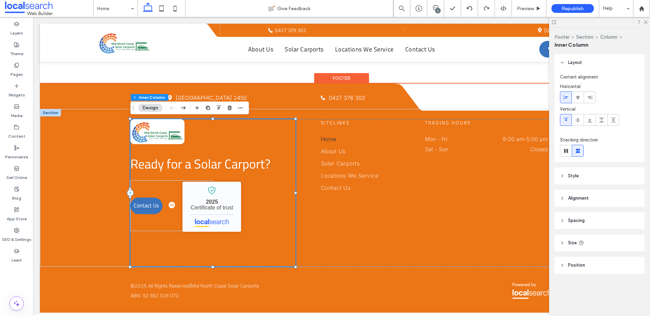
click at [169, 227] on div "Contact Us Mid North Coast Solar Carports - Localsearch verified business 2025 …" at bounding box center [171, 206] width 83 height 51
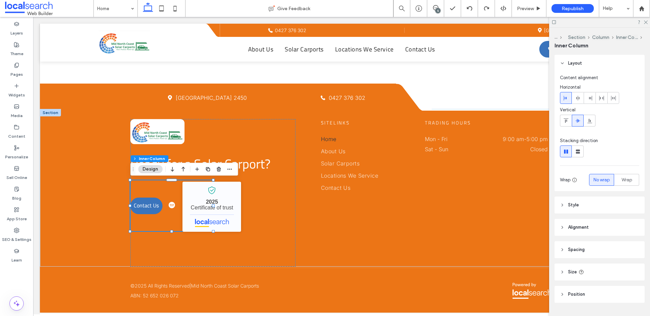
scroll to position [1, 0]
click at [577, 264] on header "Size" at bounding box center [600, 271] width 90 height 17
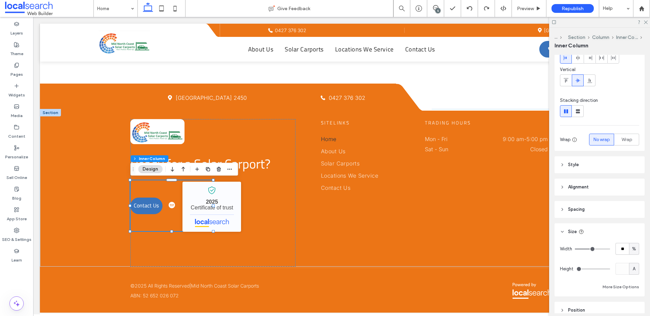
scroll to position [41, 0]
type input "**"
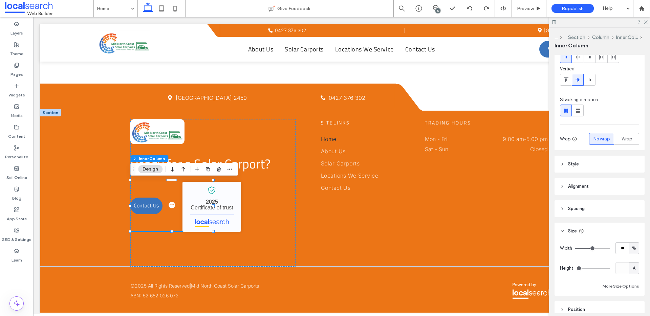
type input "**"
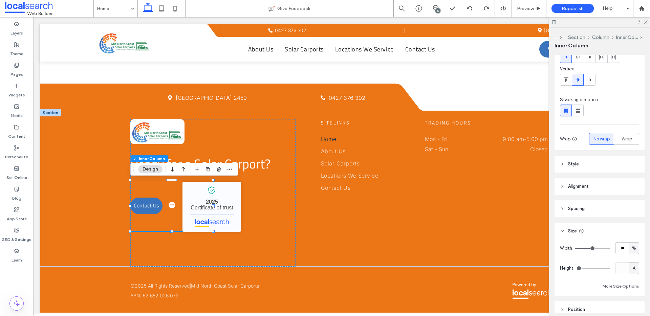
type input "**"
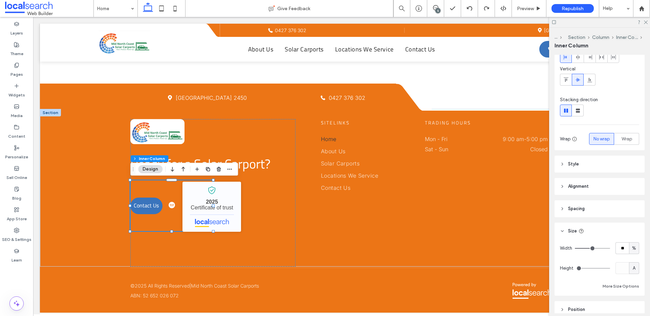
type input "**"
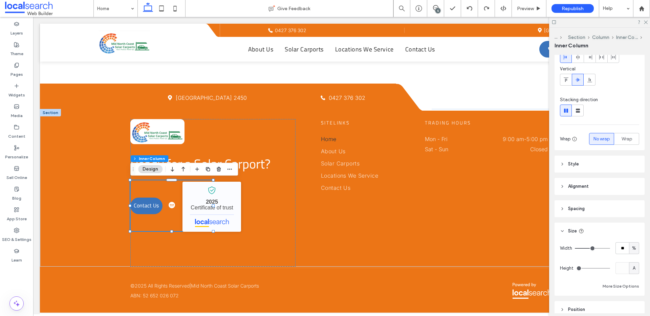
type input "**"
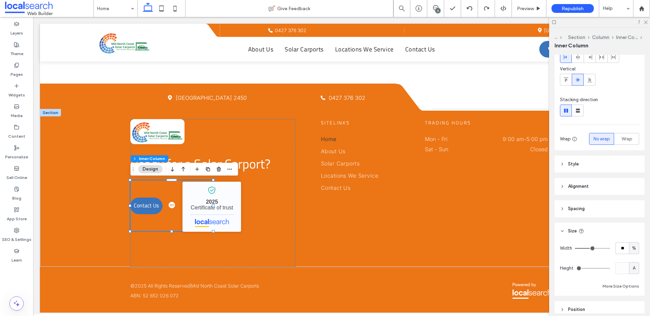
type input "**"
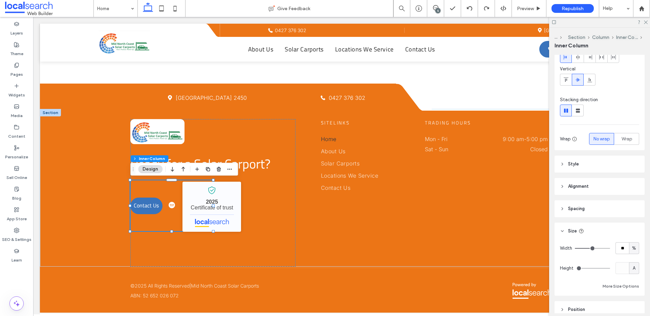
type input "**"
drag, startPoint x: 592, startPoint y: 247, endPoint x: 600, endPoint y: 248, distance: 7.1
click at [600, 248] on input "range" at bounding box center [592, 248] width 35 height 1
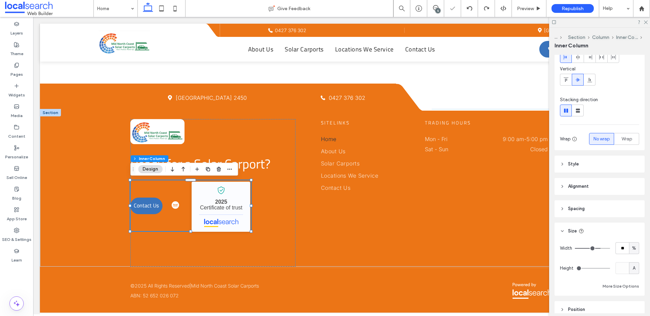
type input "**"
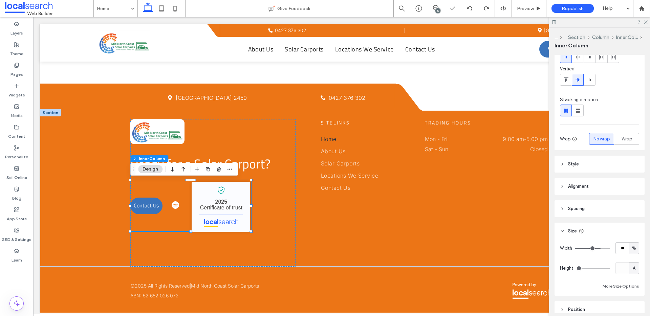
type input "**"
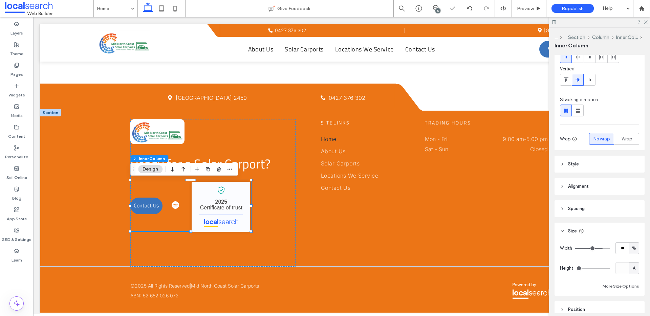
click at [601, 248] on input "range" at bounding box center [592, 248] width 35 height 1
type input "**"
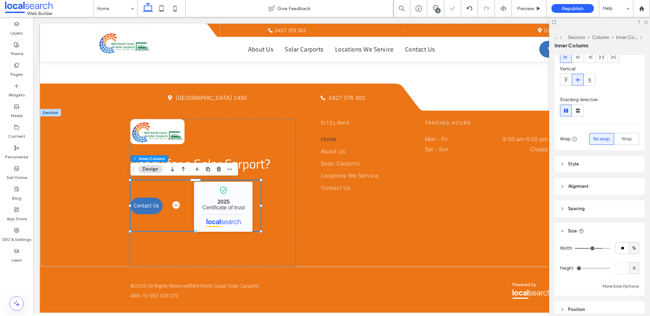
type input "**"
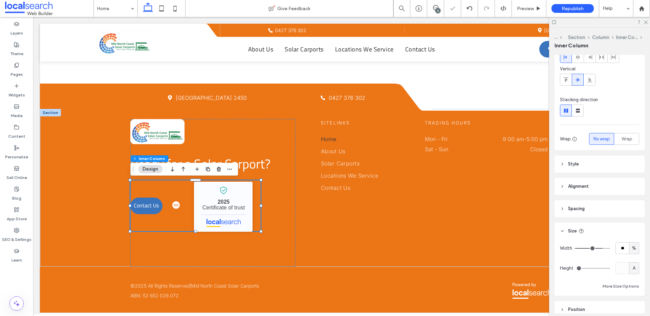
type input "**"
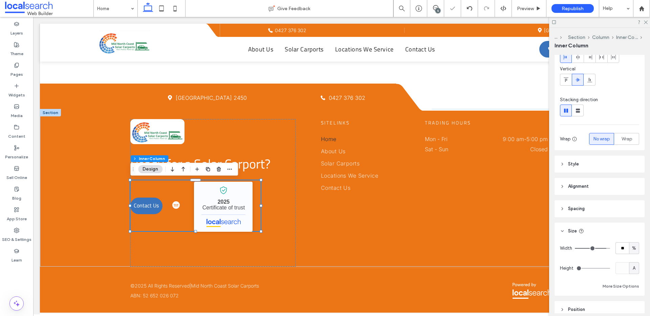
type input "***"
drag, startPoint x: 601, startPoint y: 248, endPoint x: 614, endPoint y: 247, distance: 13.2
type input "***"
click at [610, 248] on input "range" at bounding box center [592, 248] width 35 height 1
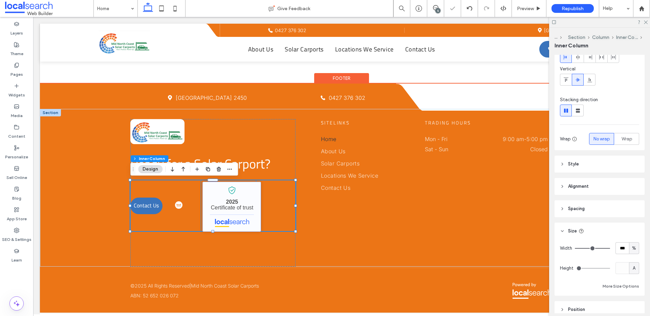
click at [239, 213] on link "Mid North Coast Solar Carports - Localsearch verified business" at bounding box center [232, 207] width 59 height 50
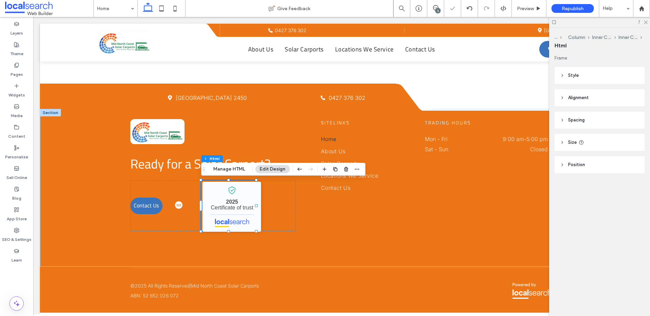
click at [610, 139] on header "Size" at bounding box center [600, 142] width 90 height 17
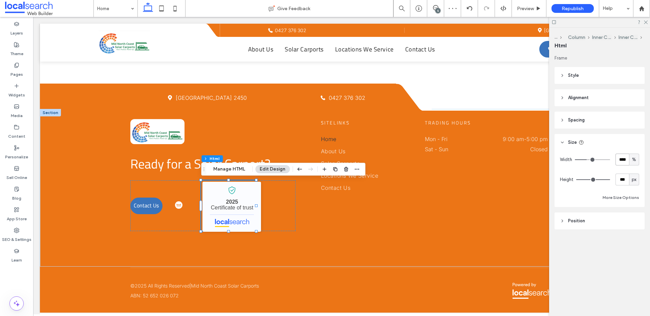
drag, startPoint x: 628, startPoint y: 159, endPoint x: 632, endPoint y: 158, distance: 4.4
click at [628, 159] on input "****" at bounding box center [623, 160] width 14 height 12
click at [633, 158] on span "%" at bounding box center [634, 159] width 4 height 7
click at [633, 220] on span "A" at bounding box center [634, 219] width 3 height 7
type input "*"
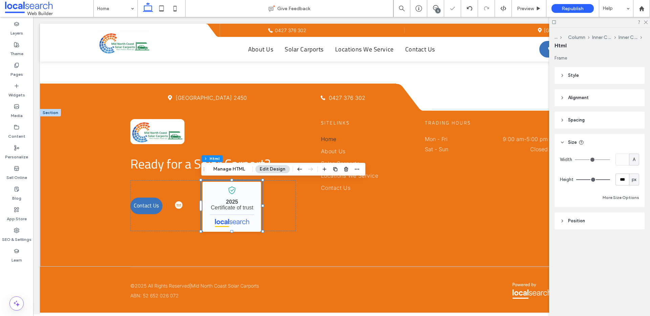
click at [636, 183] on span "px" at bounding box center [634, 179] width 5 height 7
click at [635, 238] on span "A" at bounding box center [634, 239] width 3 height 7
type input "*"
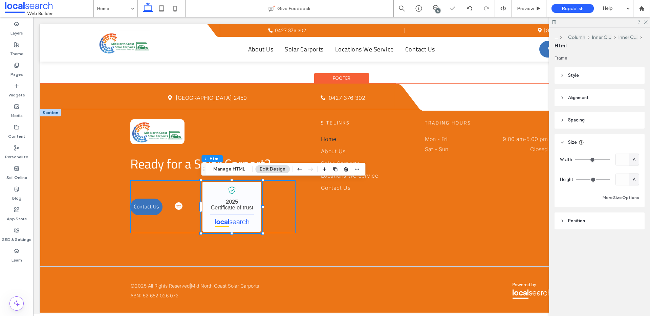
click at [277, 206] on div "Contact Us Mid North Coast Solar Carports - Localsearch verified business 2025 …" at bounding box center [212, 207] width 165 height 53
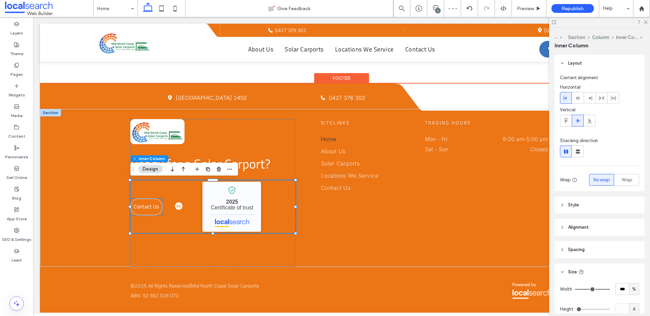
click at [160, 202] on link "Contact Us" at bounding box center [146, 207] width 32 height 17
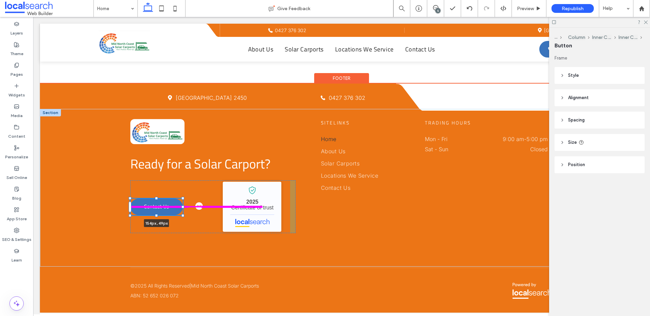
drag, startPoint x: 163, startPoint y: 208, endPoint x: 197, endPoint y: 217, distance: 35.7
click at [182, 207] on div at bounding box center [183, 207] width 3 height 3
type input "***"
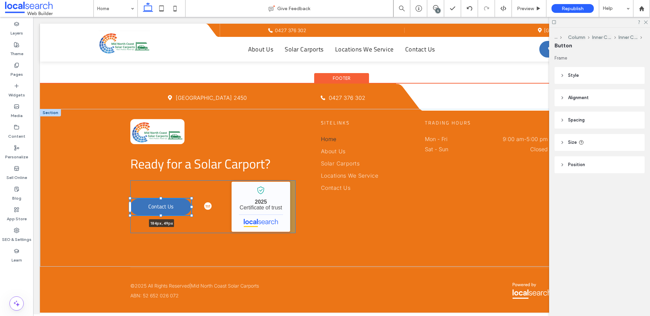
drag, startPoint x: 184, startPoint y: 208, endPoint x: 194, endPoint y: 207, distance: 10.2
click at [194, 207] on div "Ready for a Solar Carport? Contact Us 184px , 49px Mid North Coast Solar Carpor…" at bounding box center [342, 188] width 604 height 158
type input "***"
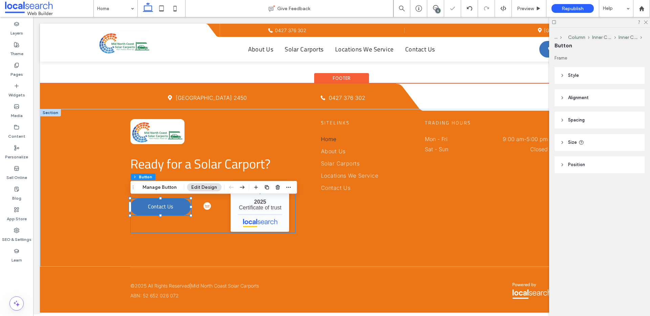
click at [203, 216] on div "Contact Us 184px , 49px Mid North Coast Solar Carports - Localsearch verified b…" at bounding box center [212, 207] width 165 height 53
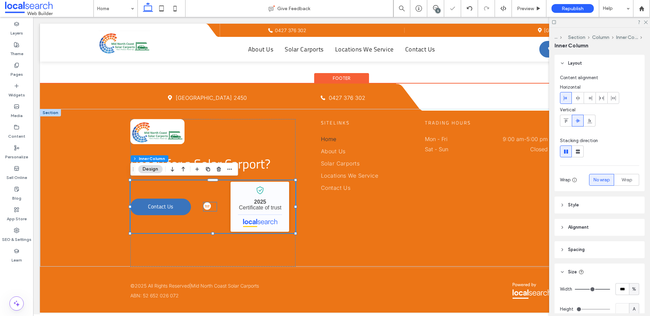
click at [207, 204] on img at bounding box center [207, 206] width 7 height 7
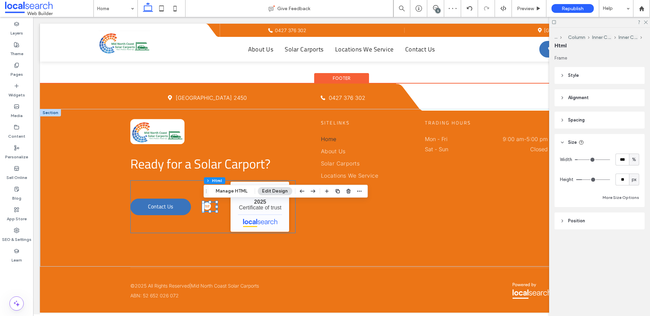
click at [192, 207] on div "Contact Us Mid North Coast Solar Carports - Localsearch verified business 2025 …" at bounding box center [212, 207] width 165 height 53
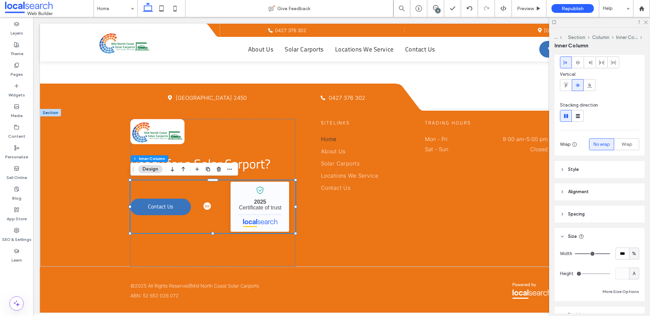
drag, startPoint x: 584, startPoint y: 216, endPoint x: 585, endPoint y: 212, distance: 4.1
click at [584, 215] on span "Spacing" at bounding box center [576, 214] width 17 height 7
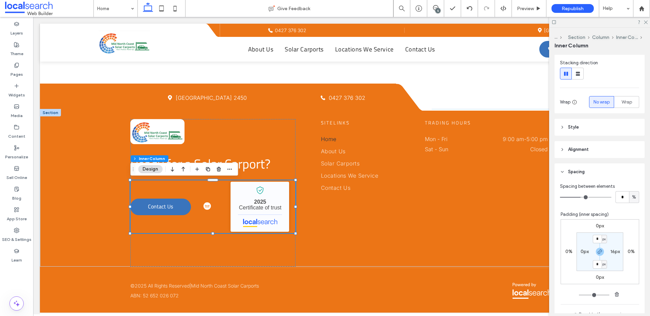
type input "*"
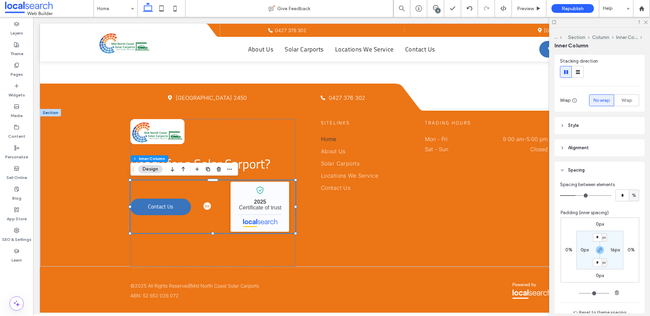
type input "*"
drag, startPoint x: 579, startPoint y: 199, endPoint x: 575, endPoint y: 200, distance: 3.5
click at [575, 196] on input "range" at bounding box center [585, 195] width 51 height 1
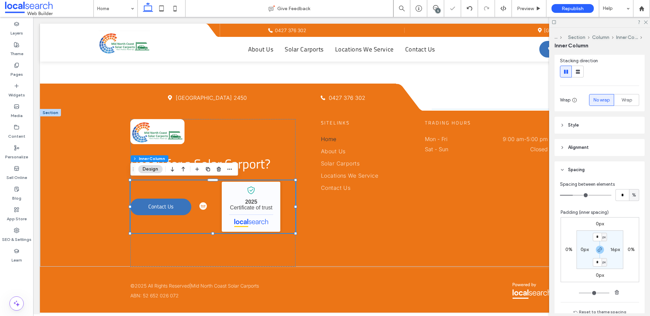
scroll to position [80, 0]
type input "*"
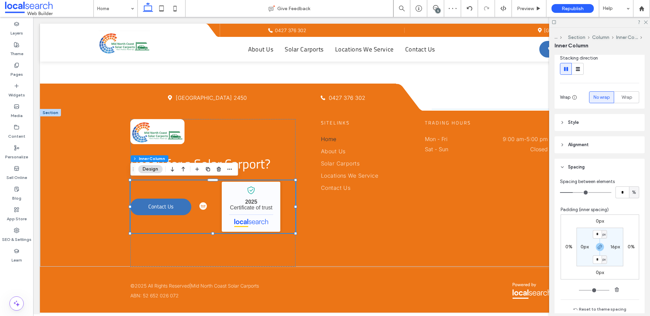
type input "*"
drag, startPoint x: 577, startPoint y: 196, endPoint x: 573, endPoint y: 196, distance: 3.7
type input "*"
click at [573, 193] on input "range" at bounding box center [585, 192] width 51 height 1
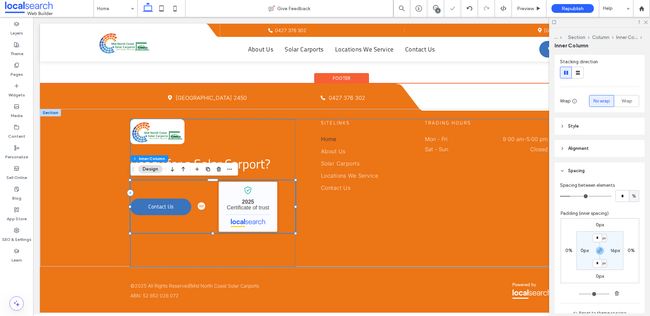
scroll to position [77, 0]
click at [333, 200] on div "Ready for a Solar Carport? Contact Us Mid North Coast Solar Carports - Localsea…" at bounding box center [341, 193] width 422 height 148
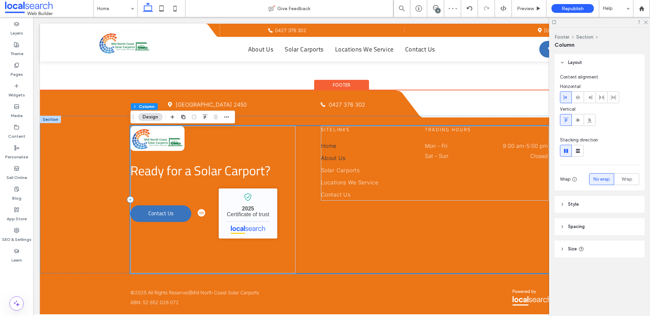
scroll to position [1332, 0]
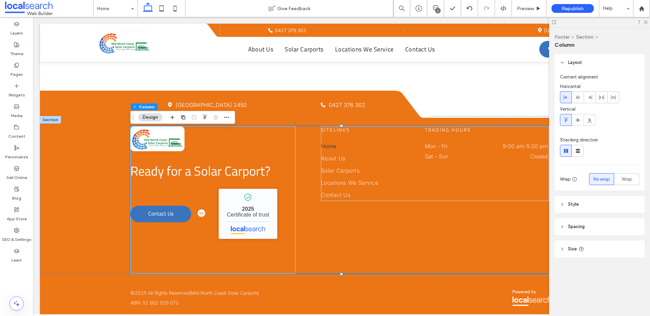
click at [438, 8] on div "5" at bounding box center [438, 10] width 5 height 5
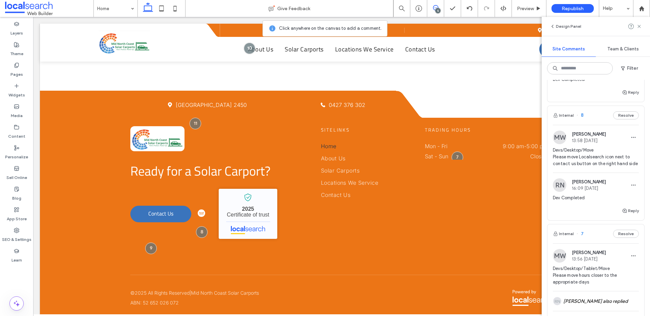
scroll to position [372, 0]
click at [635, 205] on button "Reply" at bounding box center [630, 209] width 17 height 8
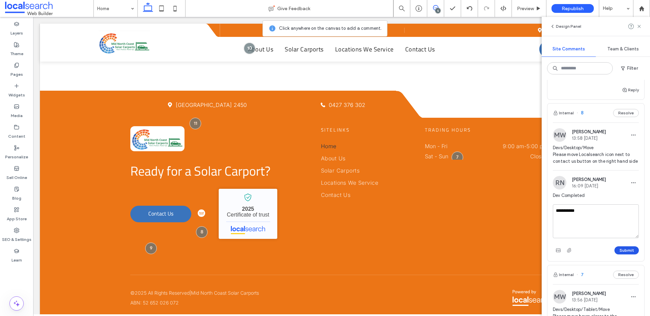
type textarea "**********"
click at [626, 253] on button "Submit" at bounding box center [627, 251] width 24 height 8
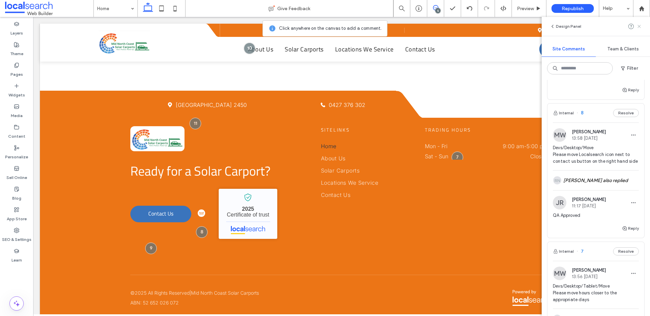
click at [641, 24] on icon at bounding box center [639, 26] width 5 height 5
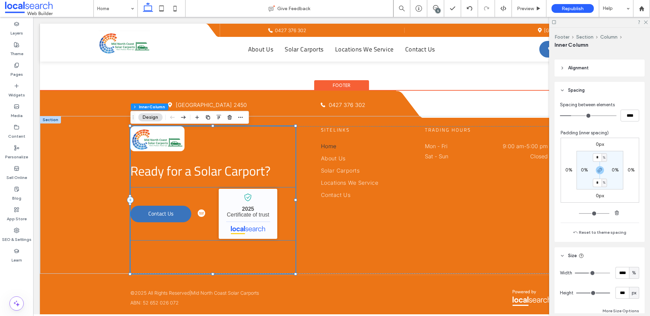
scroll to position [136, 0]
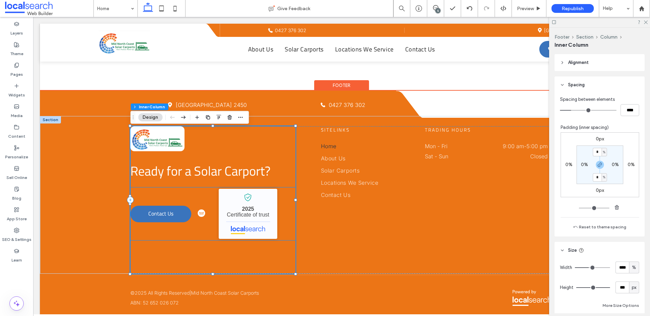
click at [204, 215] on img at bounding box center [201, 213] width 7 height 7
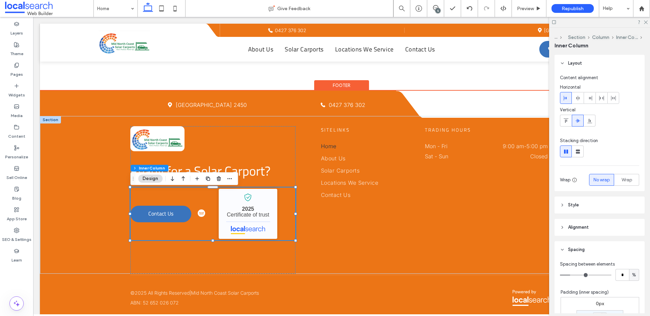
click at [201, 215] on img at bounding box center [201, 213] width 7 height 7
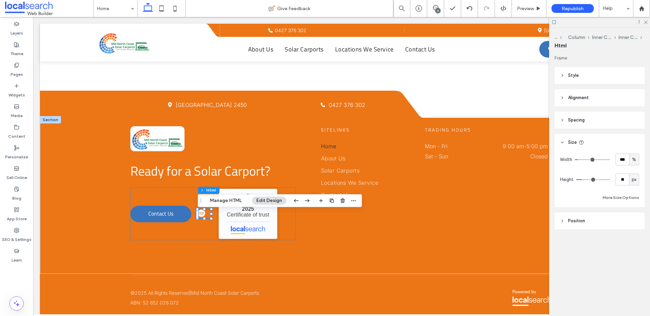
click at [303, 201] on icon "button" at bounding box center [307, 201] width 8 height 12
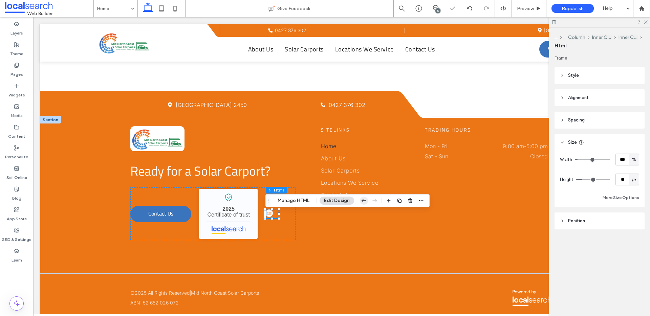
click at [365, 201] on use "button" at bounding box center [364, 200] width 5 height 3
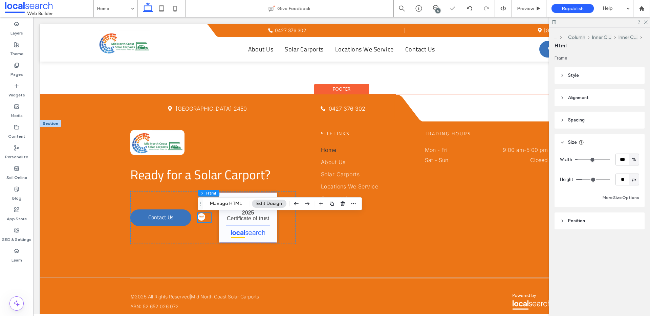
scroll to position [1330, 0]
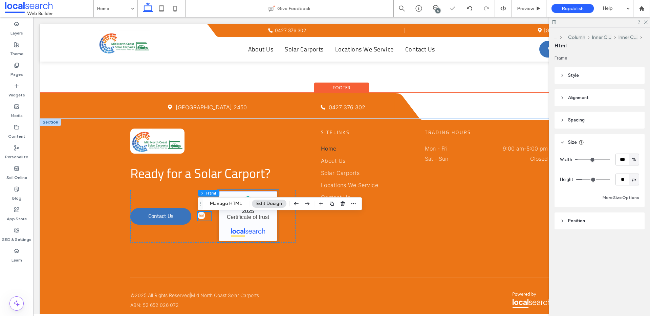
click at [242, 223] on link "Mid North Coast Solar Carports - Localsearch verified business" at bounding box center [248, 216] width 59 height 50
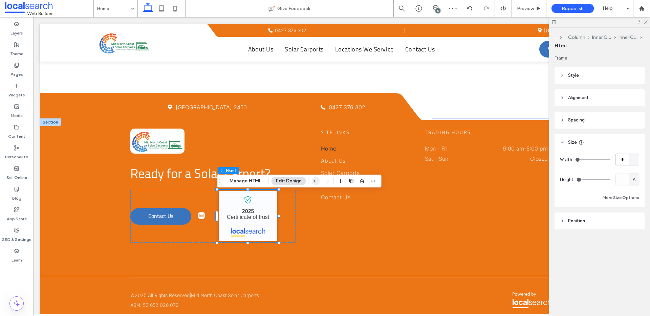
click at [312, 179] on icon "button" at bounding box center [316, 181] width 8 height 12
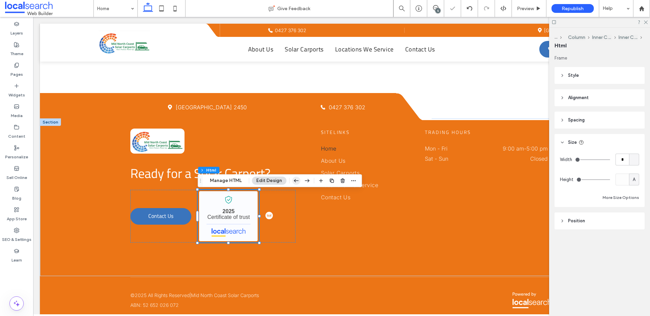
click at [295, 180] on icon "button" at bounding box center [296, 181] width 8 height 12
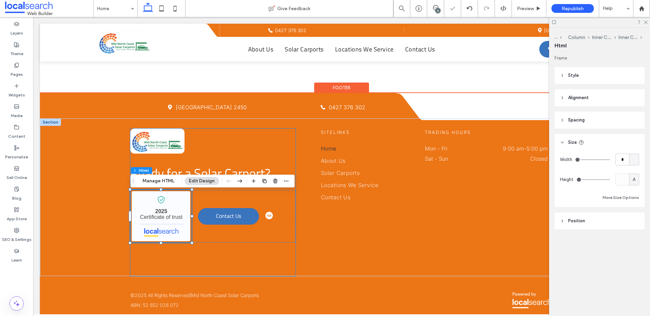
click at [283, 251] on div "Ready for a Solar Carport? Mid North Coast Solar Carports - Localsearch verifie…" at bounding box center [212, 203] width 165 height 148
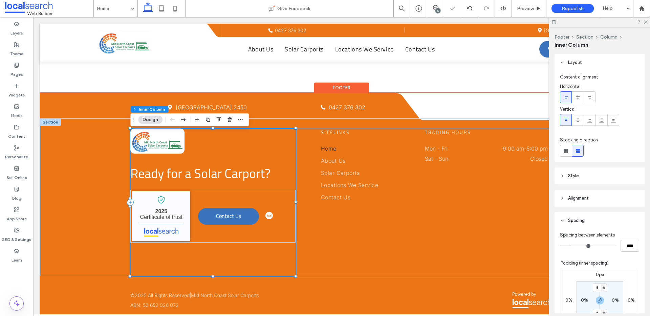
click at [345, 249] on div "Ready for a Solar Carport? Mid North Coast Solar Carports - Localsearch verifie…" at bounding box center [341, 203] width 422 height 148
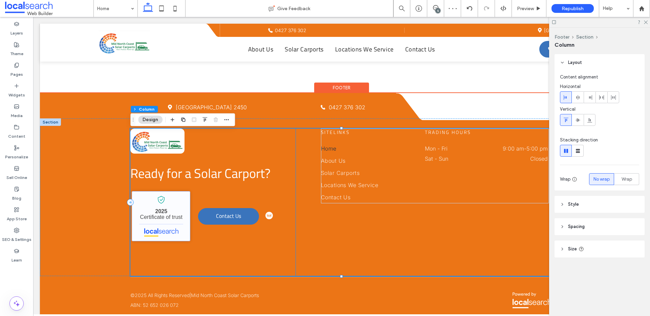
drag, startPoint x: 170, startPoint y: 220, endPoint x: 186, endPoint y: 217, distance: 15.5
click at [170, 220] on link "Mid North Coast Solar Carports - Localsearch verified business" at bounding box center [161, 216] width 59 height 50
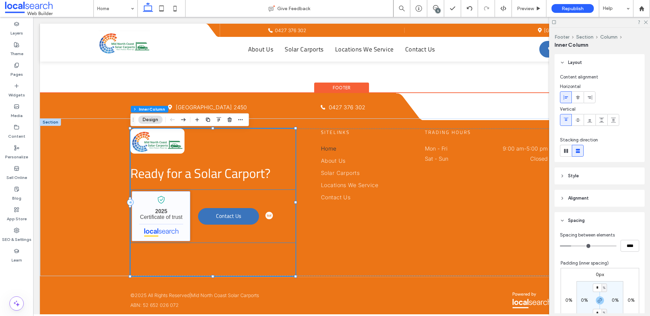
click at [166, 224] on link "Mid North Coast Solar Carports - Localsearch verified business" at bounding box center [161, 216] width 59 height 50
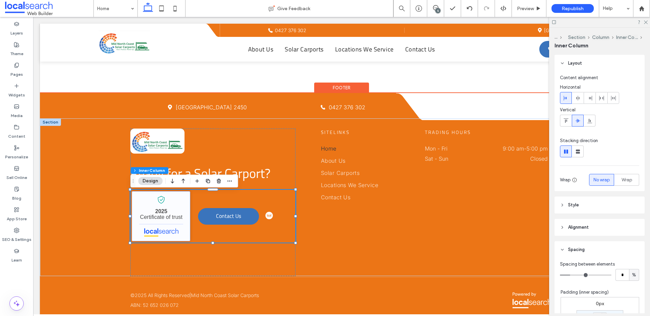
click at [168, 222] on link "Mid North Coast Solar Carports - Localsearch verified business" at bounding box center [161, 216] width 59 height 50
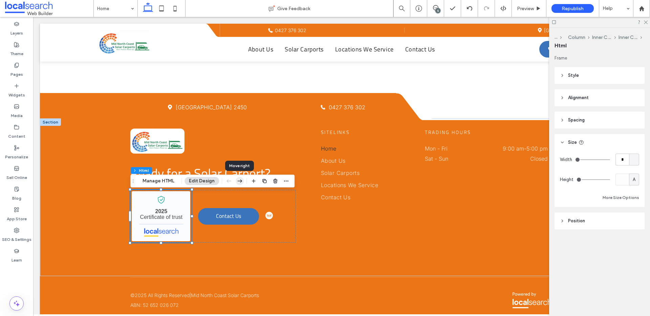
click at [242, 181] on icon "button" at bounding box center [240, 181] width 8 height 12
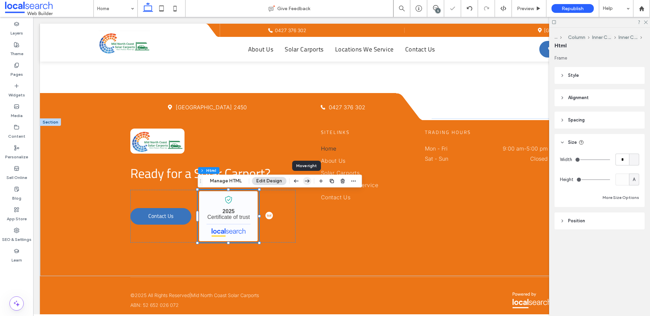
click at [311, 180] on icon "button" at bounding box center [307, 181] width 8 height 12
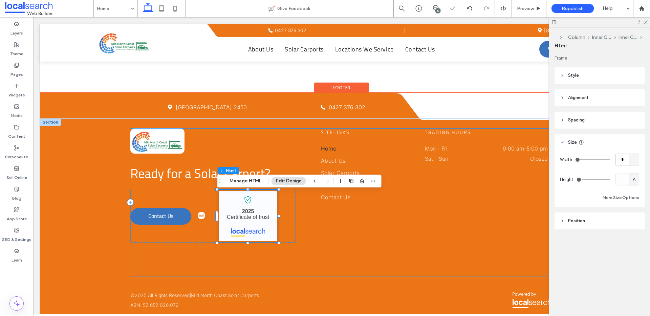
click at [322, 248] on div "Ready for a Solar Carport? Contact Us Mid North Coast Solar Carports - Localsea…" at bounding box center [341, 203] width 422 height 148
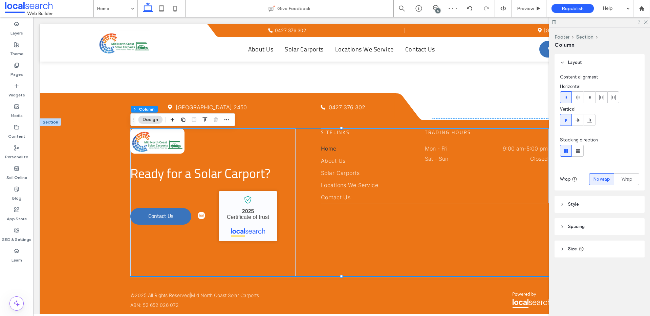
drag, startPoint x: 647, startPoint y: 20, endPoint x: 641, endPoint y: 23, distance: 6.9
click at [647, 20] on icon at bounding box center [646, 22] width 4 height 4
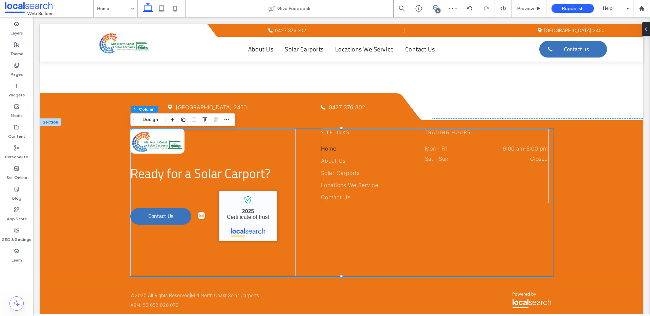
click at [437, 7] on icon at bounding box center [435, 7] width 5 height 5
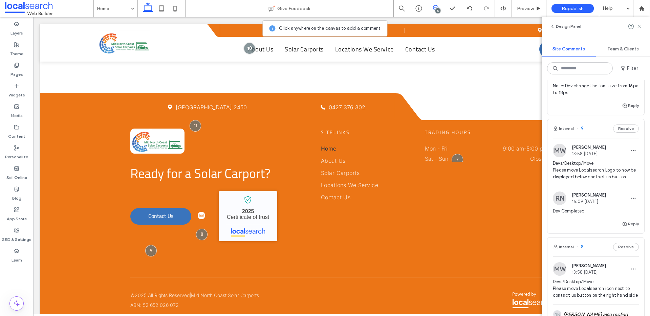
scroll to position [233, 0]
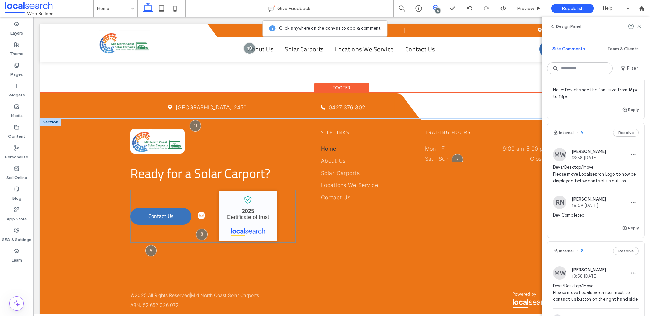
click at [295, 236] on div "Contact Us Mid North Coast Solar Carports - Localsearch verified business 2025 …" at bounding box center [212, 216] width 165 height 53
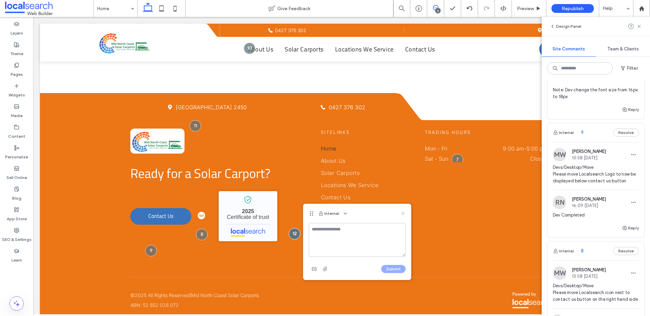
click at [407, 212] on div "Internal" at bounding box center [358, 213] width 108 height 19
click at [401, 214] on icon at bounding box center [402, 213] width 5 height 5
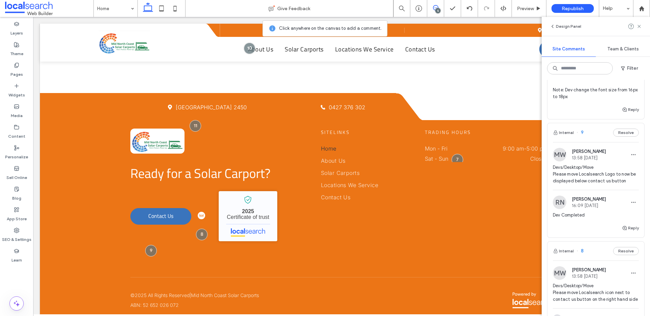
drag, startPoint x: 641, startPoint y: 25, endPoint x: 607, endPoint y: 44, distance: 39.1
click at [641, 26] on icon at bounding box center [639, 26] width 5 height 5
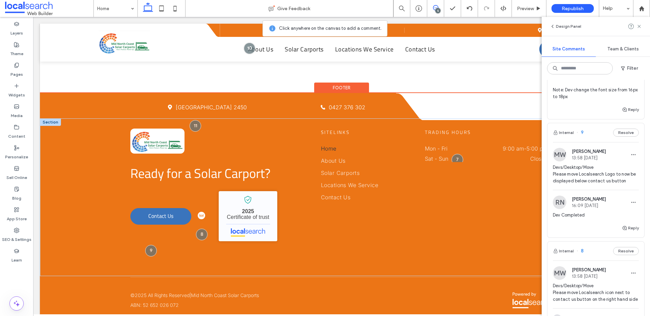
scroll to position [0, 0]
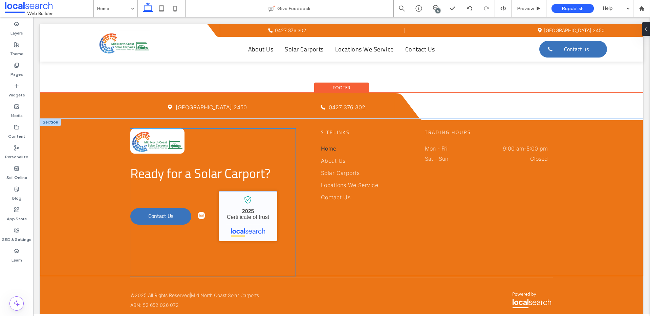
click at [251, 209] on link "Mid North Coast Solar Carports - Localsearch verified business" at bounding box center [248, 216] width 59 height 50
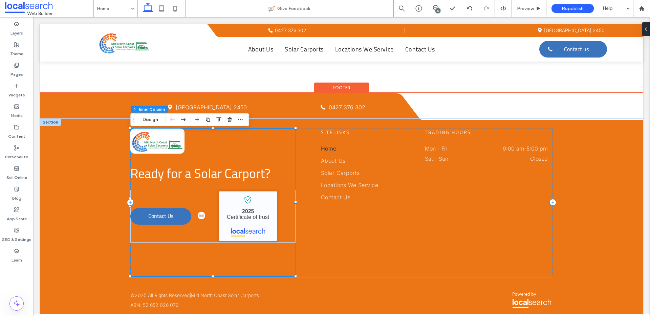
click at [253, 210] on link "Mid North Coast Solar Carports - Localsearch verified business" at bounding box center [248, 216] width 59 height 50
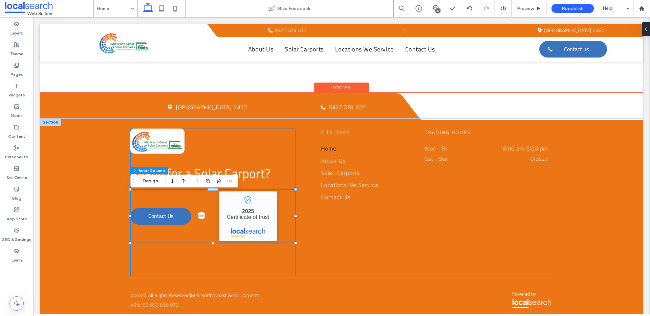
click at [249, 213] on link "Mid North Coast Solar Carports - Localsearch verified business" at bounding box center [248, 216] width 59 height 50
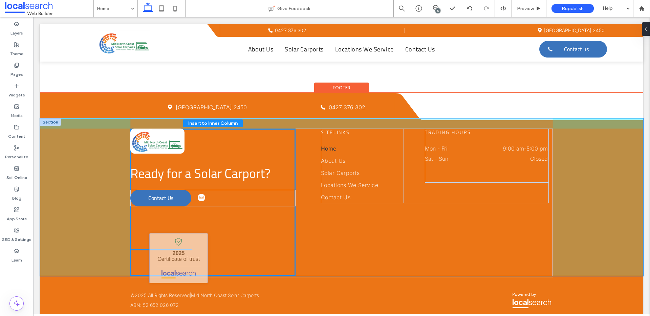
drag, startPoint x: 253, startPoint y: 213, endPoint x: 184, endPoint y: 252, distance: 79.7
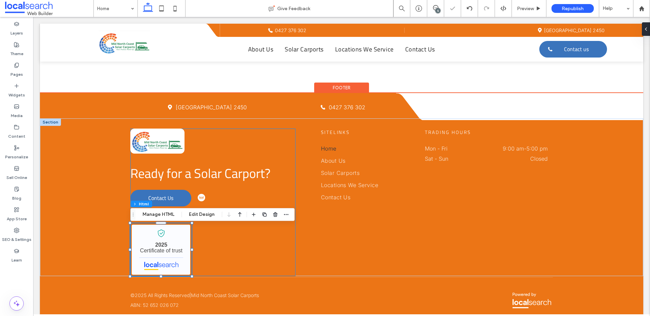
click at [215, 247] on div "Ready for a Solar Carport? Contact Us Mid North Coast Solar Carports - Localsea…" at bounding box center [212, 203] width 165 height 148
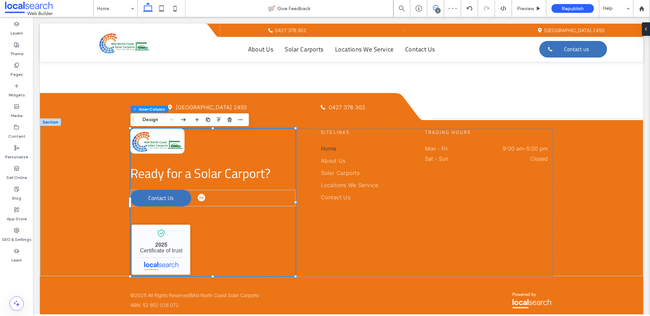
click at [431, 6] on span at bounding box center [435, 7] width 17 height 5
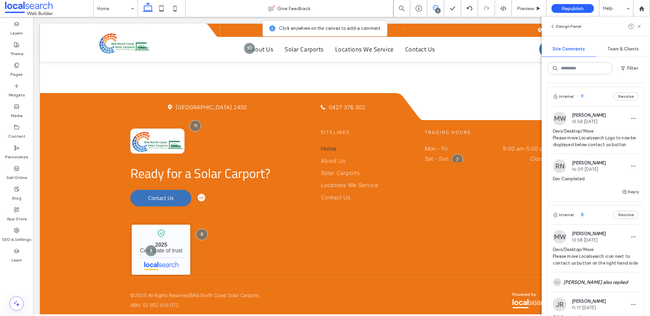
scroll to position [269, 0]
click at [629, 195] on button "Reply" at bounding box center [630, 193] width 17 height 8
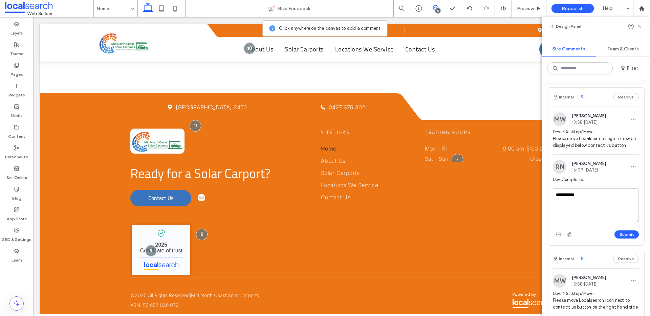
type textarea "**********"
click at [636, 229] on div "**********" at bounding box center [596, 214] width 86 height 51
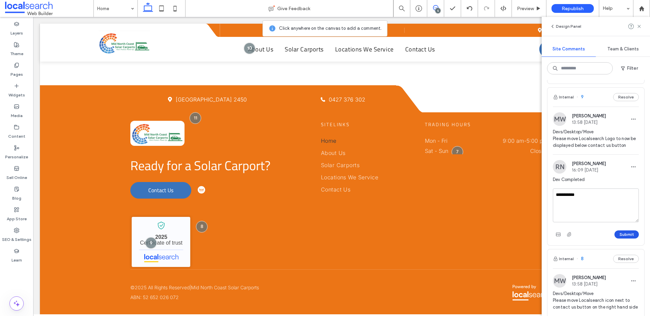
scroll to position [1341, 0]
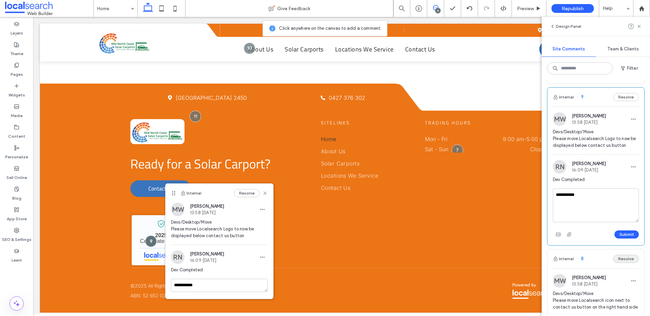
click at [626, 235] on button "Submit" at bounding box center [627, 235] width 24 height 8
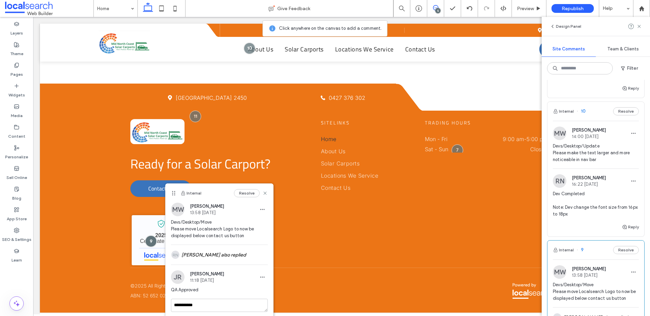
scroll to position [116, 0]
click at [594, 153] on span "Devs/Desktop/Update Please make the text larger and more noticeable in nav bar" at bounding box center [596, 153] width 86 height 20
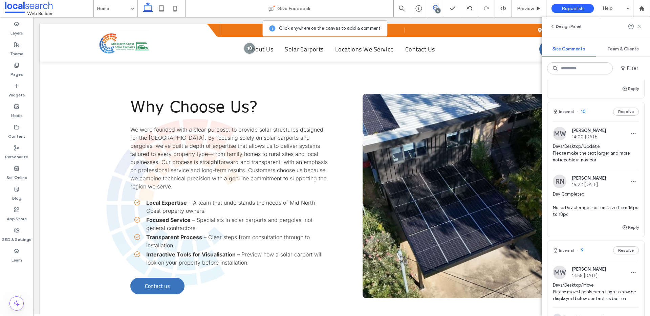
scroll to position [151, 0]
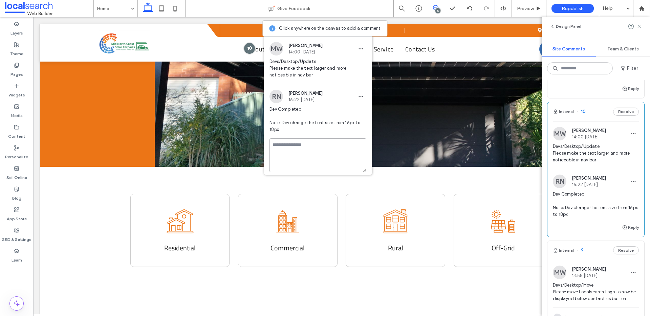
click at [311, 143] on textarea at bounding box center [318, 156] width 97 height 34
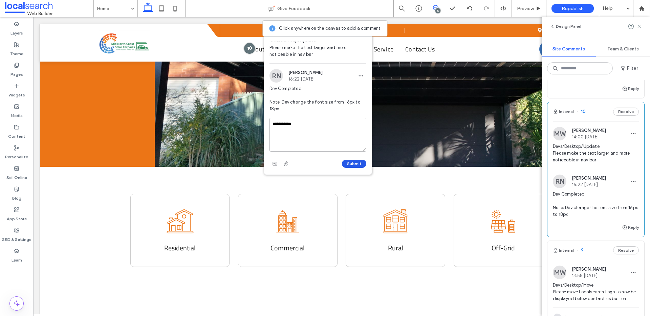
type textarea "**********"
click at [357, 162] on button "Submit" at bounding box center [354, 164] width 24 height 8
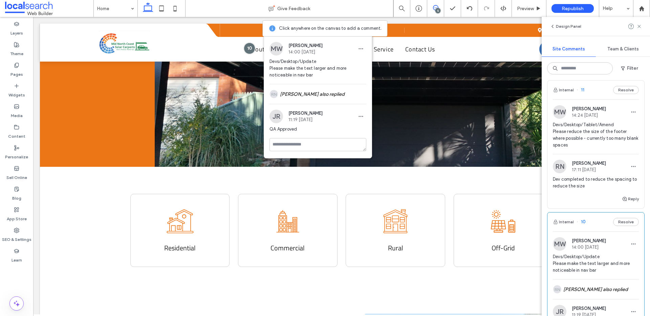
scroll to position [4, 0]
click at [604, 132] on span "Devs/Desktop/Tablet/Amend Please reduce the size of the footer where possible -…" at bounding box center [596, 136] width 86 height 27
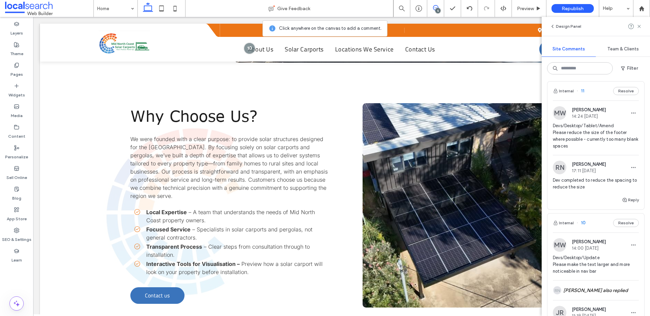
scroll to position [1341, 0]
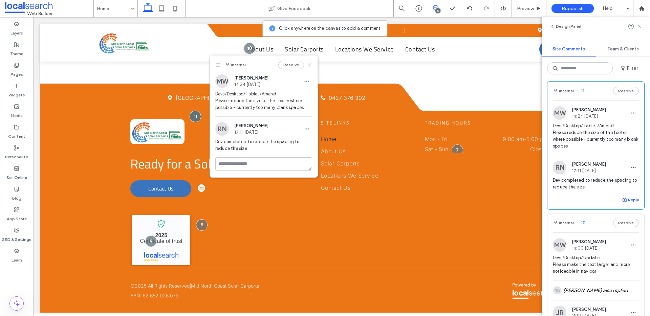
click at [626, 201] on icon "button" at bounding box center [624, 199] width 5 height 5
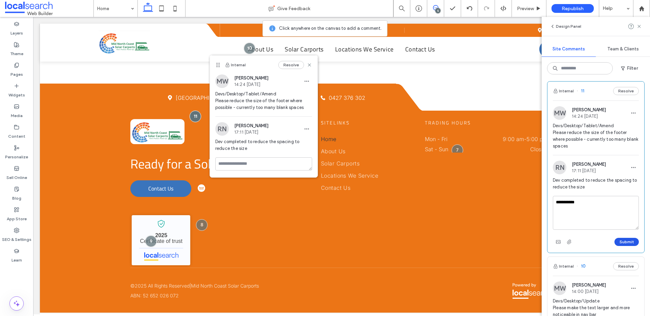
type textarea "**********"
click at [623, 243] on button "Submit" at bounding box center [627, 242] width 24 height 8
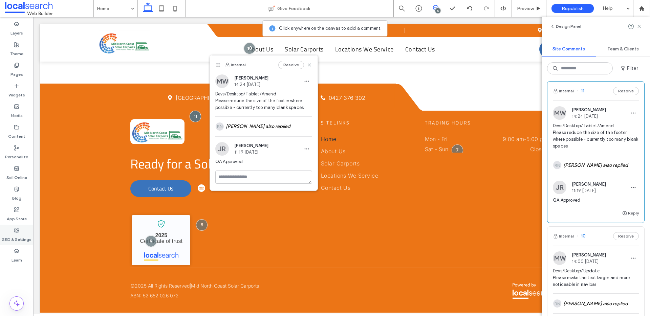
click at [20, 233] on div "SEO & Settings" at bounding box center [16, 235] width 33 height 21
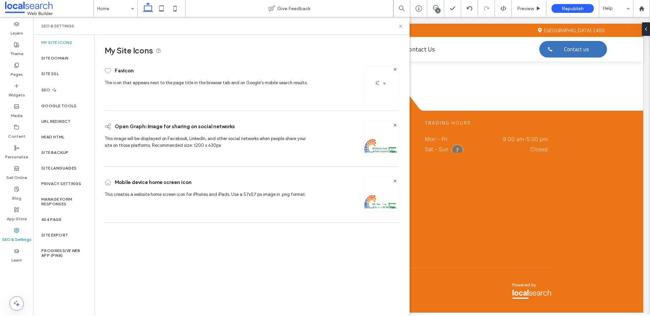
scroll to position [0, 0]
click at [64, 159] on div "Site Backup" at bounding box center [63, 153] width 61 height 16
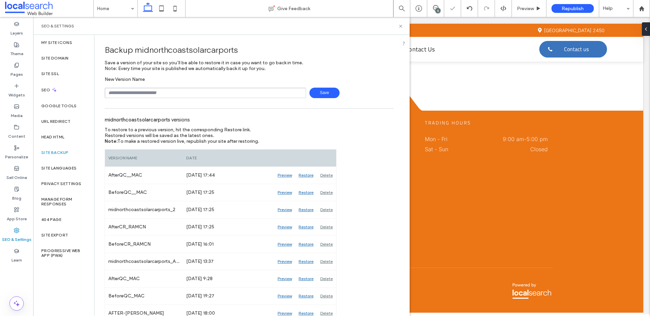
click at [212, 96] on input "text" at bounding box center [206, 93] width 202 height 11
type input "**********"
click at [314, 94] on span "Save" at bounding box center [325, 93] width 30 height 11
click at [172, 93] on input "text" at bounding box center [206, 93] width 202 height 11
type input "**********"
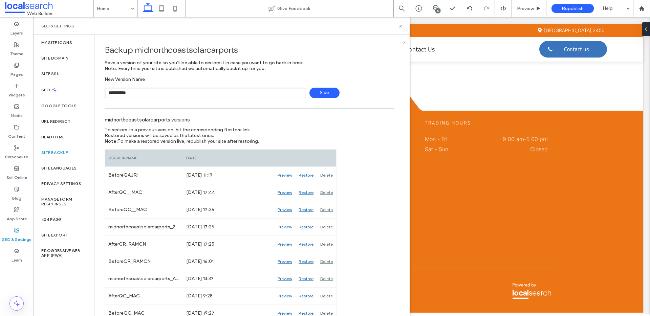
click at [310, 92] on span "Save" at bounding box center [325, 93] width 30 height 11
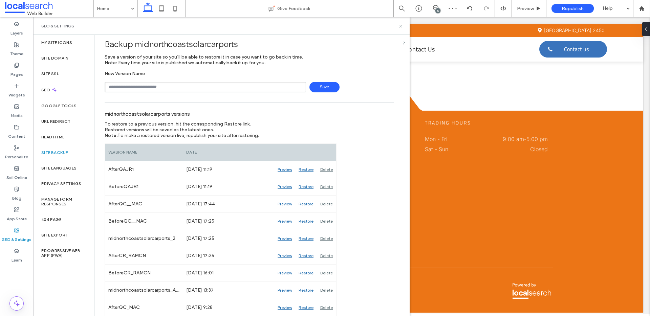
click at [400, 25] on icon at bounding box center [400, 26] width 5 height 5
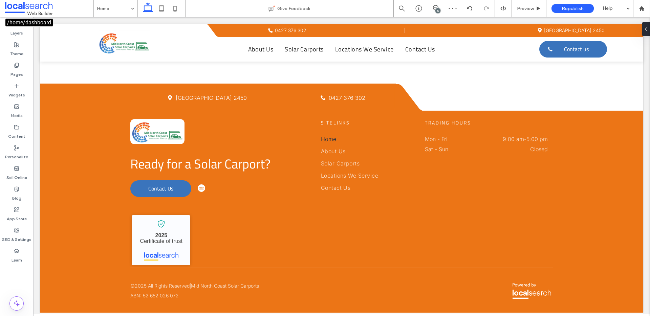
click at [40, 7] on span at bounding box center [49, 9] width 88 height 14
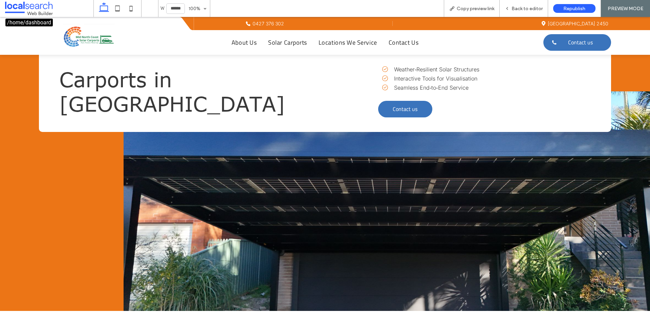
click at [33, 6] on span at bounding box center [49, 9] width 88 height 14
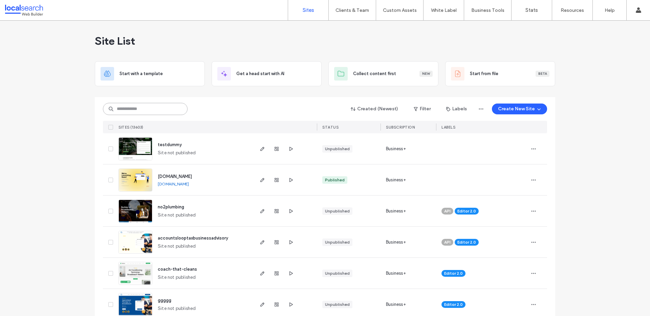
click at [134, 109] on input at bounding box center [145, 109] width 85 height 12
paste input "********"
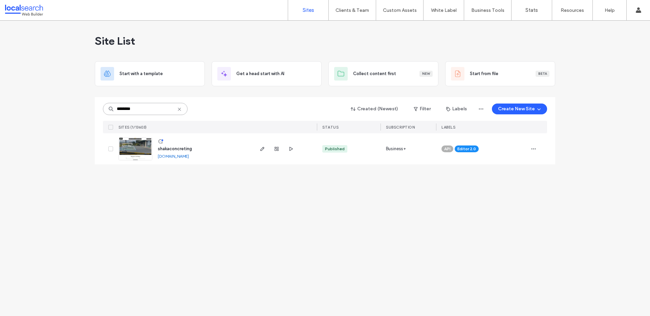
type input "********"
click at [171, 149] on span "shakaconcreting" at bounding box center [175, 148] width 34 height 5
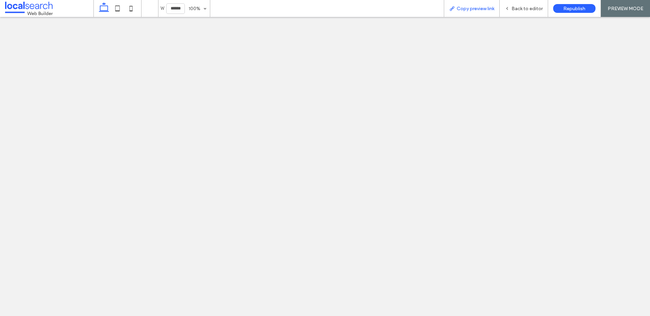
click at [476, 12] on div "Copy preview link" at bounding box center [472, 8] width 56 height 17
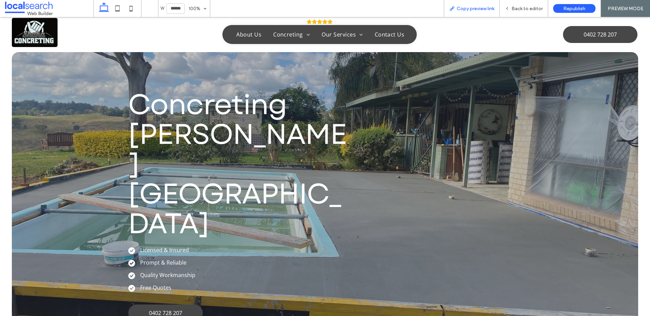
click at [476, 12] on div "Copy preview link" at bounding box center [472, 8] width 56 height 17
click at [478, 10] on span "Copy preview link" at bounding box center [476, 9] width 38 height 6
click at [516, 6] on span "Back to editor" at bounding box center [527, 9] width 31 height 6
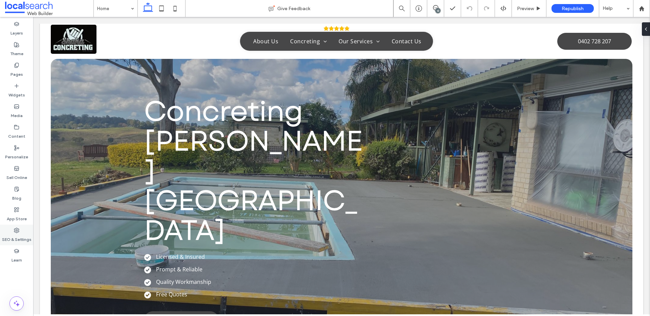
click at [16, 231] on icon at bounding box center [16, 230] width 5 height 5
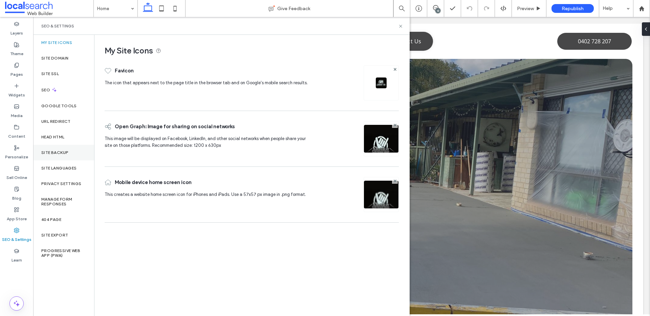
click at [64, 156] on div "Site Backup" at bounding box center [63, 153] width 61 height 16
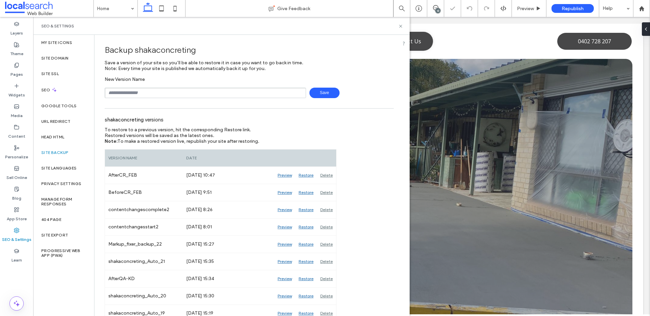
click at [186, 88] on input "text" at bounding box center [206, 93] width 202 height 11
type input "**********"
click at [319, 96] on span "Save" at bounding box center [325, 93] width 30 height 11
click at [400, 24] on icon at bounding box center [400, 26] width 5 height 5
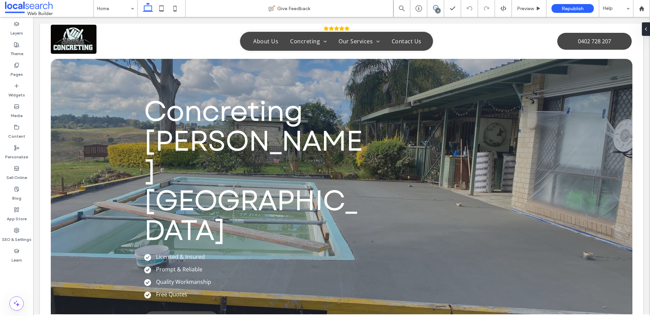
click at [435, 8] on icon at bounding box center [435, 7] width 5 height 5
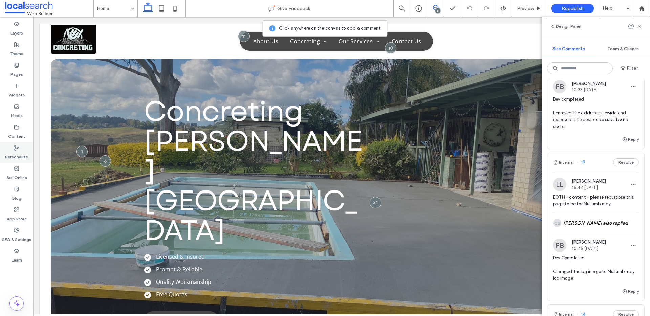
scroll to position [401, 0]
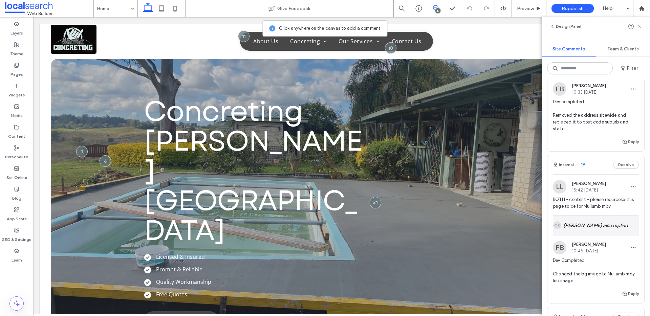
click at [584, 216] on div "CS Colleen Sharp also replied" at bounding box center [596, 226] width 86 height 20
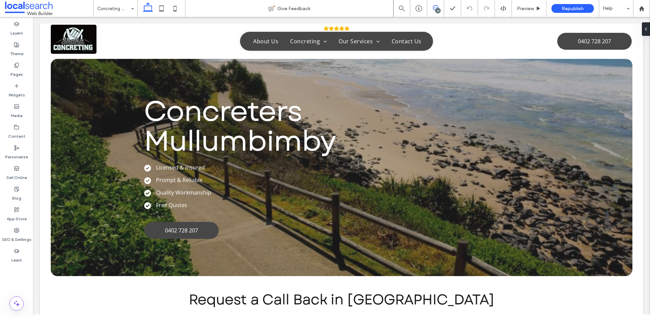
click at [429, 8] on span at bounding box center [435, 7] width 17 height 5
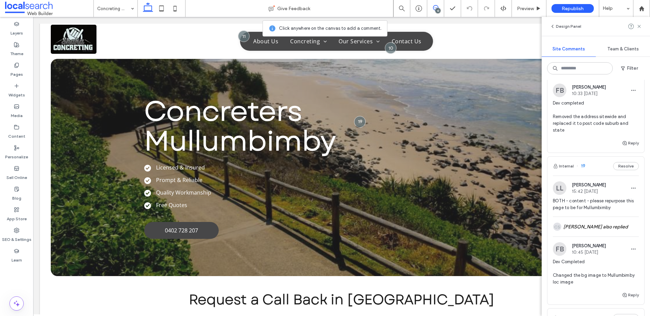
scroll to position [432, 0]
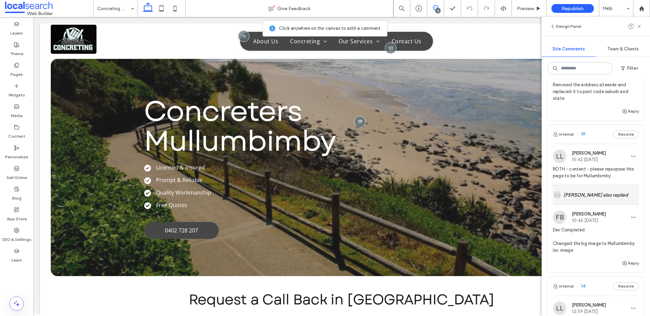
click at [599, 185] on div "CS Colleen Sharp also replied" at bounding box center [596, 195] width 86 height 20
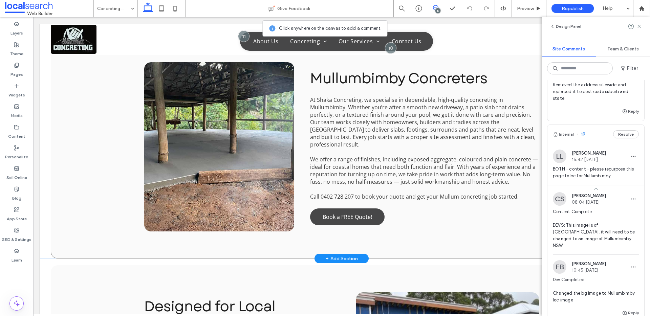
scroll to position [352, 0]
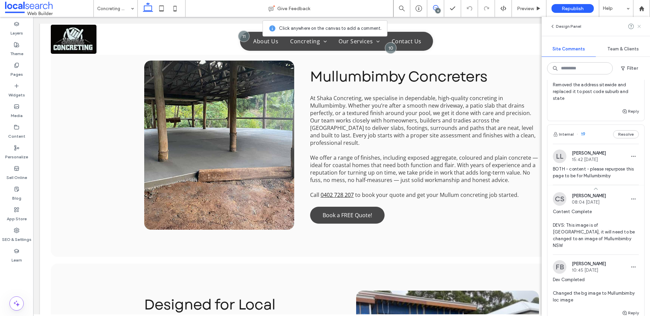
click at [641, 26] on icon at bounding box center [639, 26] width 5 height 5
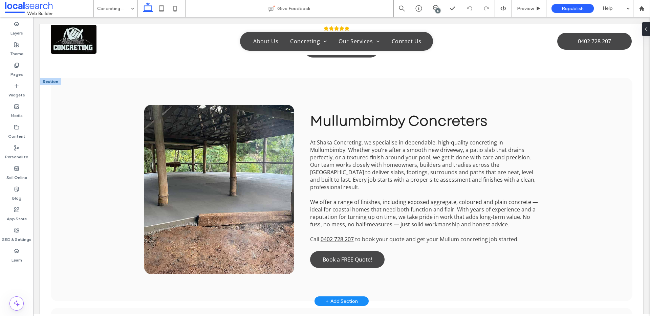
scroll to position [309, 0]
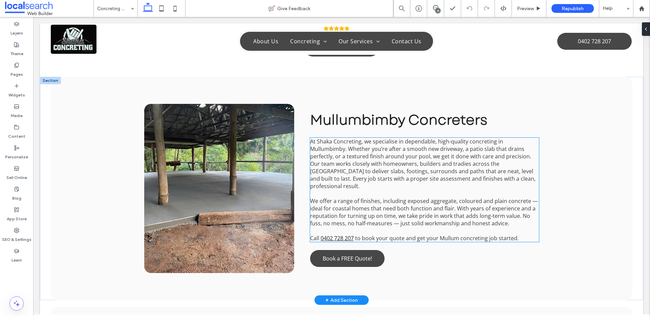
click at [447, 202] on span "We offer a range of finishes, including exposed aggregate, coloured and plain c…" at bounding box center [424, 212] width 228 height 30
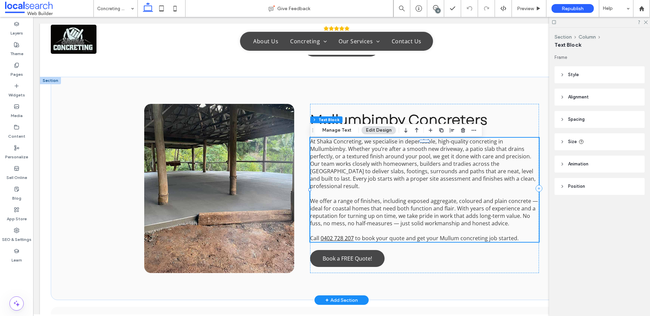
click at [463, 214] on span "We offer a range of finishes, including exposed aggregate, coloured and plain c…" at bounding box center [424, 212] width 228 height 30
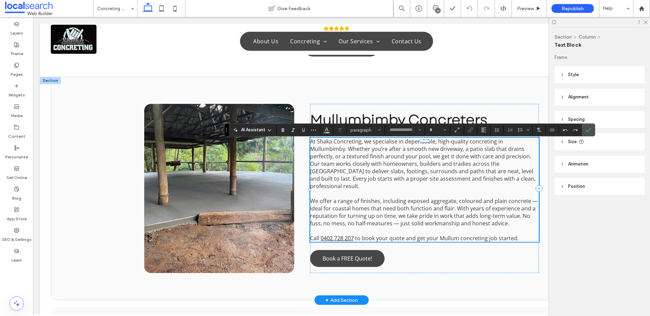
type input "*********"
type input "**"
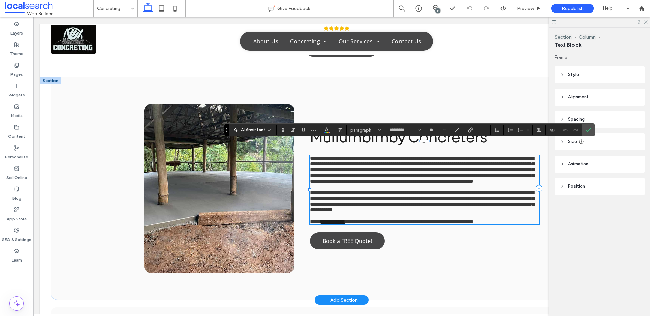
click at [463, 219] on p at bounding box center [424, 216] width 229 height 6
click at [454, 224] on span "**********" at bounding box center [409, 221] width 128 height 5
click at [457, 224] on span "**********" at bounding box center [409, 221] width 128 height 5
click at [587, 130] on icon "Confirm" at bounding box center [588, 129] width 5 height 5
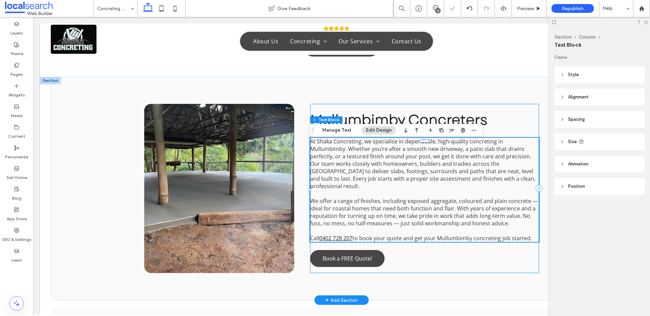
click at [503, 104] on div "Mullumbimby Concreters At Shaka Concreting, we specialise in dependable, high-q…" at bounding box center [424, 188] width 229 height 169
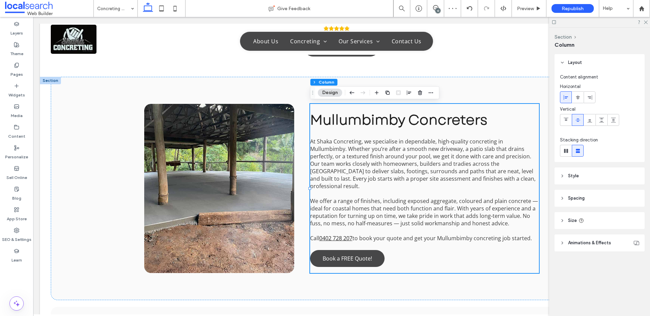
click at [648, 24] on div at bounding box center [599, 22] width 101 height 11
click at [647, 22] on icon at bounding box center [646, 22] width 4 height 4
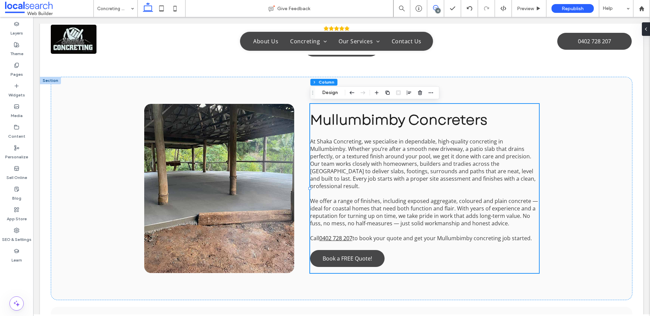
click at [434, 6] on use at bounding box center [435, 7] width 5 height 5
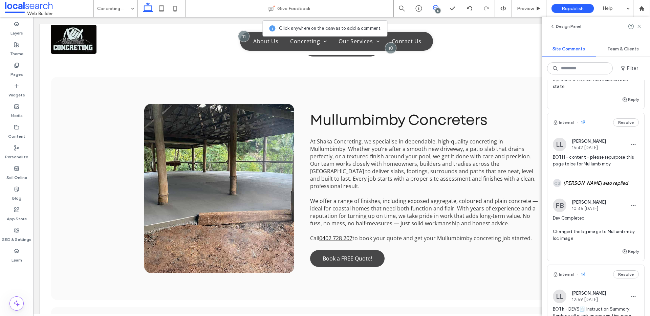
scroll to position [445, 0]
click at [633, 246] on button "Reply" at bounding box center [630, 250] width 17 height 8
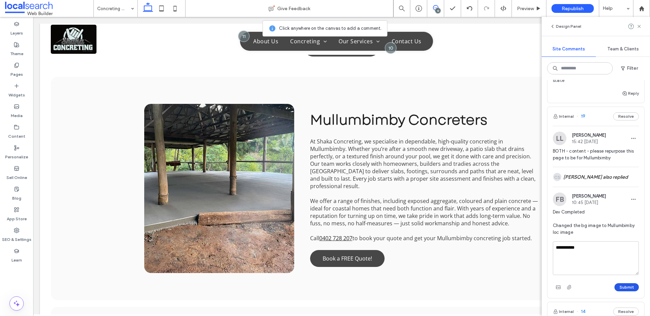
type textarea "**********"
click at [625, 284] on button "Submit" at bounding box center [627, 288] width 24 height 8
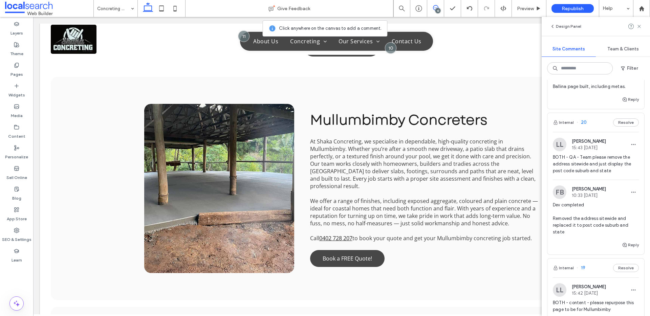
scroll to position [298, 0]
click at [640, 26] on icon at bounding box center [639, 26] width 5 height 5
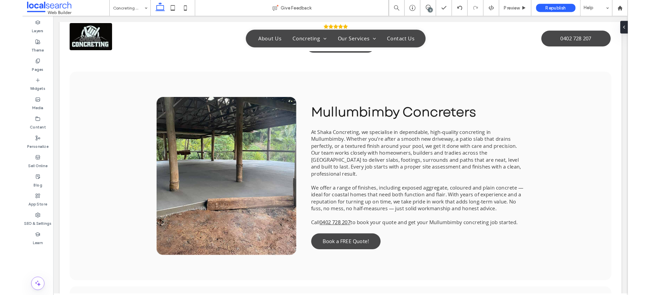
scroll to position [0, 0]
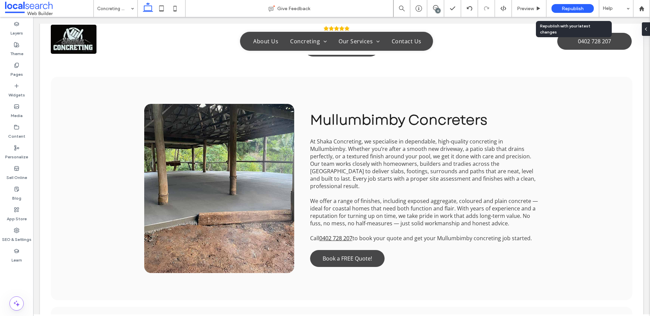
click at [581, 6] on span "Republish" at bounding box center [573, 9] width 22 height 6
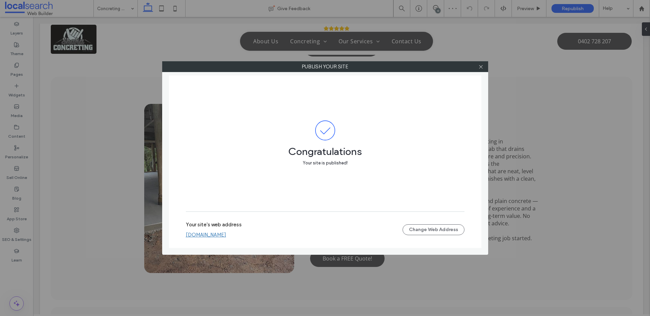
click at [226, 233] on link "shakaconcreting.webbuilder.localsearch.com.au" at bounding box center [206, 235] width 40 height 6
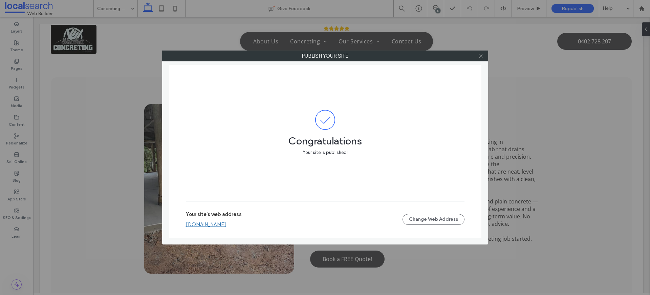
click at [482, 59] on span at bounding box center [481, 56] width 5 height 10
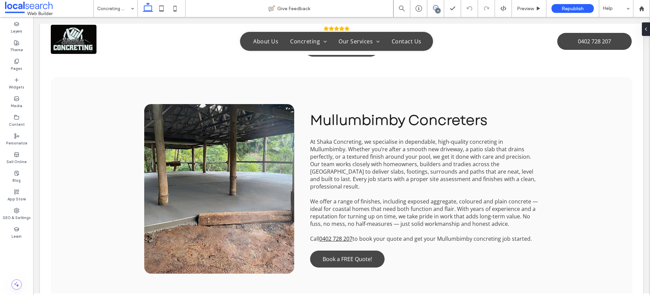
click at [433, 7] on icon at bounding box center [435, 7] width 5 height 5
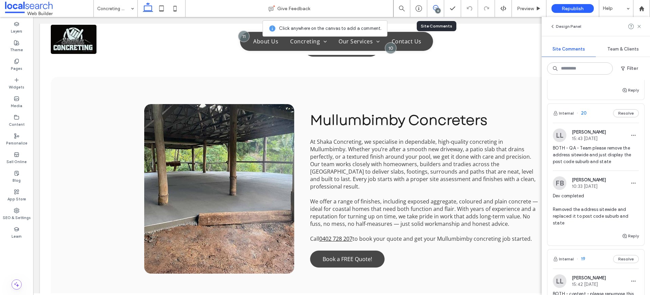
scroll to position [309, 0]
click at [626, 232] on icon "button" at bounding box center [624, 234] width 5 height 5
type textarea "**********"
click at [626, 272] on button "Submit" at bounding box center [627, 276] width 24 height 8
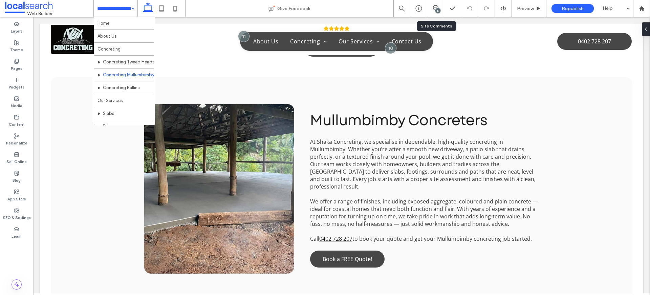
scroll to position [0, 0]
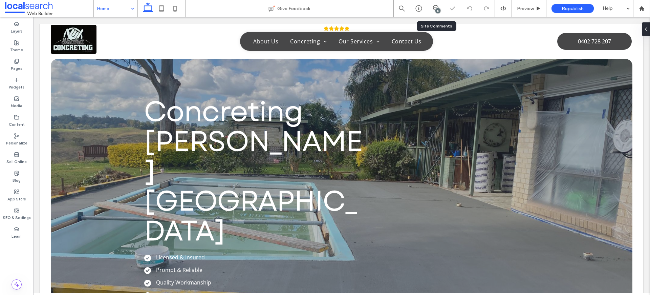
click at [124, 12] on input at bounding box center [114, 8] width 34 height 17
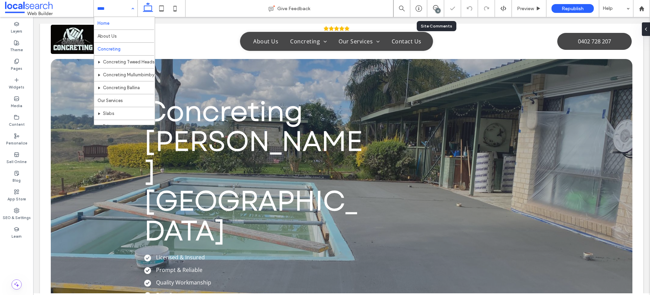
scroll to position [8, 0]
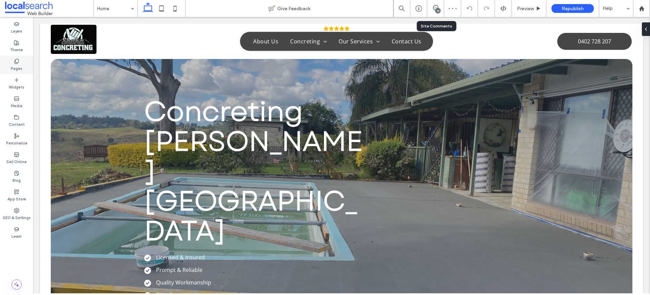
click at [23, 71] on div "Pages" at bounding box center [16, 65] width 33 height 19
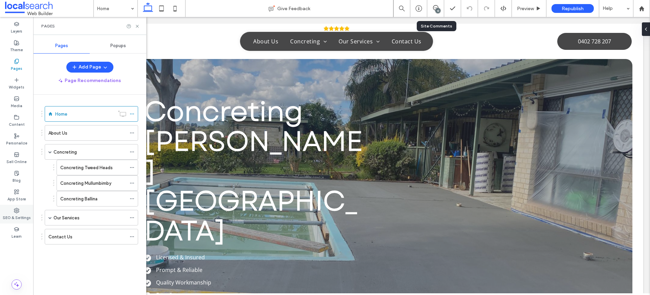
click at [22, 219] on label "SEO & Settings" at bounding box center [17, 216] width 28 height 7
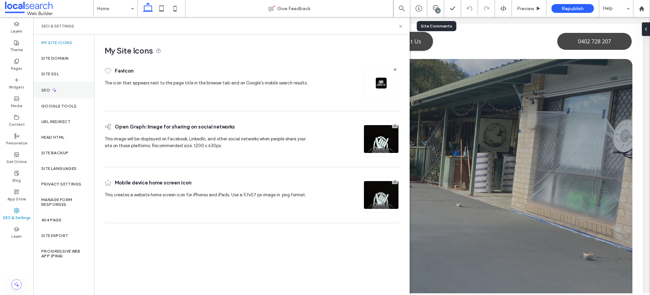
click at [50, 88] on label "SEO" at bounding box center [46, 90] width 10 height 5
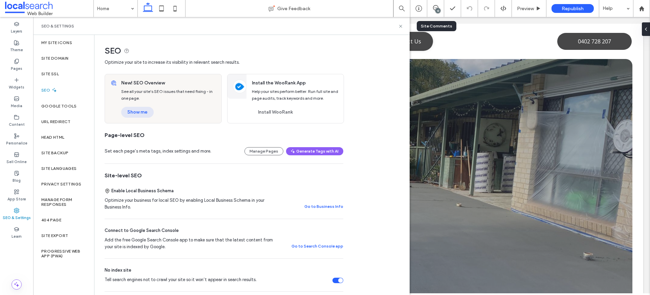
click at [133, 112] on button "Show me" at bounding box center [137, 112] width 33 height 11
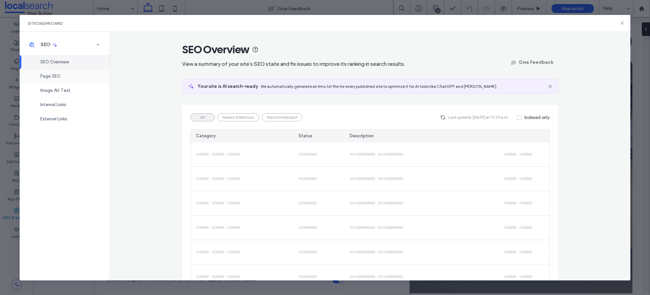
click at [64, 81] on div "Page SEO" at bounding box center [65, 76] width 90 height 14
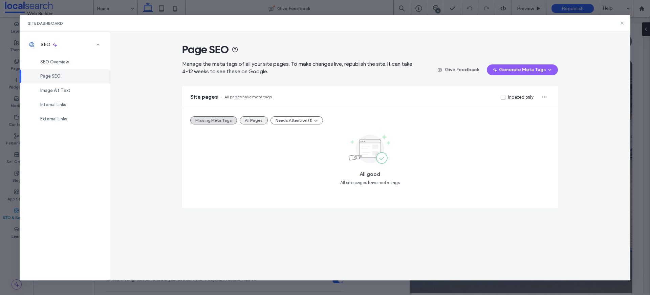
click at [260, 118] on button "All Pages" at bounding box center [254, 120] width 28 height 8
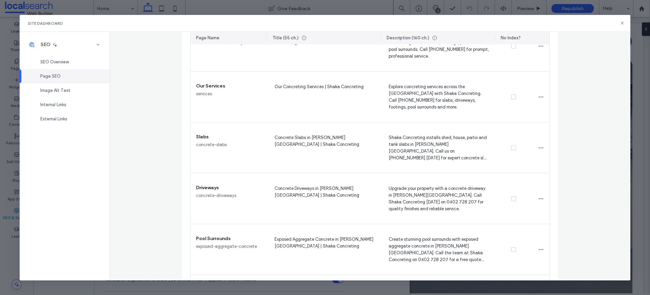
scroll to position [383, 0]
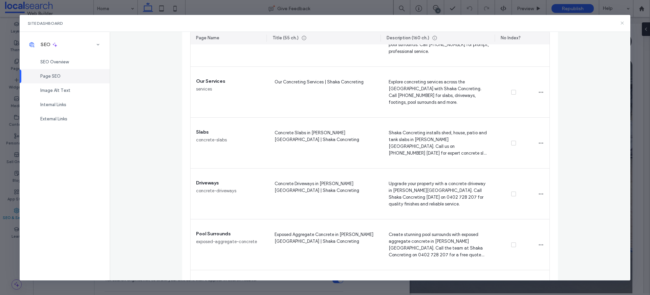
click at [623, 25] on icon at bounding box center [622, 22] width 5 height 5
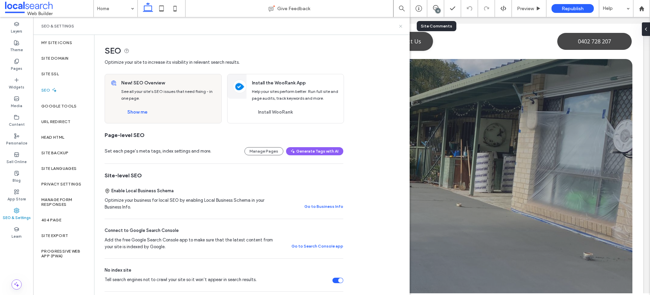
click at [398, 28] on div "SEO & Settings" at bounding box center [221, 25] width 360 height 5
click at [399, 25] on icon at bounding box center [400, 26] width 5 height 5
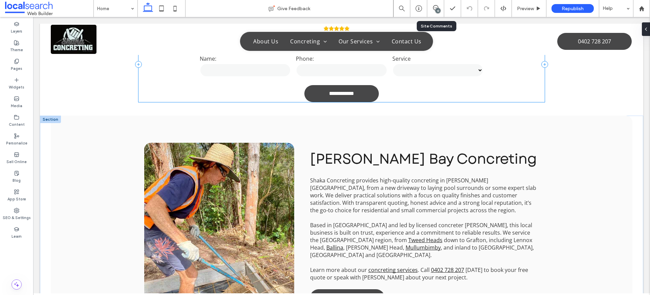
scroll to position [358, 0]
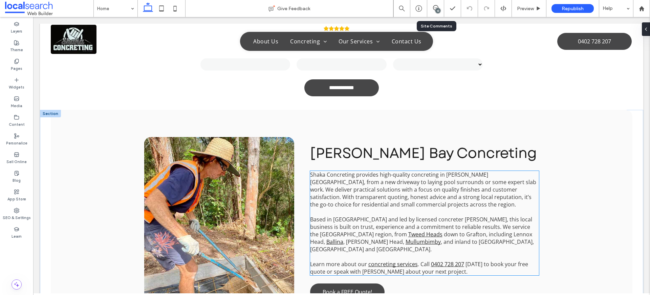
click at [476, 215] on span "Based in South Golden Beach and led by licensed concreter Michael Umback, this …" at bounding box center [421, 226] width 222 height 22
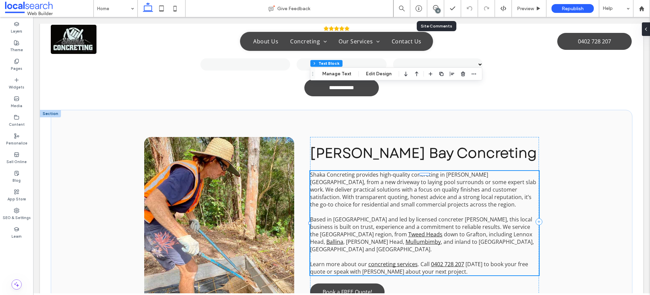
click at [487, 215] on span "Based in South Golden Beach and led by licensed concreter Michael Umback, this …" at bounding box center [421, 226] width 222 height 22
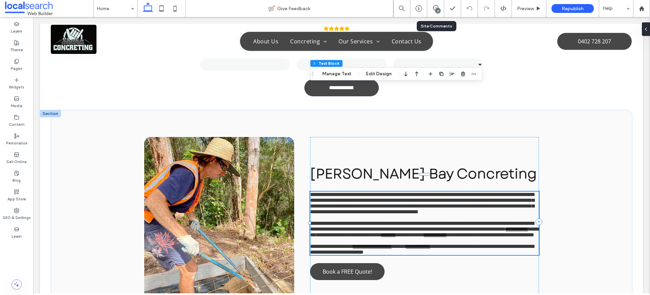
click at [487, 221] on span "**********" at bounding box center [422, 226] width 224 height 11
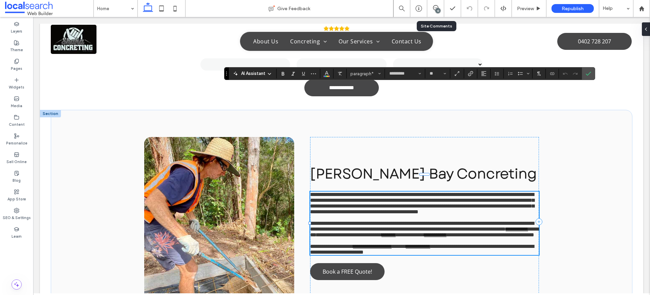
click at [382, 232] on span "**********" at bounding box center [356, 234] width 51 height 5
drag, startPoint x: 506, startPoint y: 156, endPoint x: 485, endPoint y: 158, distance: 20.3
click at [485, 232] on span "**********" at bounding box center [491, 234] width 88 height 5
drag, startPoint x: 484, startPoint y: 155, endPoint x: 505, endPoint y: 155, distance: 20.7
click at [505, 232] on span "**********" at bounding box center [491, 234] width 88 height 5
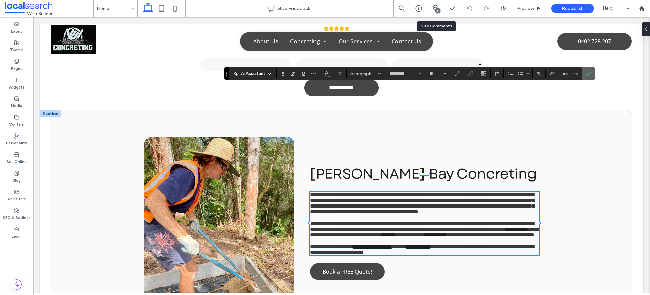
click at [588, 73] on icon "Confirm" at bounding box center [588, 73] width 5 height 5
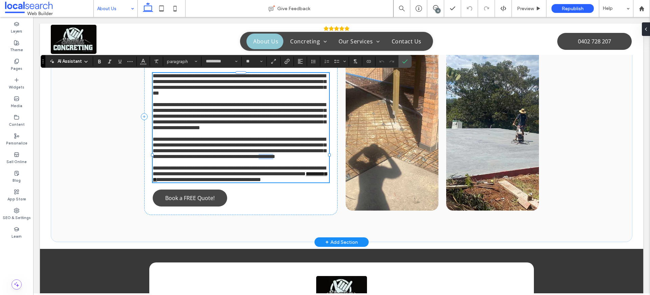
drag, startPoint x: 274, startPoint y: 196, endPoint x: 291, endPoint y: 196, distance: 16.6
click at [294, 159] on span "**********" at bounding box center [239, 148] width 173 height 22
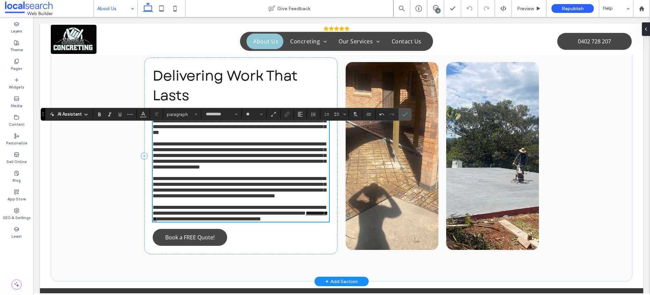
scroll to position [187, 0]
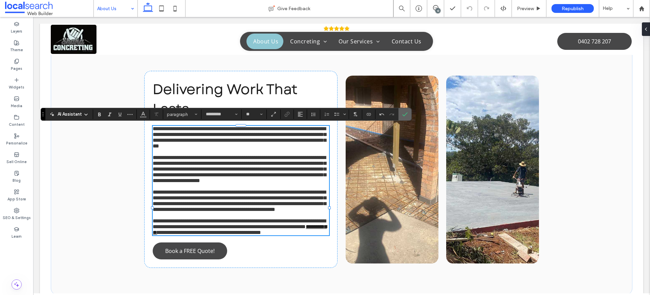
click at [401, 117] on label "Confirm" at bounding box center [405, 114] width 10 height 12
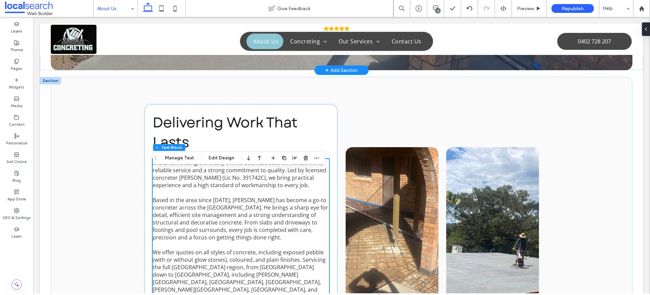
scroll to position [157, 0]
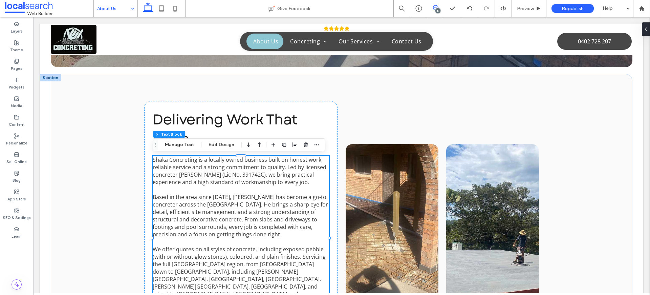
click at [440, 7] on span at bounding box center [435, 7] width 17 height 5
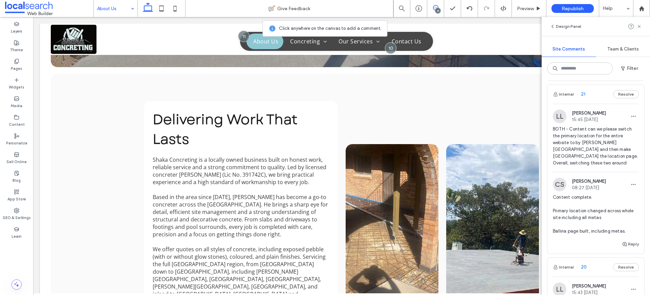
scroll to position [161, 0]
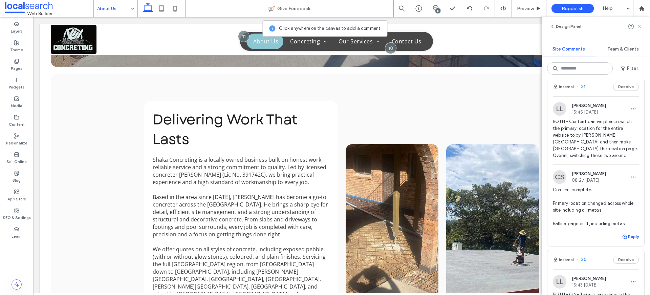
click at [626, 234] on use "button" at bounding box center [625, 236] width 4 height 4
type textarea "**********"
click at [627, 274] on button "Submit" at bounding box center [627, 278] width 24 height 8
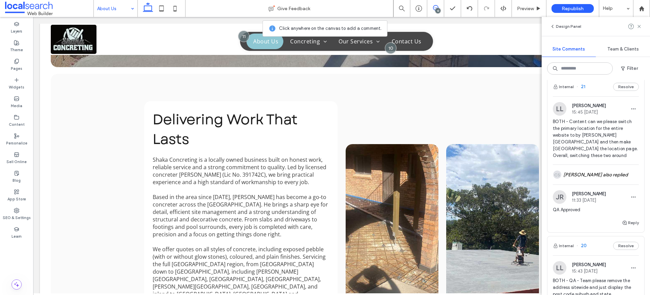
scroll to position [0, 0]
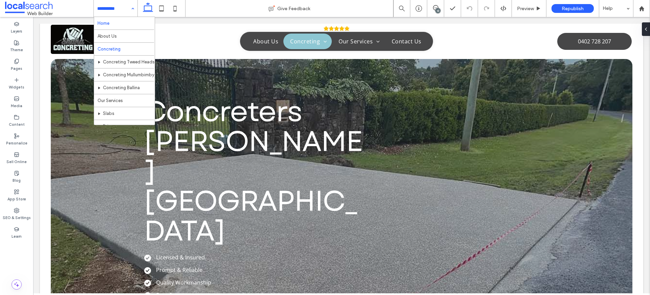
drag, startPoint x: 110, startPoint y: 15, endPoint x: 111, endPoint y: 19, distance: 4.4
click at [110, 15] on input at bounding box center [114, 8] width 34 height 17
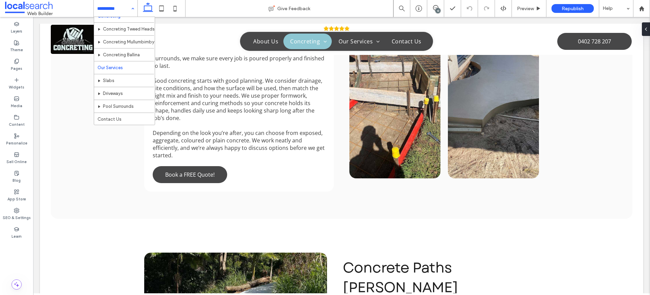
scroll to position [758, 0]
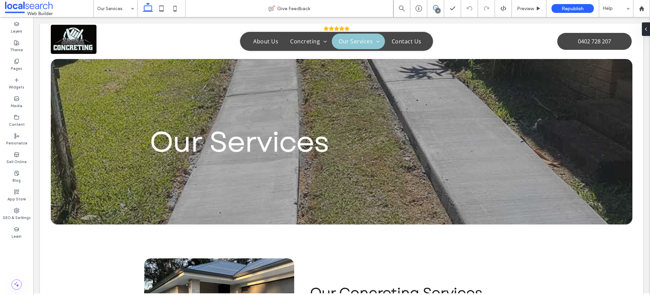
click at [433, 8] on icon at bounding box center [435, 7] width 5 height 5
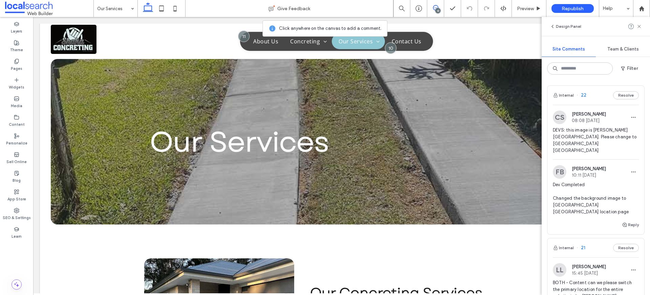
click at [606, 129] on span "DEVS: this image is [PERSON_NAME][GEOGRAPHIC_DATA]. Please change to [GEOGRAPHI…" at bounding box center [596, 140] width 86 height 27
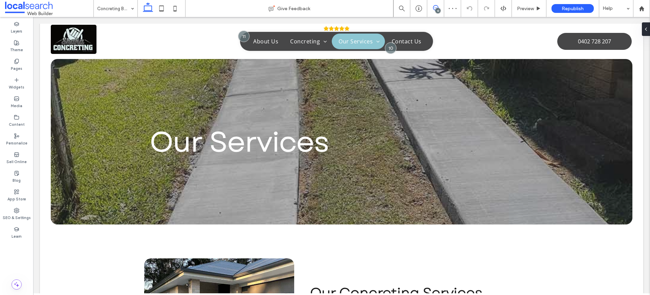
click at [434, 7] on icon at bounding box center [435, 7] width 5 height 5
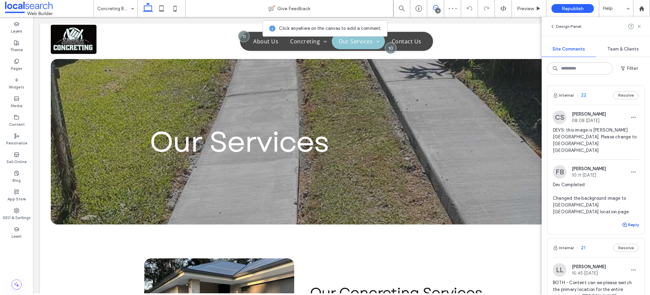
click at [631, 221] on button "Reply" at bounding box center [630, 225] width 17 height 8
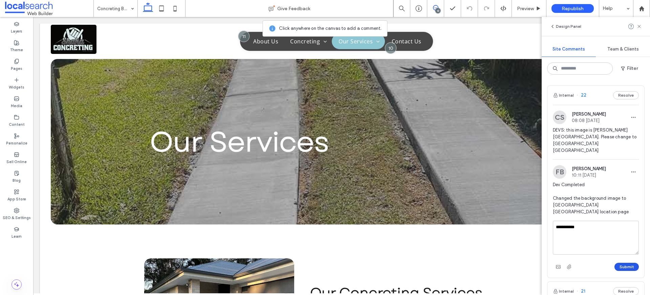
type textarea "**********"
click at [622, 263] on button "Submit" at bounding box center [627, 267] width 24 height 8
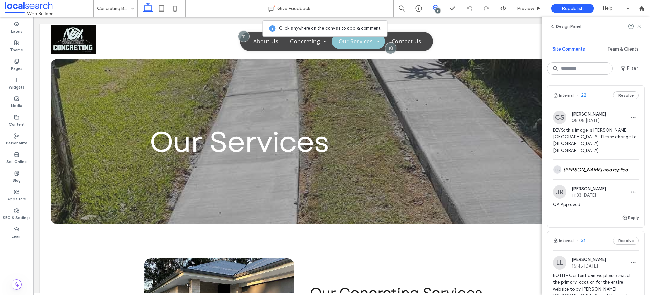
click at [640, 24] on icon at bounding box center [639, 26] width 5 height 5
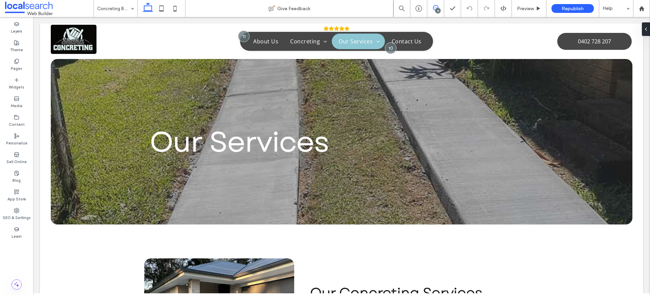
click at [436, 6] on icon at bounding box center [435, 7] width 5 height 5
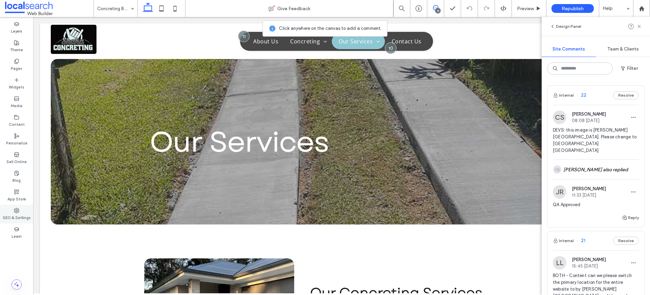
click at [21, 212] on div "SEO & Settings" at bounding box center [16, 214] width 33 height 19
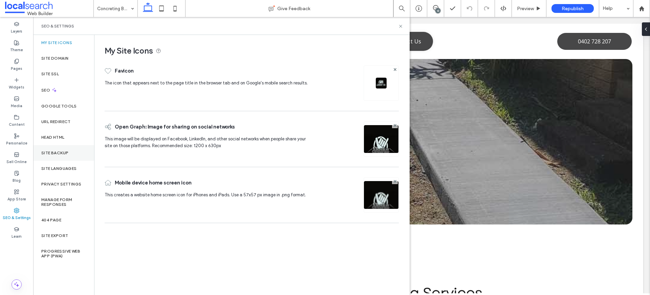
click at [51, 145] on div "Site Backup" at bounding box center [63, 153] width 61 height 16
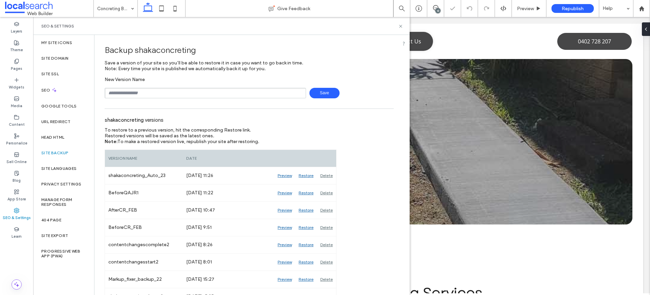
click at [147, 93] on input "text" at bounding box center [206, 93] width 202 height 11
type input "**********"
click at [319, 94] on span "Save" at bounding box center [325, 93] width 30 height 11
click at [39, 8] on span at bounding box center [49, 9] width 88 height 14
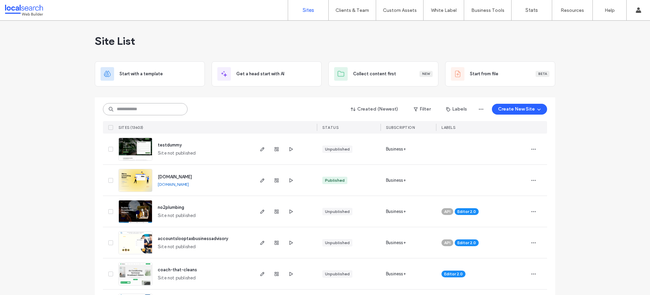
click at [148, 105] on input at bounding box center [145, 109] width 85 height 12
paste input "********"
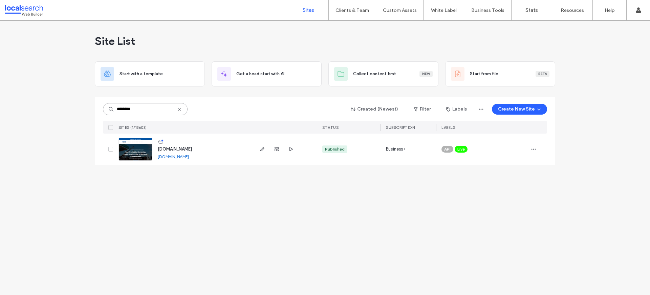
type input "********"
click at [178, 148] on span "[DOMAIN_NAME]" at bounding box center [175, 148] width 34 height 5
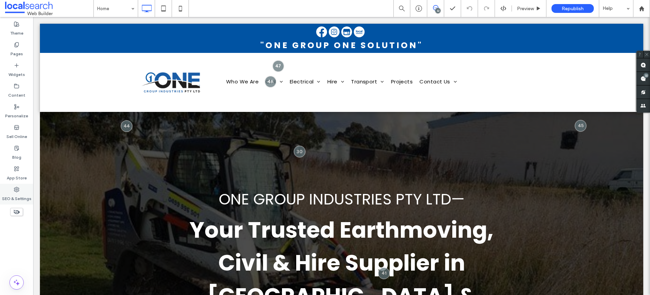
click at [14, 193] on label "SEO & Settings" at bounding box center [16, 196] width 29 height 9
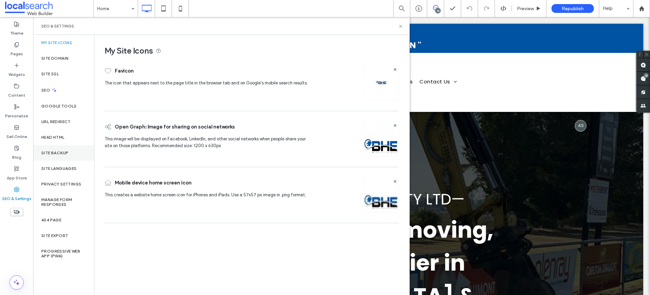
click at [39, 157] on div "Site Backup" at bounding box center [63, 153] width 61 height 16
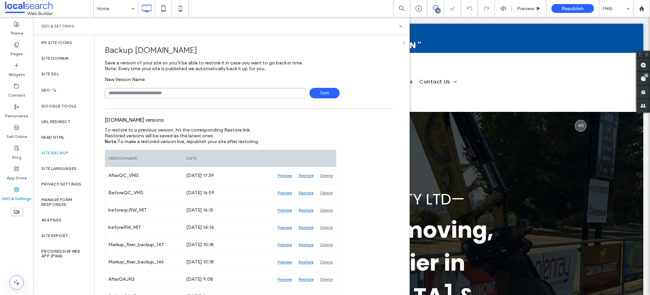
click at [211, 88] on input "text" at bounding box center [206, 93] width 202 height 11
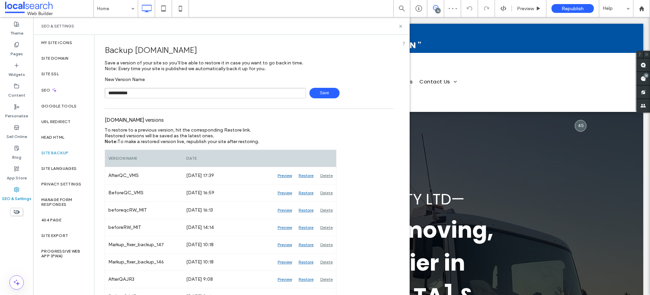
type input "**********"
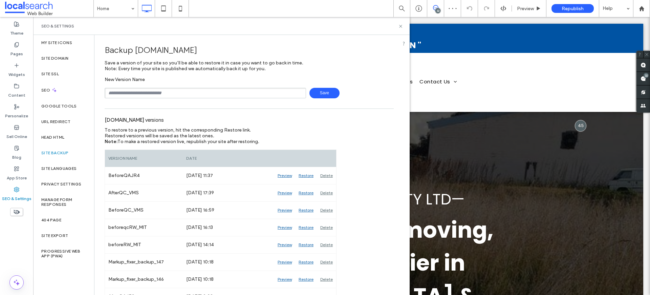
click at [175, 94] on input "text" at bounding box center [206, 93] width 202 height 11
click at [358, 72] on div "Backup [DOMAIN_NAME] Save a version of your site so you’ll be able to restore i…" at bounding box center [249, 69] width 289 height 58
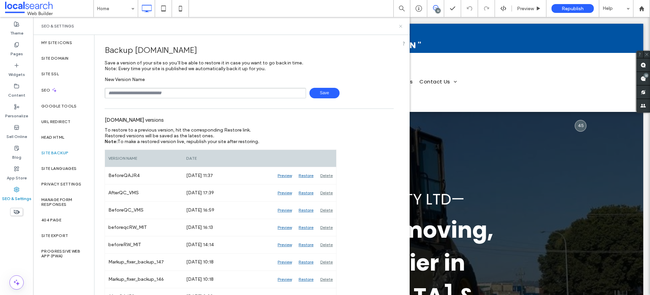
drag, startPoint x: 399, startPoint y: 26, endPoint x: 386, endPoint y: 1, distance: 28.5
click at [399, 26] on icon at bounding box center [400, 26] width 5 height 5
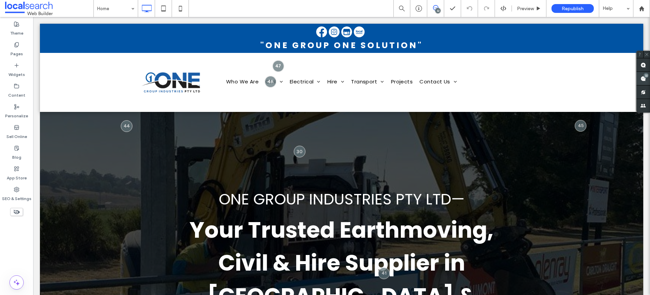
click at [644, 79] on use at bounding box center [643, 78] width 5 height 5
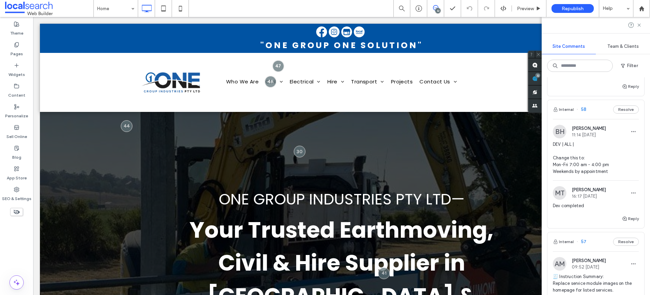
scroll to position [533, 0]
click at [581, 166] on span "DEV | ALL | Change this to: Mon-Fri 7:00 am - 4:00 pm Weekends by appointment" at bounding box center [596, 159] width 86 height 34
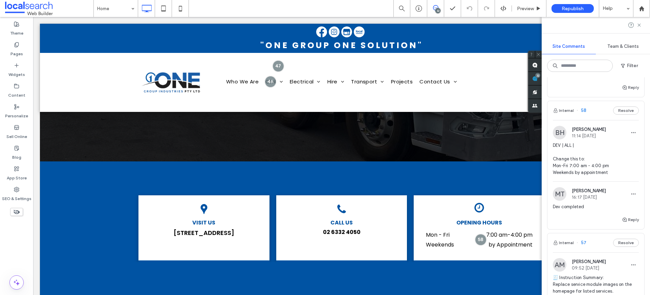
scroll to position [360, 0]
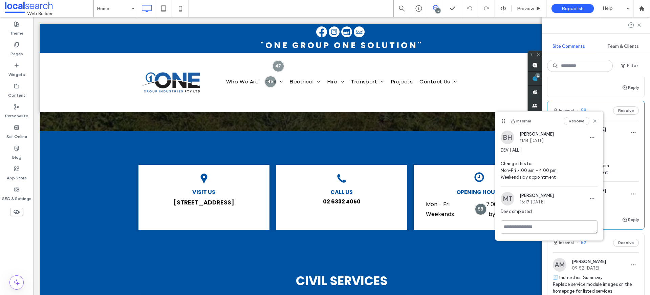
click at [595, 120] on use at bounding box center [594, 121] width 3 height 3
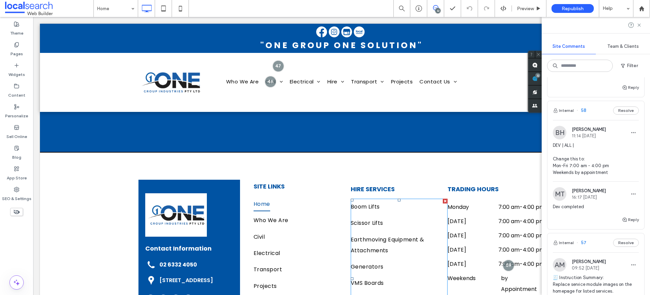
scroll to position [5561, 0]
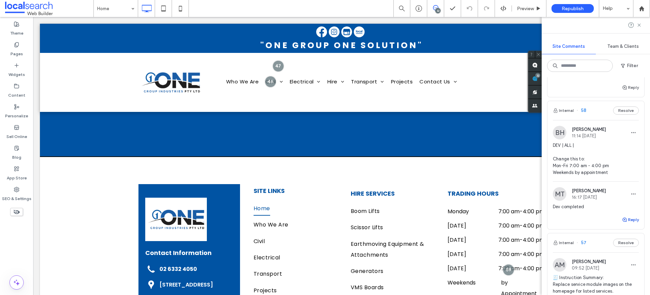
click at [632, 223] on button "Reply" at bounding box center [630, 219] width 17 height 8
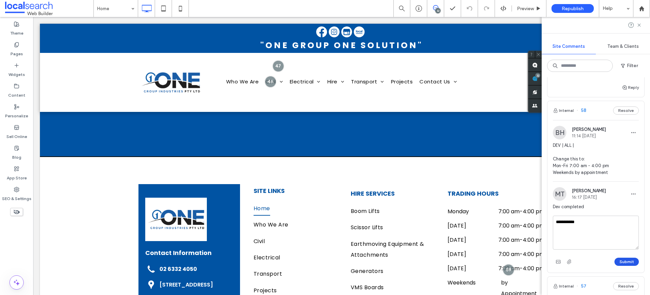
type textarea "**********"
click at [624, 259] on button "Submit" at bounding box center [627, 261] width 24 height 8
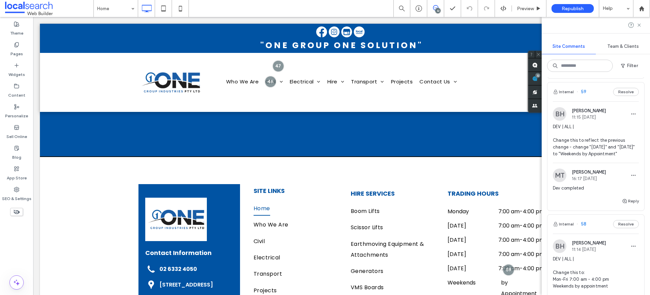
scroll to position [418, 0]
click at [586, 142] on span "DEV | ALL | Change this to reflect the previous change - change "[DATE]" and "[…" at bounding box center [596, 141] width 86 height 34
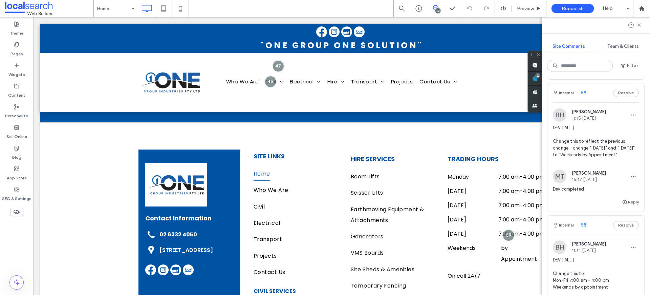
scroll to position [5597, 0]
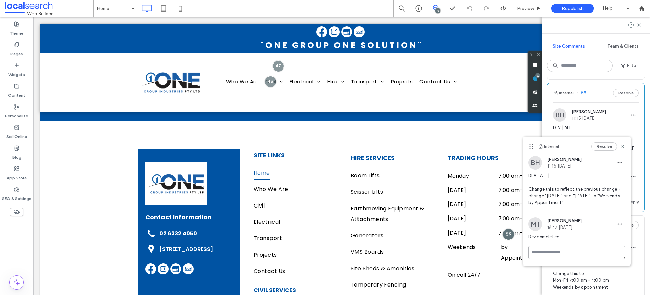
click at [562, 247] on textarea at bounding box center [577, 252] width 97 height 13
type textarea "**********"
click at [614, 288] on button "Submit" at bounding box center [613, 292] width 24 height 8
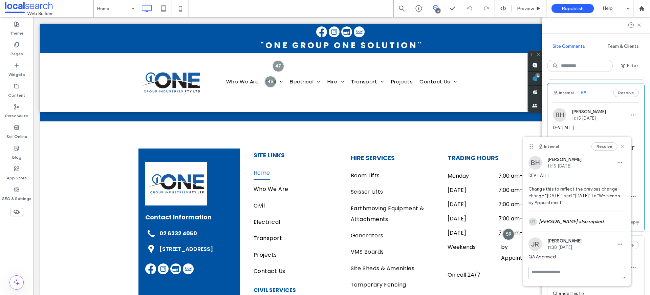
click at [623, 144] on icon at bounding box center [622, 146] width 5 height 5
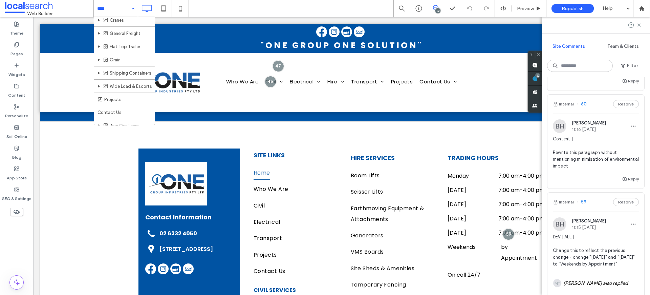
scroll to position [573, 0]
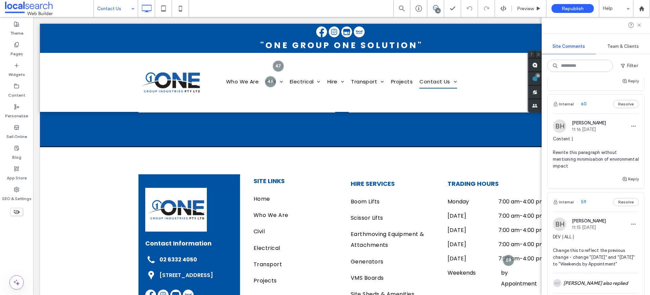
scroll to position [303, 0]
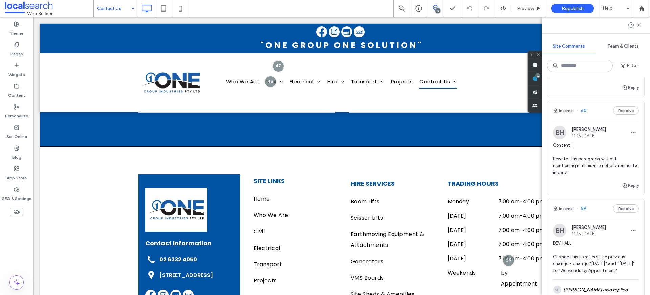
click at [608, 159] on span "Content | Rewrite this paragraph without mentioning minimisation of environment…" at bounding box center [596, 159] width 86 height 34
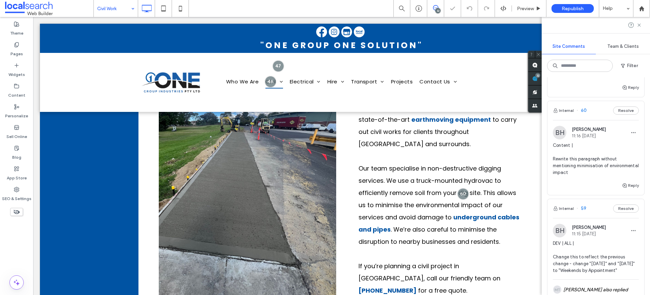
scroll to position [384, 0]
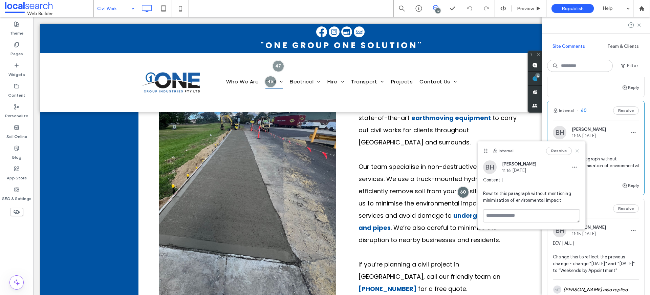
click at [578, 149] on icon at bounding box center [577, 150] width 5 height 5
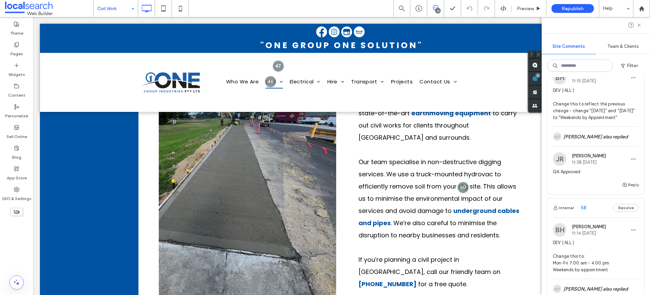
scroll to position [462, 0]
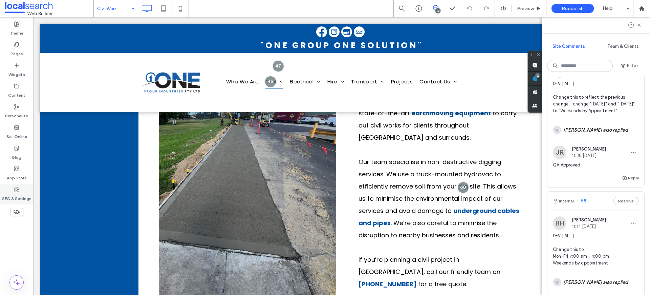
click at [9, 195] on label "SEO & Settings" at bounding box center [16, 196] width 29 height 9
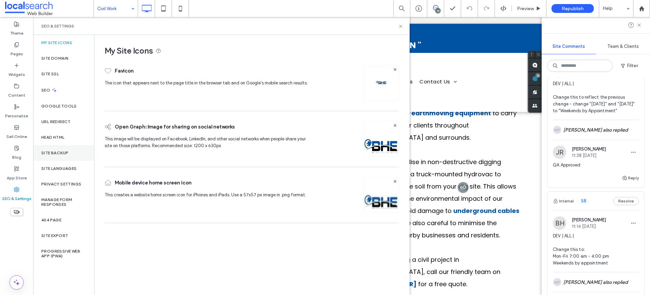
click at [75, 150] on div "Site Backup" at bounding box center [63, 153] width 61 height 16
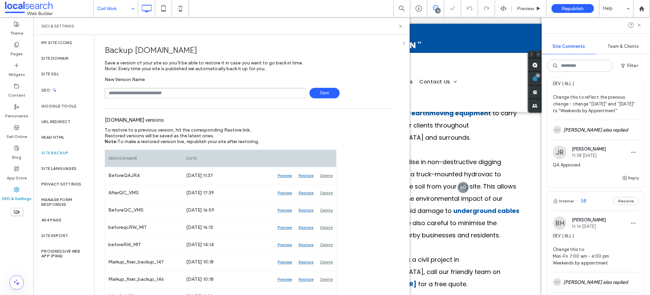
drag, startPoint x: 168, startPoint y: 84, endPoint x: 165, endPoint y: 90, distance: 6.5
click at [167, 85] on div "New Version Name Save" at bounding box center [249, 88] width 289 height 22
click at [164, 91] on input "text" at bounding box center [206, 93] width 202 height 11
type input "**********"
click at [401, 27] on icon at bounding box center [400, 26] width 5 height 5
